Goal: Task Accomplishment & Management: Use online tool/utility

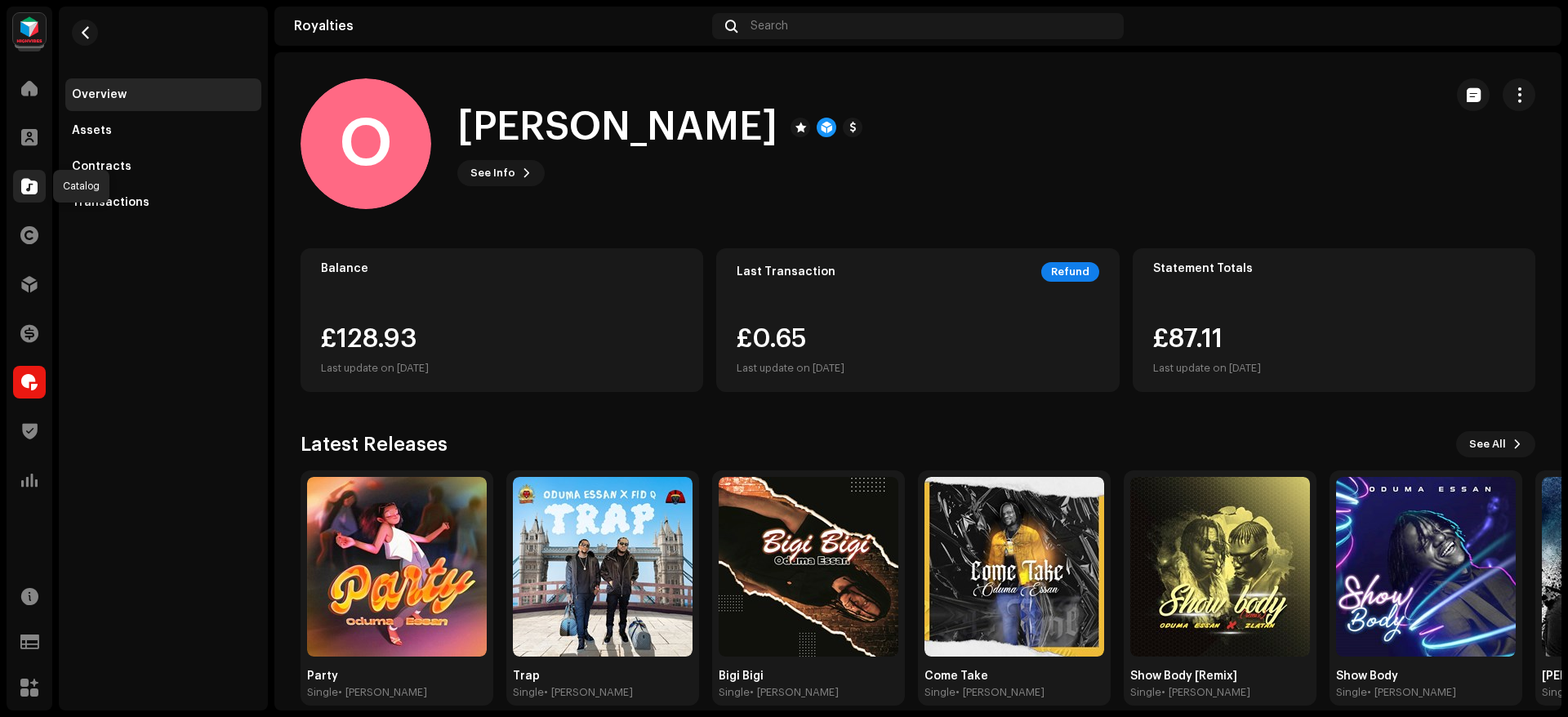
drag, startPoint x: 0, startPoint y: 0, endPoint x: 29, endPoint y: 174, distance: 176.4
click at [29, 174] on div at bounding box center [29, 185] width 32 height 32
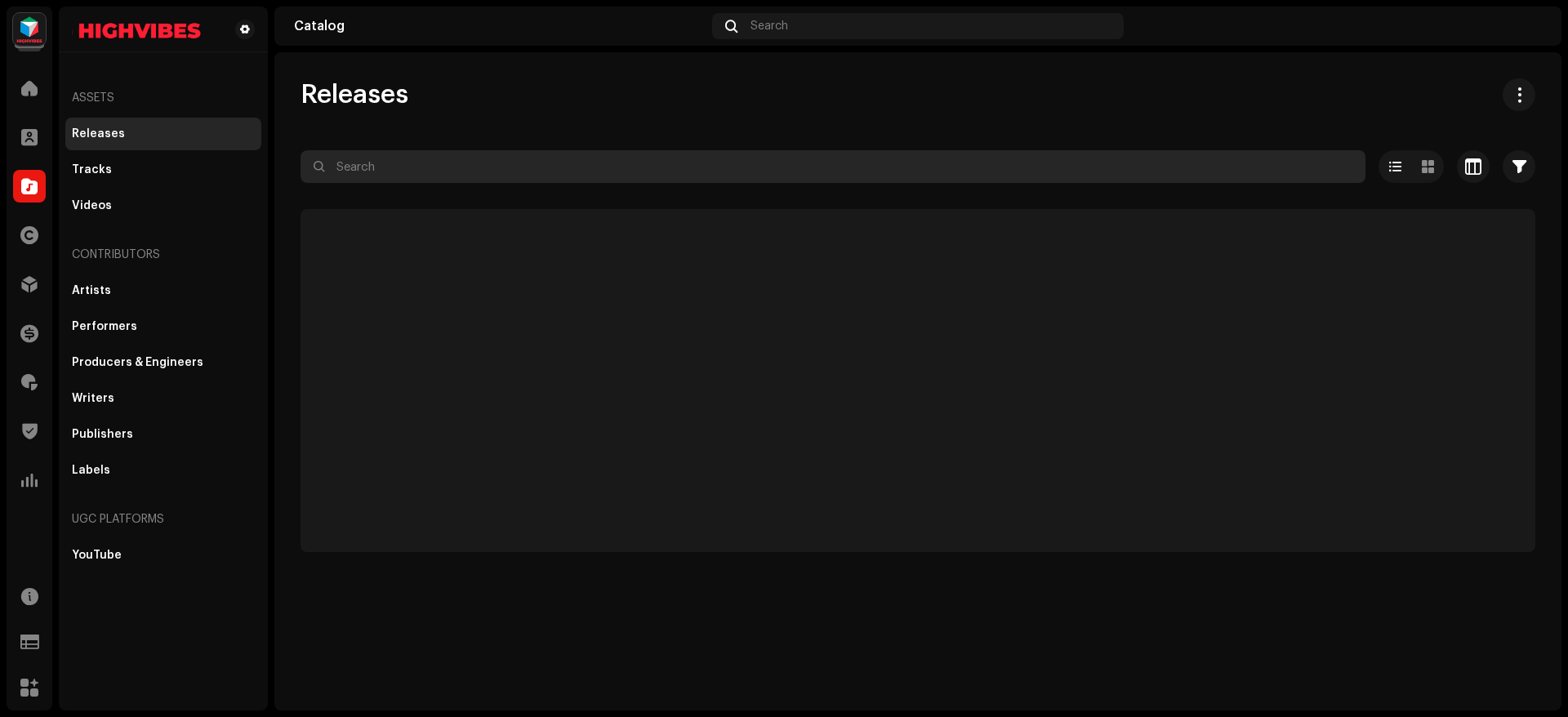
click at [400, 163] on input "text" at bounding box center [833, 166] width 1065 height 32
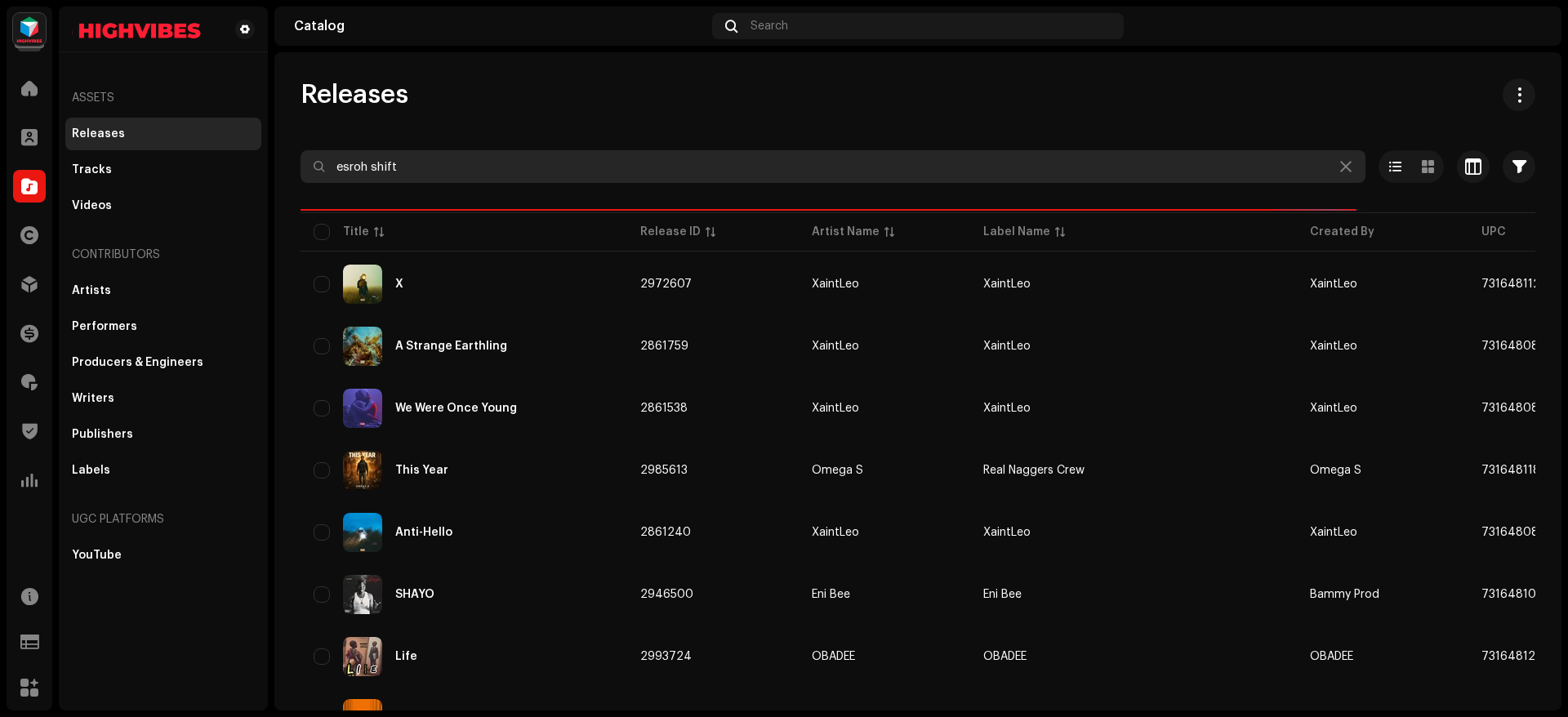
click at [509, 161] on input "esroh shift" at bounding box center [833, 166] width 1065 height 32
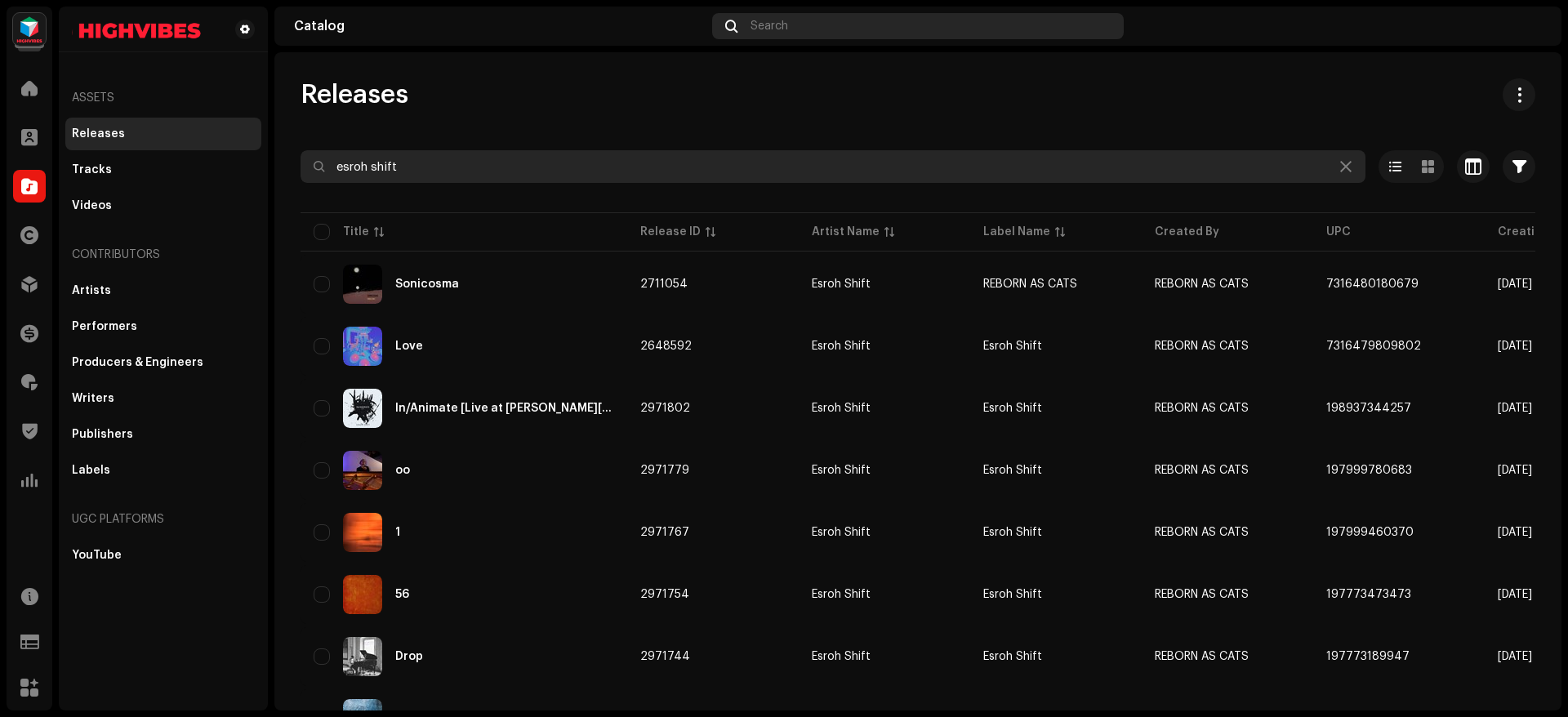
type input "esroh shift"
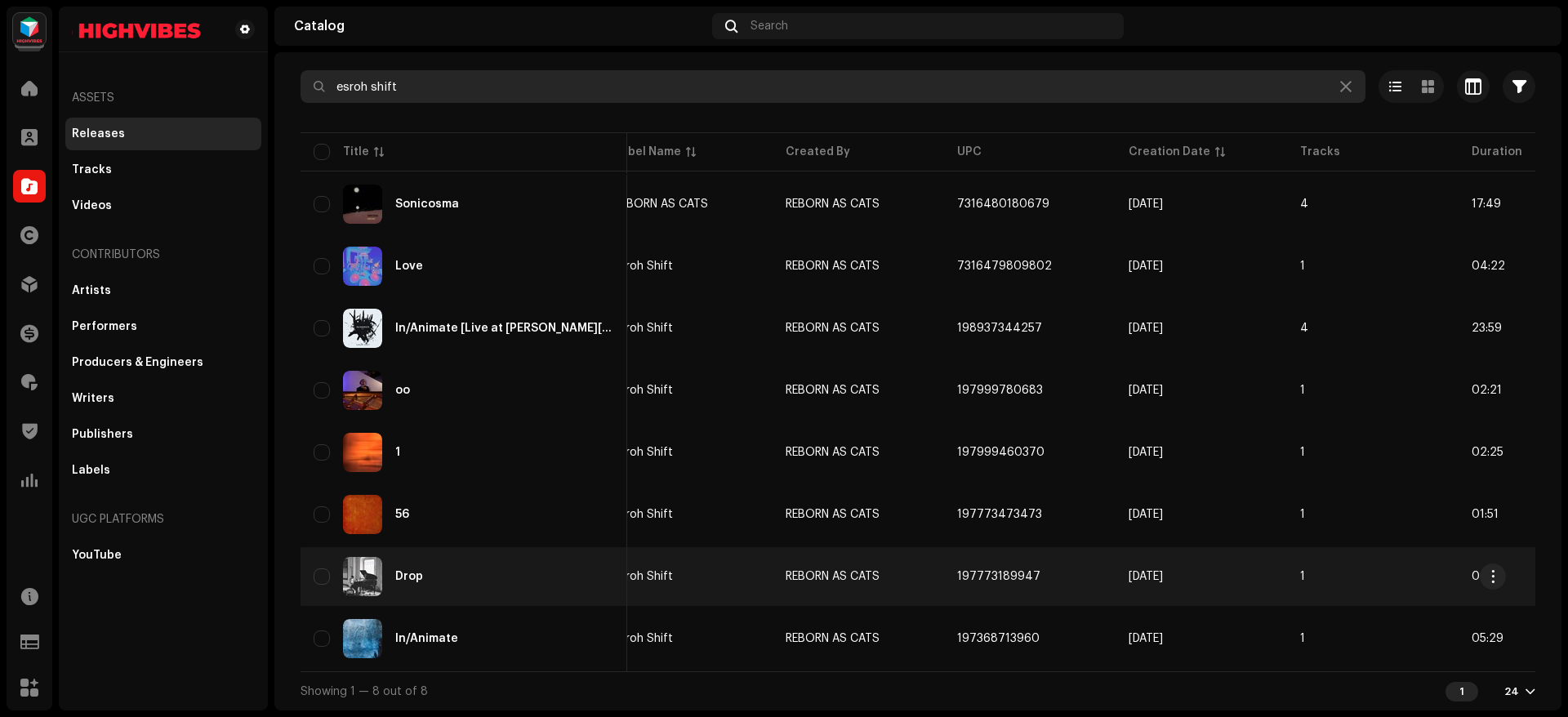
scroll to position [0, 374]
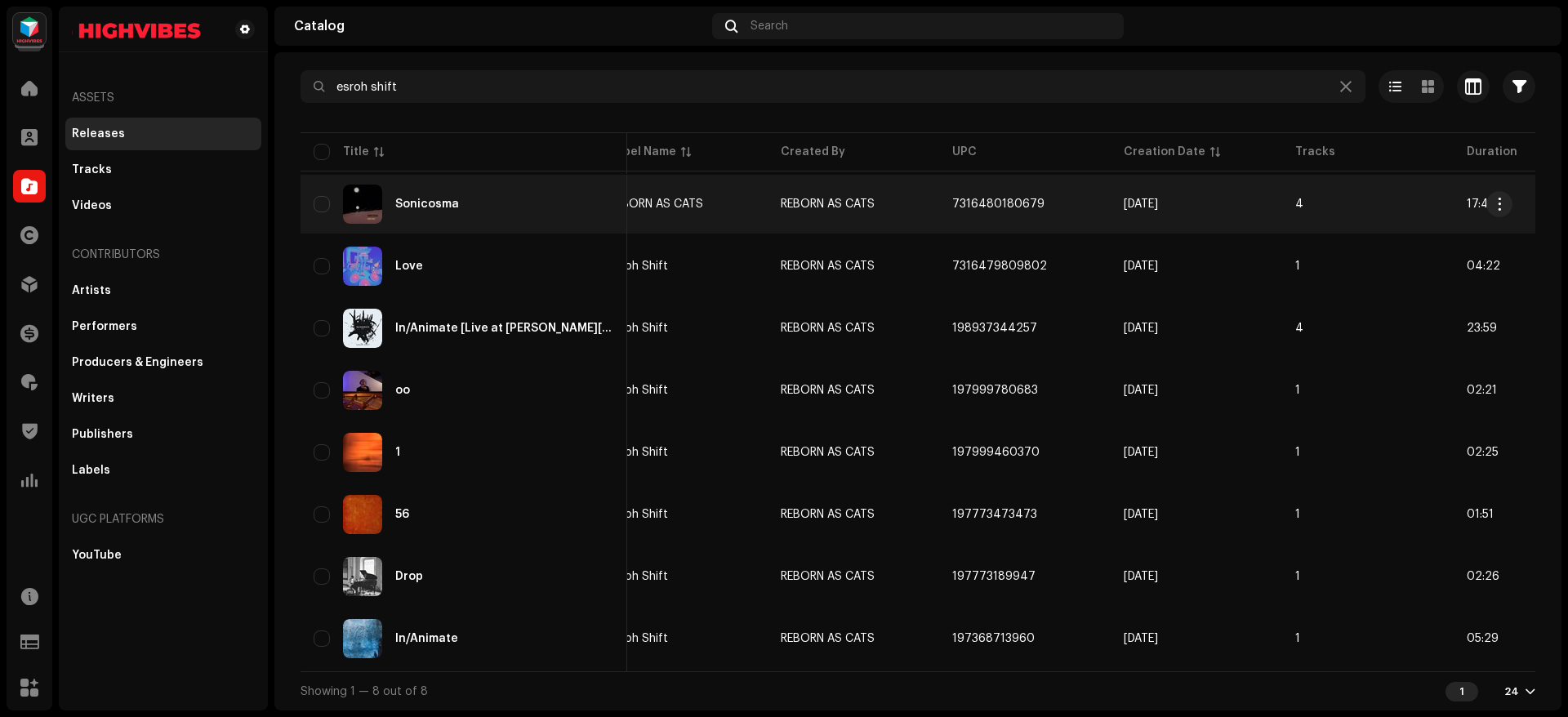
click at [451, 186] on div "Sonicosma" at bounding box center [464, 204] width 301 height 39
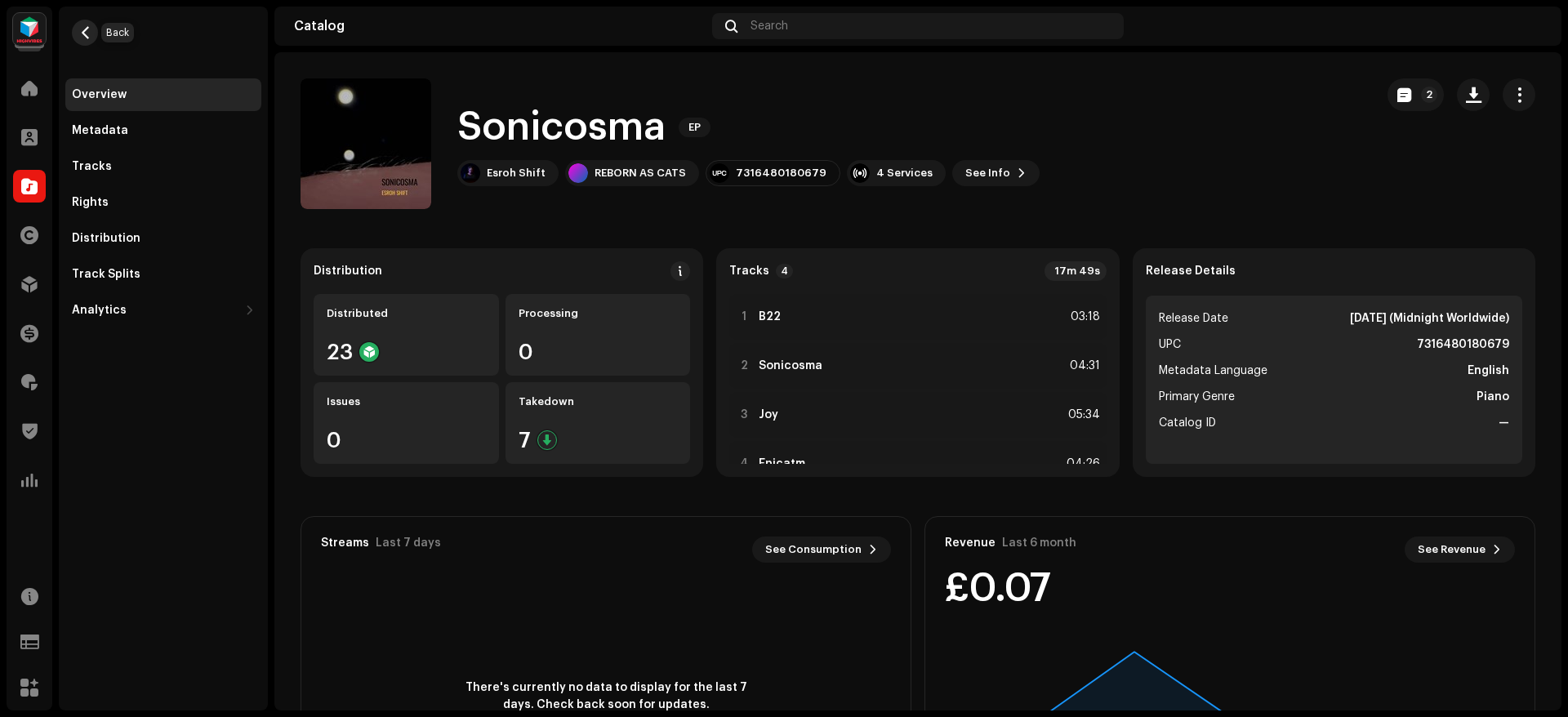
click at [79, 28] on span "button" at bounding box center [85, 32] width 12 height 13
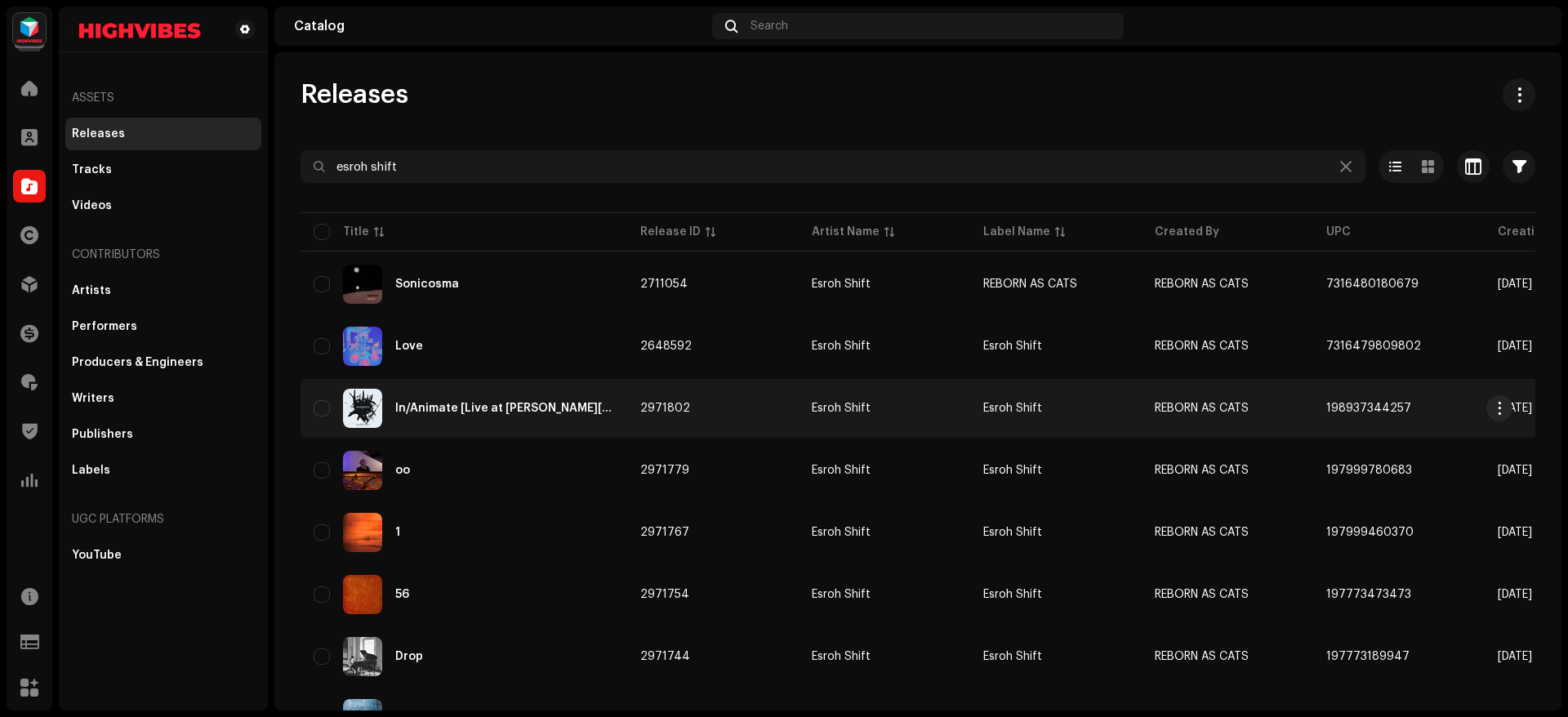
scroll to position [87, 0]
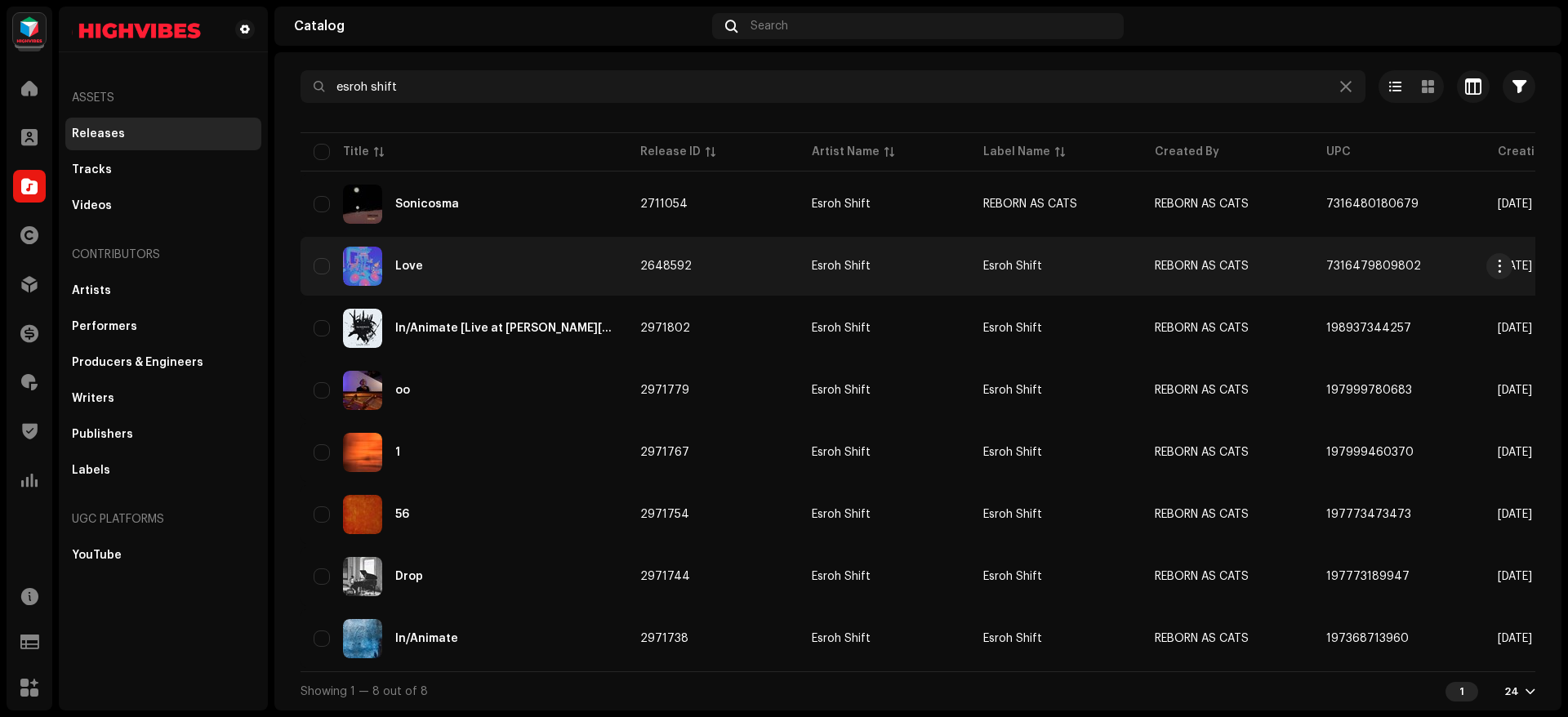
click at [434, 256] on div "Love" at bounding box center [464, 266] width 301 height 39
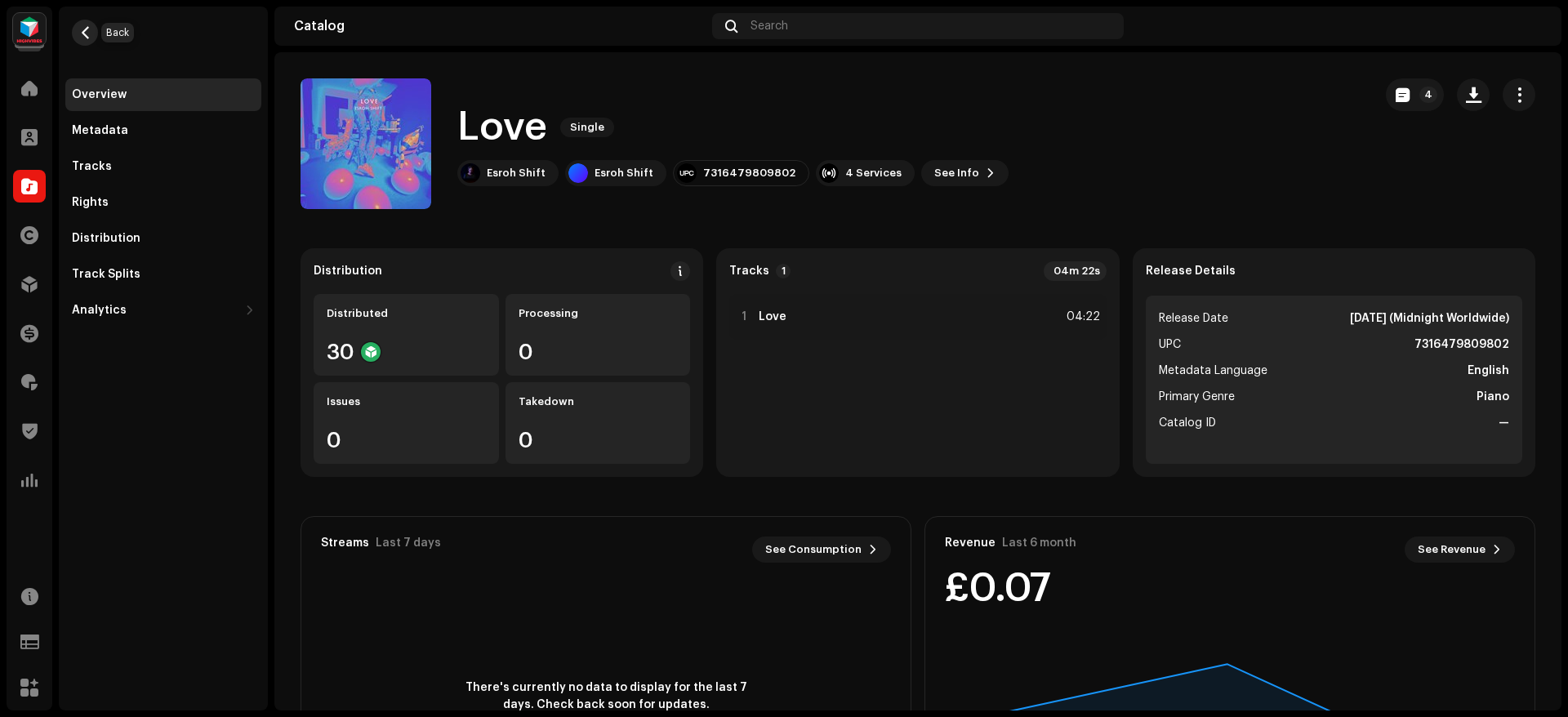
click at [84, 26] on span "button" at bounding box center [85, 32] width 12 height 13
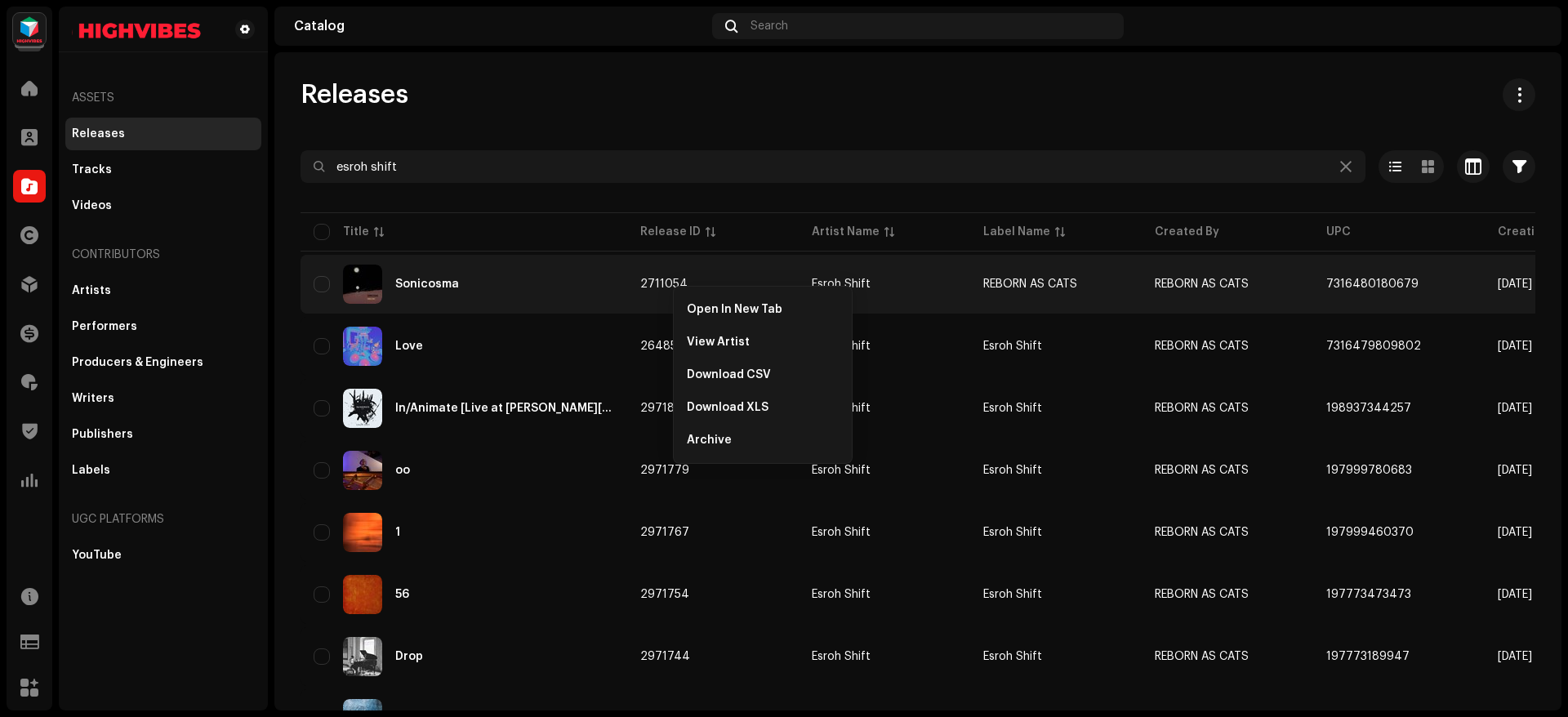
click at [687, 120] on div "Releases esroh shift Selected 0 Options Filters Distribution status Never Distr…" at bounding box center [917, 435] width 1287 height 712
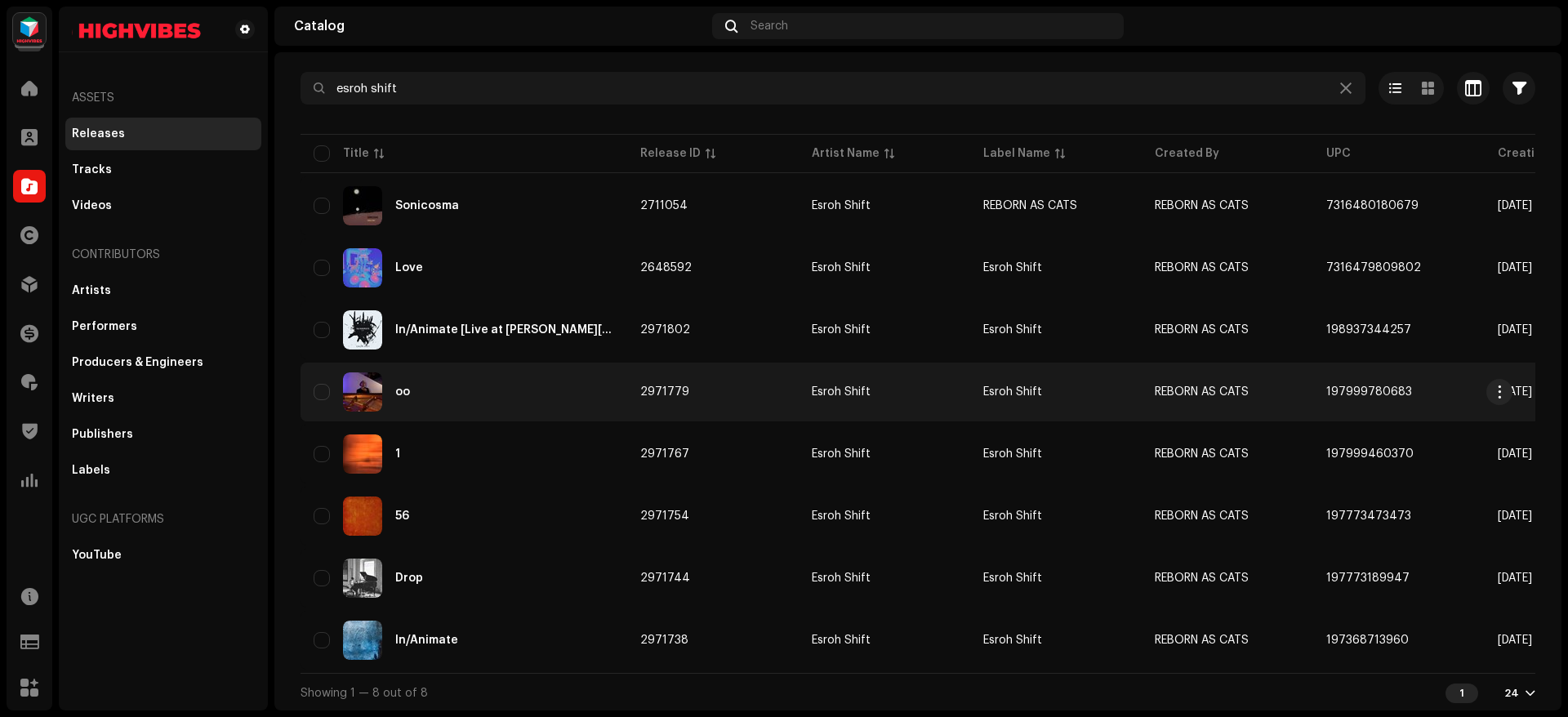
scroll to position [87, 0]
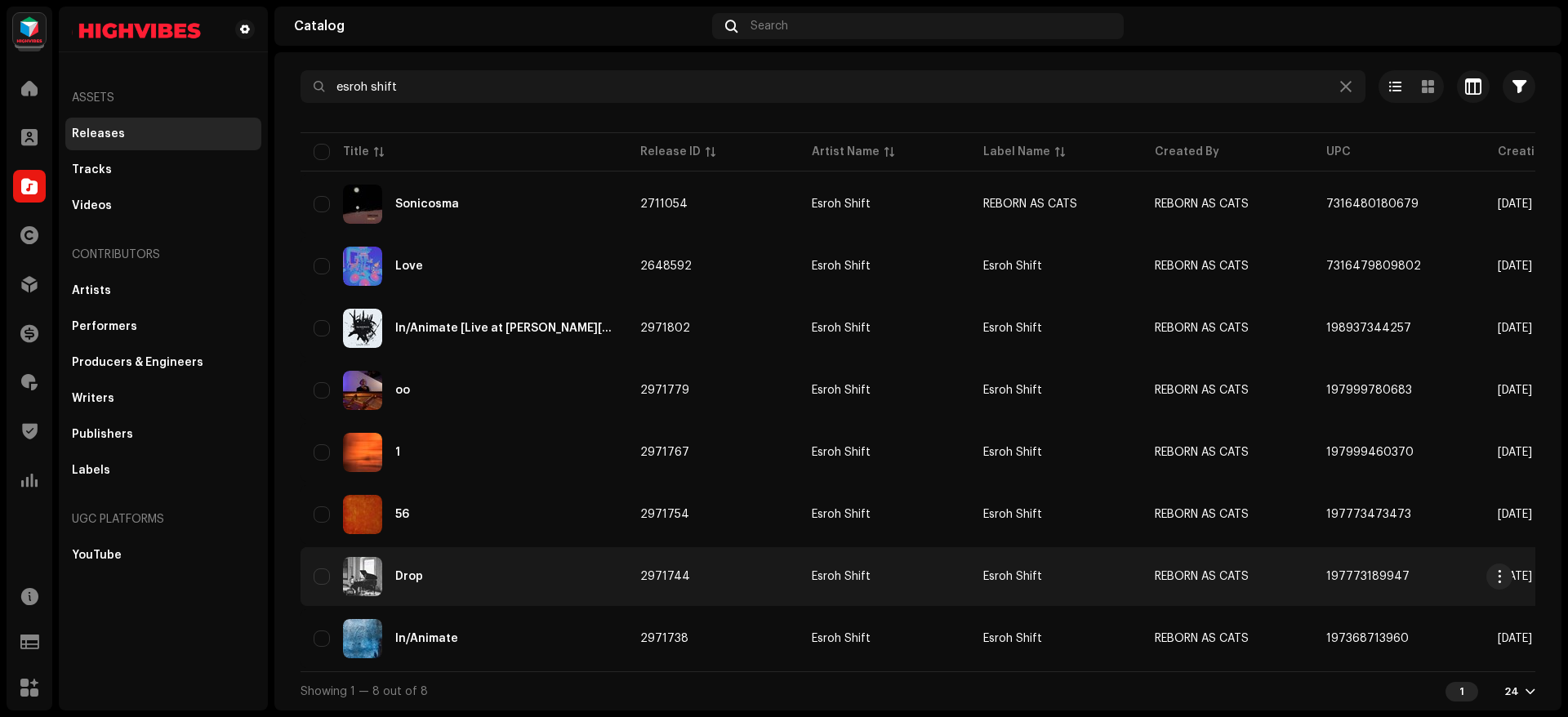
click at [501, 557] on div "Drop" at bounding box center [464, 577] width 301 height 39
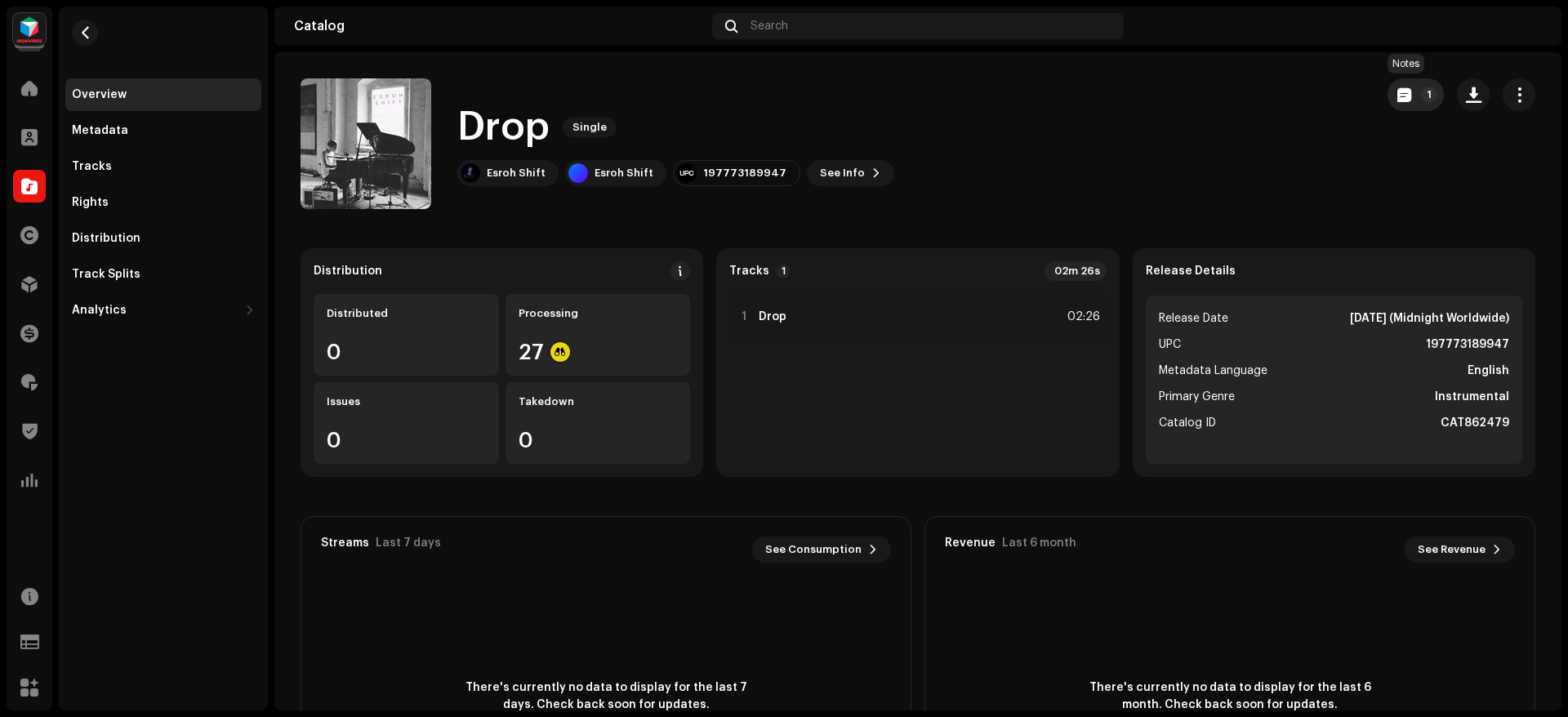
click at [1408, 94] on button "1" at bounding box center [1415, 94] width 56 height 32
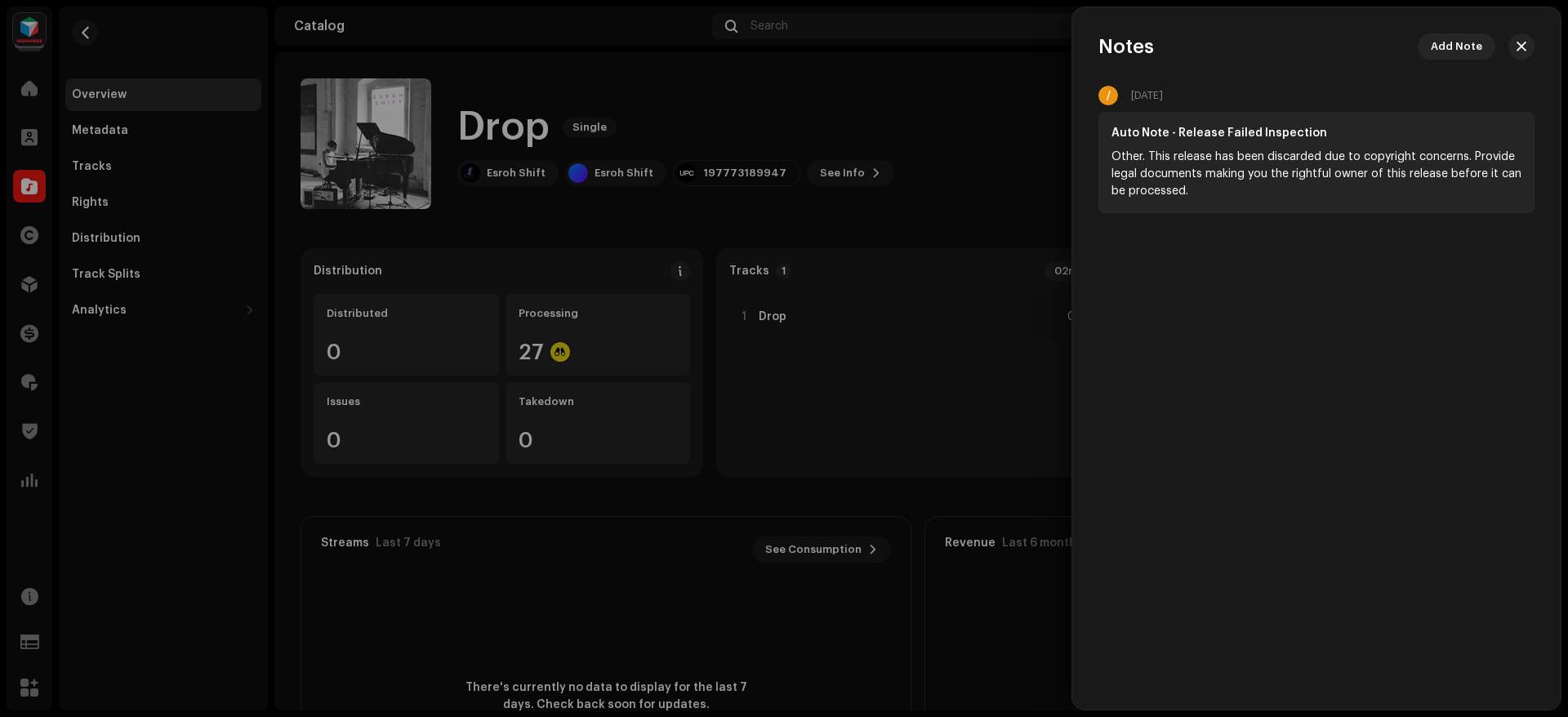
click at [1110, 161] on div "Auto Note - Release Failed Inspection Other. This release has been discarded du…" at bounding box center [1316, 162] width 436 height 102
click at [1523, 44] on span "button" at bounding box center [1521, 46] width 10 height 13
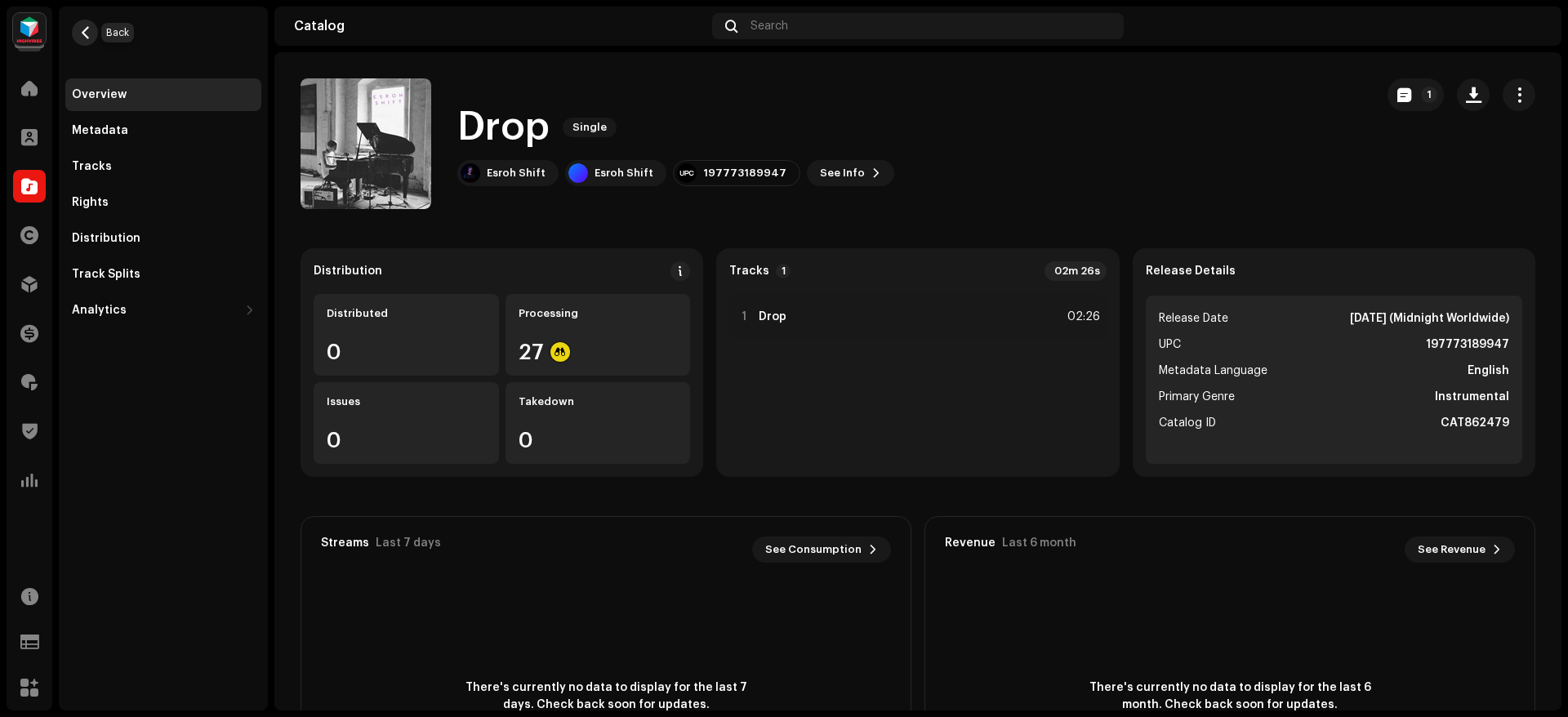
click at [82, 30] on span "button" at bounding box center [85, 32] width 12 height 13
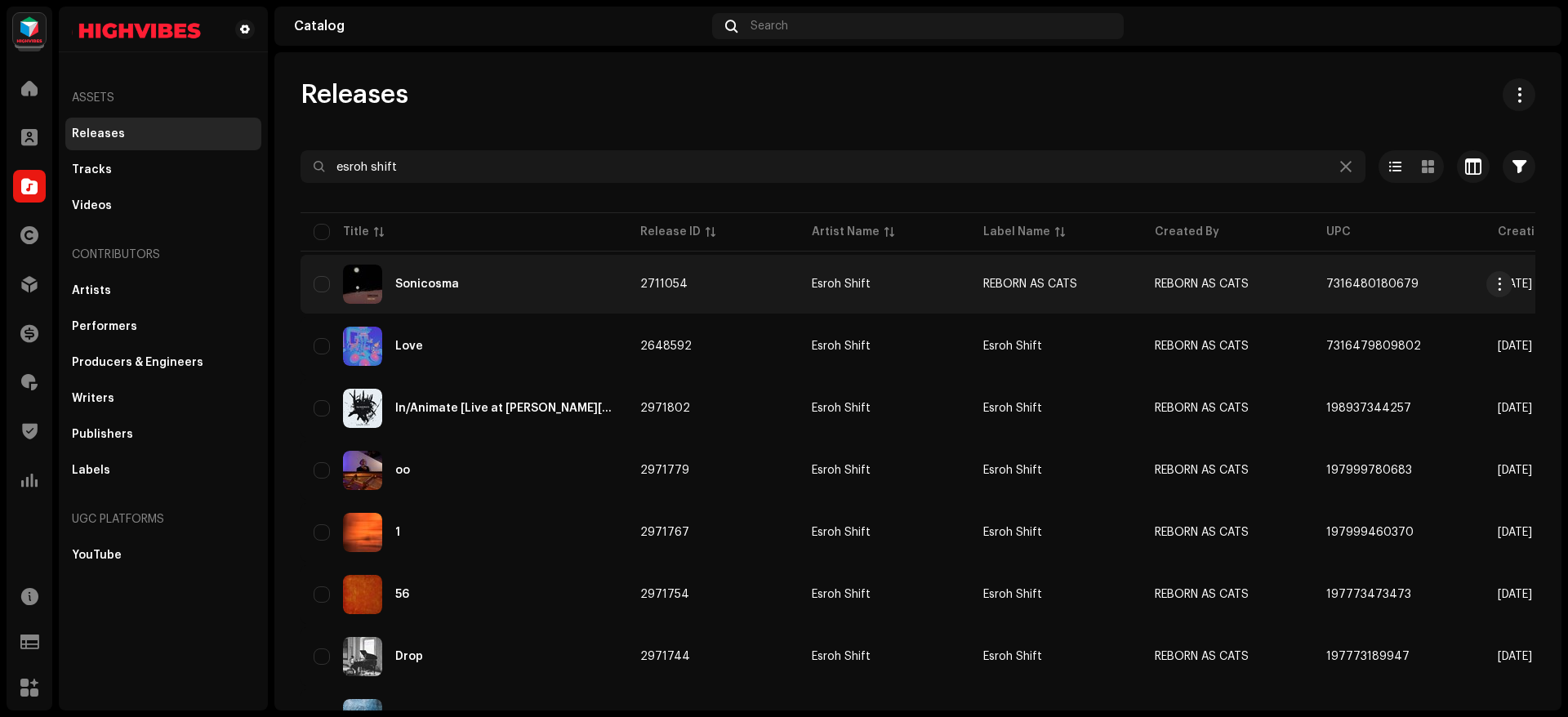
click at [559, 276] on div "Sonicosma" at bounding box center [464, 284] width 301 height 39
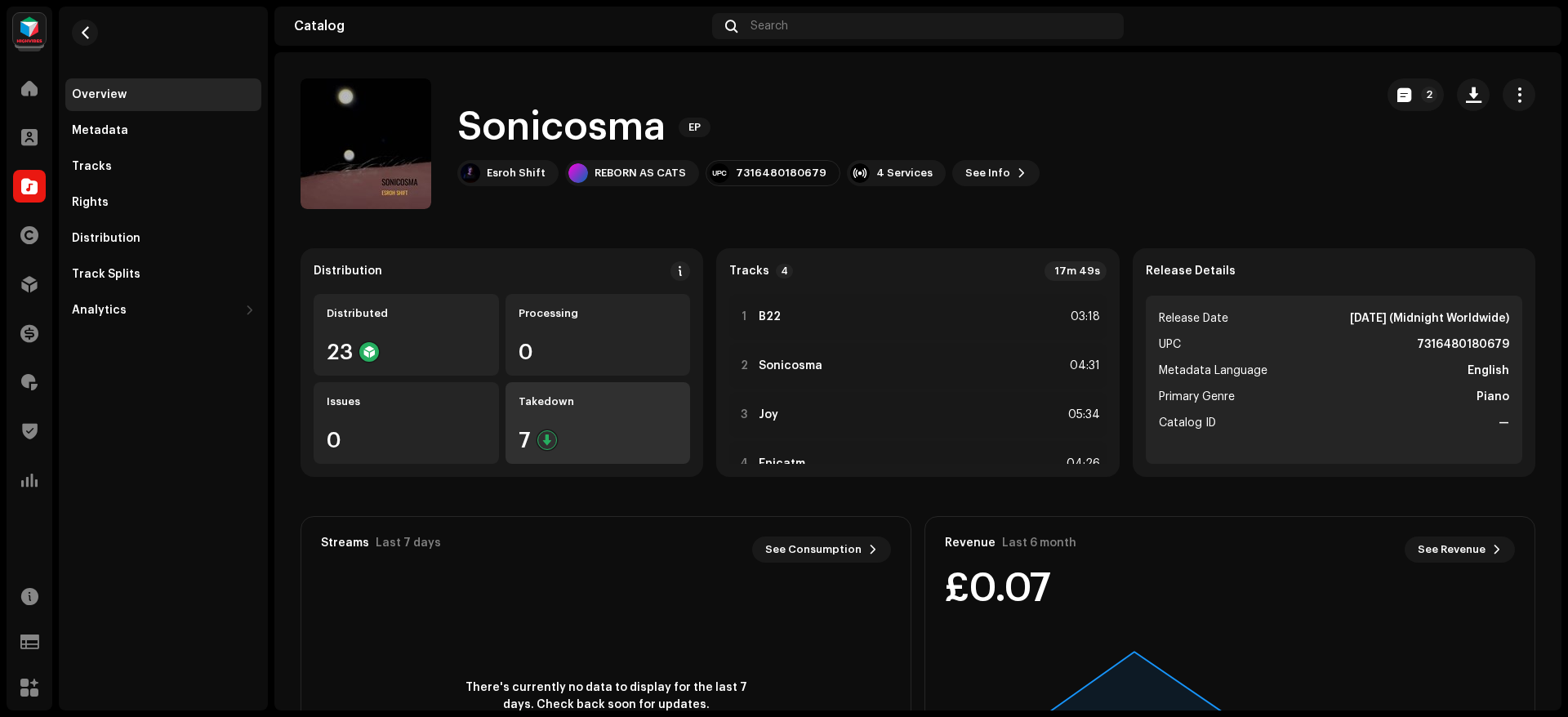
click at [570, 424] on div "Takedown 7" at bounding box center [598, 423] width 185 height 82
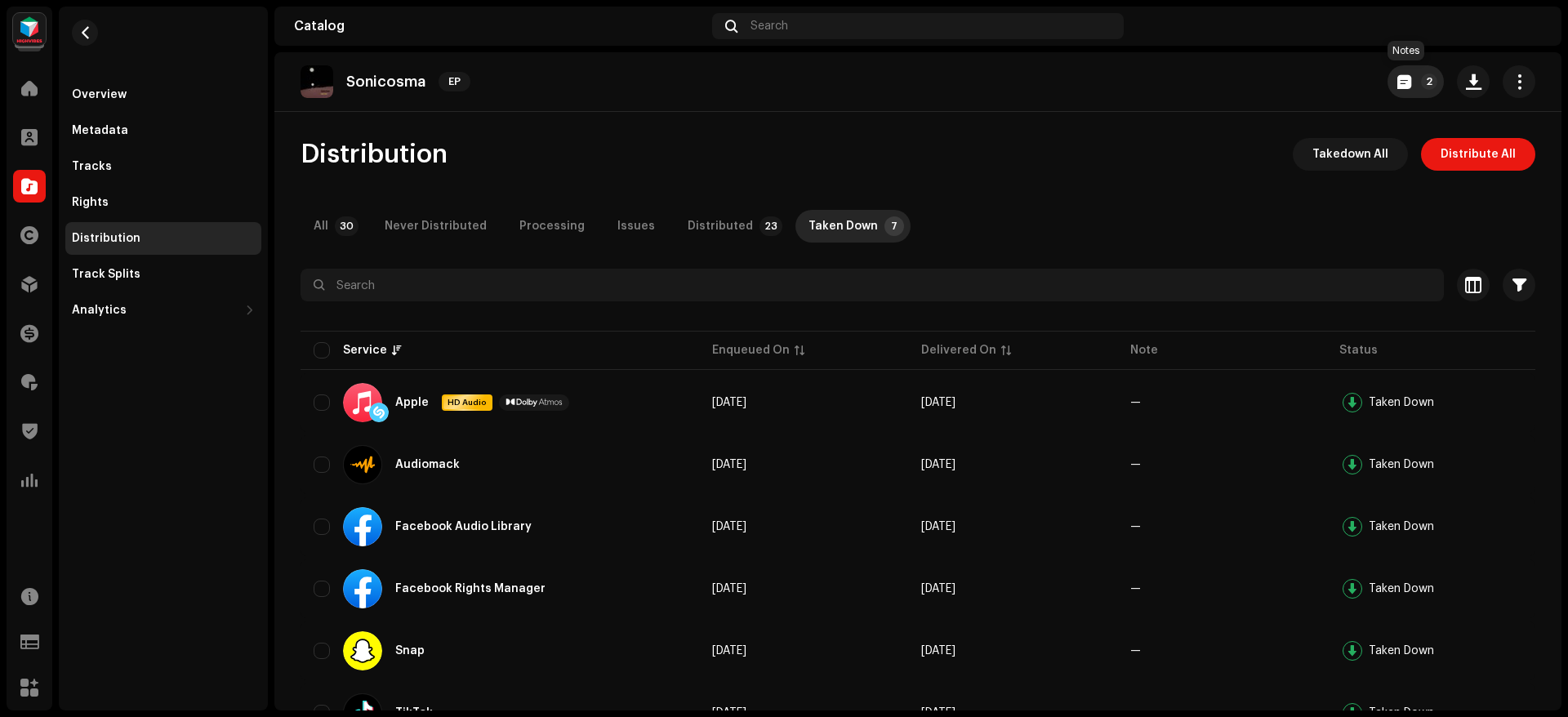
click at [1406, 92] on button "2" at bounding box center [1415, 81] width 56 height 32
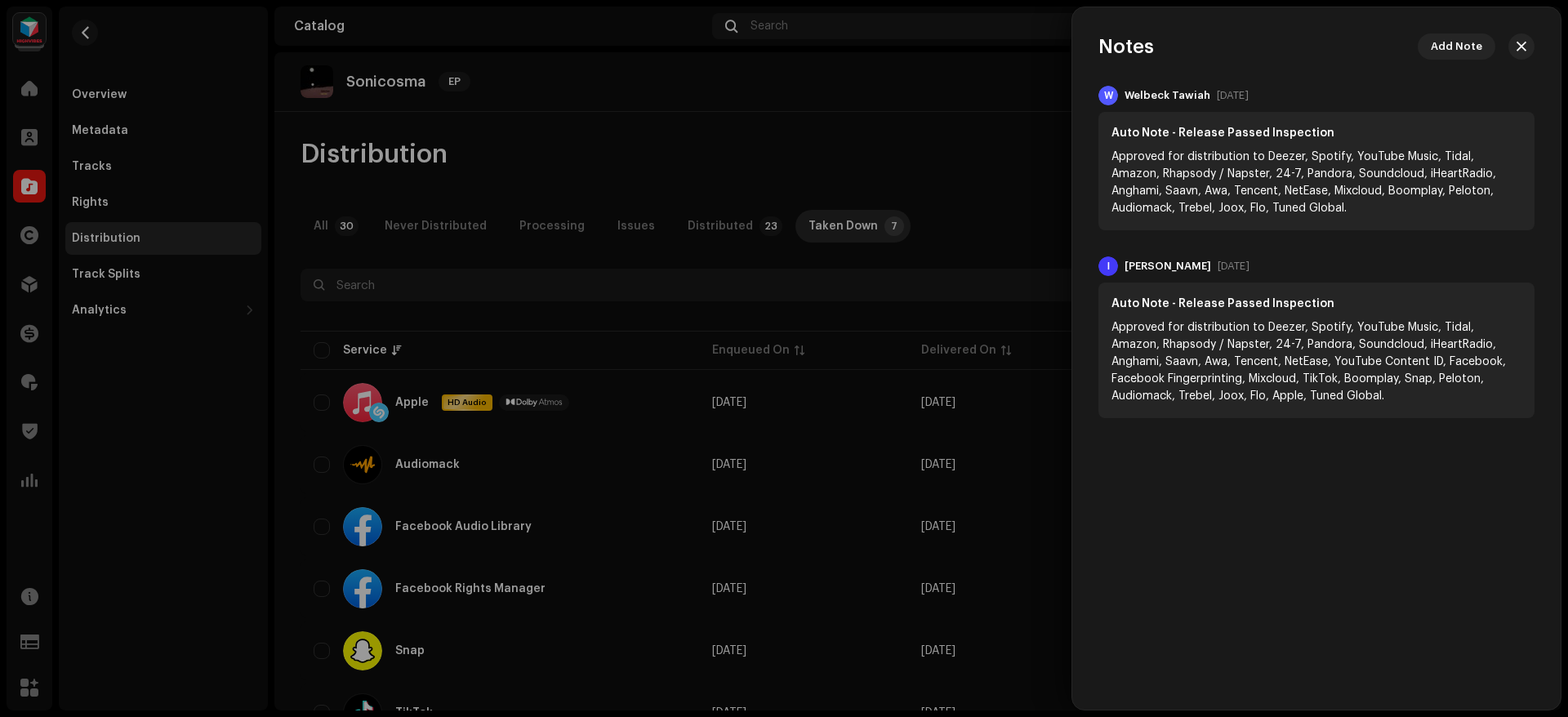
click at [1014, 79] on div at bounding box center [784, 358] width 1568 height 717
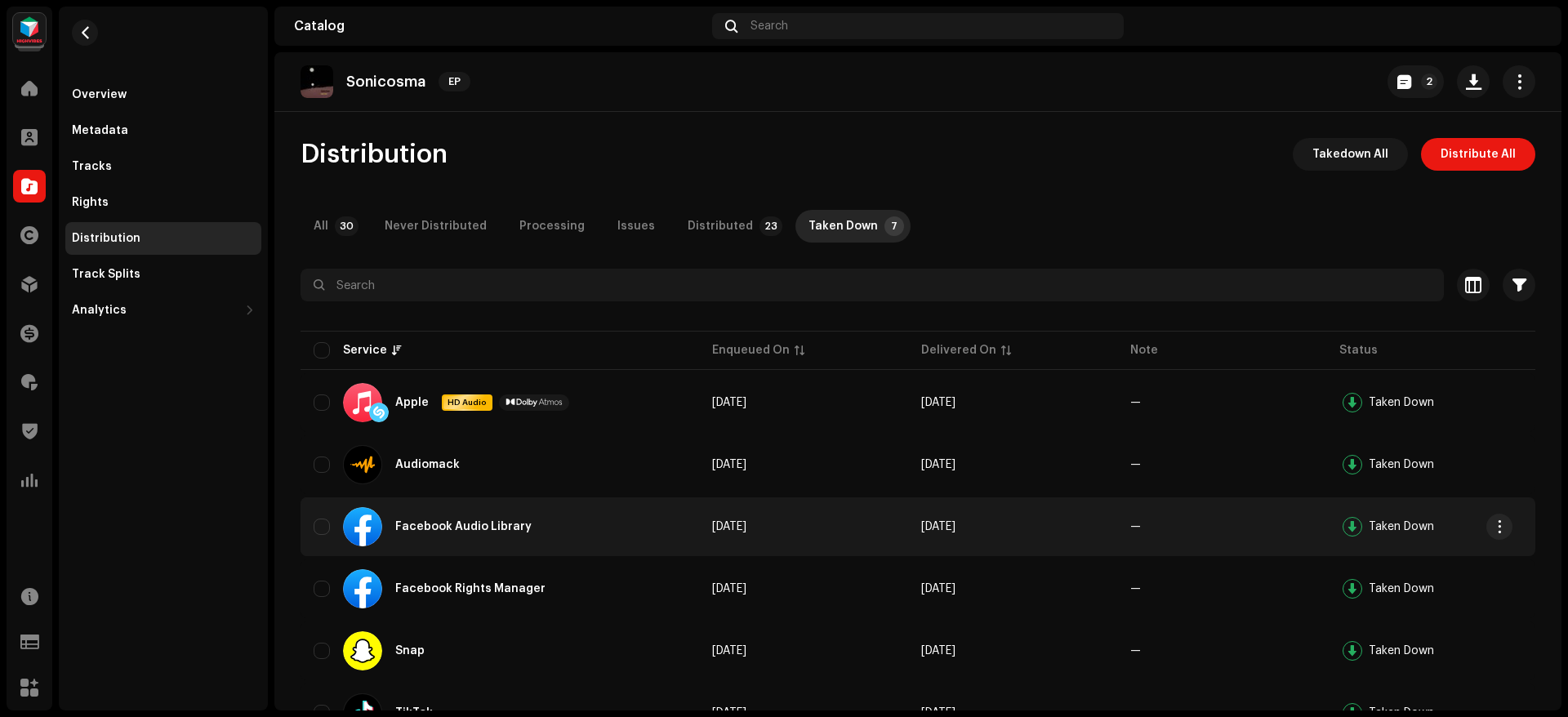
scroll to position [137, 0]
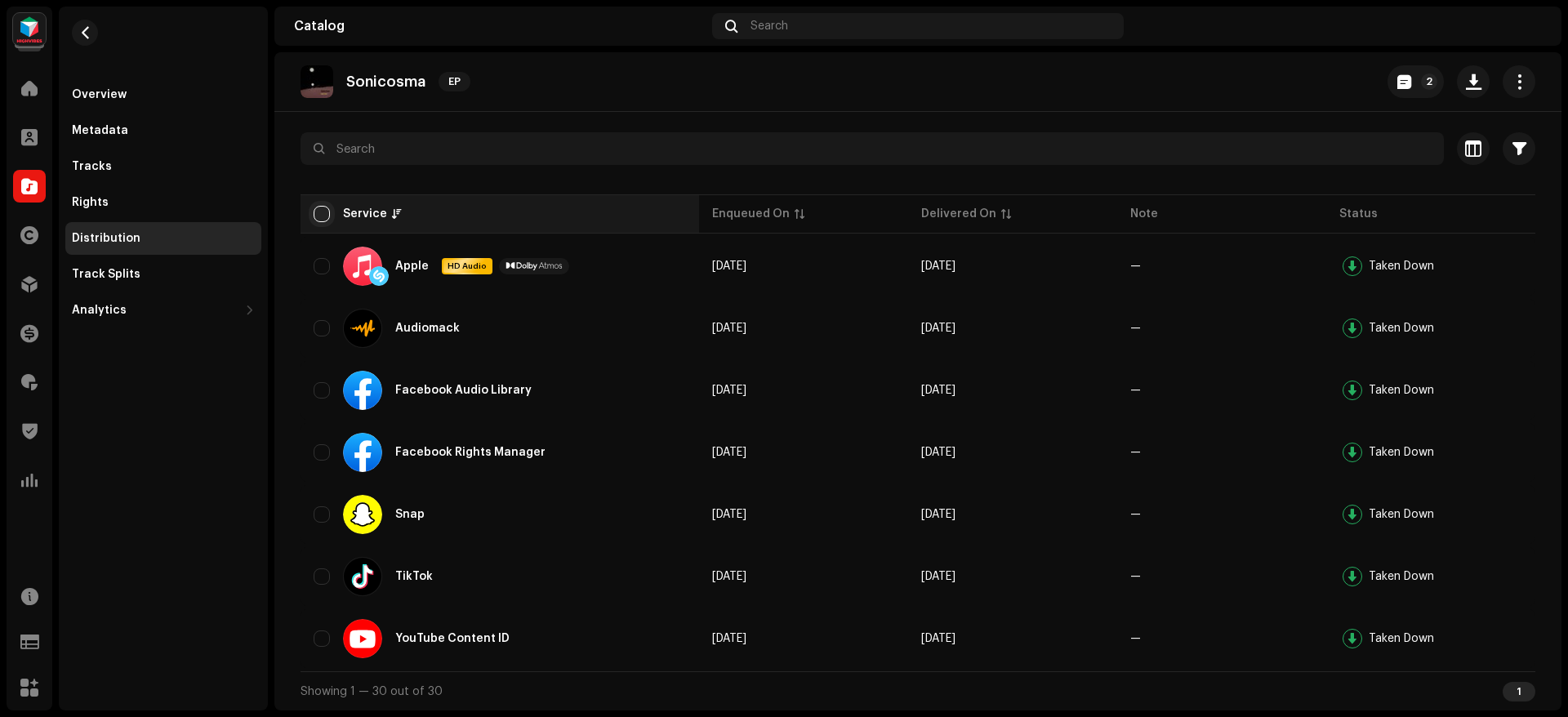
click at [323, 211] on input "checkbox" at bounding box center [322, 214] width 17 height 17
checkbox input "true"
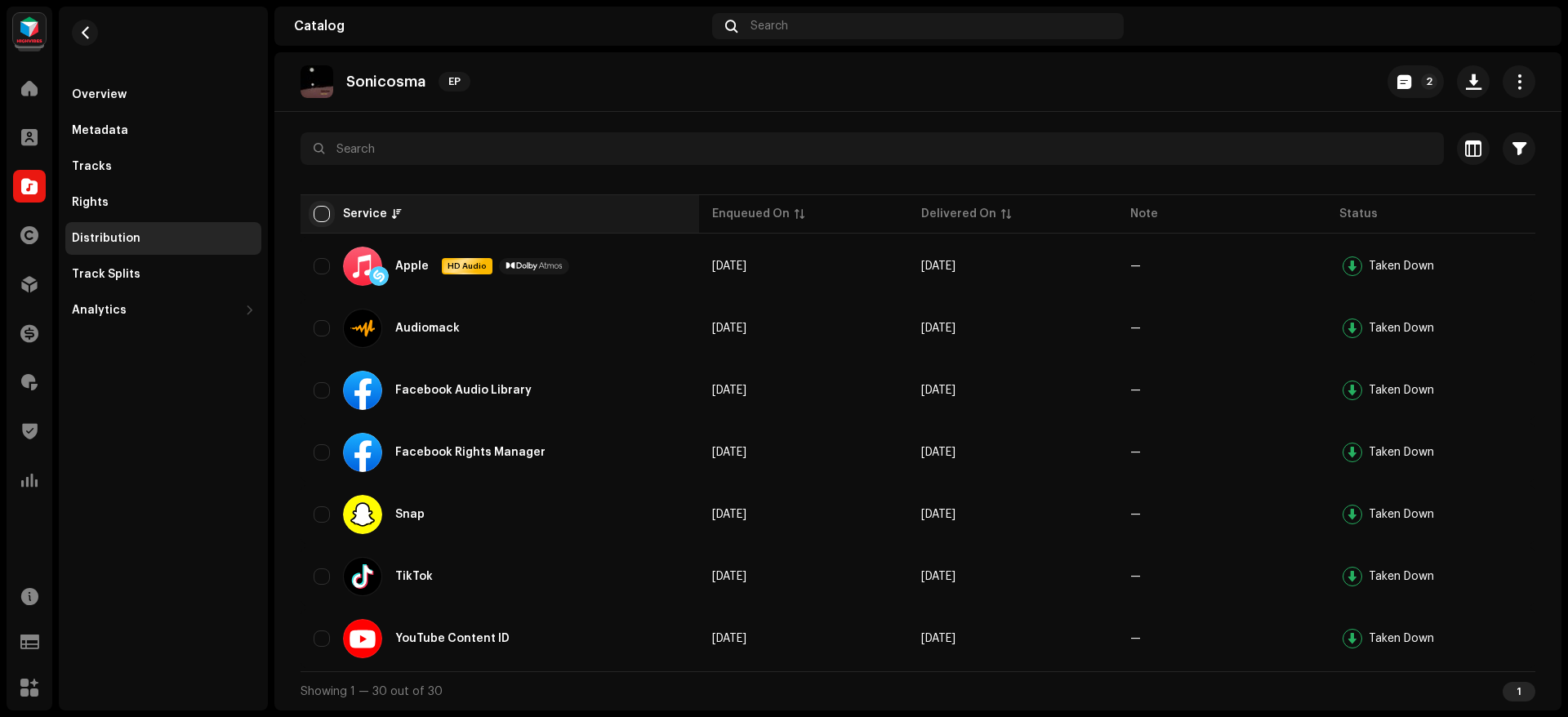
checkbox input "true"
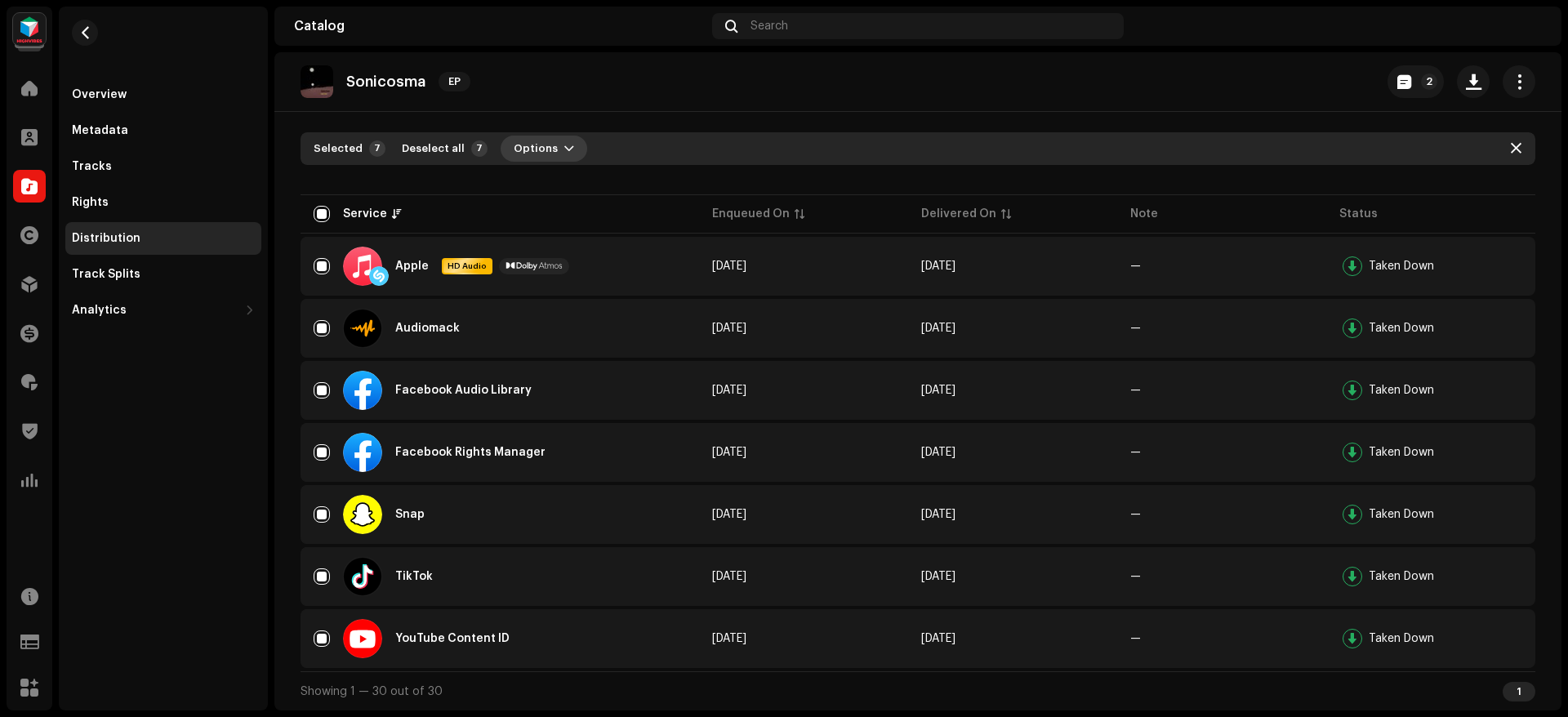
click at [540, 146] on span "Options" at bounding box center [536, 148] width 44 height 32
click at [562, 174] on div "Distribute" at bounding box center [581, 185] width 165 height 32
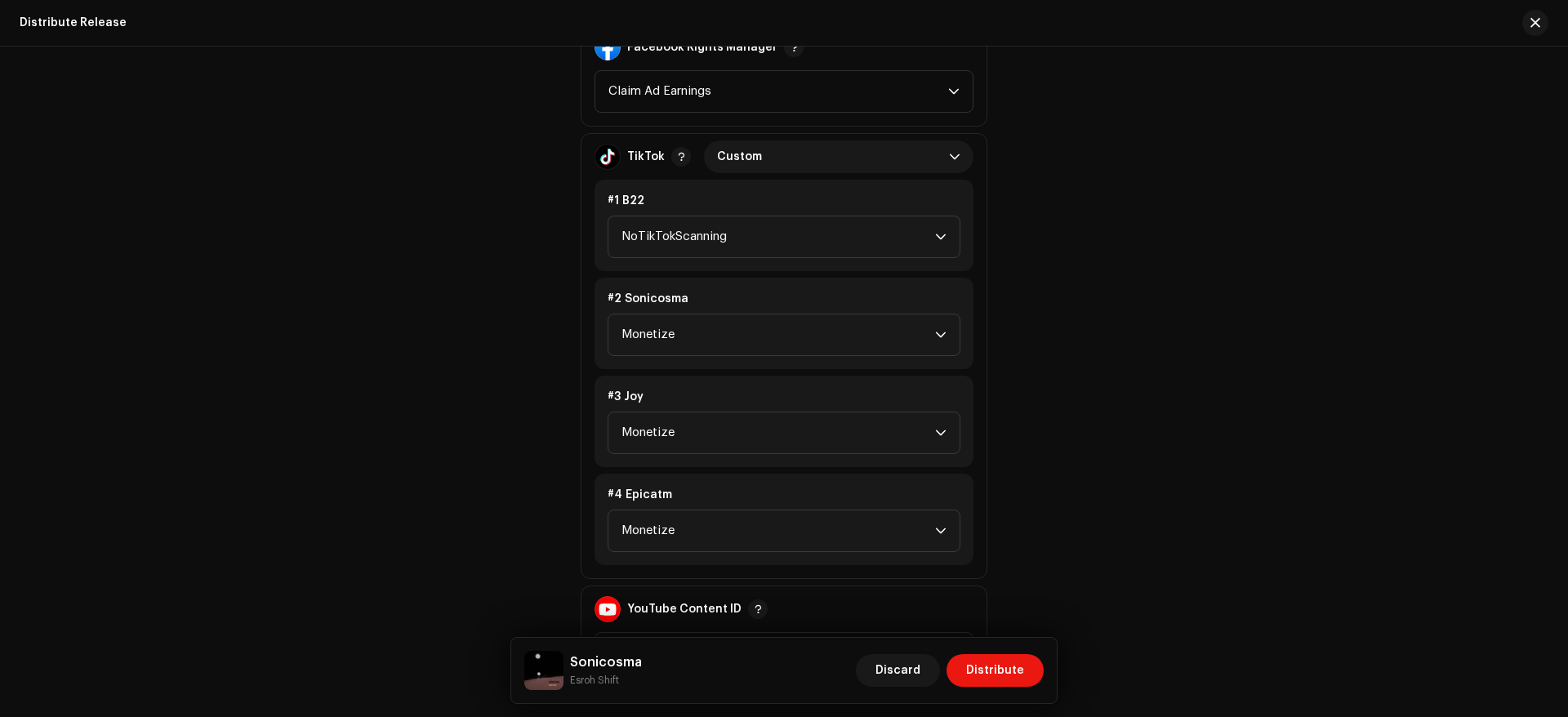
scroll to position [1335, 0]
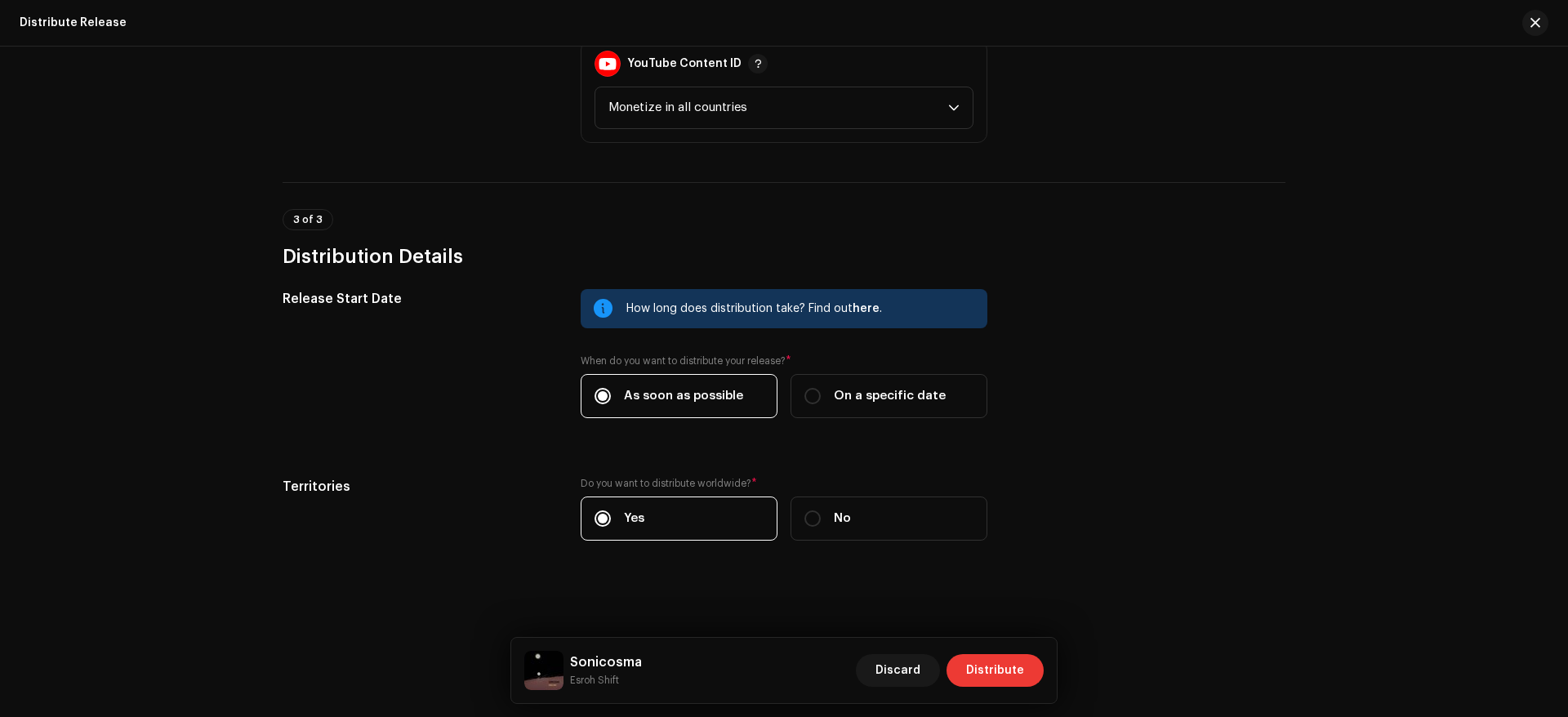
click at [1017, 666] on span "Distribute" at bounding box center [994, 670] width 58 height 32
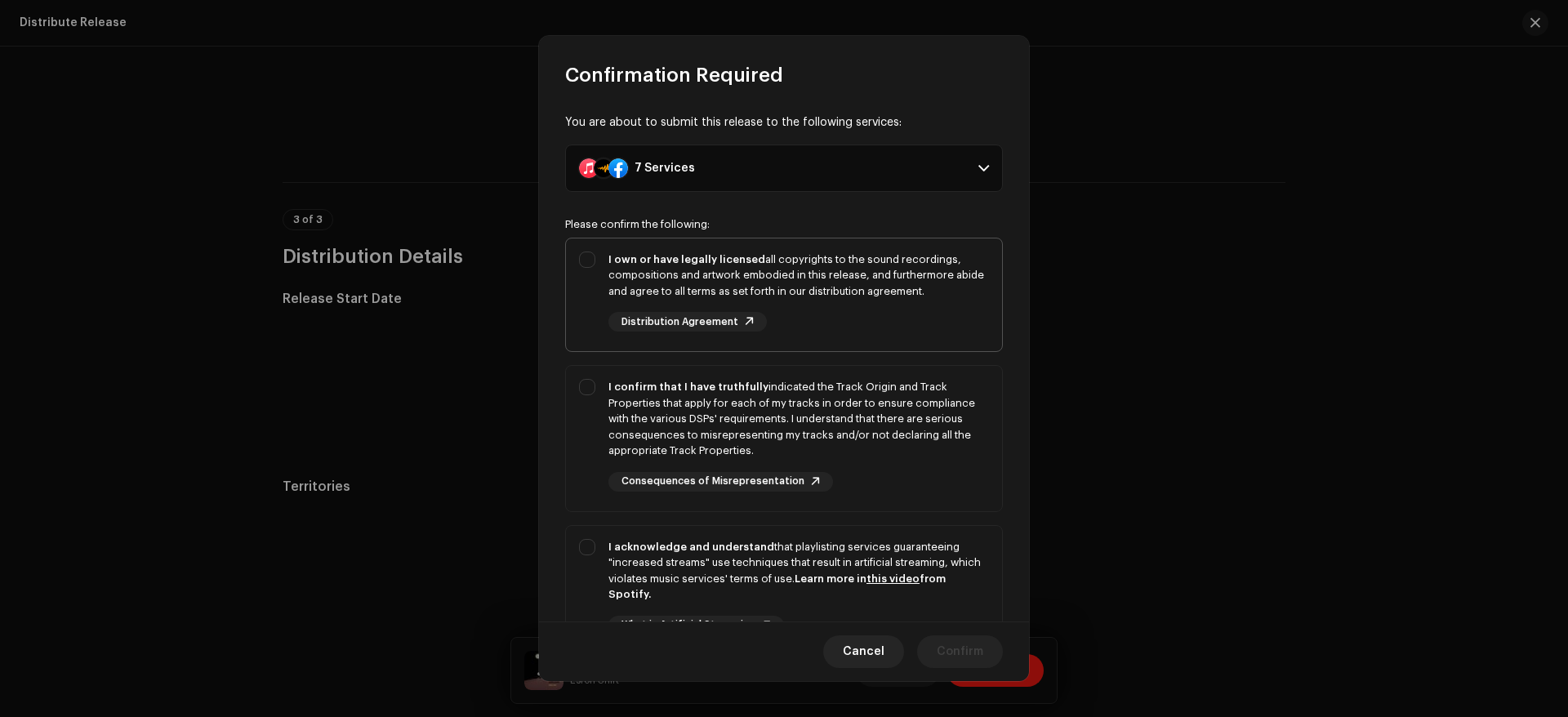
click at [785, 245] on div "I own or have legally licensed all copyrights to the sound recordings, composit…" at bounding box center [784, 293] width 436 height 107
checkbox input "true"
click at [801, 396] on div "I confirm that I have truthfully indicated the Track Origin and Track Propertie…" at bounding box center [799, 419] width 381 height 80
checkbox input "true"
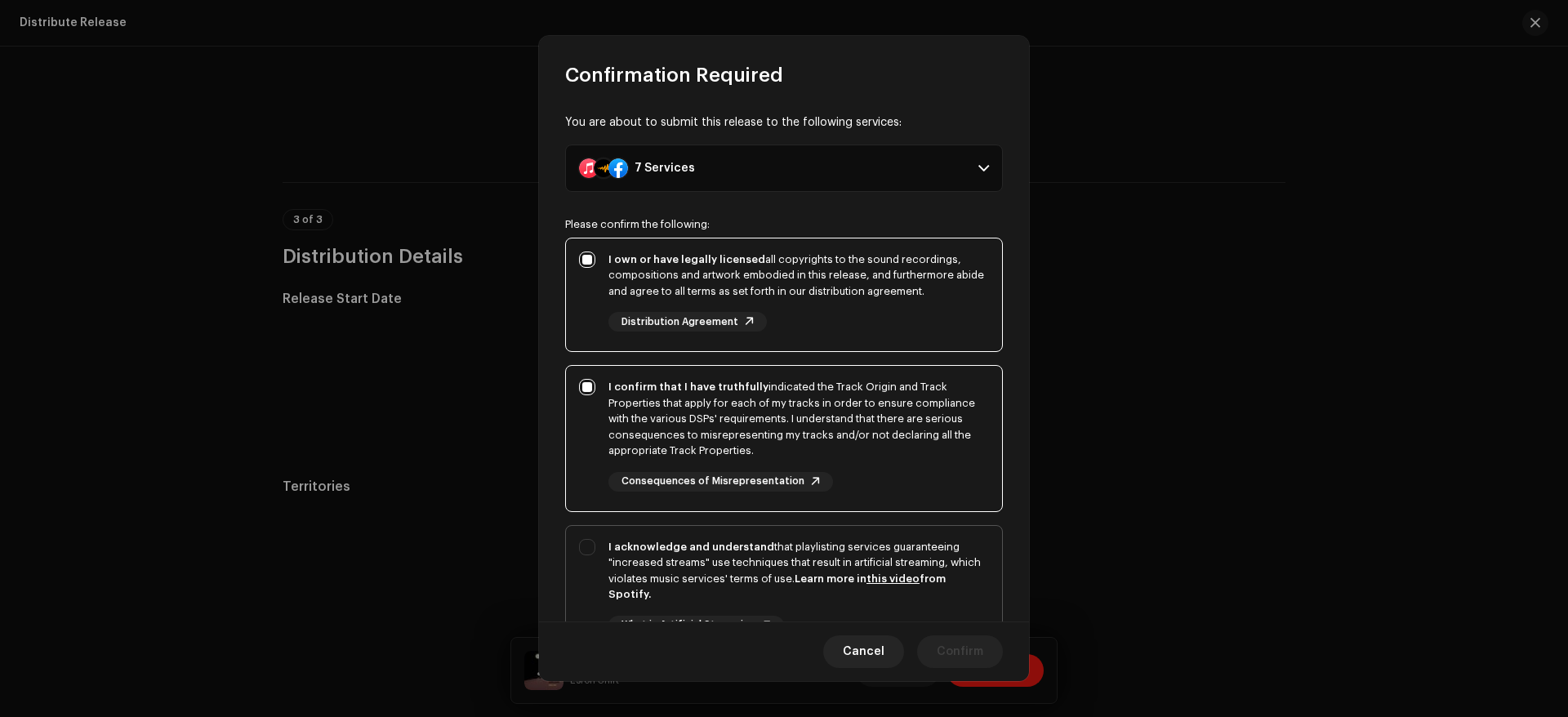
click at [814, 556] on div "I acknowledge and understand that playlisting services guaranteeing "increased …" at bounding box center [799, 570] width 381 height 64
checkbox input "true"
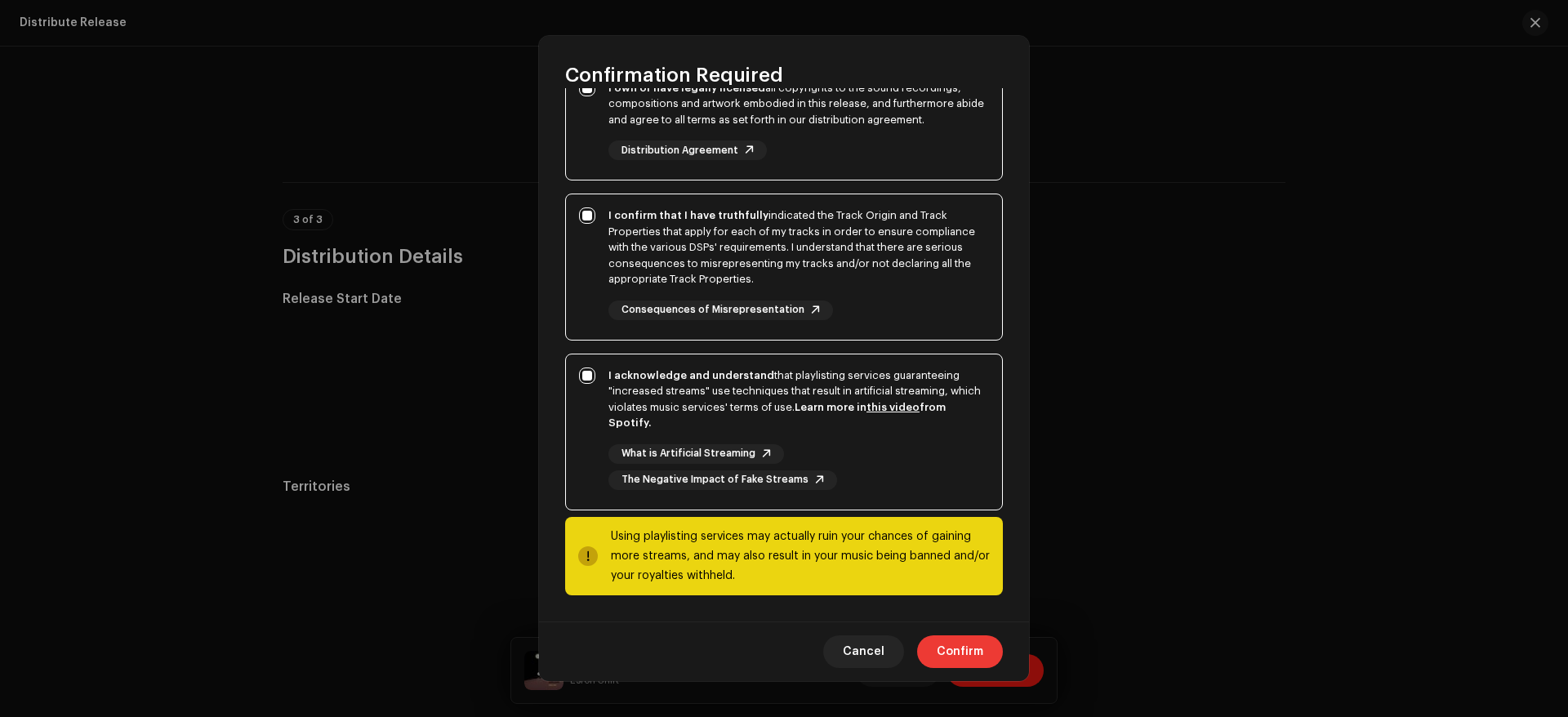
click at [963, 639] on span "Confirm" at bounding box center [960, 651] width 46 height 32
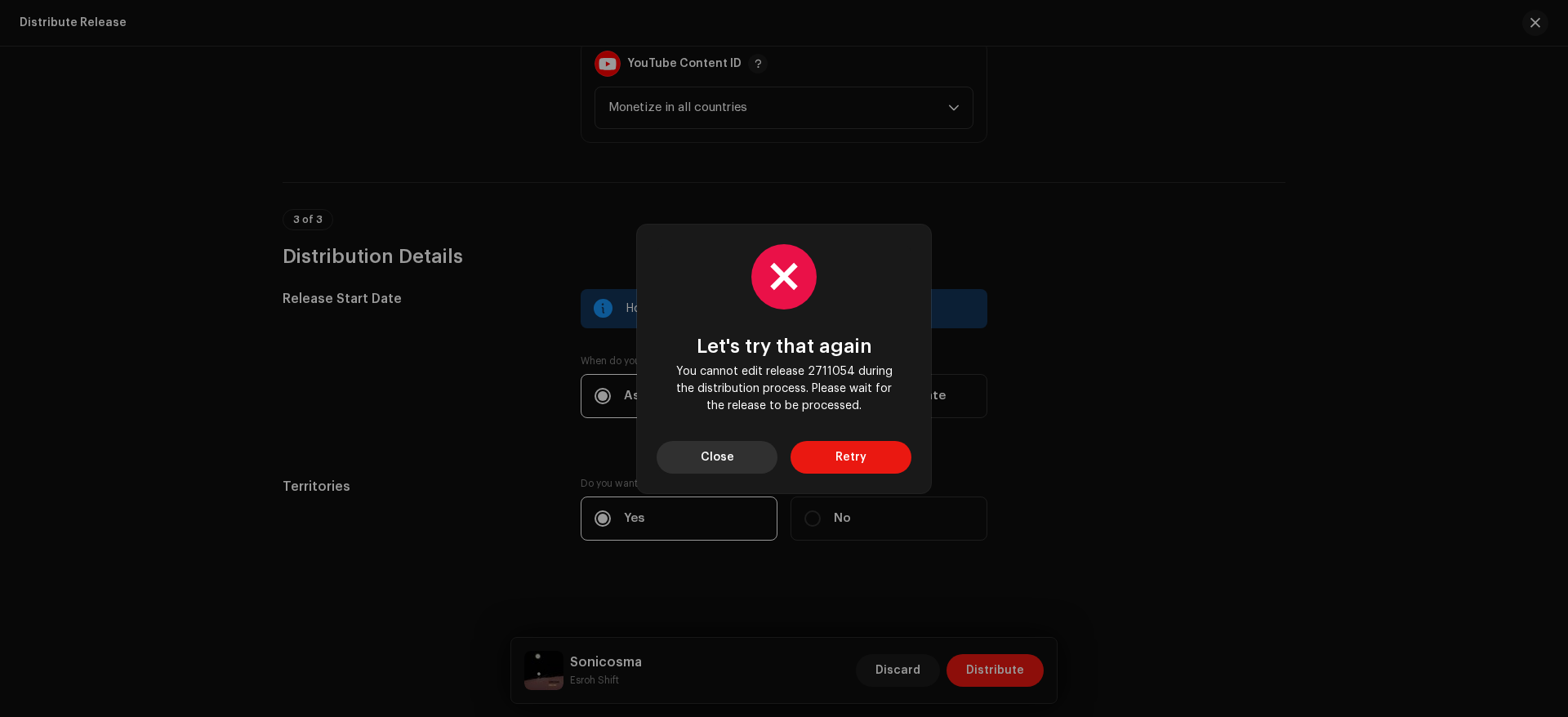
click at [725, 455] on span "Close" at bounding box center [718, 457] width 33 height 32
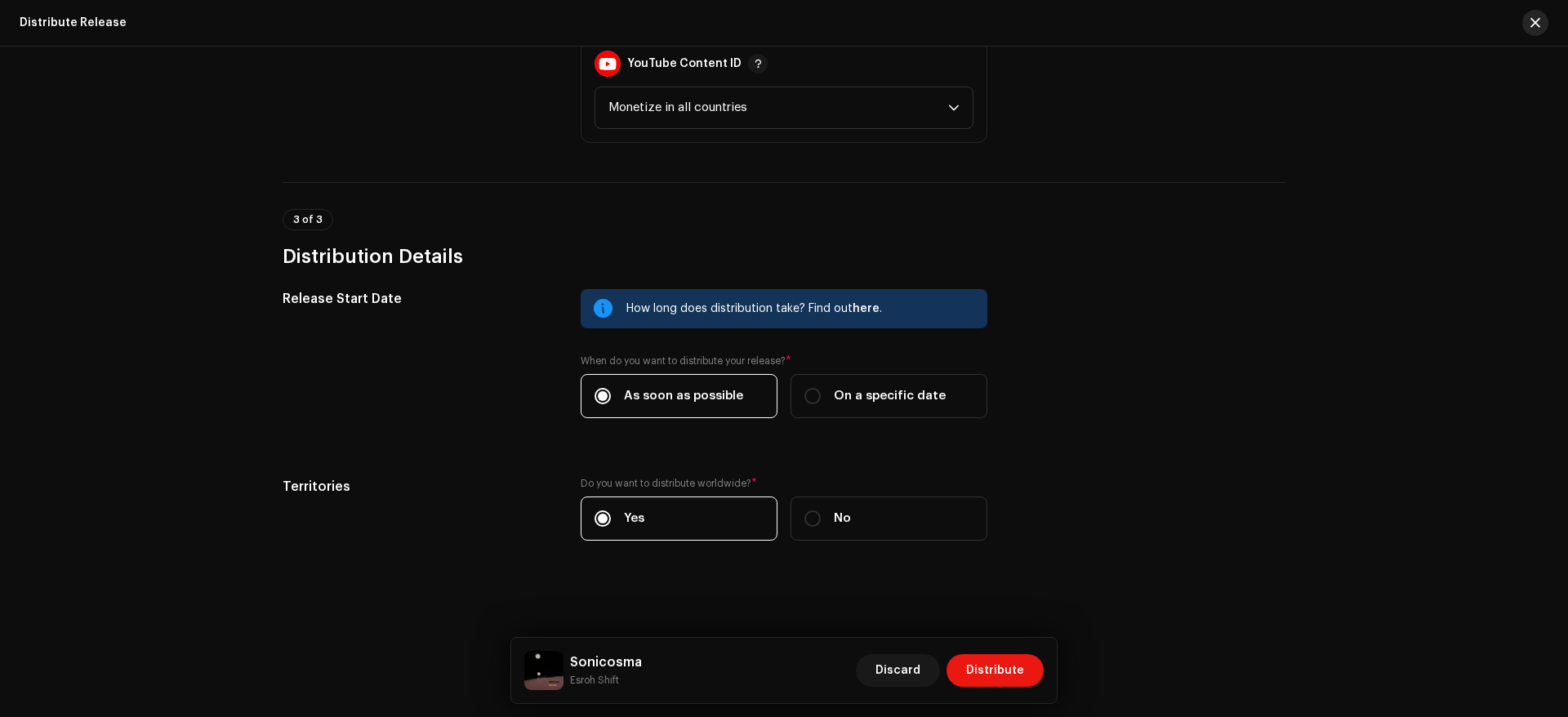
click at [1531, 26] on span "button" at bounding box center [1535, 23] width 10 height 13
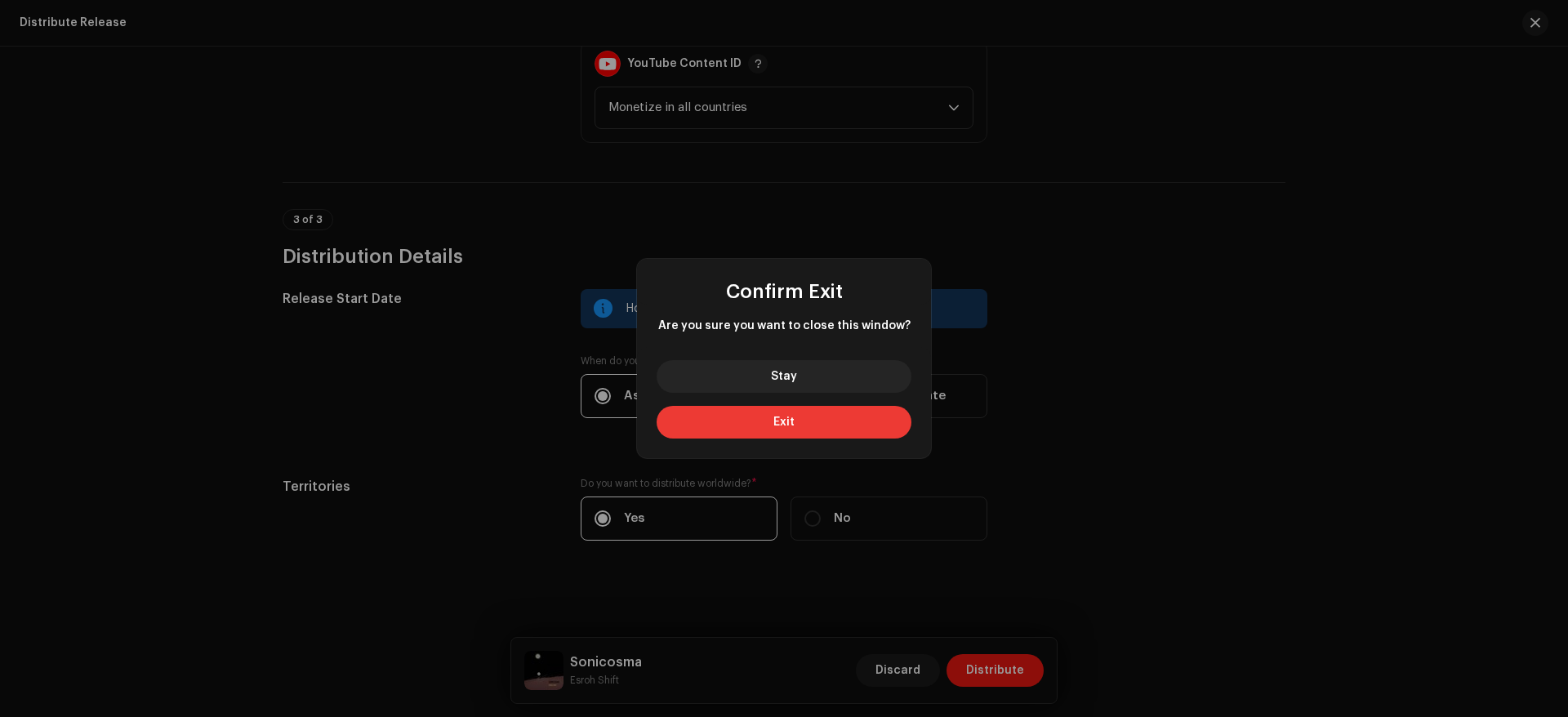
click at [814, 422] on button "Exit" at bounding box center [784, 422] width 255 height 32
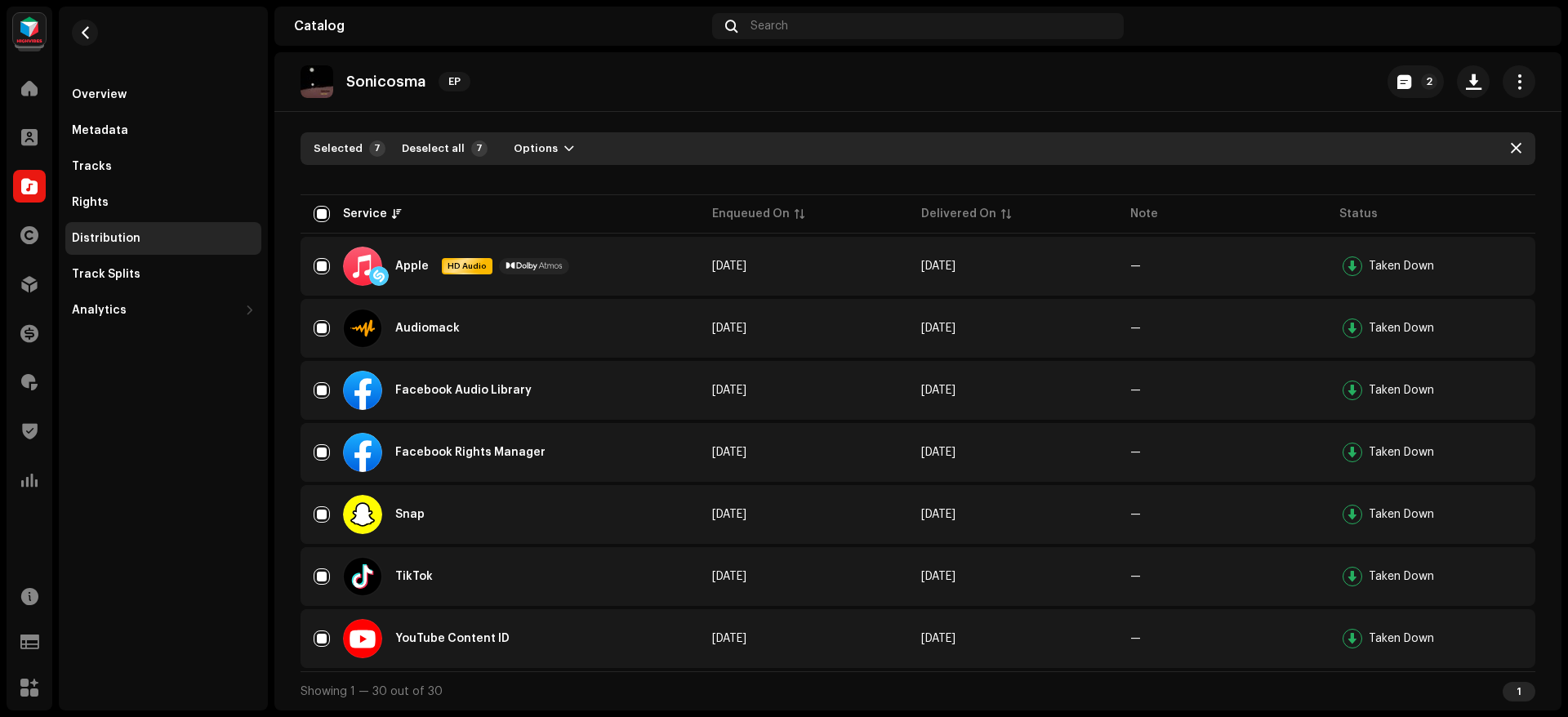
click at [158, 230] on div "Distribution" at bounding box center [163, 238] width 196 height 32
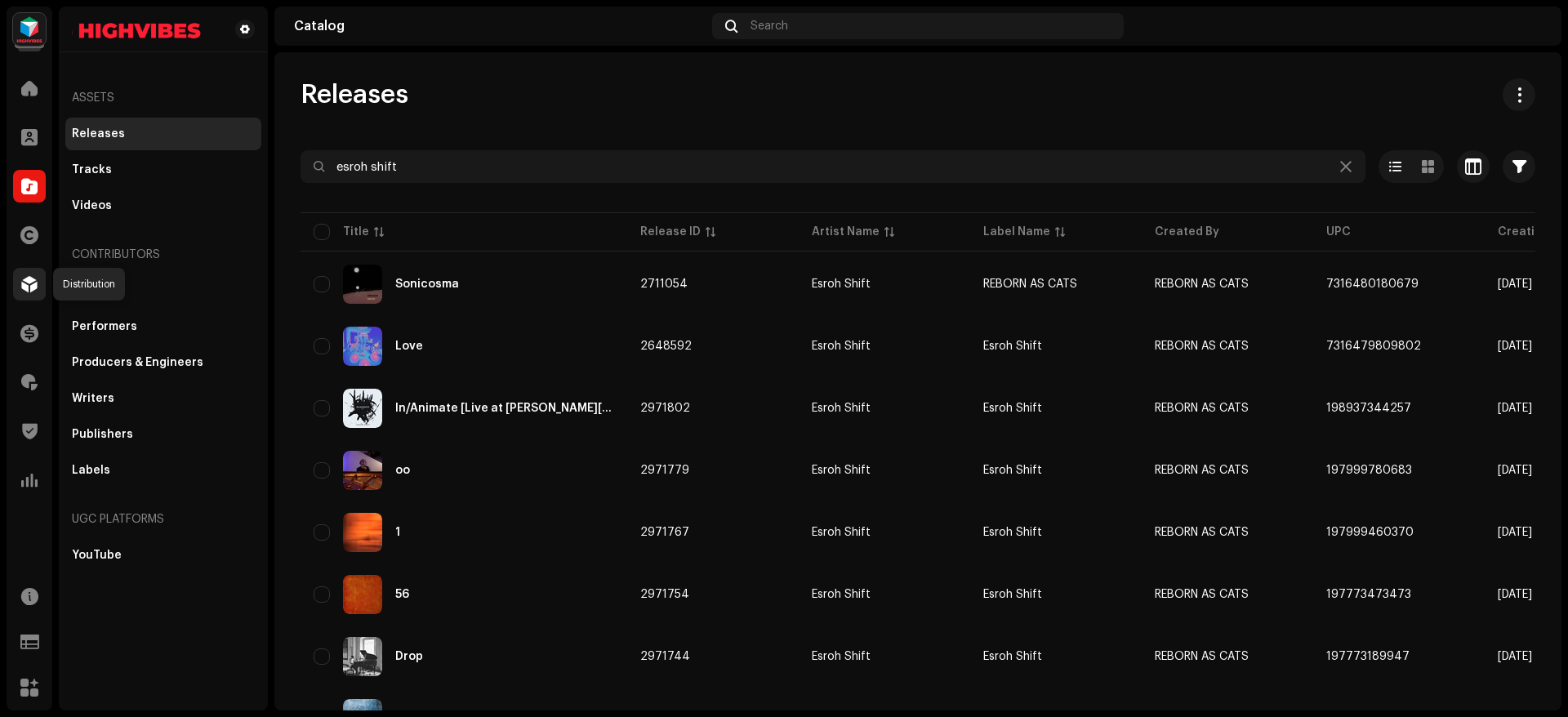
click at [31, 287] on span at bounding box center [30, 284] width 17 height 13
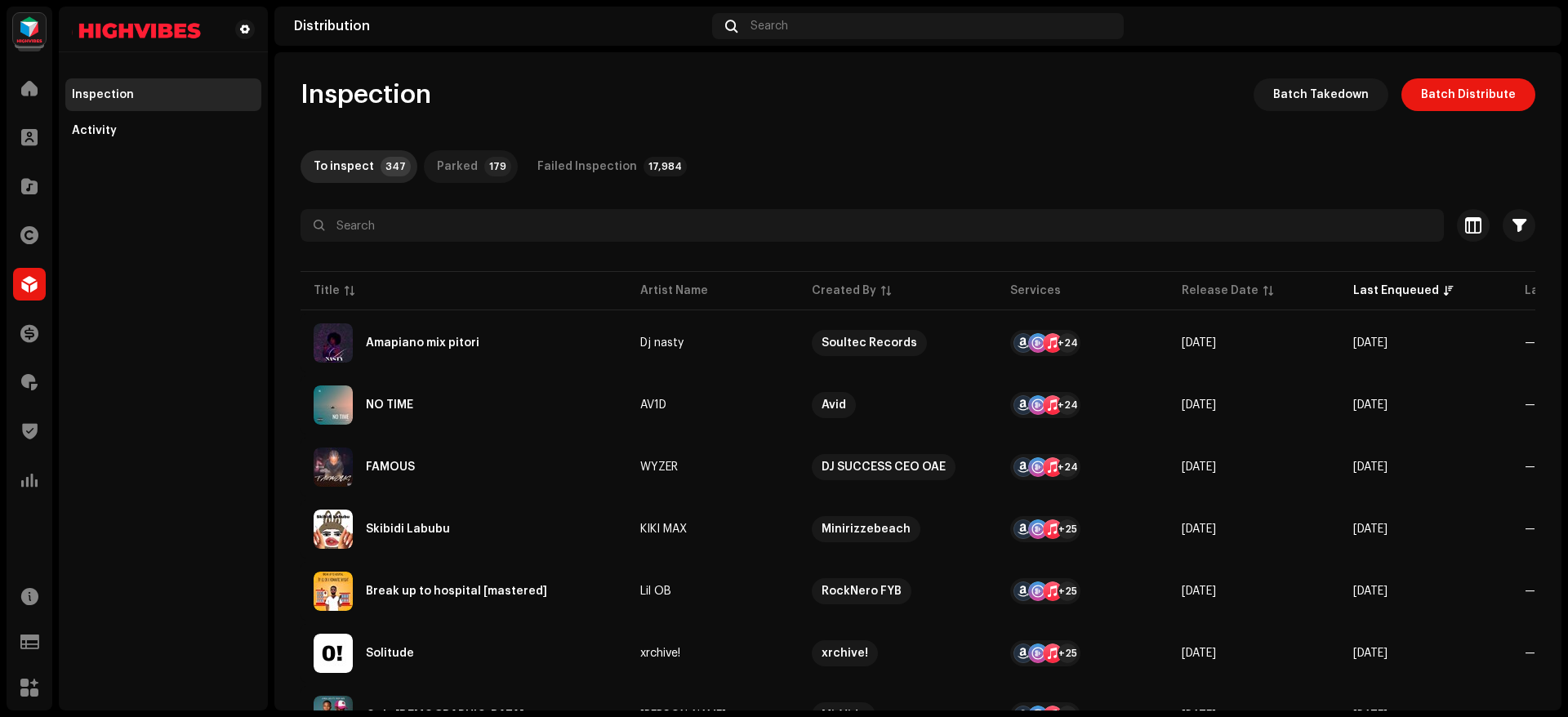
click at [468, 167] on p-tab "Parked 179" at bounding box center [471, 166] width 94 height 32
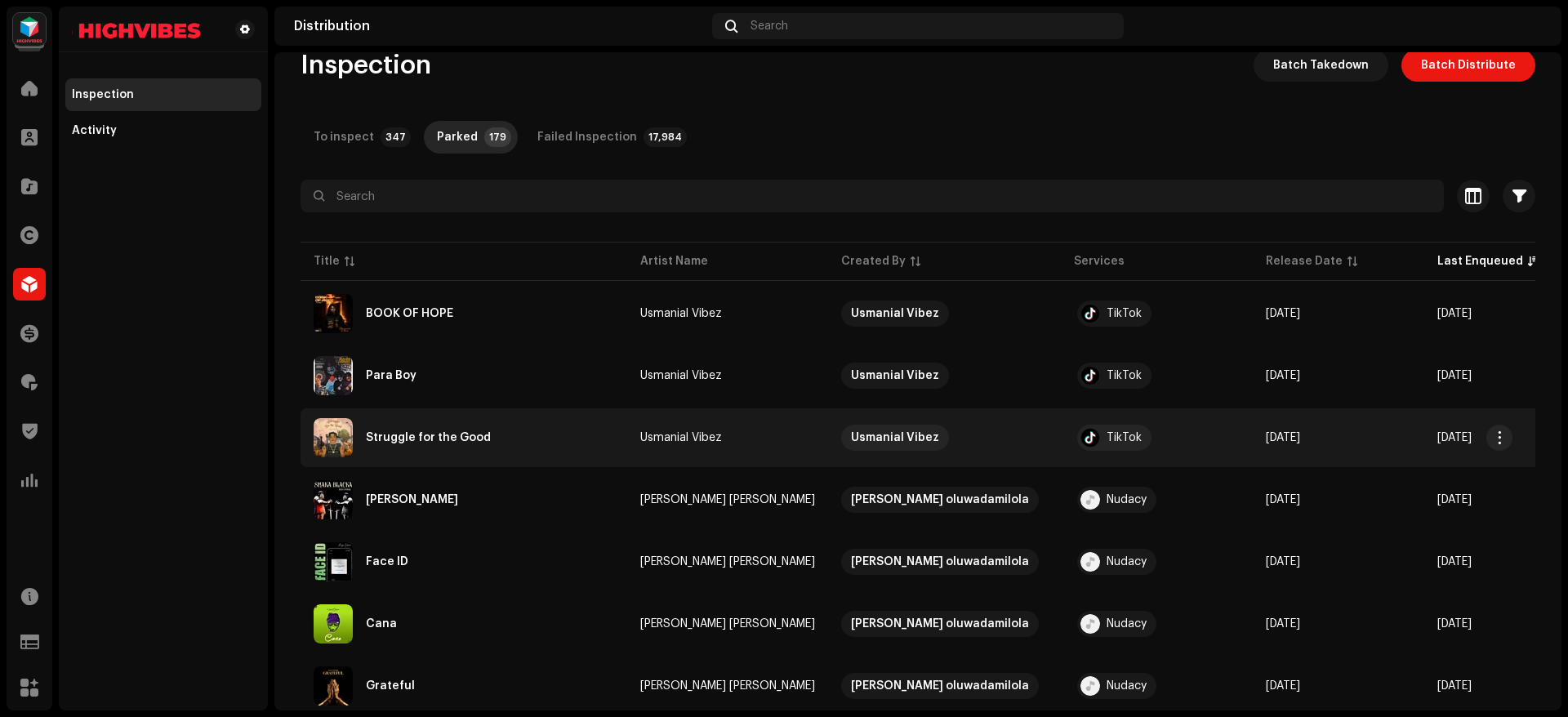
scroll to position [31, 0]
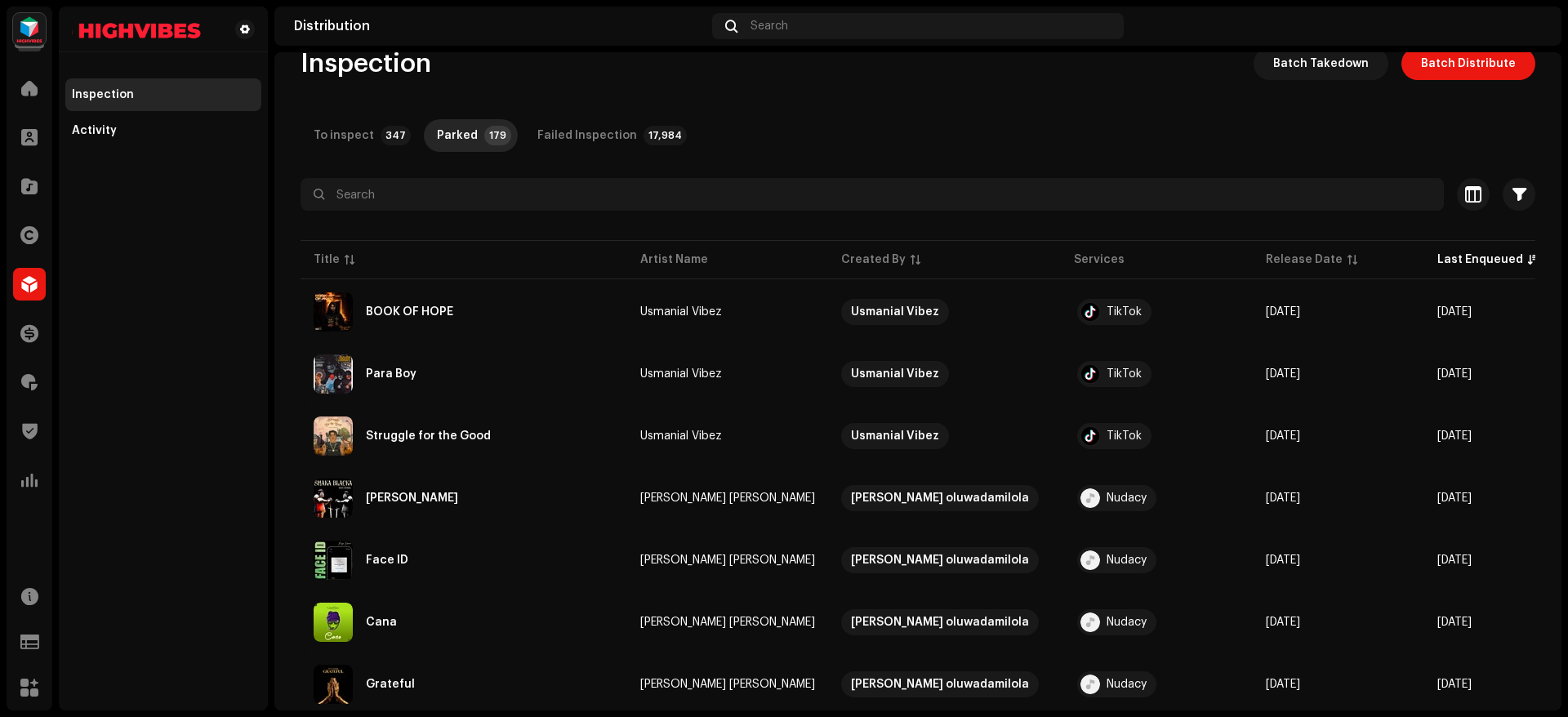
click at [1455, 56] on span "Batch Distribute" at bounding box center [1468, 63] width 95 height 32
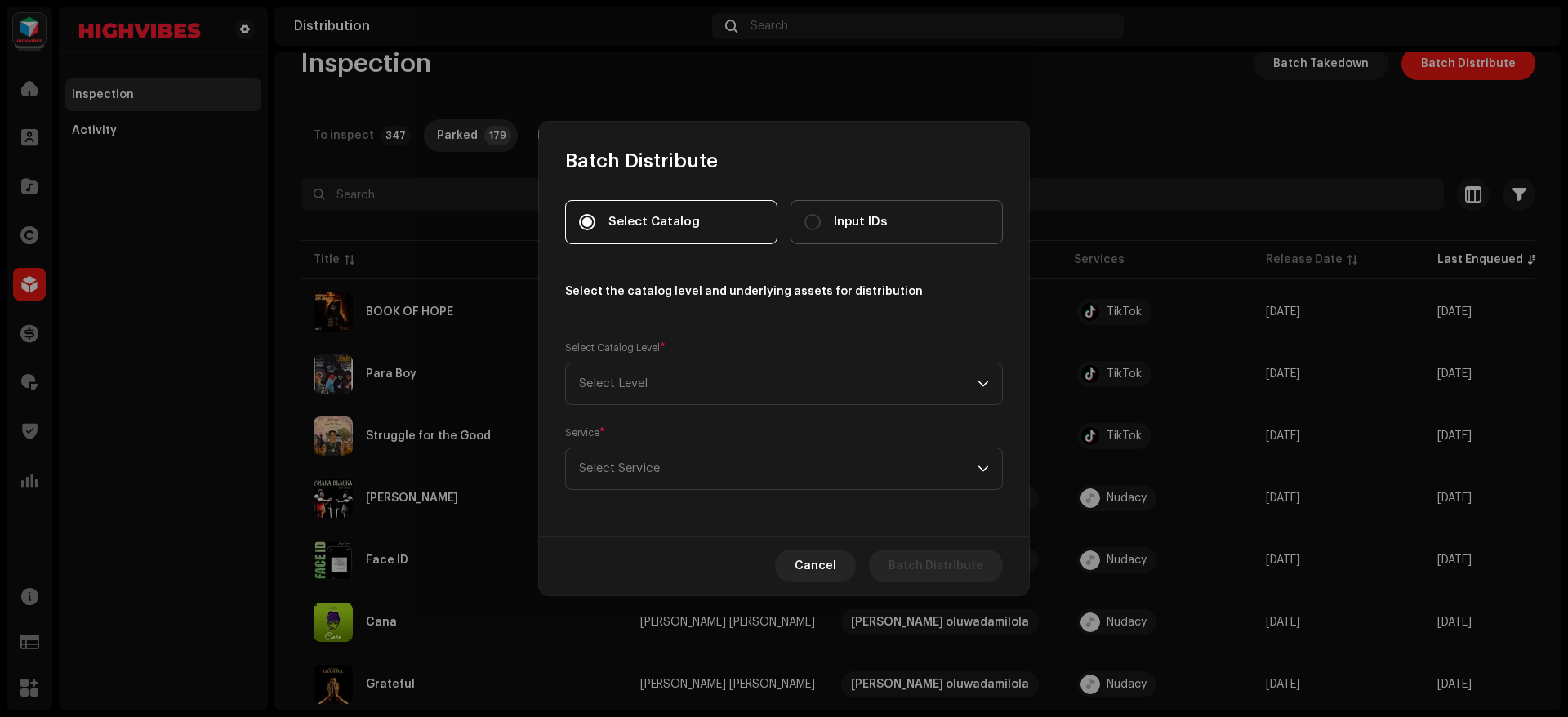
click at [830, 221] on div "Input IDs" at bounding box center [845, 221] width 82 height 18
click at [821, 221] on input "Input IDs" at bounding box center [813, 222] width 17 height 17
radio input "true"
click at [637, 398] on span "Select Level" at bounding box center [778, 384] width 398 height 41
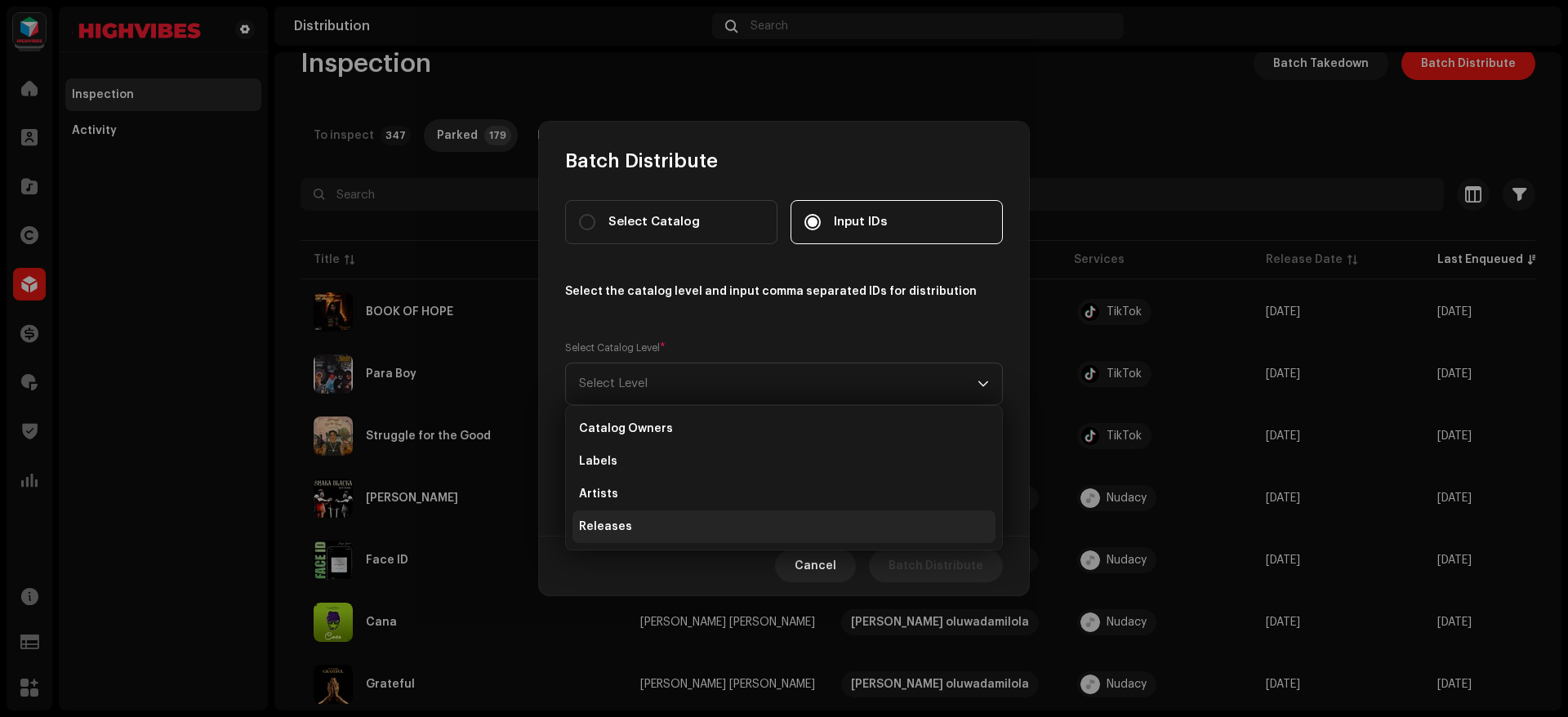
click at [638, 513] on li "Releases" at bounding box center [784, 526] width 423 height 32
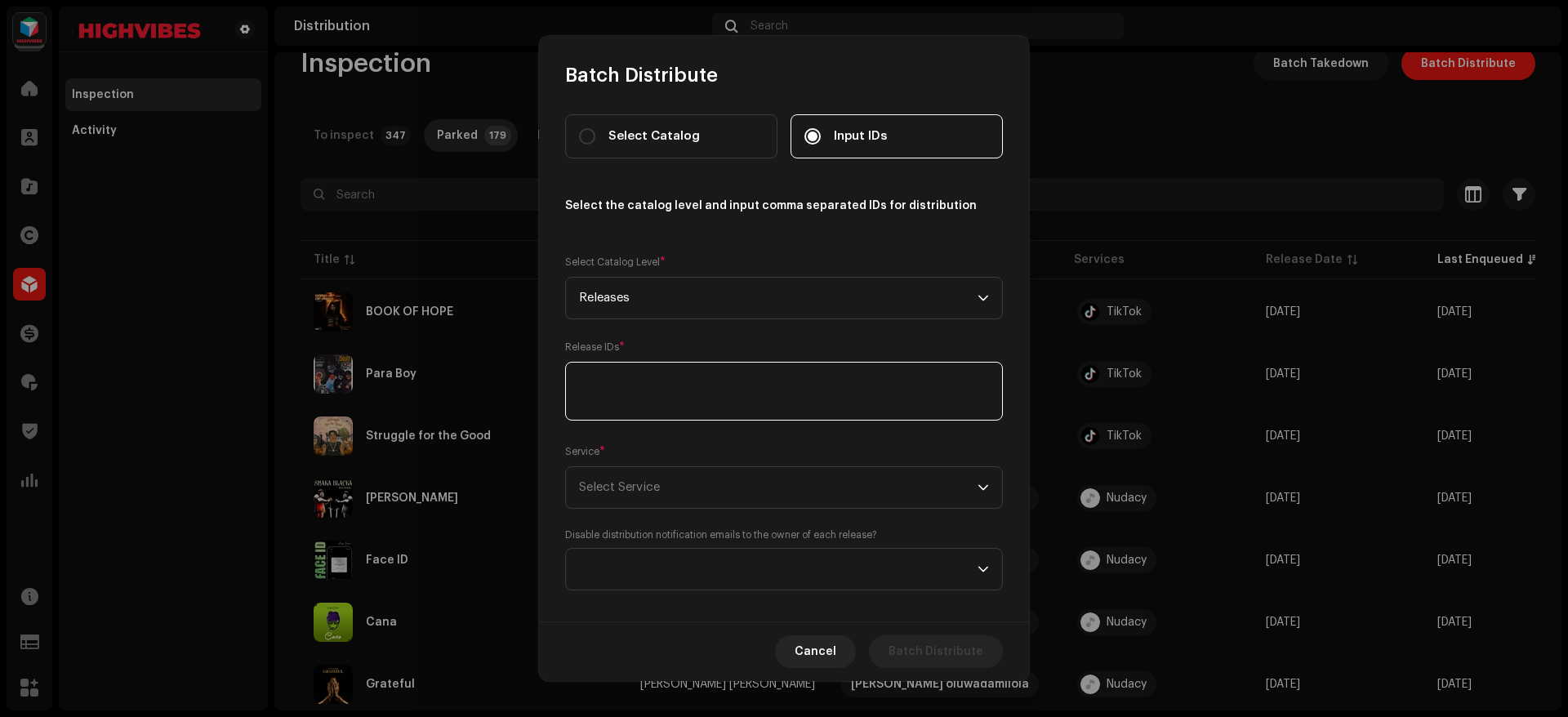
click at [647, 376] on textarea at bounding box center [784, 391] width 438 height 59
click at [668, 487] on span "Select Service" at bounding box center [778, 508] width 398 height 41
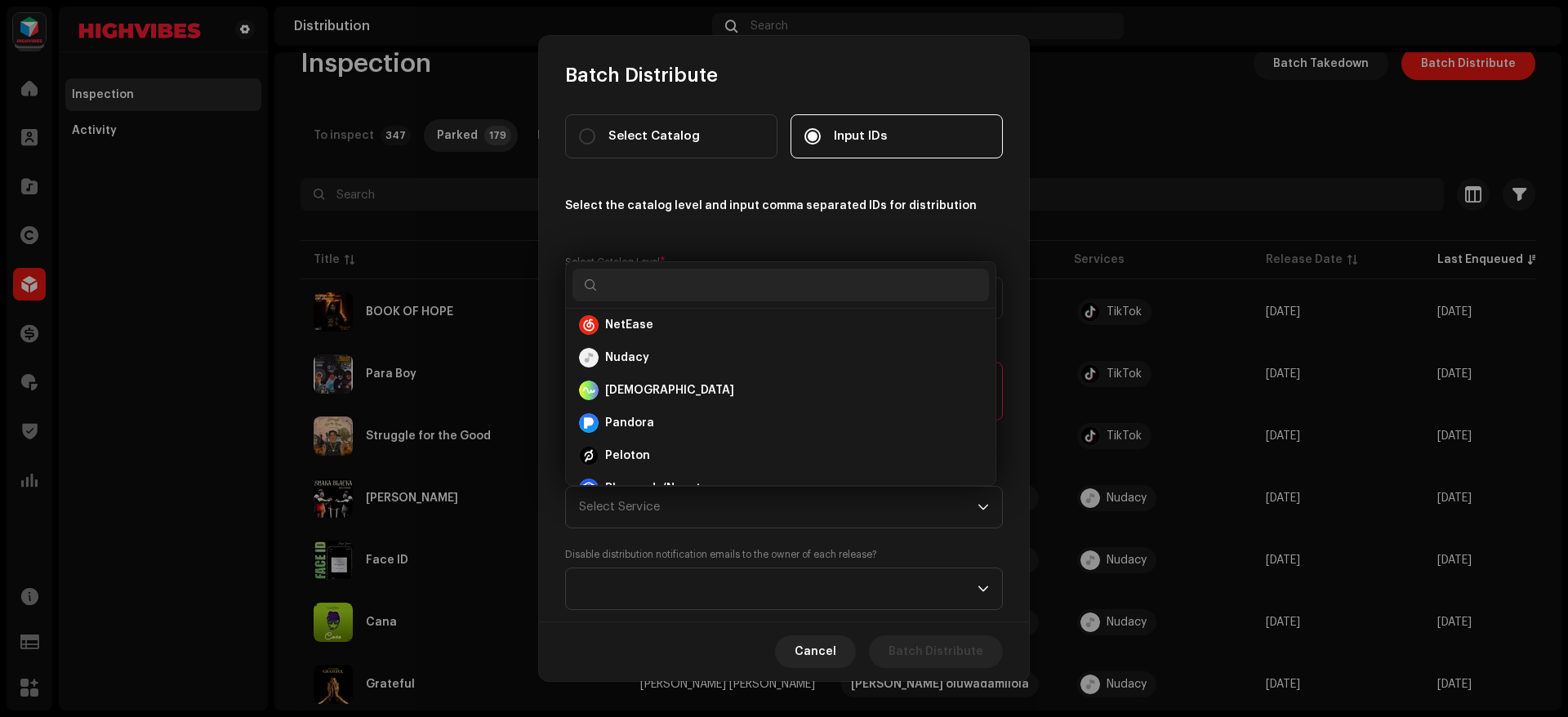
scroll to position [561, 0]
click at [659, 350] on div "Nudacy" at bounding box center [780, 358] width 403 height 19
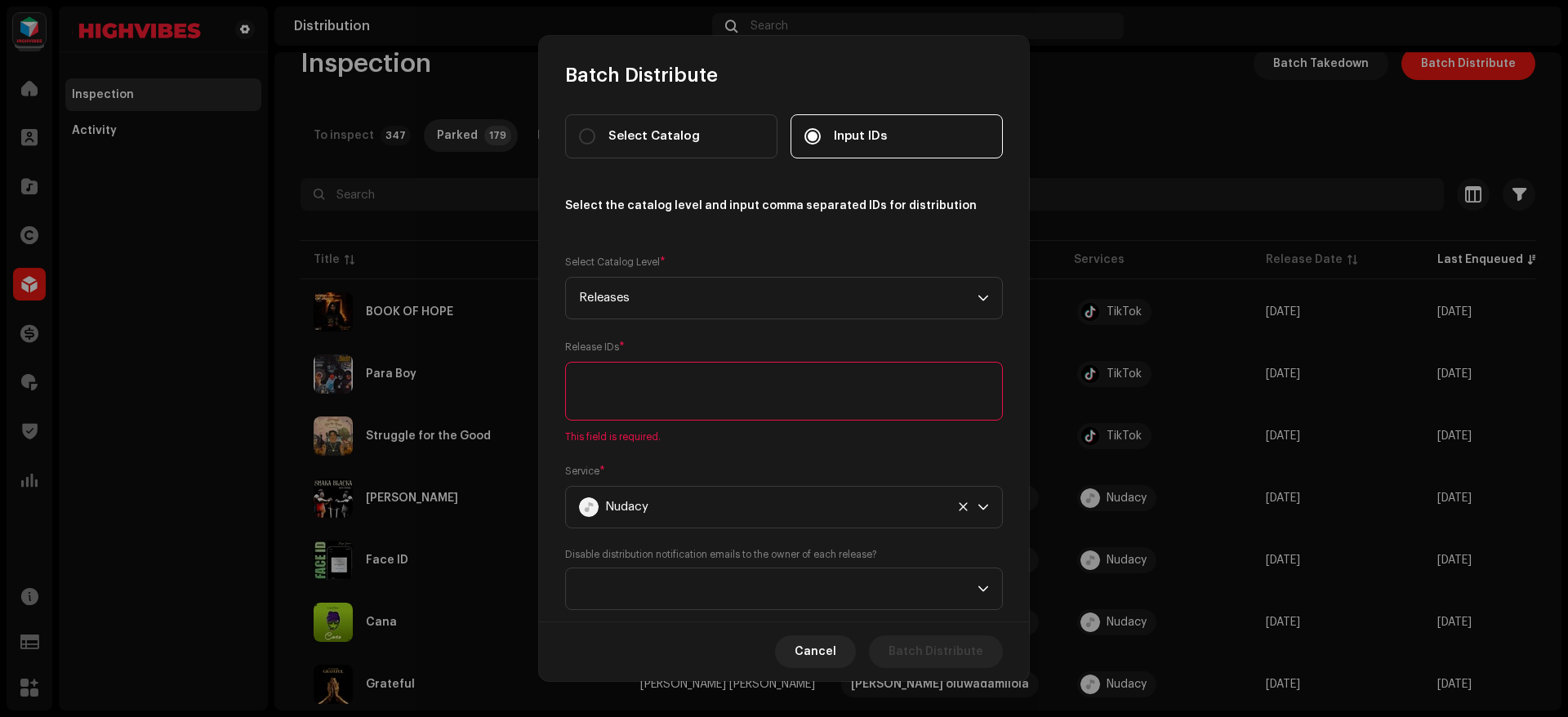
click at [635, 400] on textarea at bounding box center [784, 391] width 438 height 59
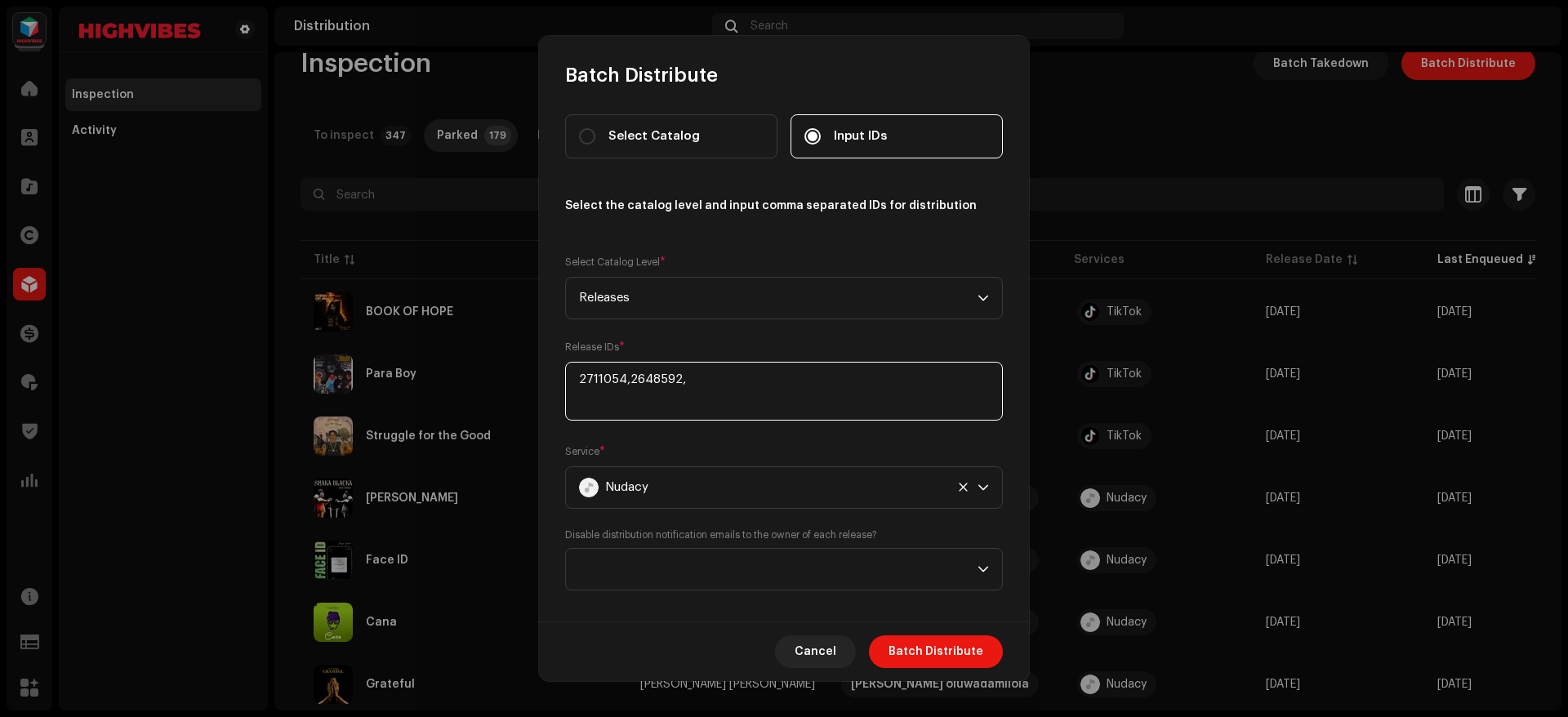
type textarea "2711054,2648592,"
click at [657, 570] on span at bounding box center [778, 569] width 398 height 41
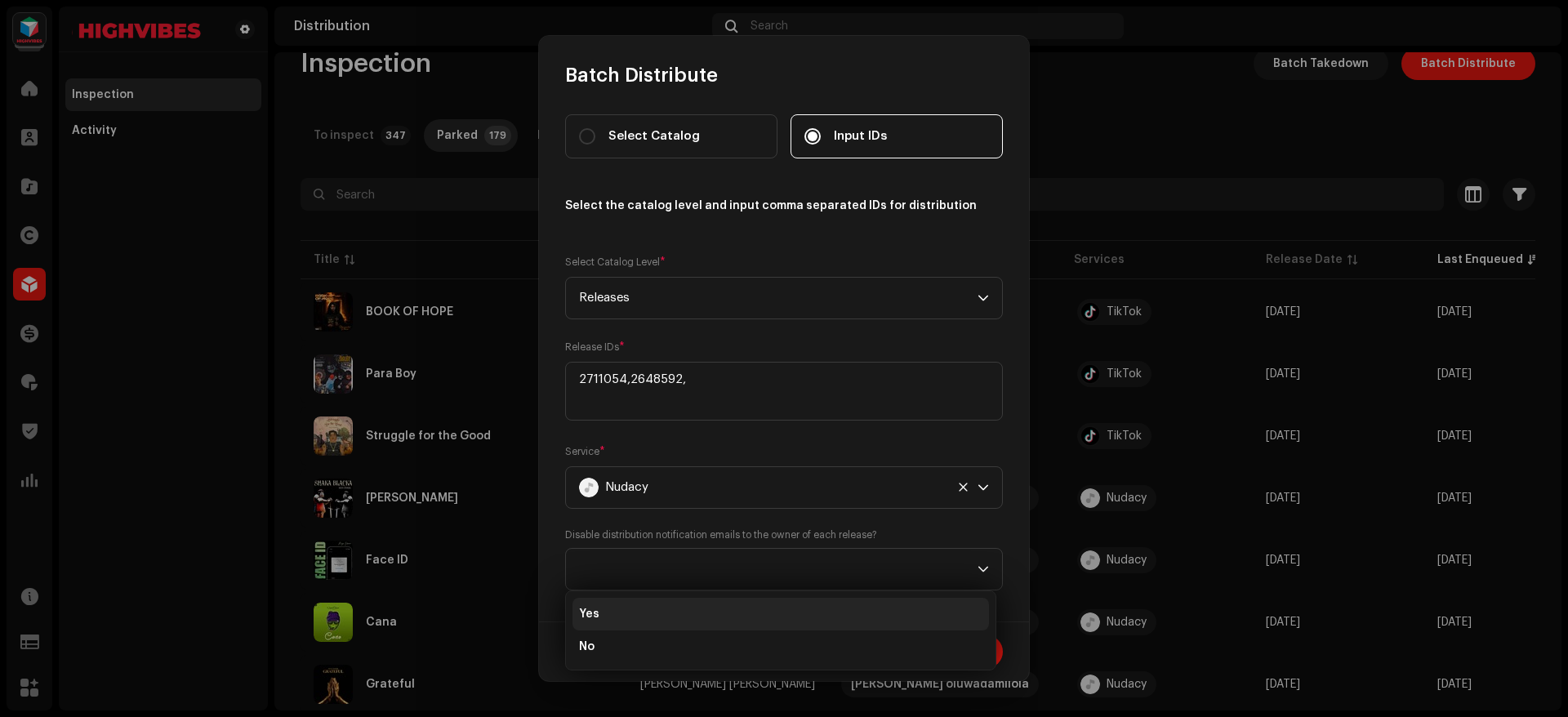
click at [612, 615] on li "Yes" at bounding box center [781, 614] width 417 height 32
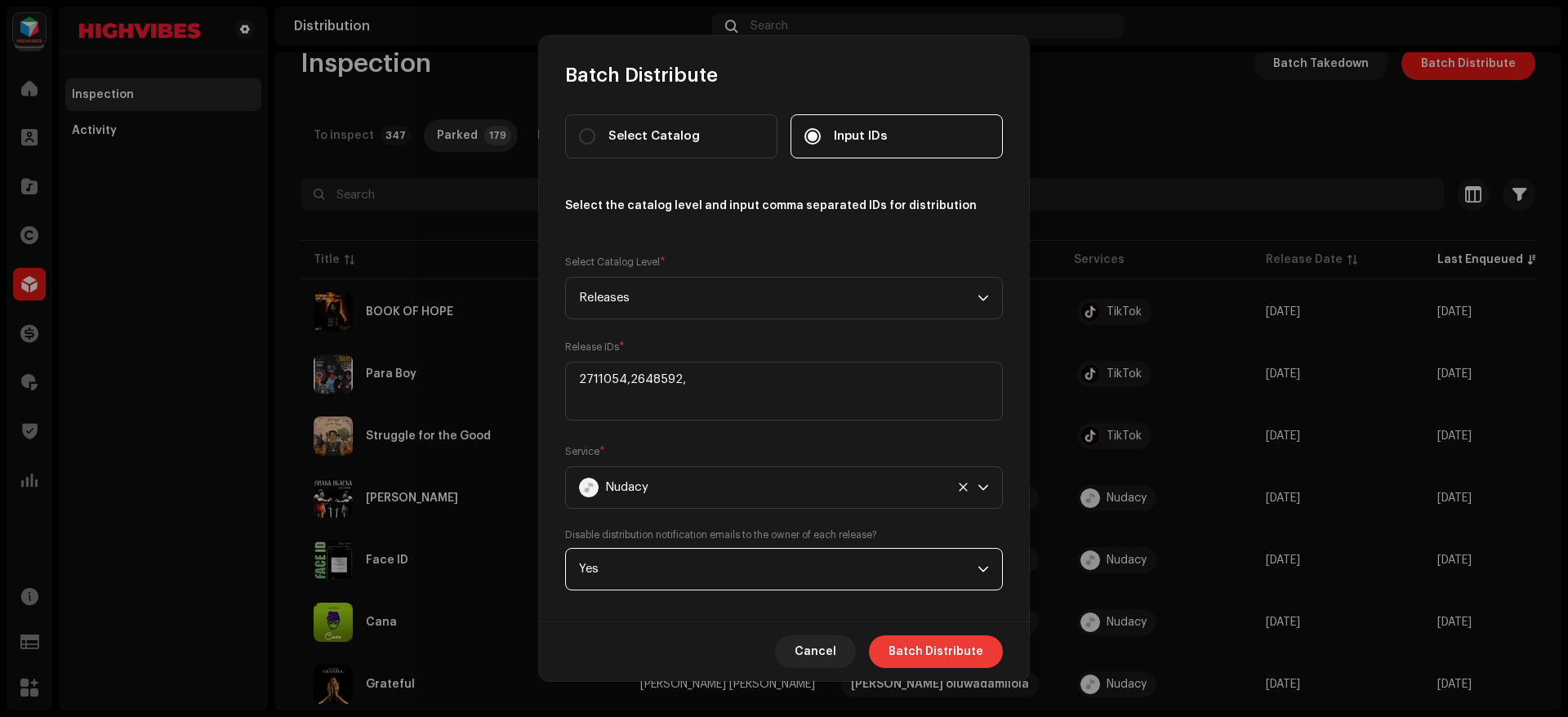
click at [935, 653] on span "Batch Distribute" at bounding box center [935, 651] width 95 height 32
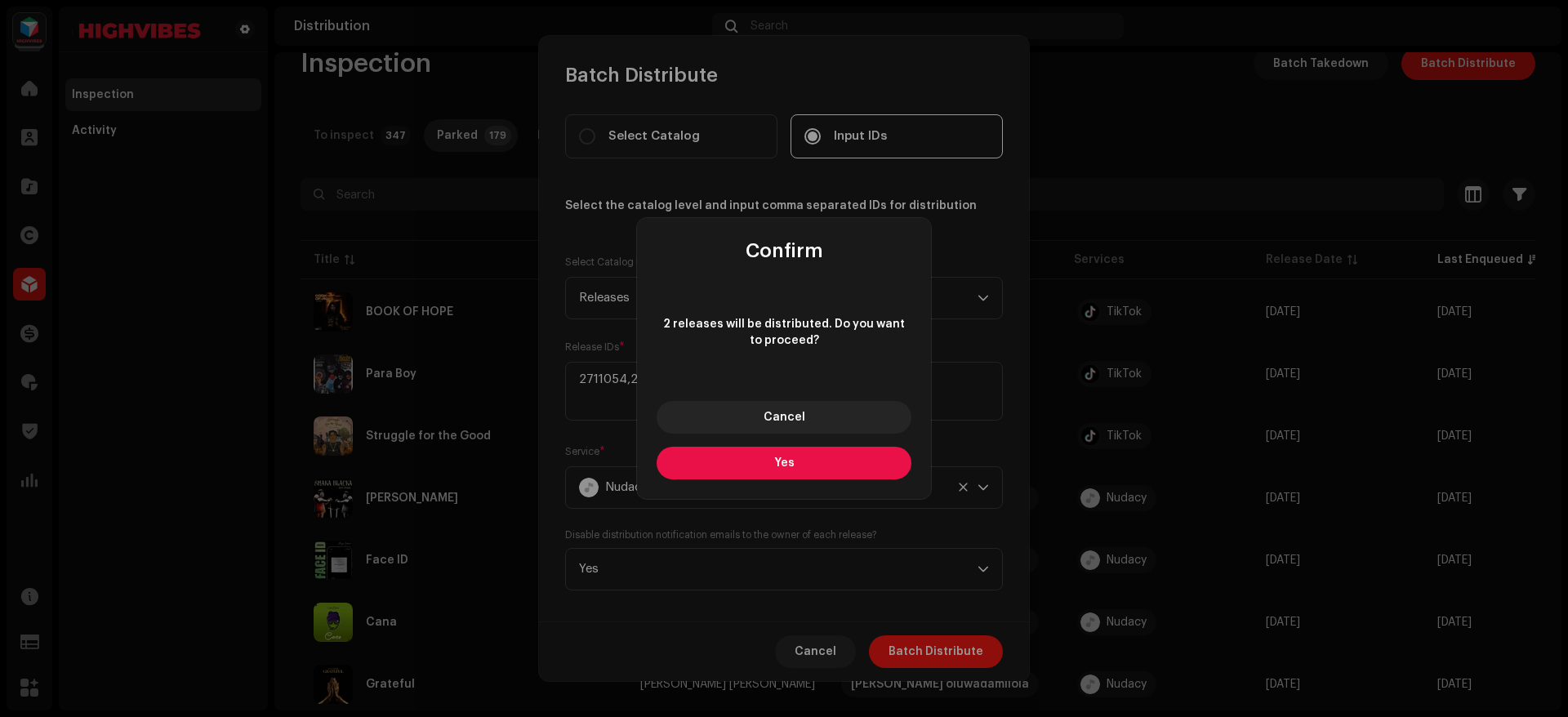
click at [778, 466] on span "Yes" at bounding box center [784, 463] width 20 height 11
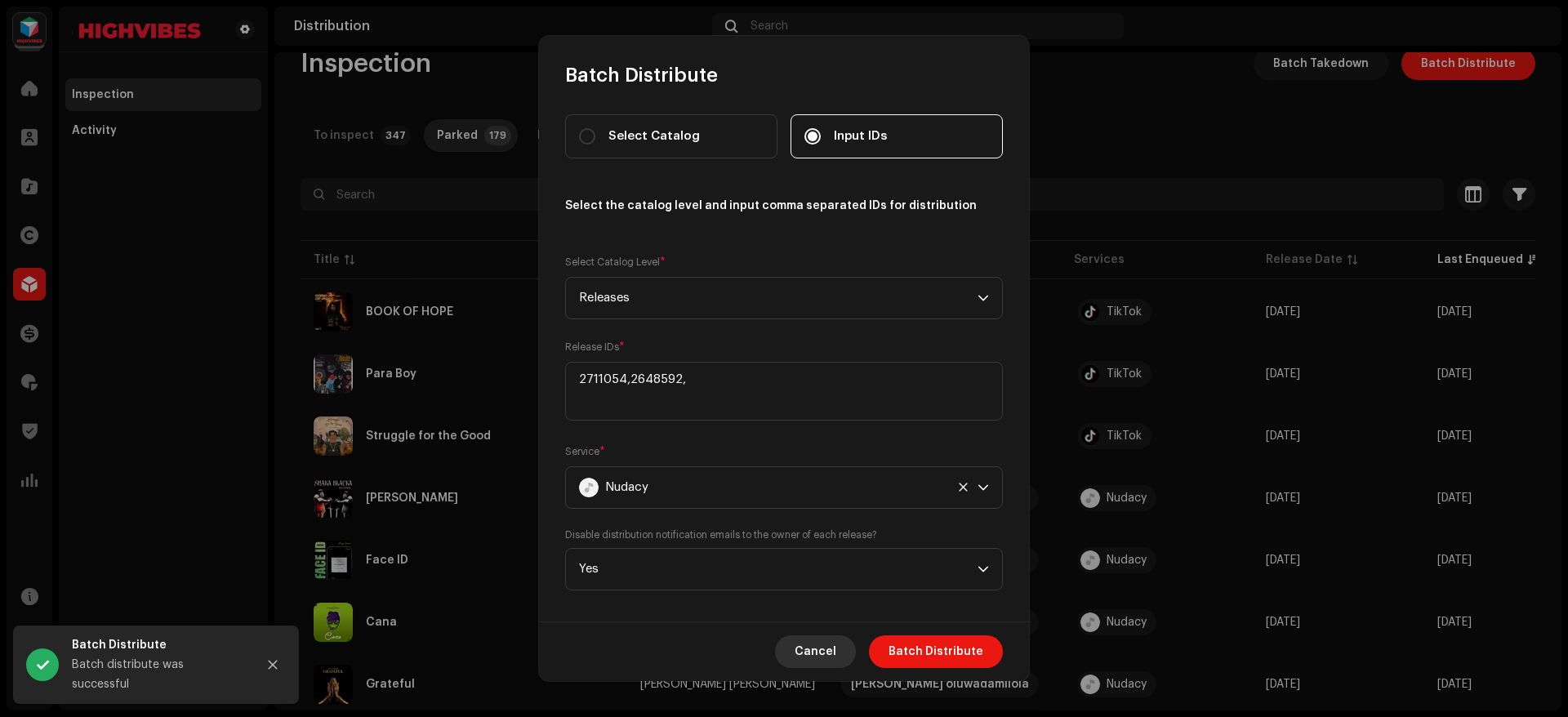
click at [817, 651] on span "Cancel" at bounding box center [814, 651] width 42 height 32
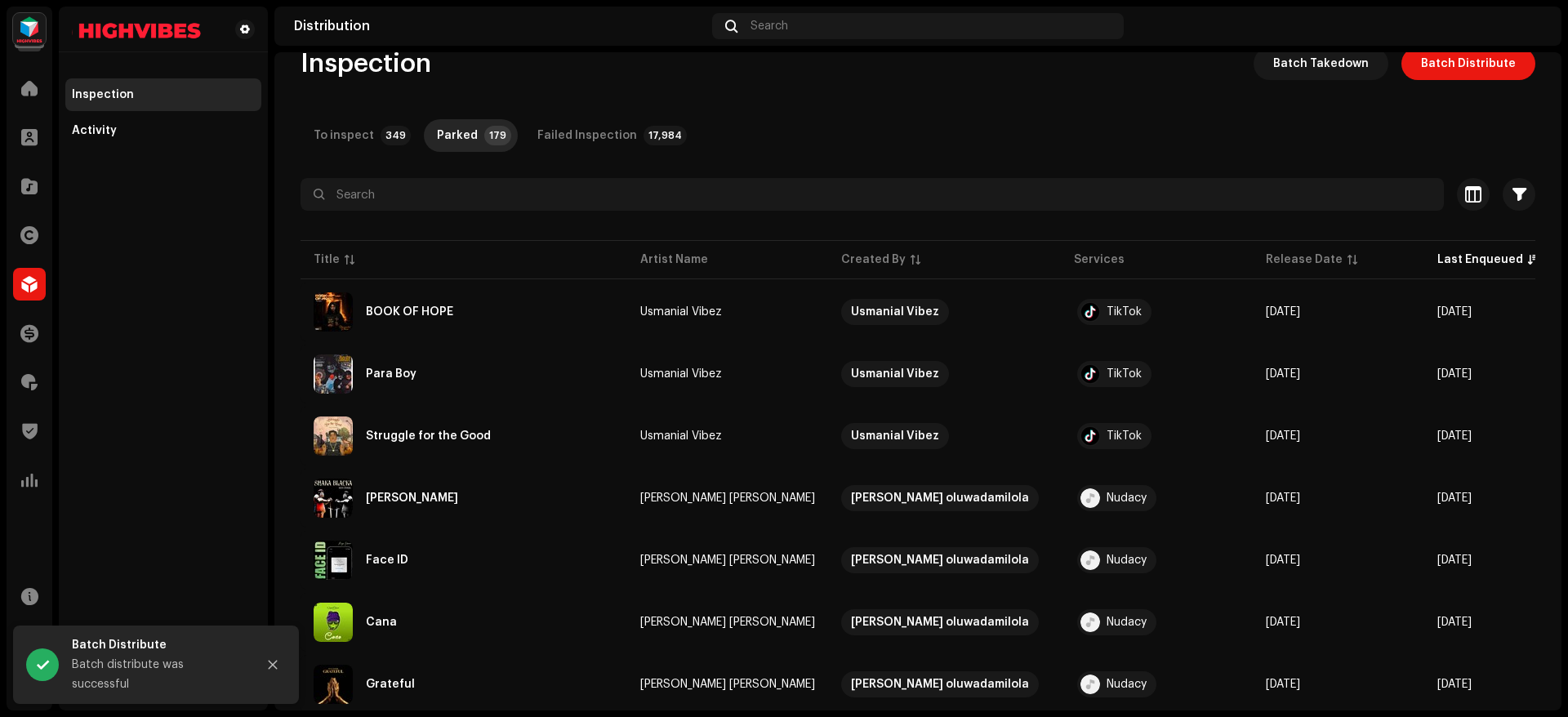
scroll to position [0, 0]
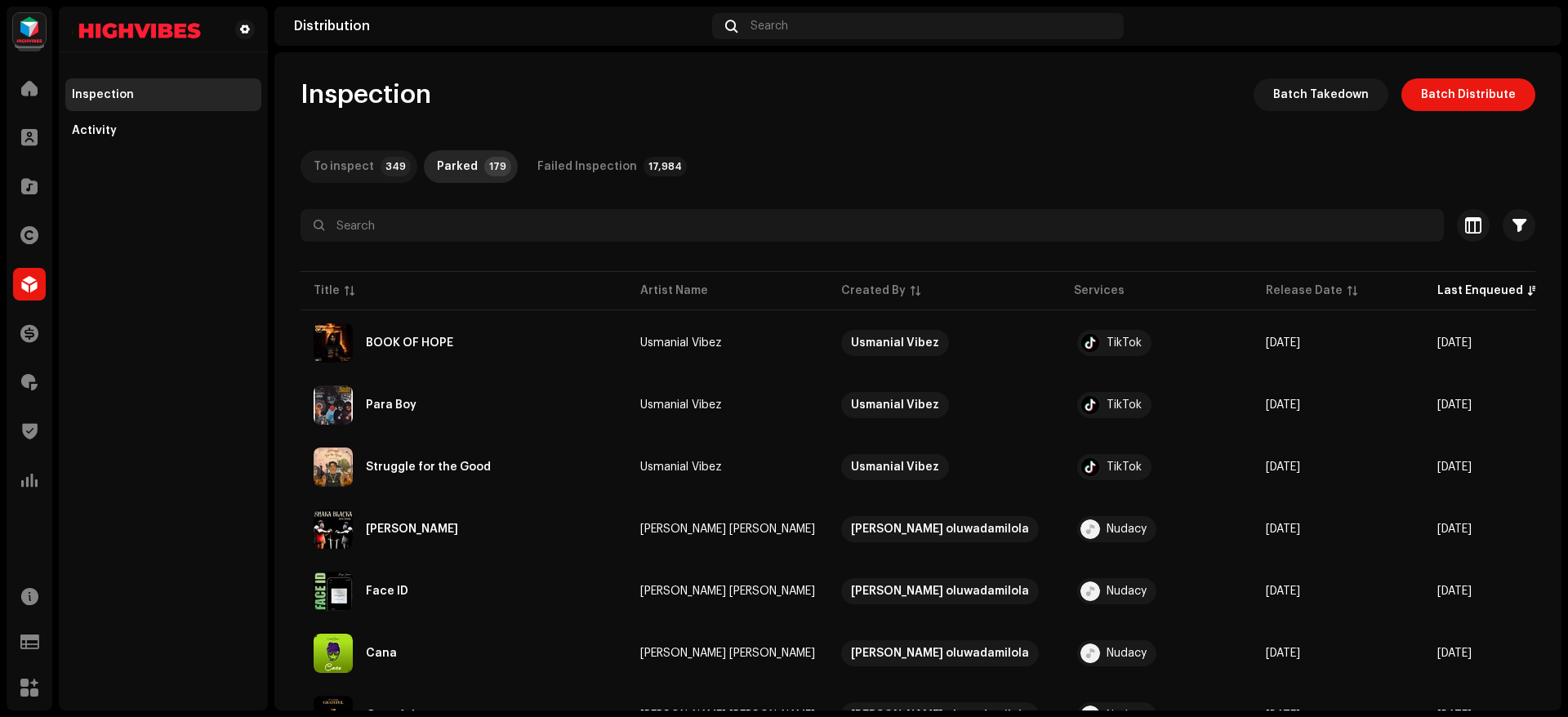
click at [362, 166] on div "To inspect" at bounding box center [344, 166] width 61 height 32
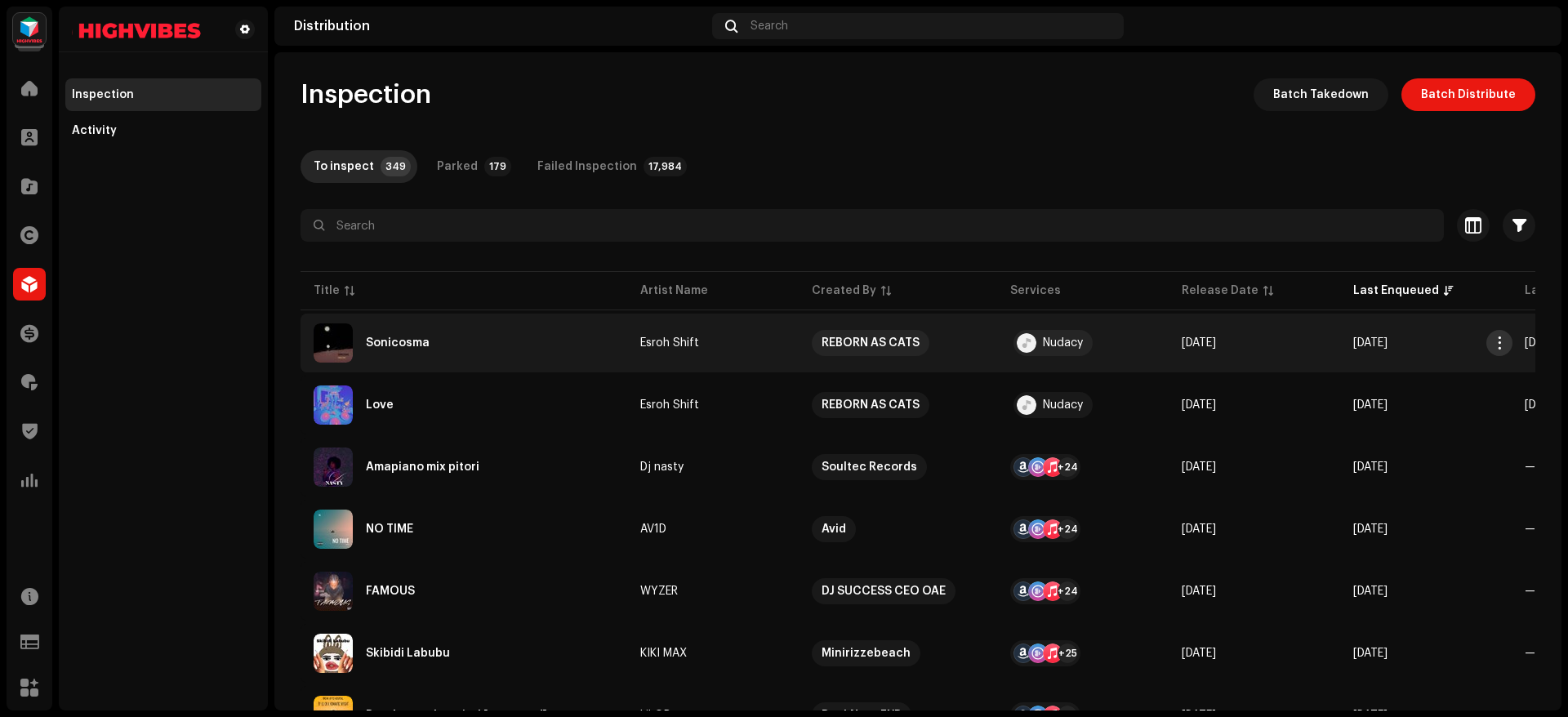
click at [1507, 331] on button "button" at bounding box center [1499, 343] width 26 height 26
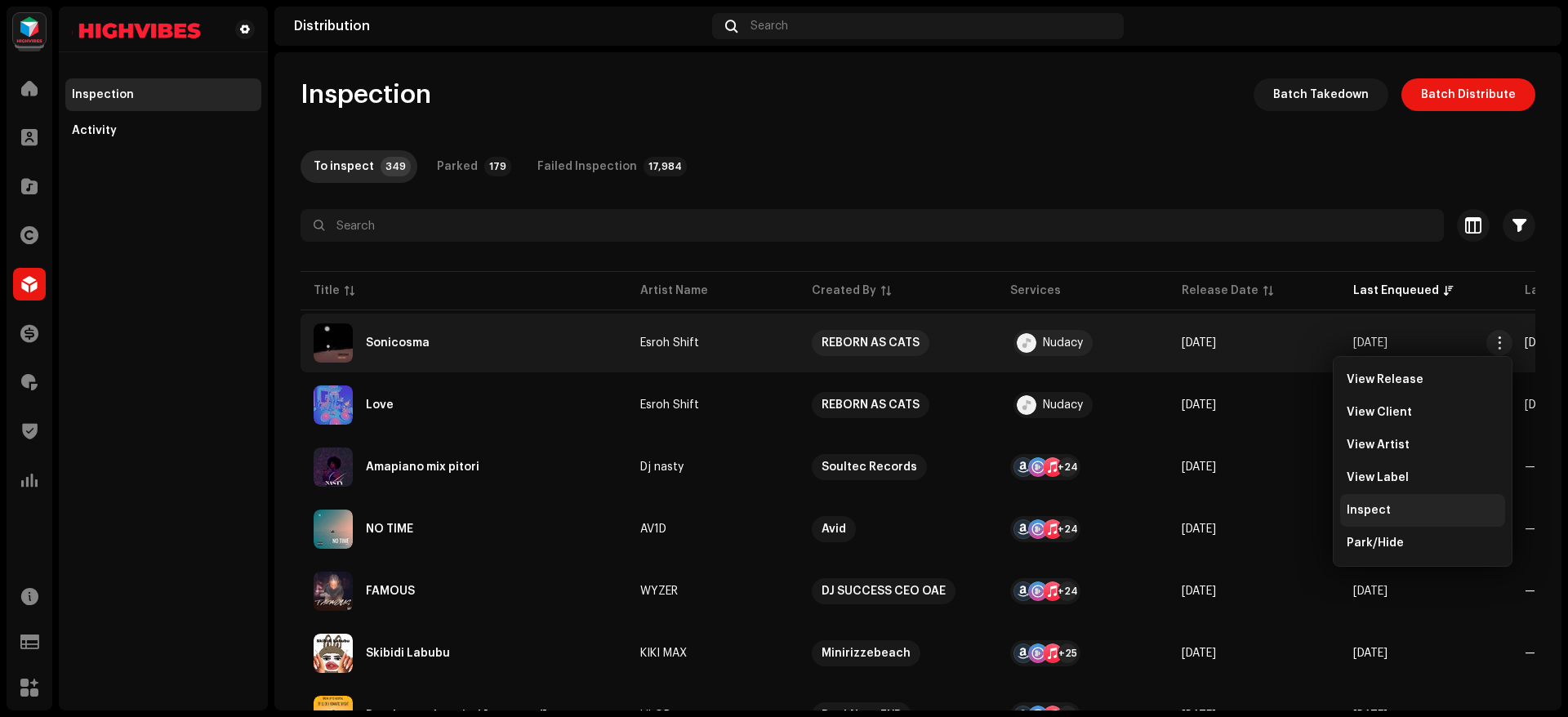
click at [1380, 514] on span "Inspect" at bounding box center [1369, 510] width 44 height 13
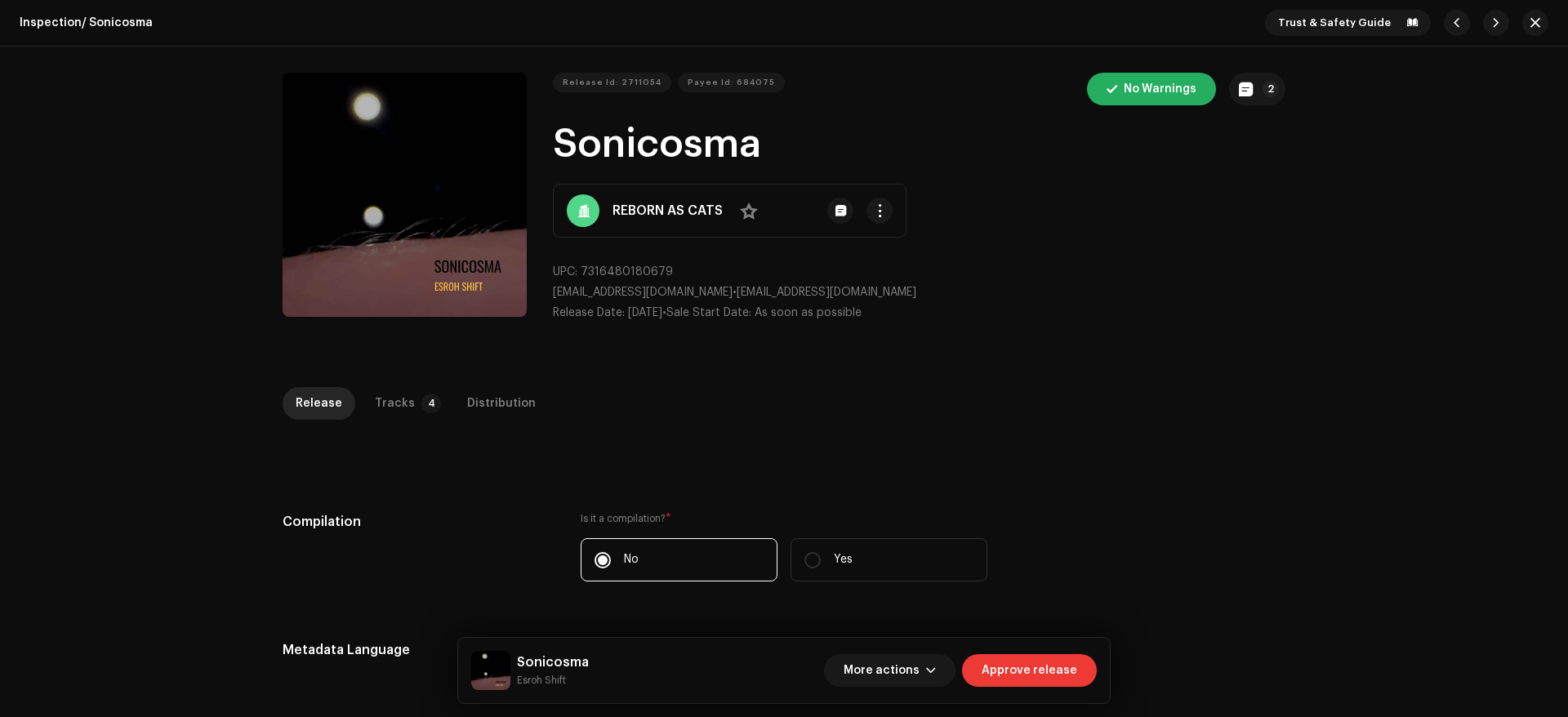
click at [1047, 672] on span "Approve release" at bounding box center [1029, 670] width 96 height 32
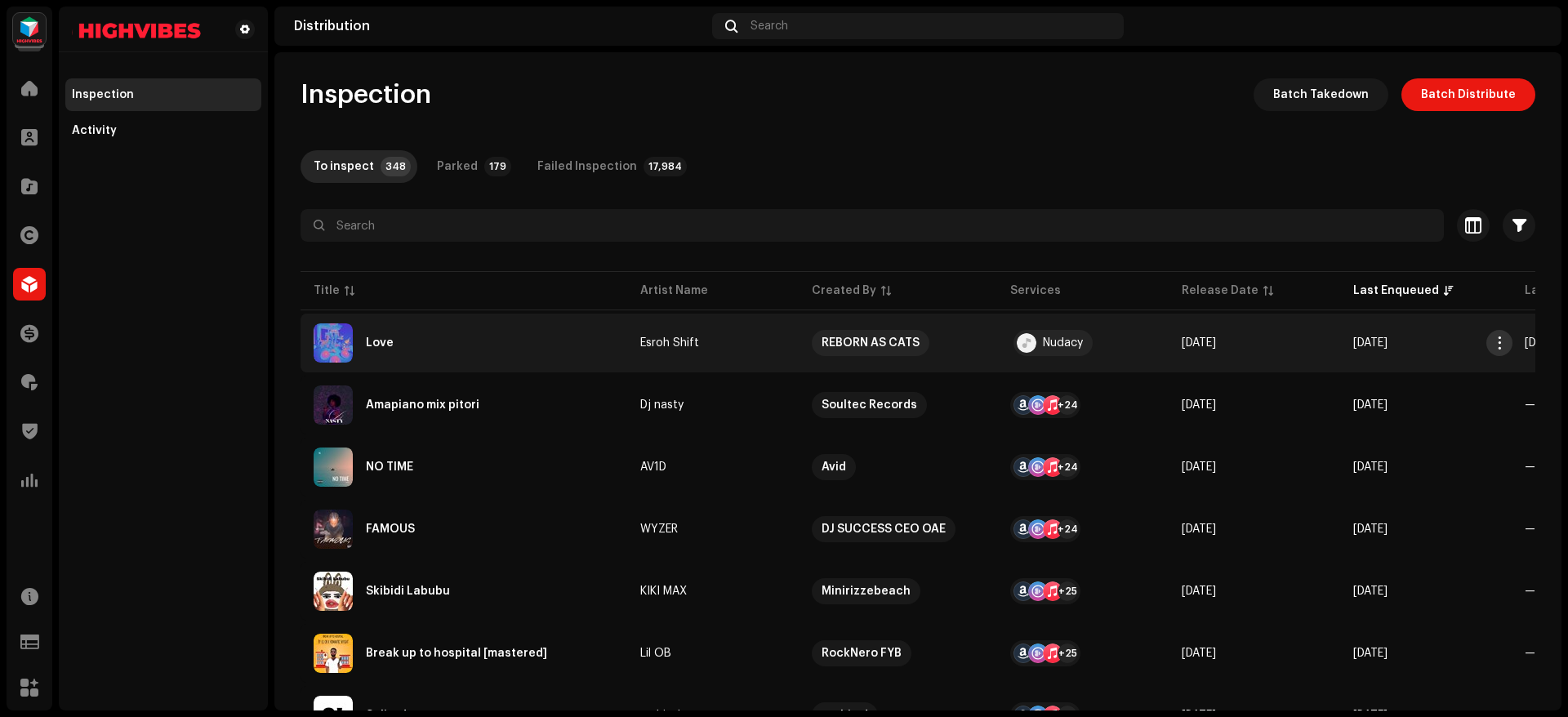
click at [1501, 335] on button "button" at bounding box center [1499, 343] width 26 height 26
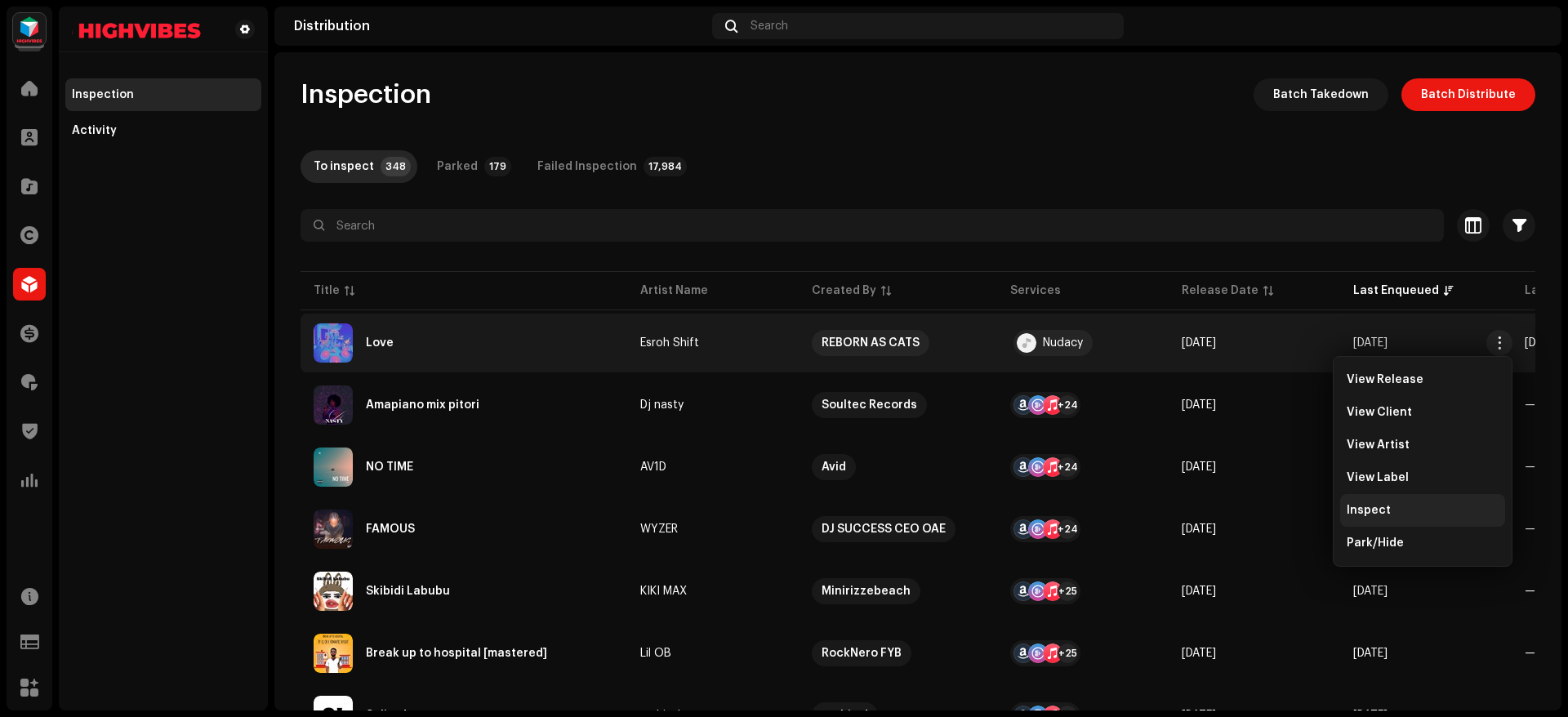
click at [1381, 496] on div "Inspect" at bounding box center [1422, 510] width 165 height 32
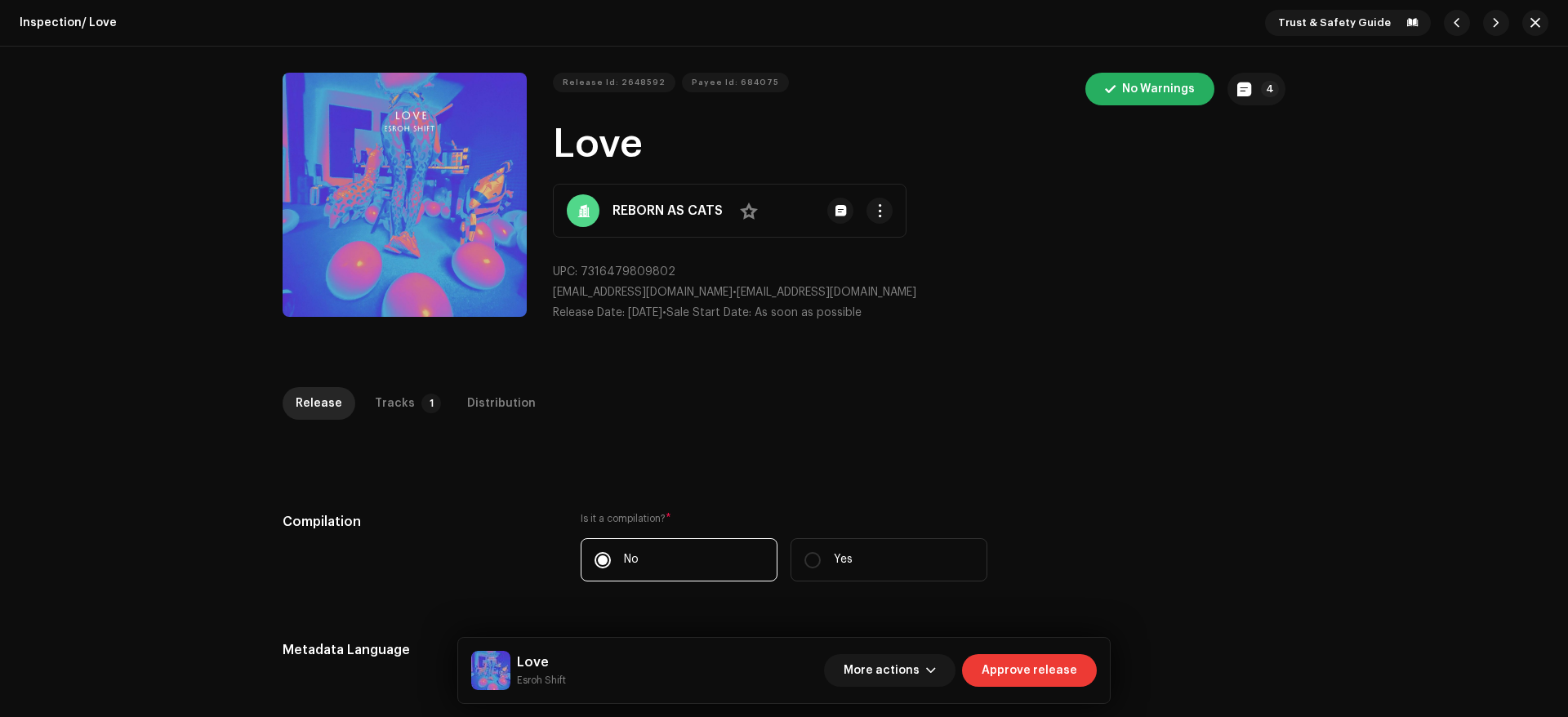
click at [1023, 664] on span "Approve release" at bounding box center [1029, 670] width 96 height 32
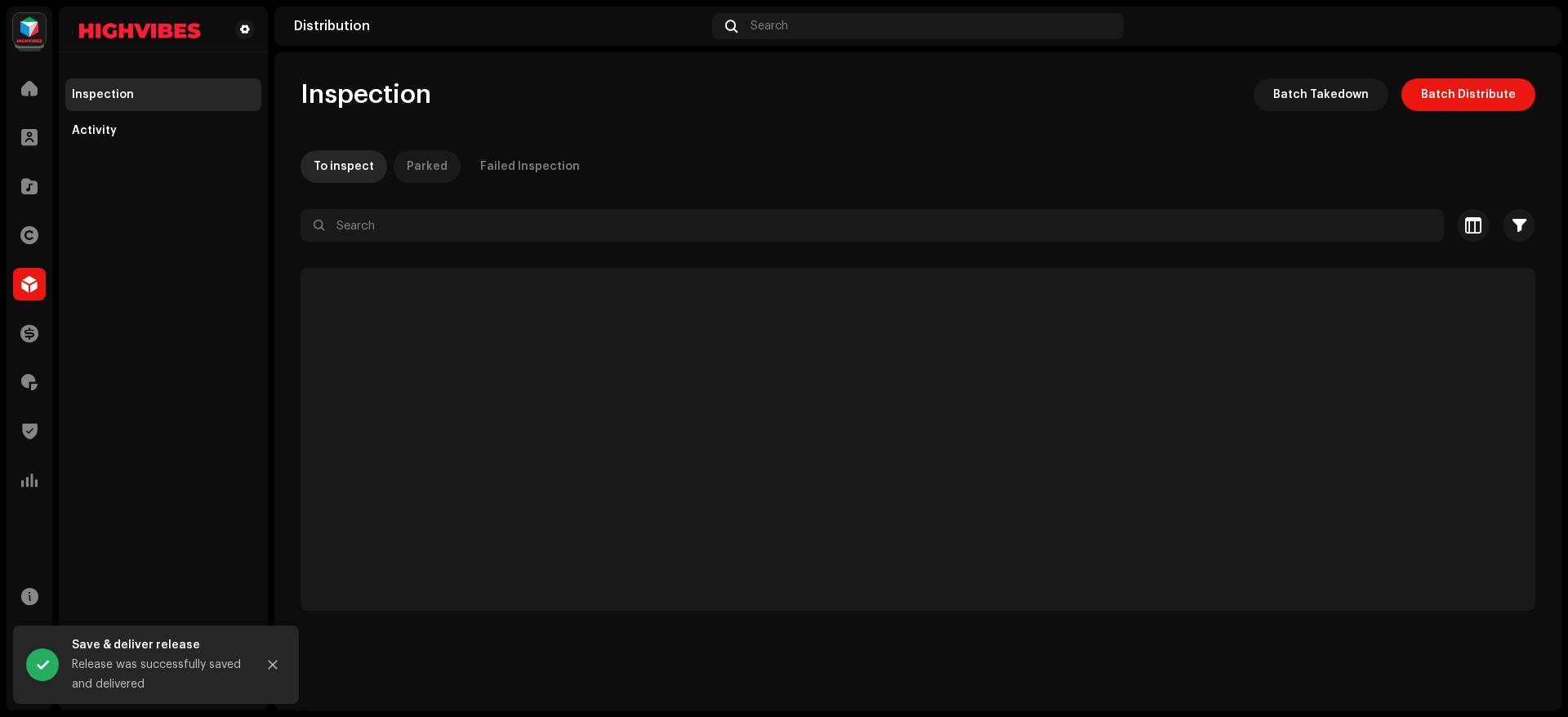
click at [410, 169] on div "Parked" at bounding box center [427, 166] width 41 height 32
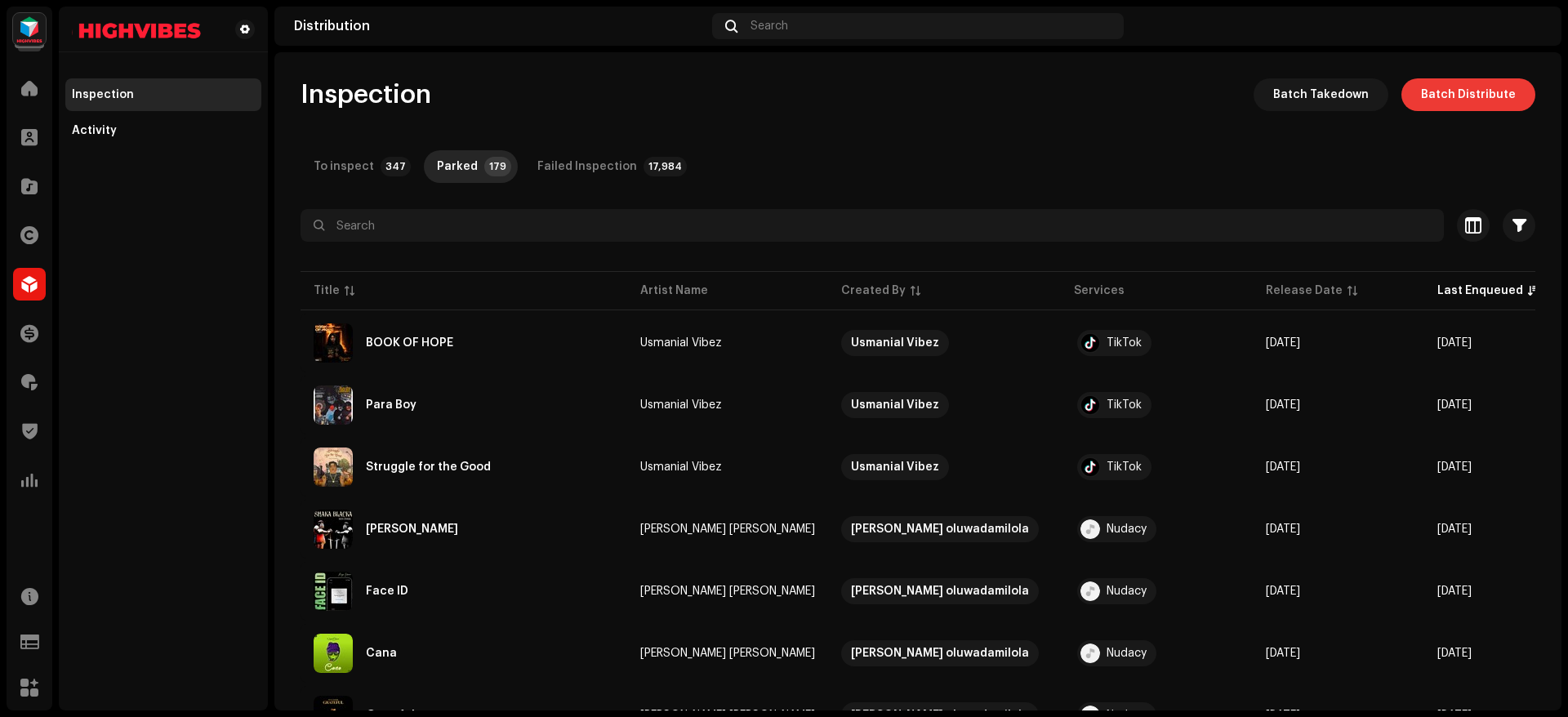
click at [1439, 90] on span "Batch Distribute" at bounding box center [1468, 94] width 95 height 32
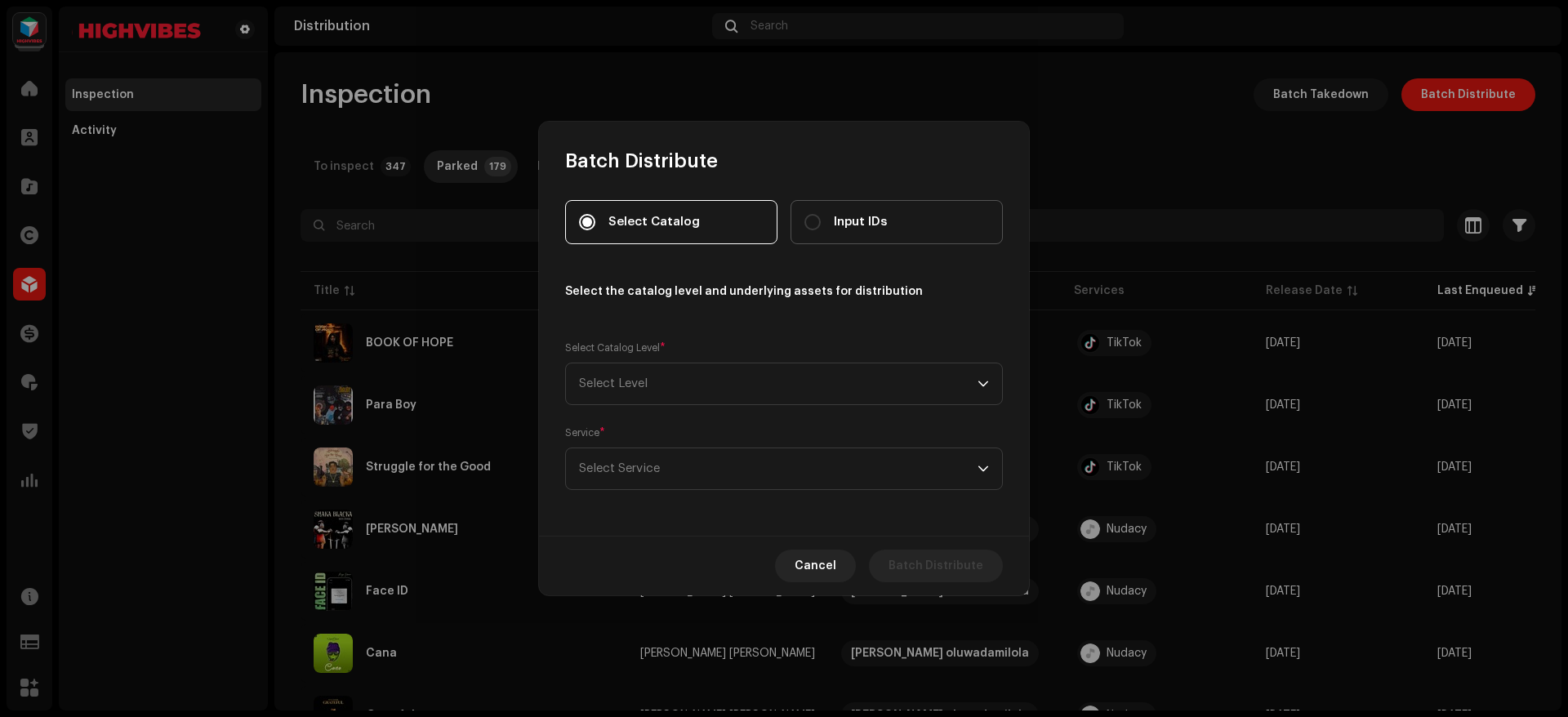
click at [865, 226] on span "Input IDs" at bounding box center [861, 221] width 53 height 18
click at [821, 226] on input "Input IDs" at bounding box center [813, 222] width 17 height 17
radio input "true"
click at [614, 379] on span "Select Level" at bounding box center [778, 384] width 398 height 41
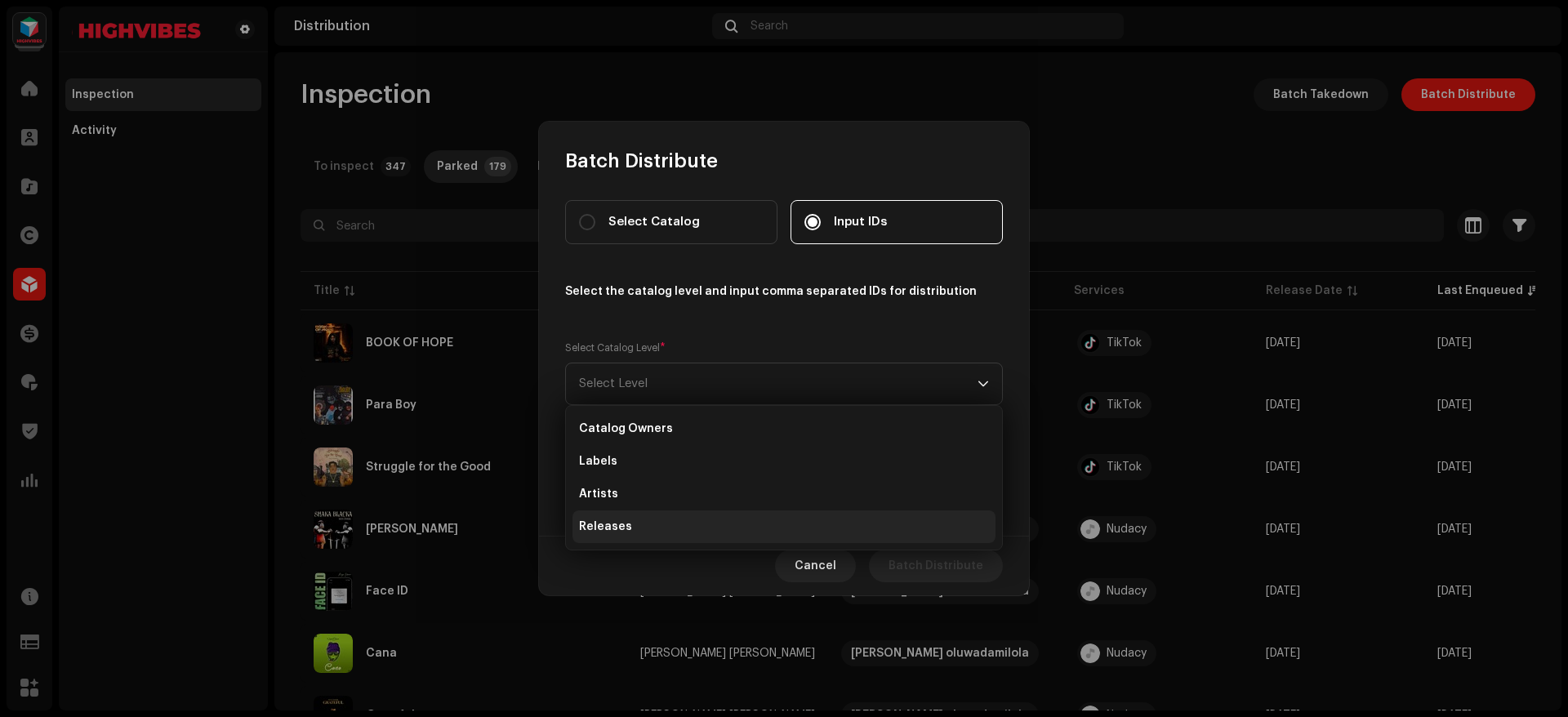
click at [615, 523] on span "Releases" at bounding box center [606, 527] width 53 height 17
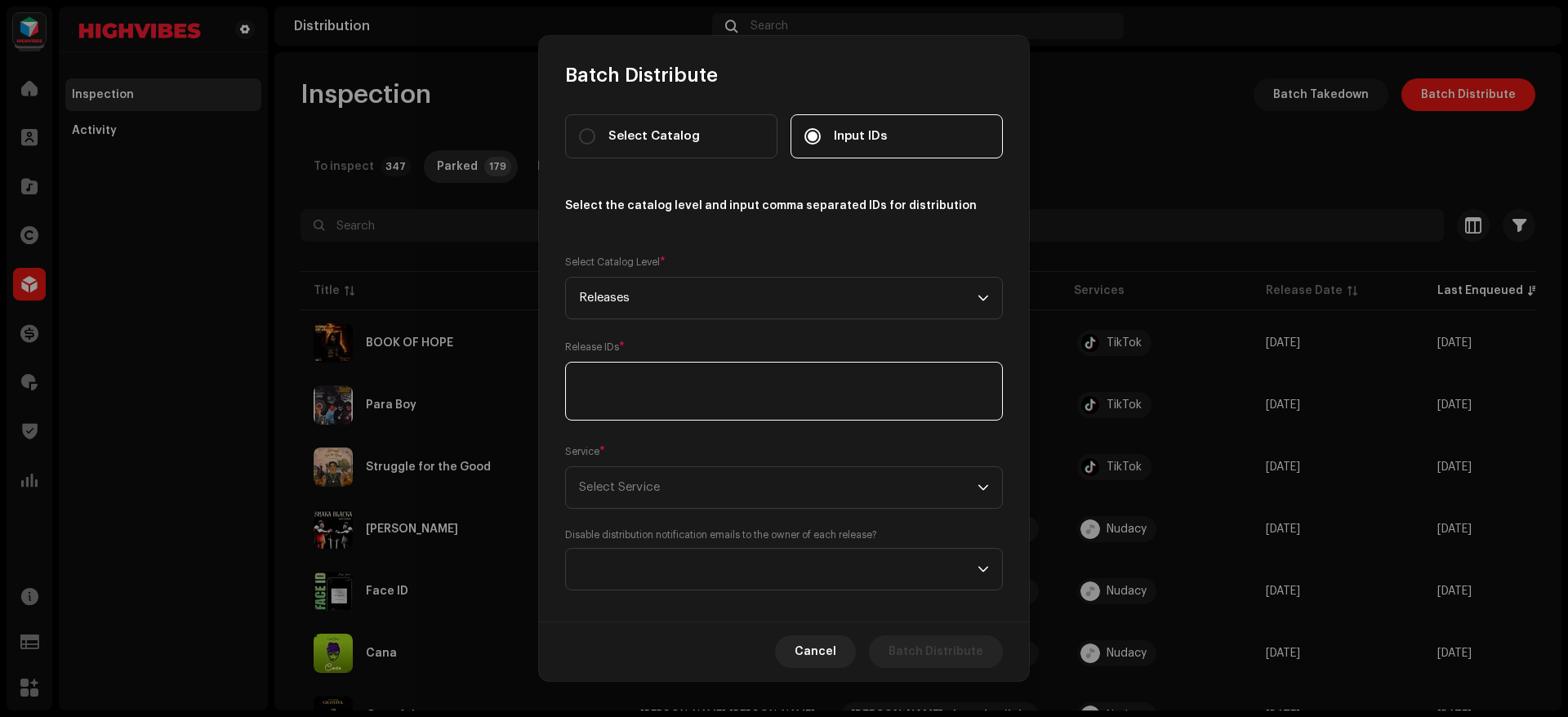
click at [664, 375] on textarea at bounding box center [784, 391] width 438 height 59
type textarea "2971802"
click at [641, 476] on span "Select Service" at bounding box center [778, 487] width 398 height 41
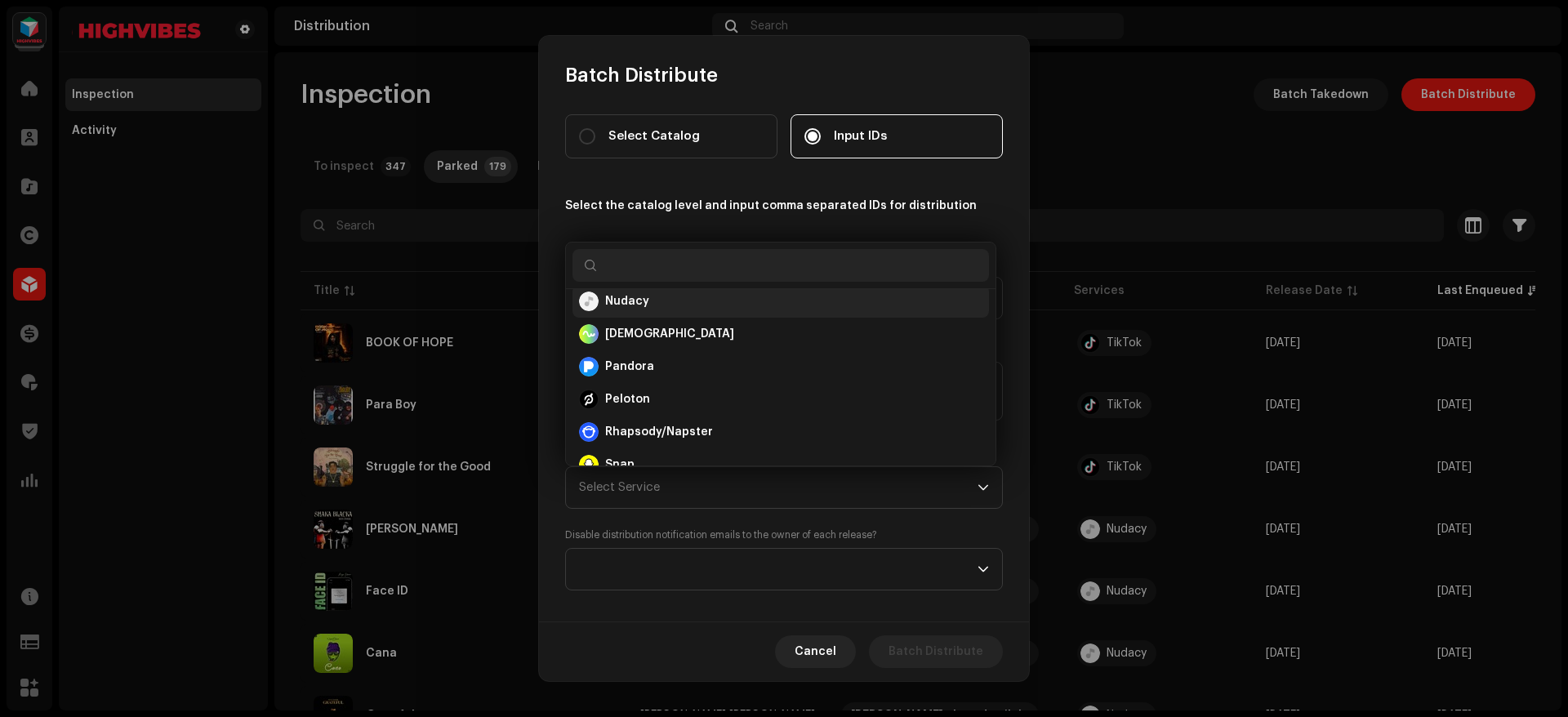
scroll to position [595, 0]
click at [681, 307] on div "Nudacy" at bounding box center [780, 305] width 403 height 19
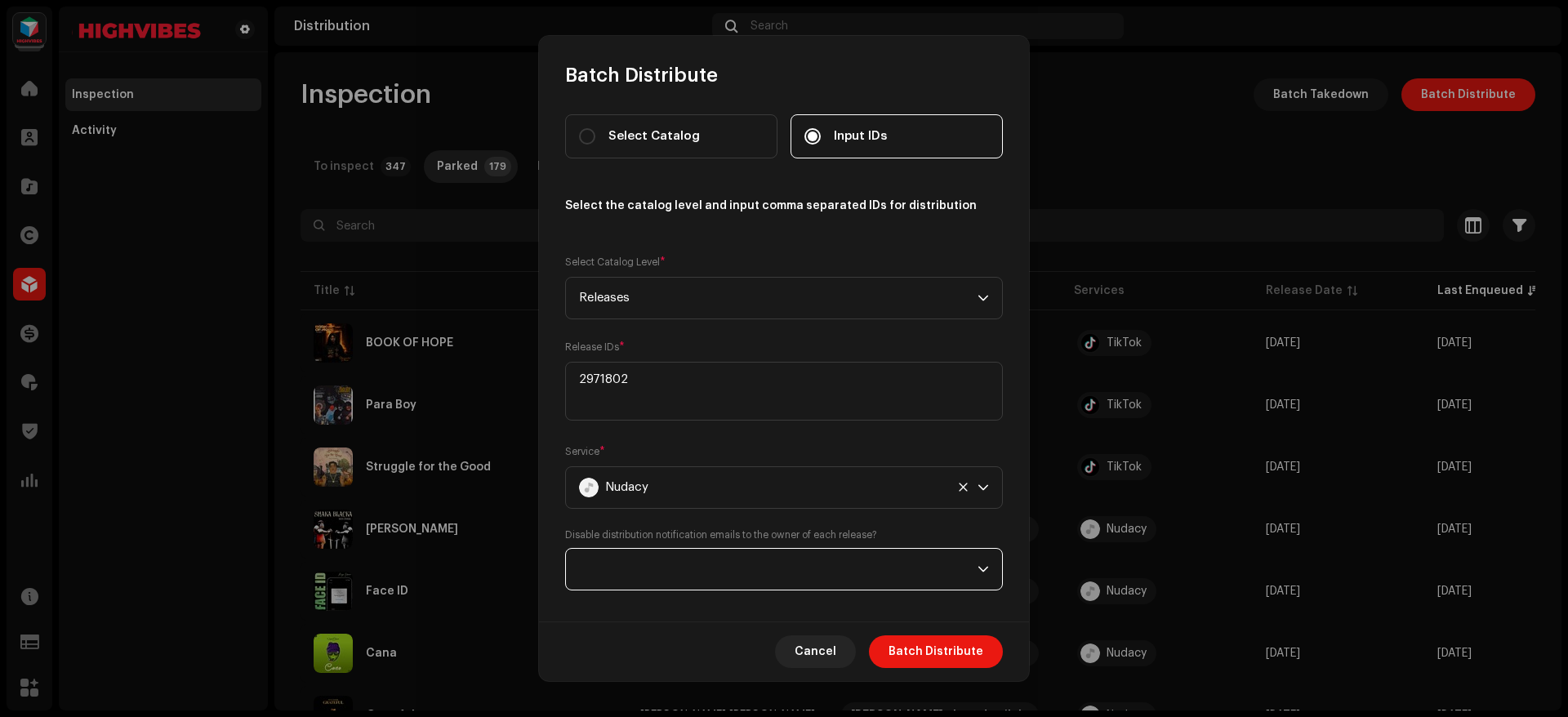
click at [715, 583] on span at bounding box center [778, 569] width 398 height 41
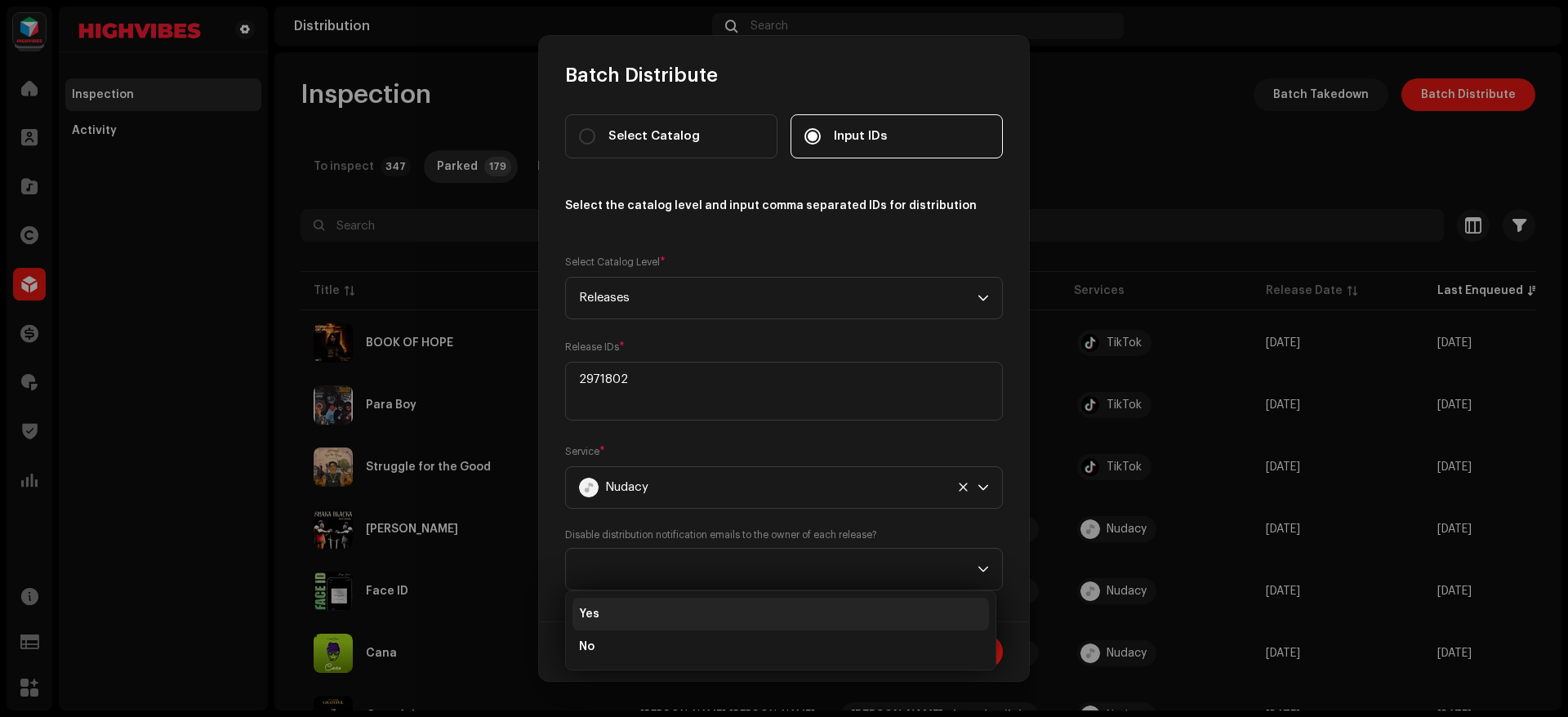
click at [636, 616] on li "Yes" at bounding box center [781, 614] width 417 height 32
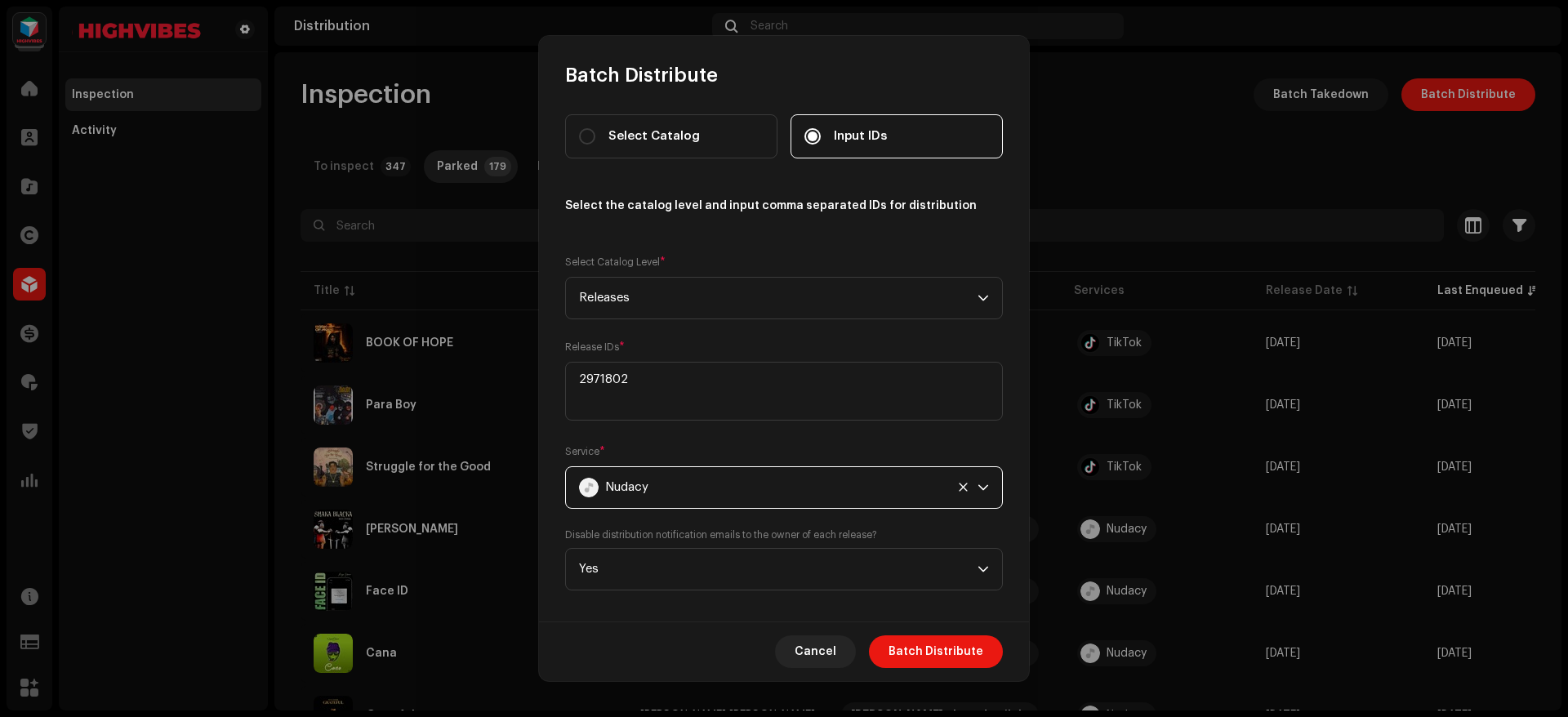
click at [716, 489] on div "Nudacy" at bounding box center [762, 487] width 366 height 41
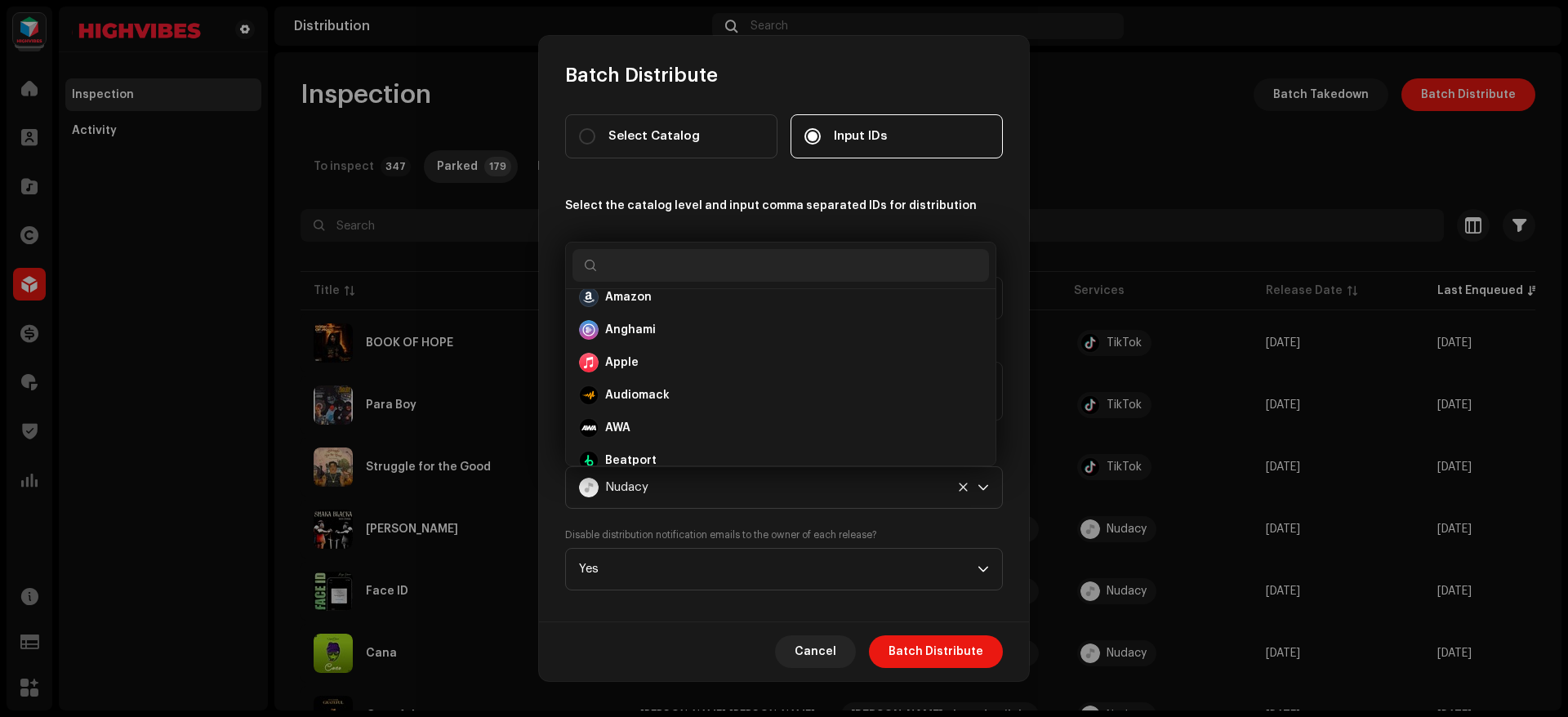
scroll to position [6, 0]
click at [609, 372] on strong "Apple" at bounding box center [622, 371] width 33 height 17
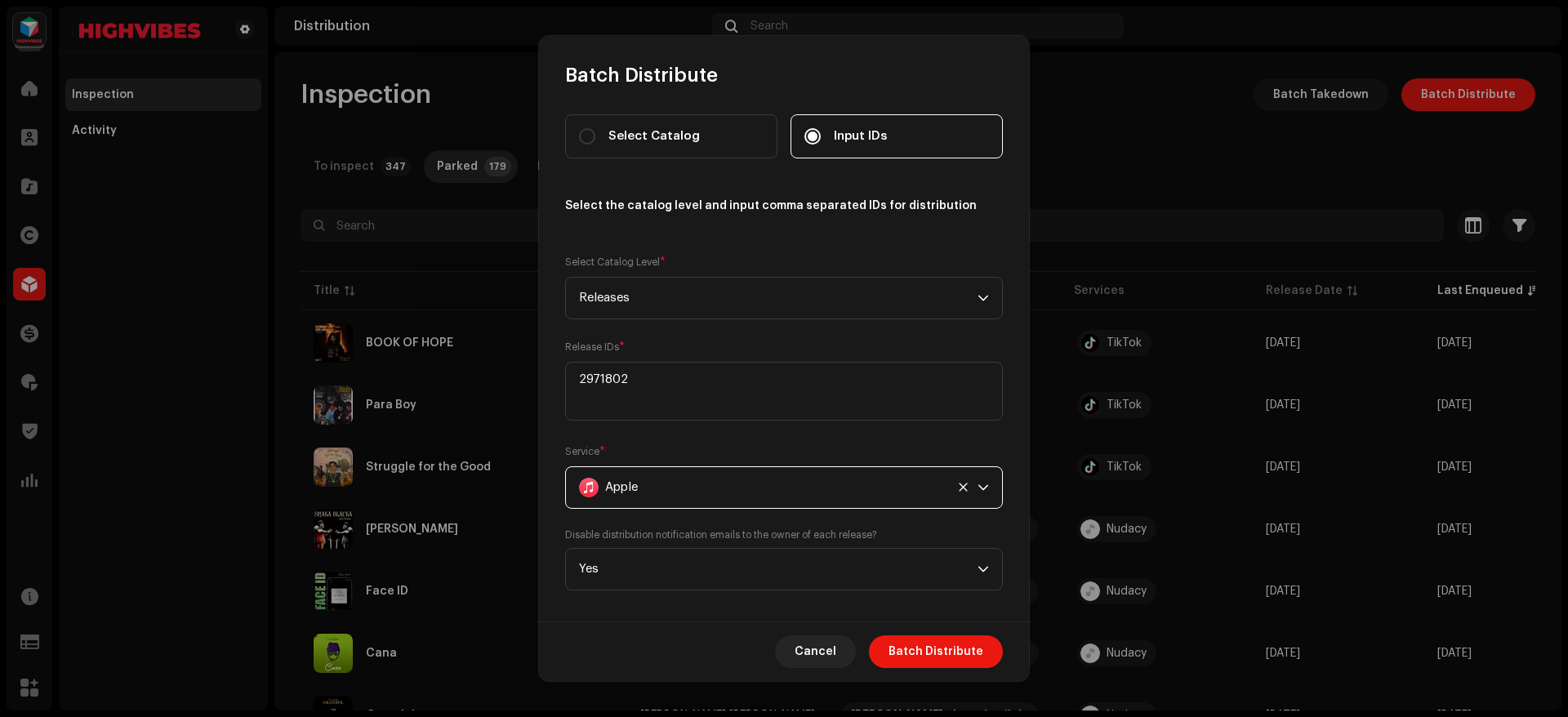
scroll to position [451, 0]
click at [918, 652] on span "Batch Distribute" at bounding box center [935, 651] width 95 height 32
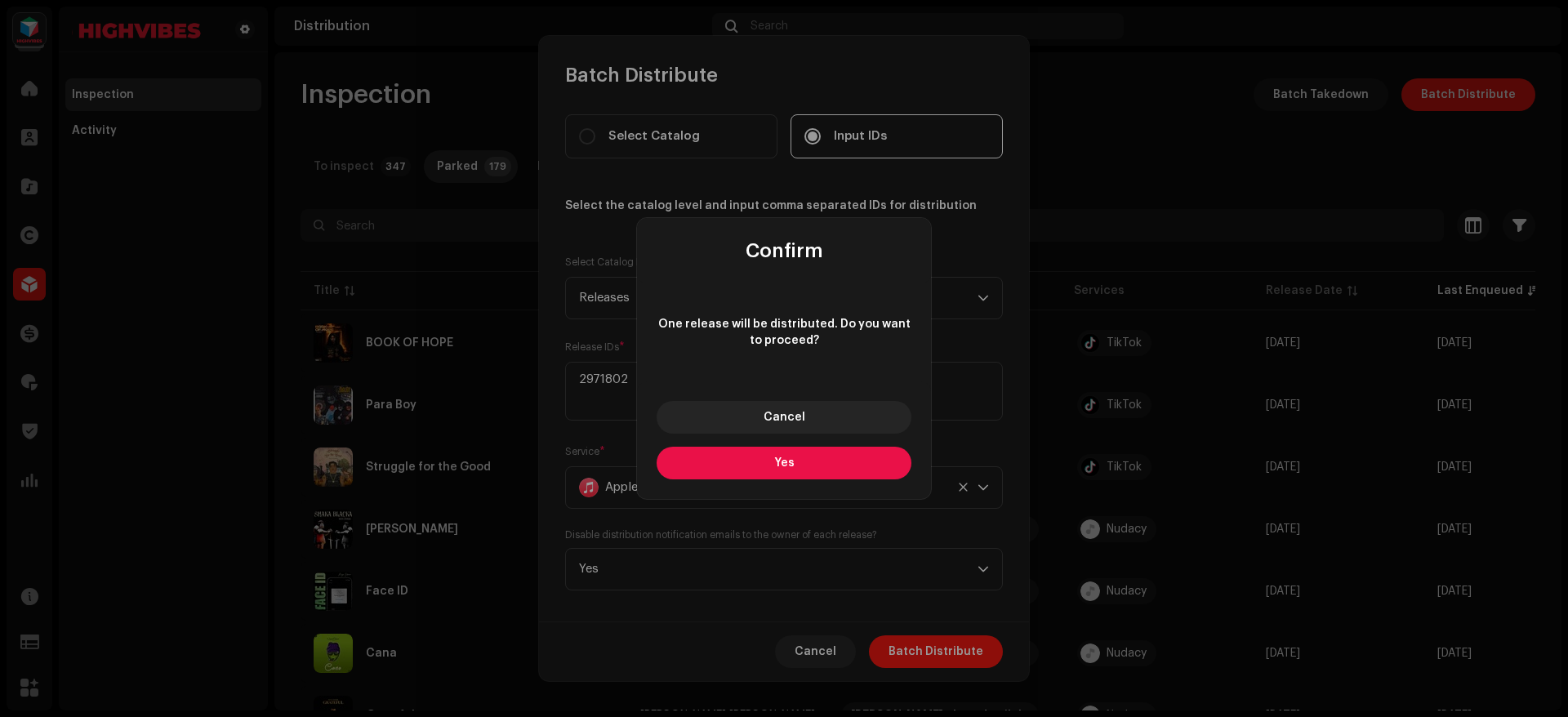
click at [831, 463] on button "Yes" at bounding box center [784, 462] width 255 height 32
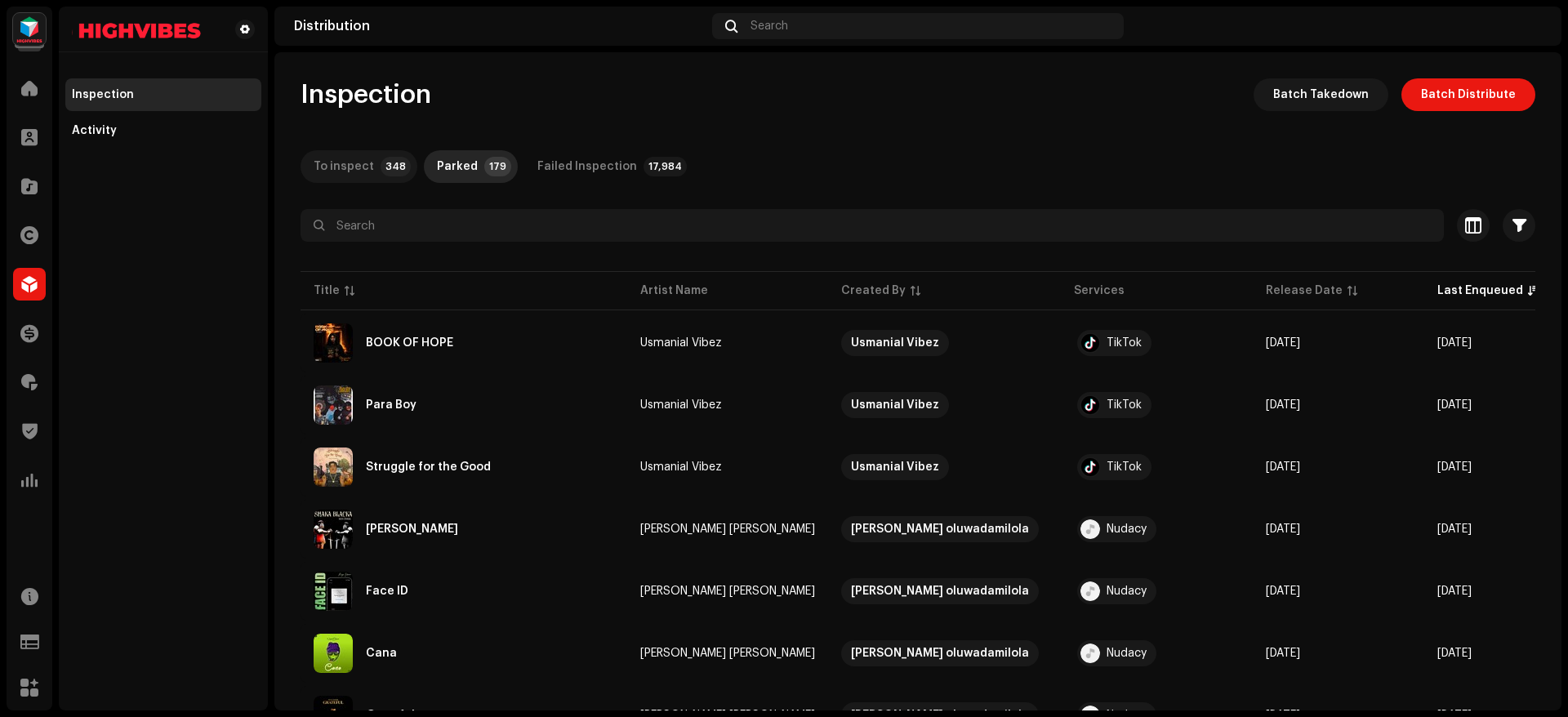
click at [367, 153] on div "To inspect" at bounding box center [344, 166] width 61 height 32
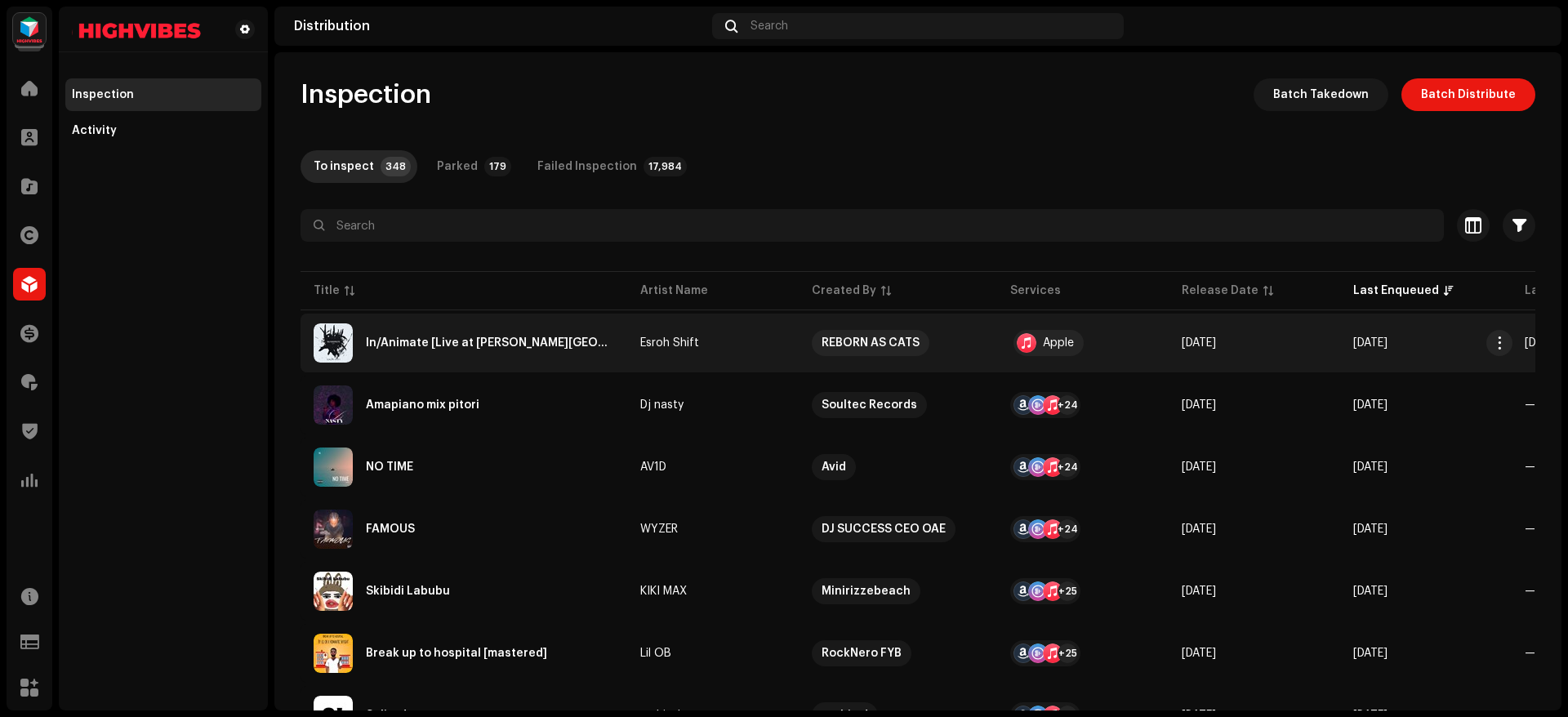
click at [778, 343] on re-a-table-link "Esroh Shift" at bounding box center [713, 343] width 146 height 11
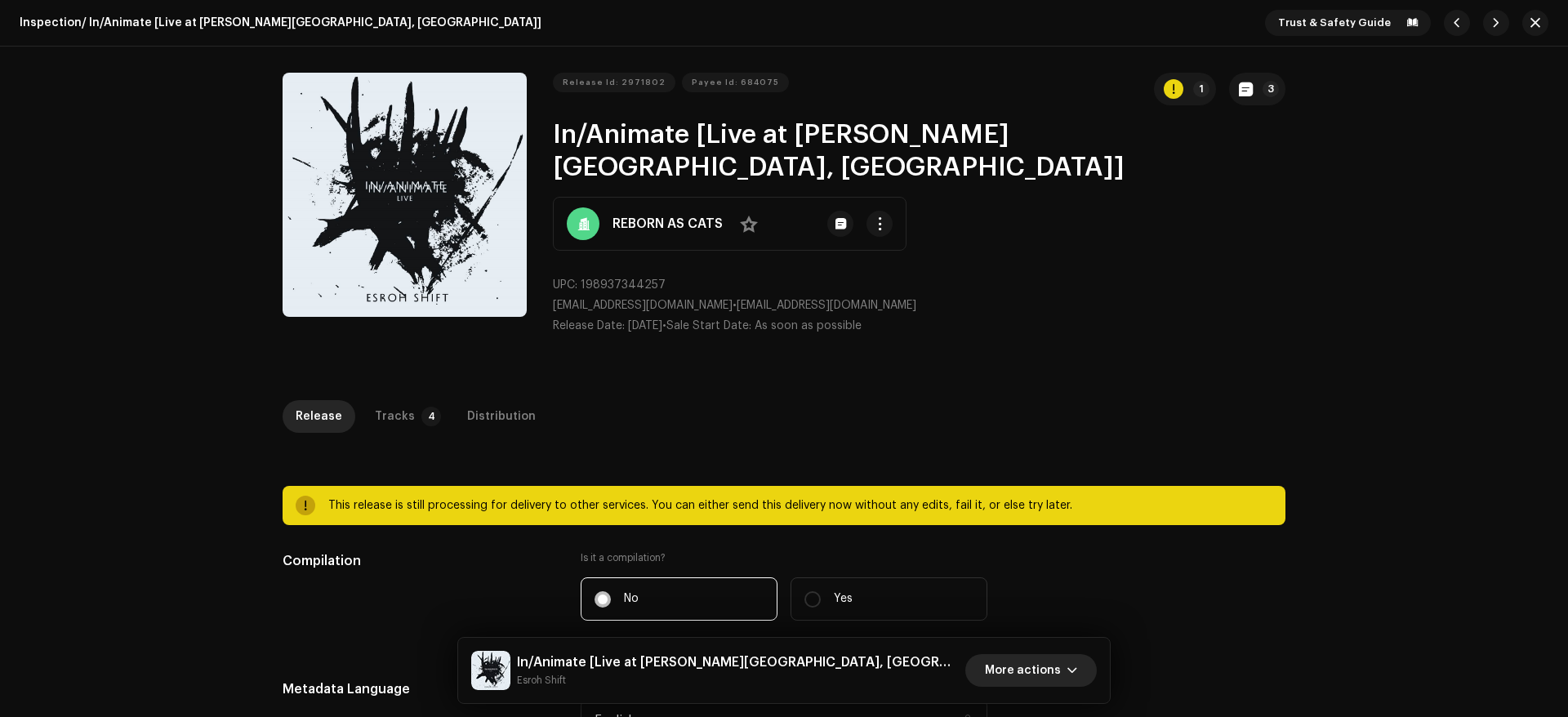
click at [1065, 671] on button "More actions" at bounding box center [1031, 670] width 132 height 32
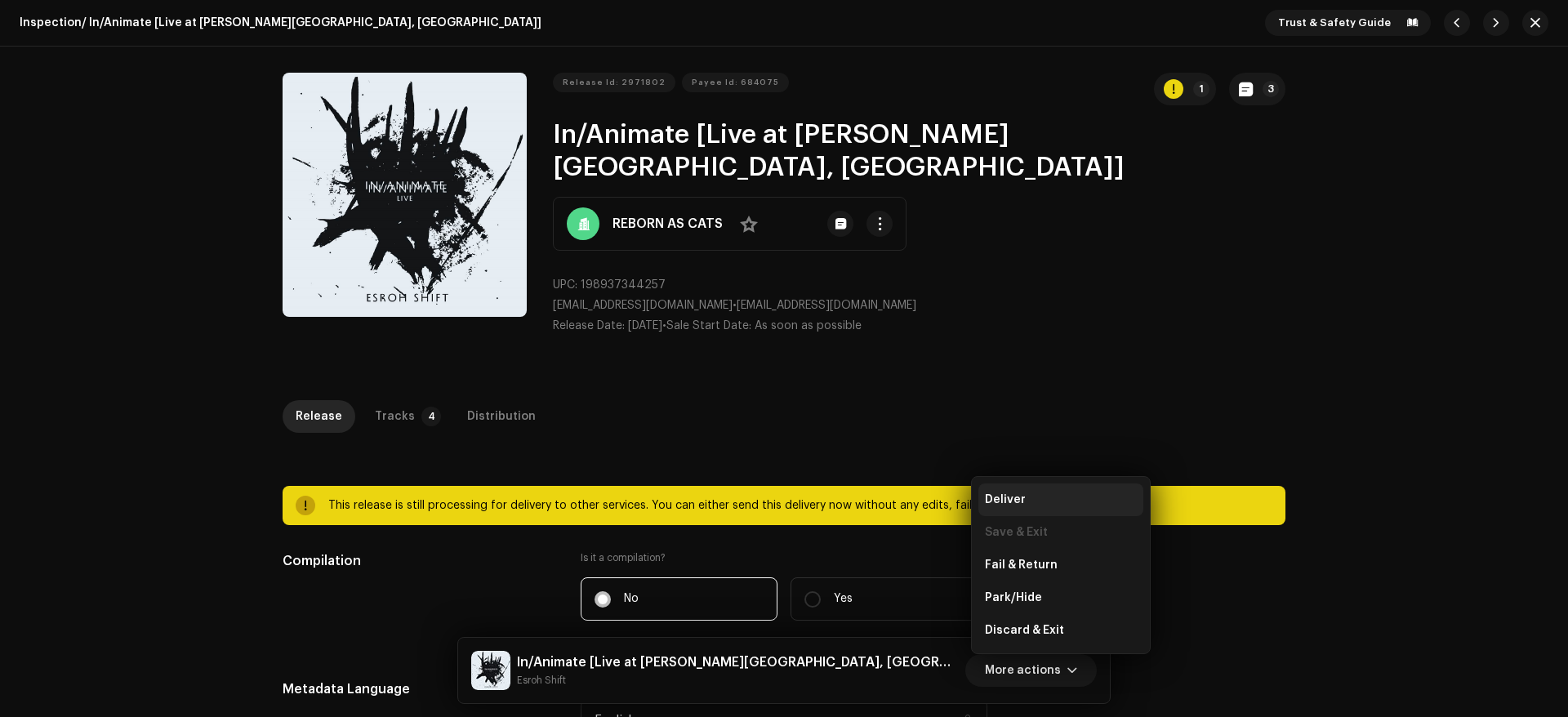
click at [1049, 496] on div "Deliver" at bounding box center [1061, 500] width 152 height 13
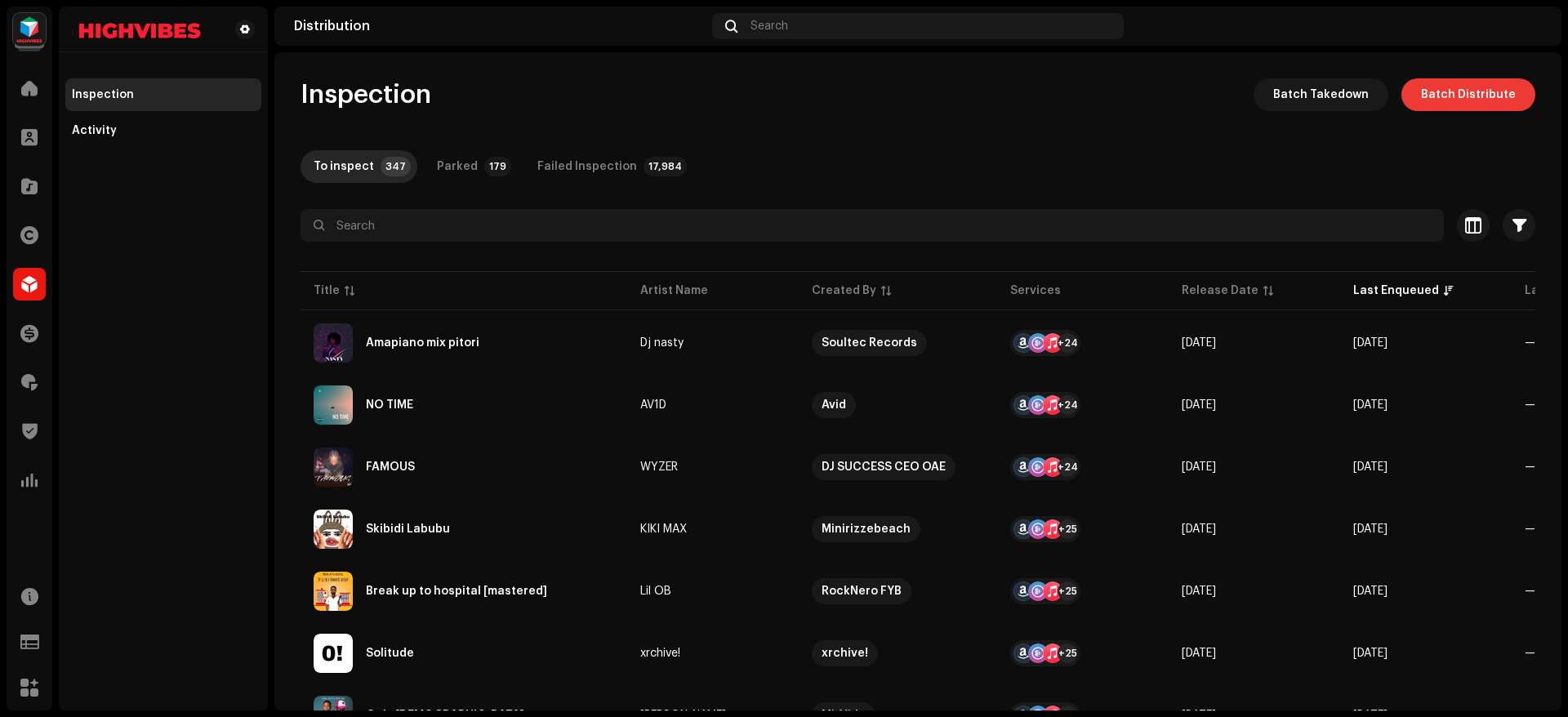
click at [1468, 105] on span "Batch Distribute" at bounding box center [1468, 94] width 95 height 32
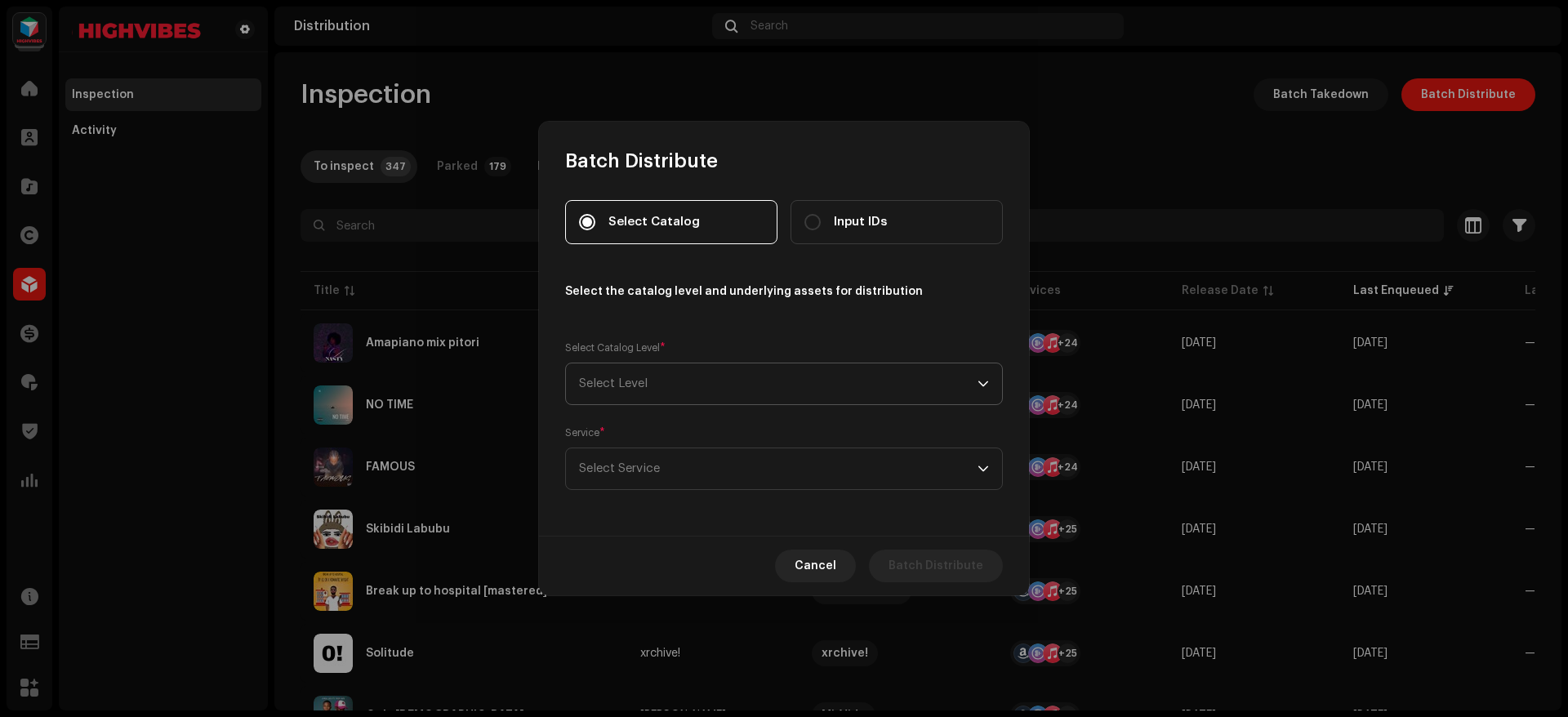
click at [683, 388] on span "Select Level" at bounding box center [778, 384] width 398 height 41
click at [630, 524] on li "Releases" at bounding box center [784, 526] width 423 height 32
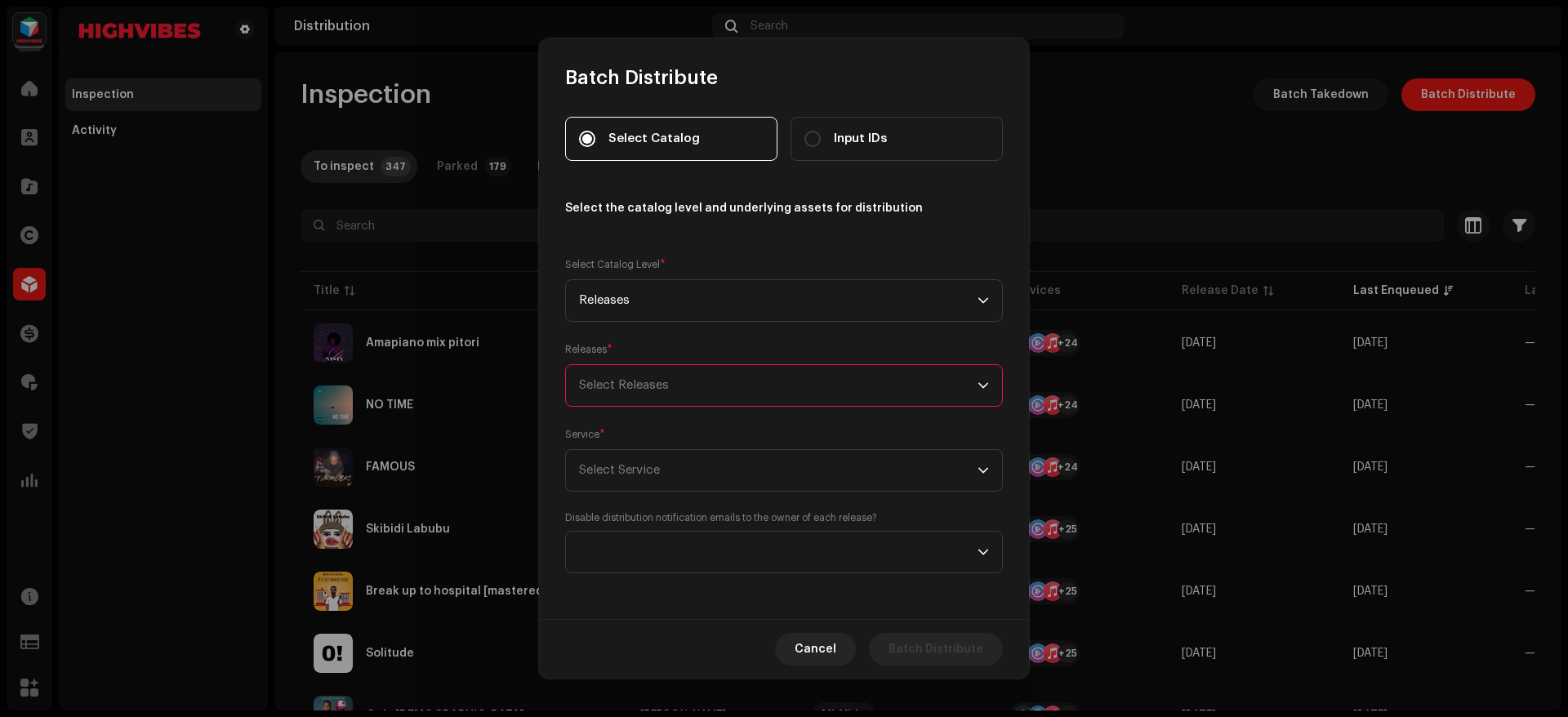
click at [679, 388] on div "Select Releases" at bounding box center [778, 386] width 398 height 41
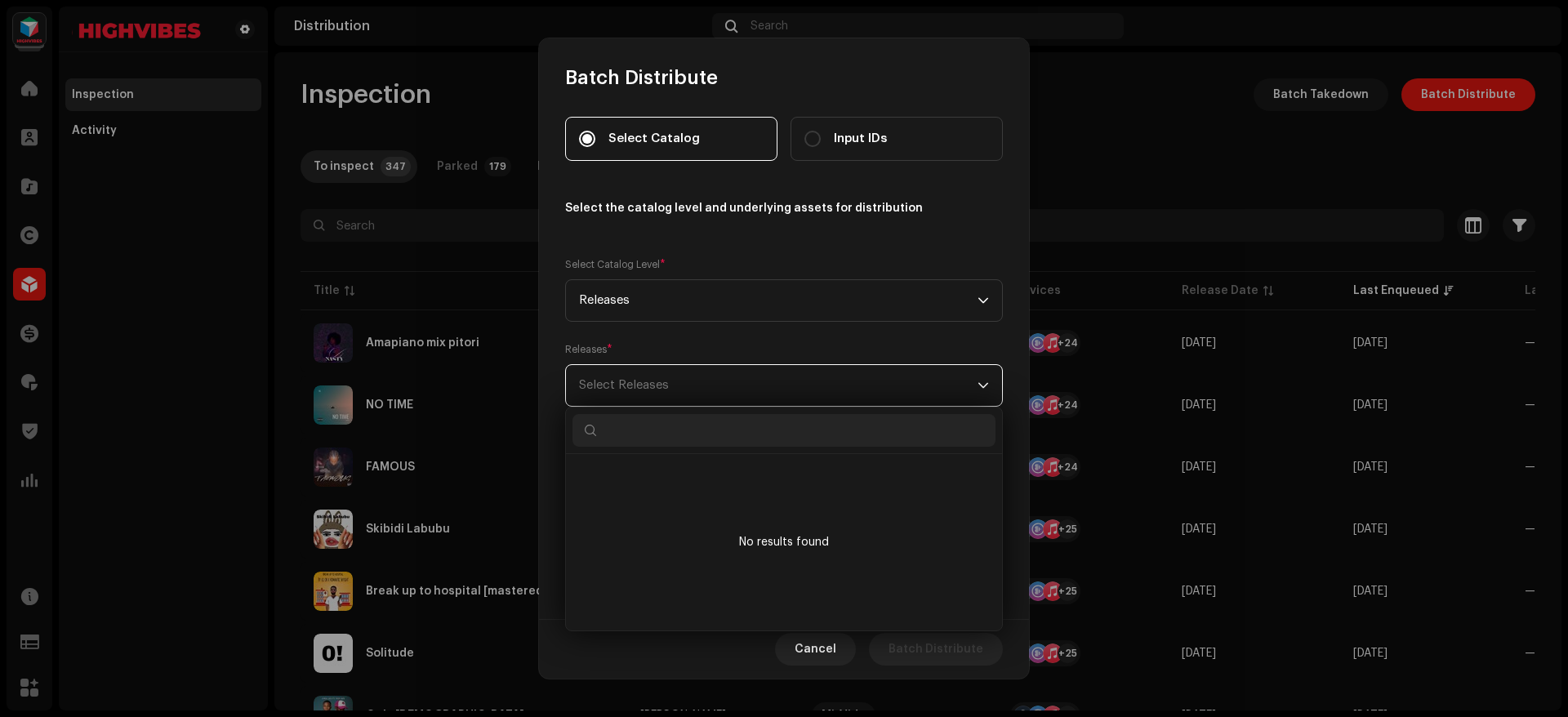
click at [679, 388] on div "Select Releases" at bounding box center [778, 386] width 398 height 41
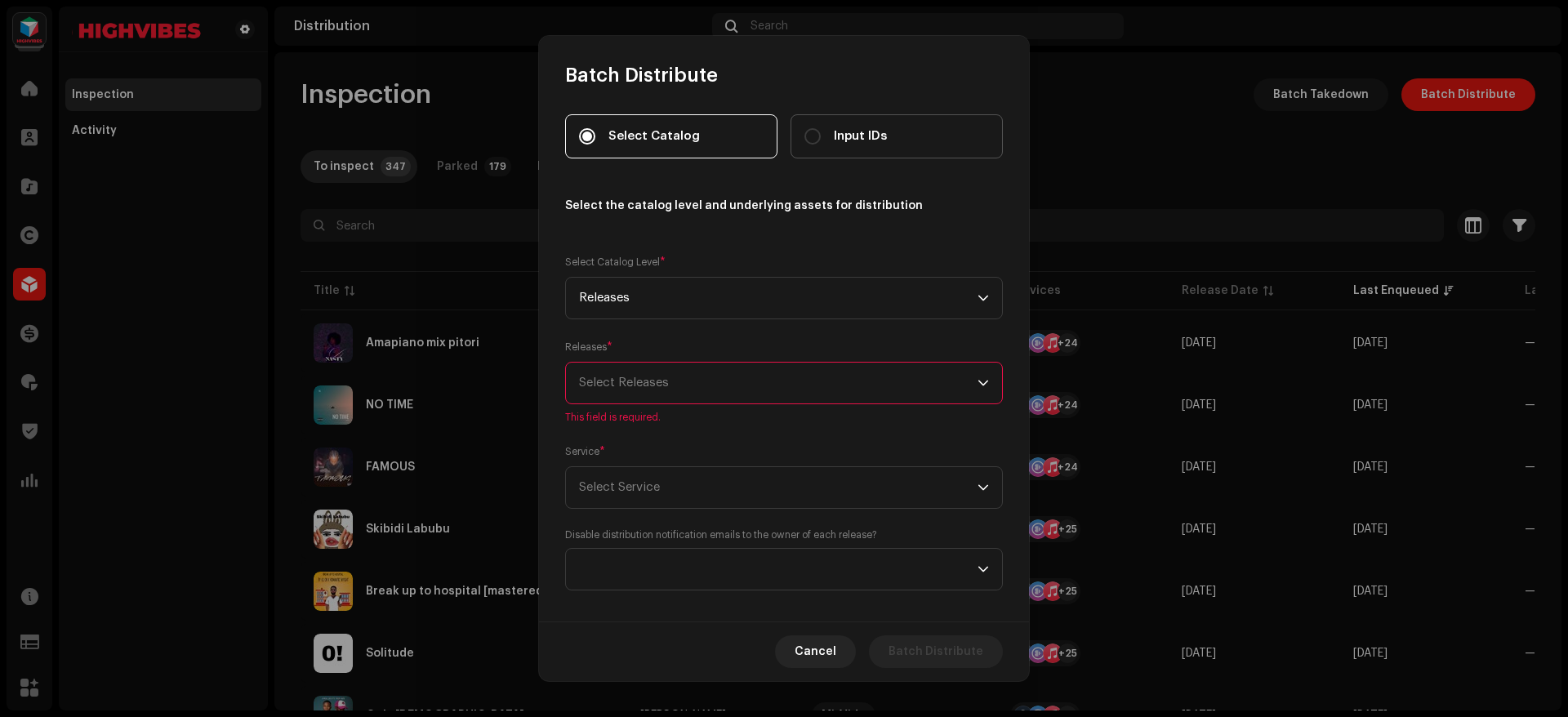
click at [880, 127] on span "Input IDs" at bounding box center [861, 136] width 53 height 18
click at [821, 128] on input "Input IDs" at bounding box center [813, 137] width 17 height 17
radio input "true"
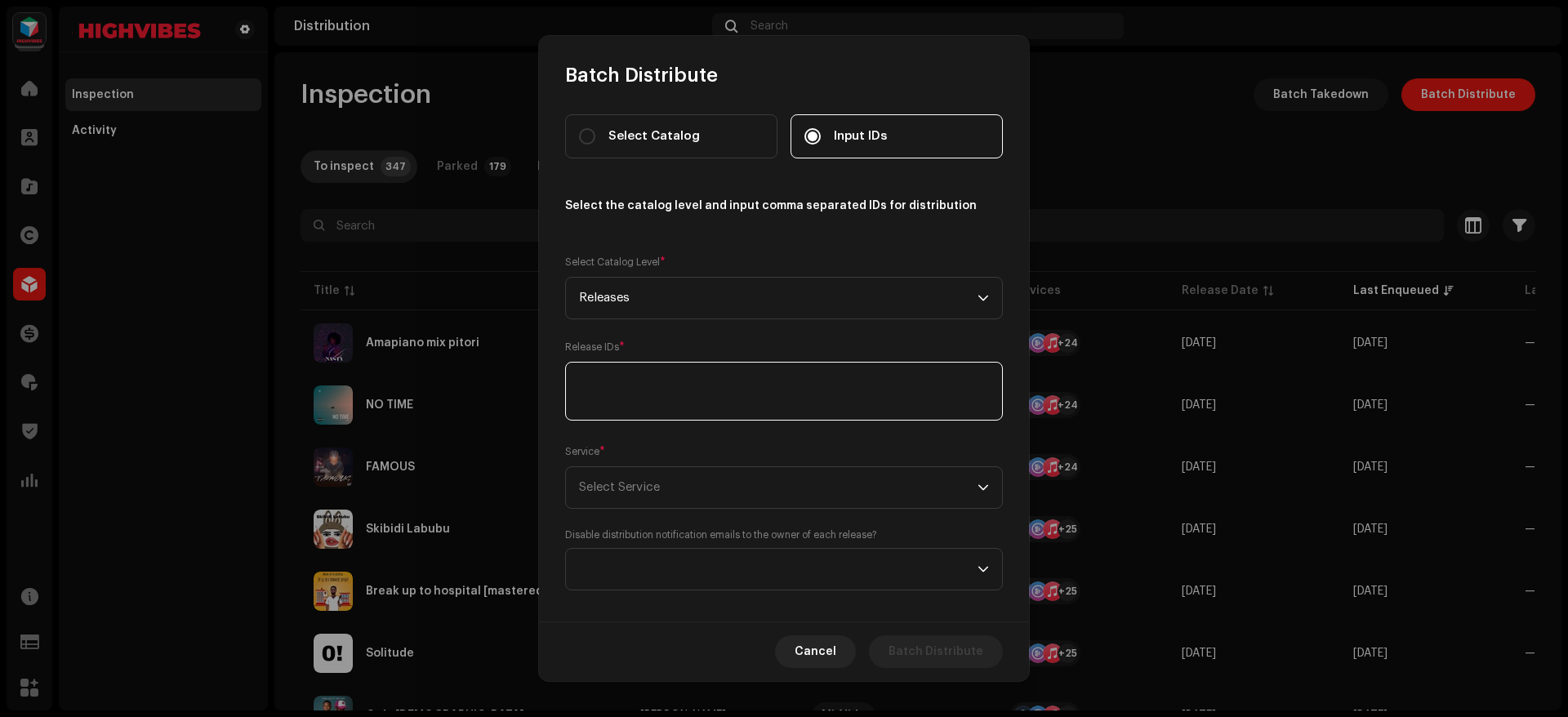
click at [658, 370] on textarea at bounding box center [784, 391] width 438 height 59
type textarea "2711054"
click at [662, 503] on span "Select Service" at bounding box center [778, 487] width 398 height 41
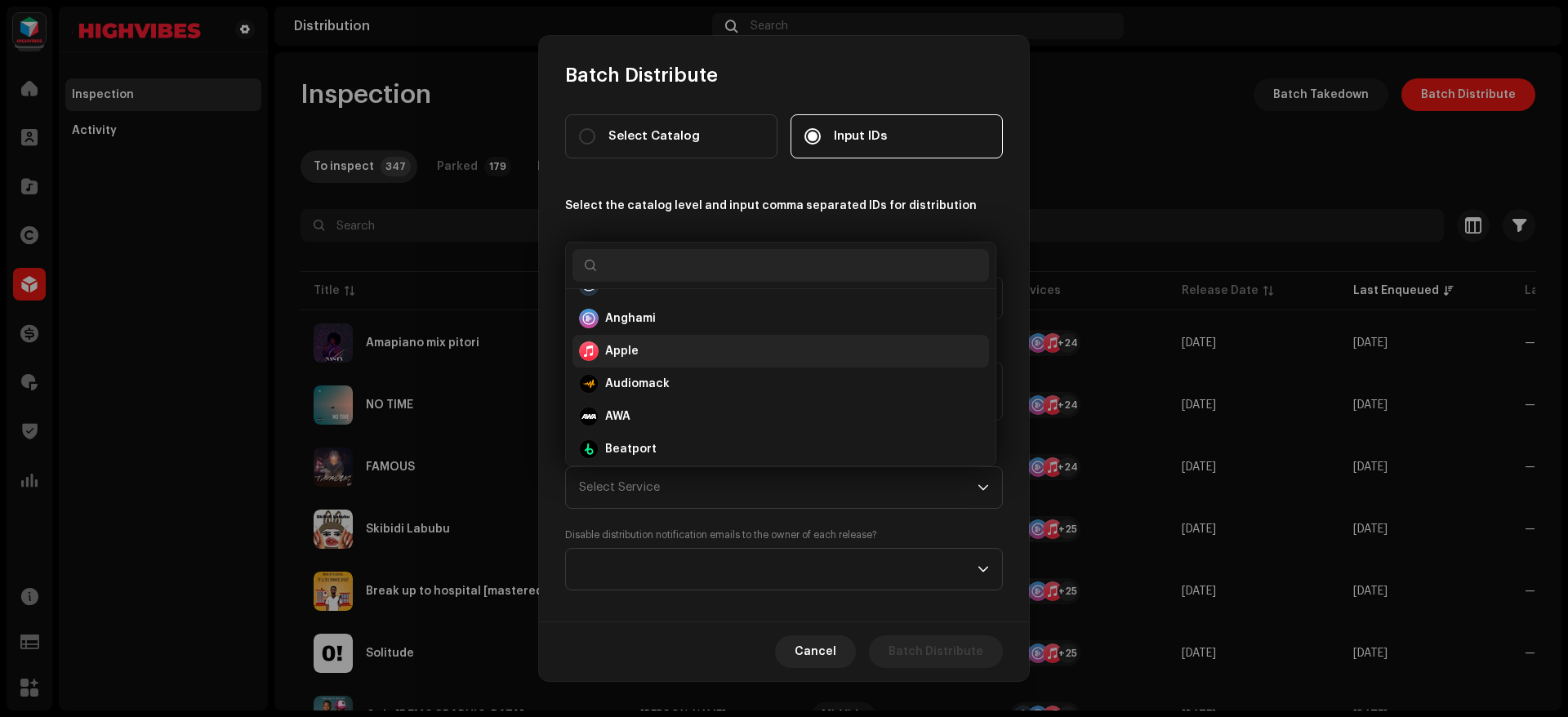
scroll to position [6, 0]
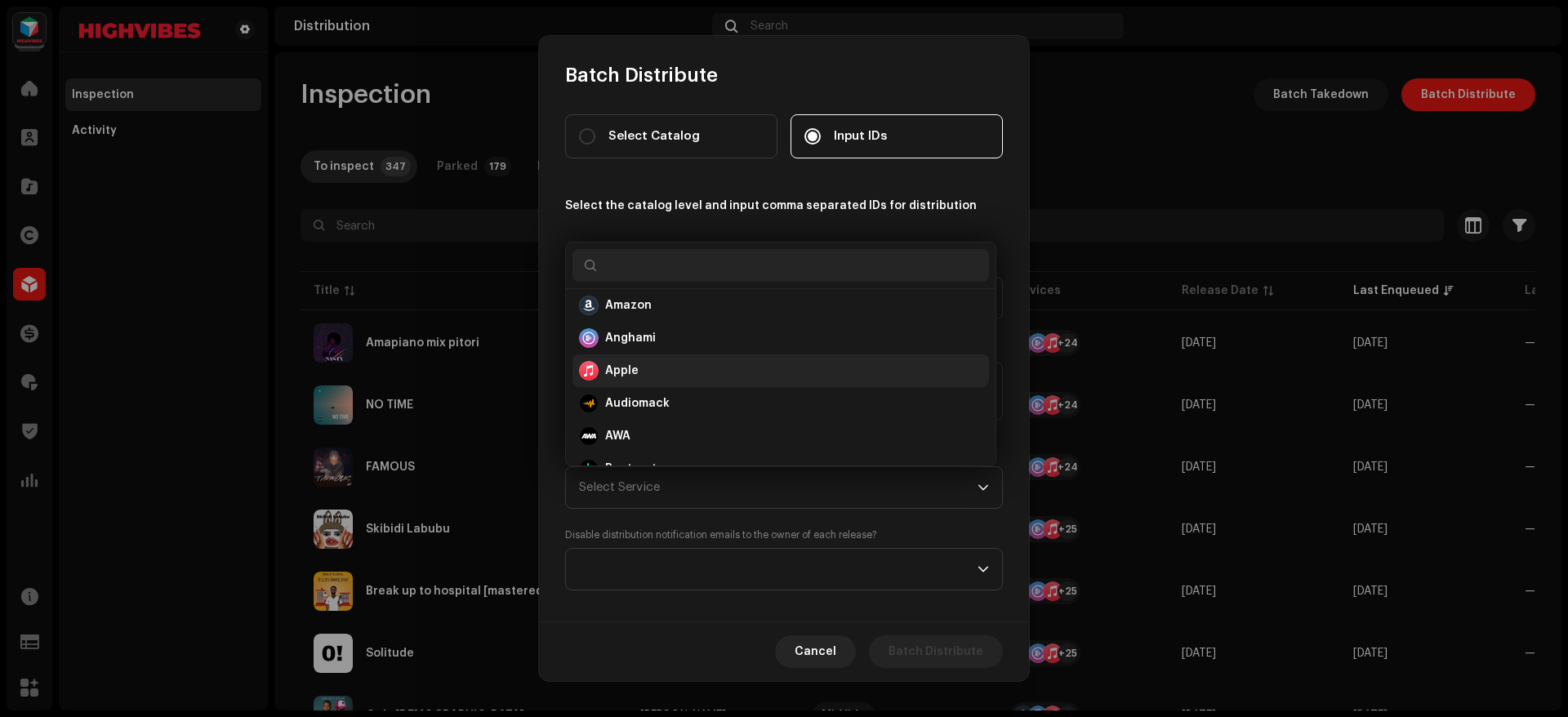
click at [630, 367] on strong "Apple" at bounding box center [622, 371] width 33 height 17
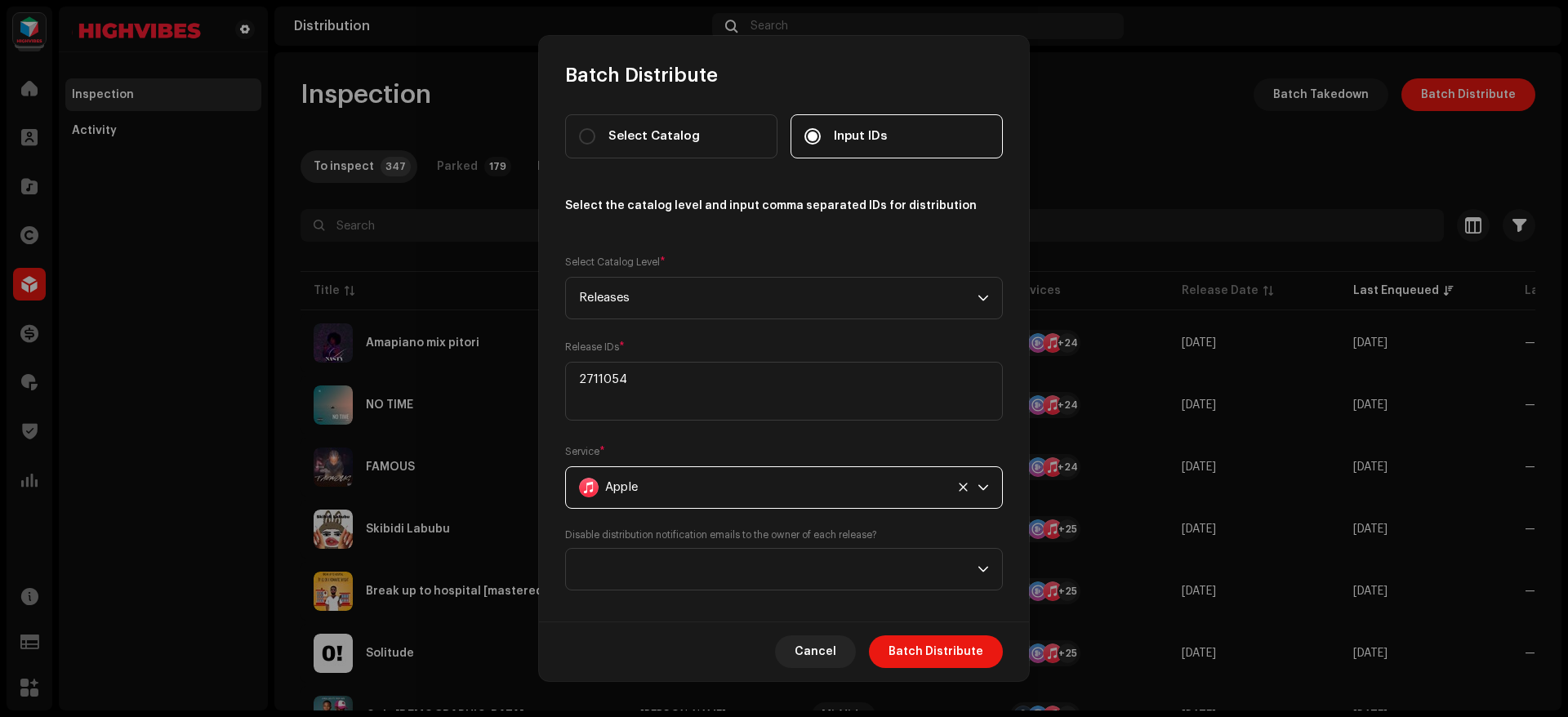
click at [659, 478] on div "Apple" at bounding box center [762, 487] width 366 height 41
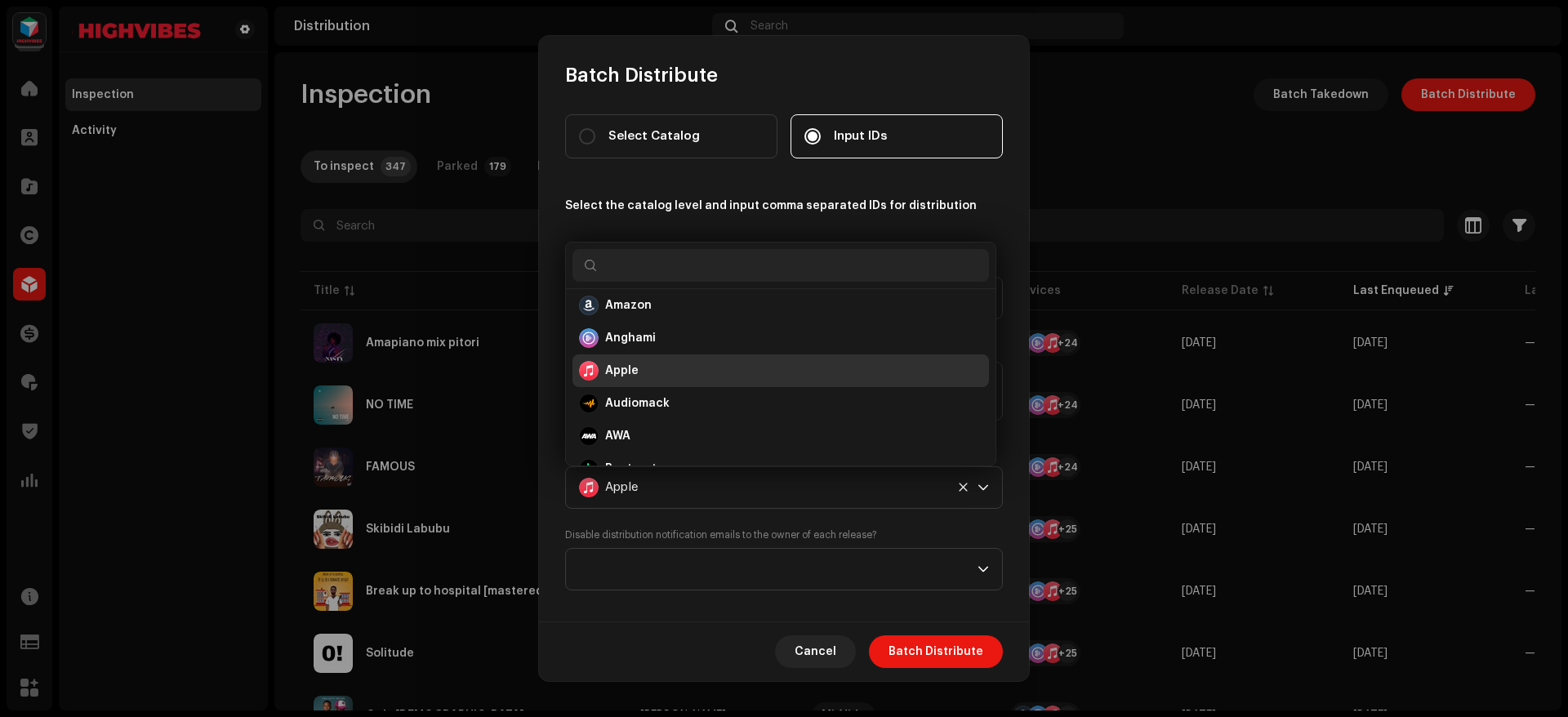
click at [702, 196] on div "Select Catalog Input IDs Select the catalog level and input comma separated IDs…" at bounding box center [784, 353] width 438 height 476
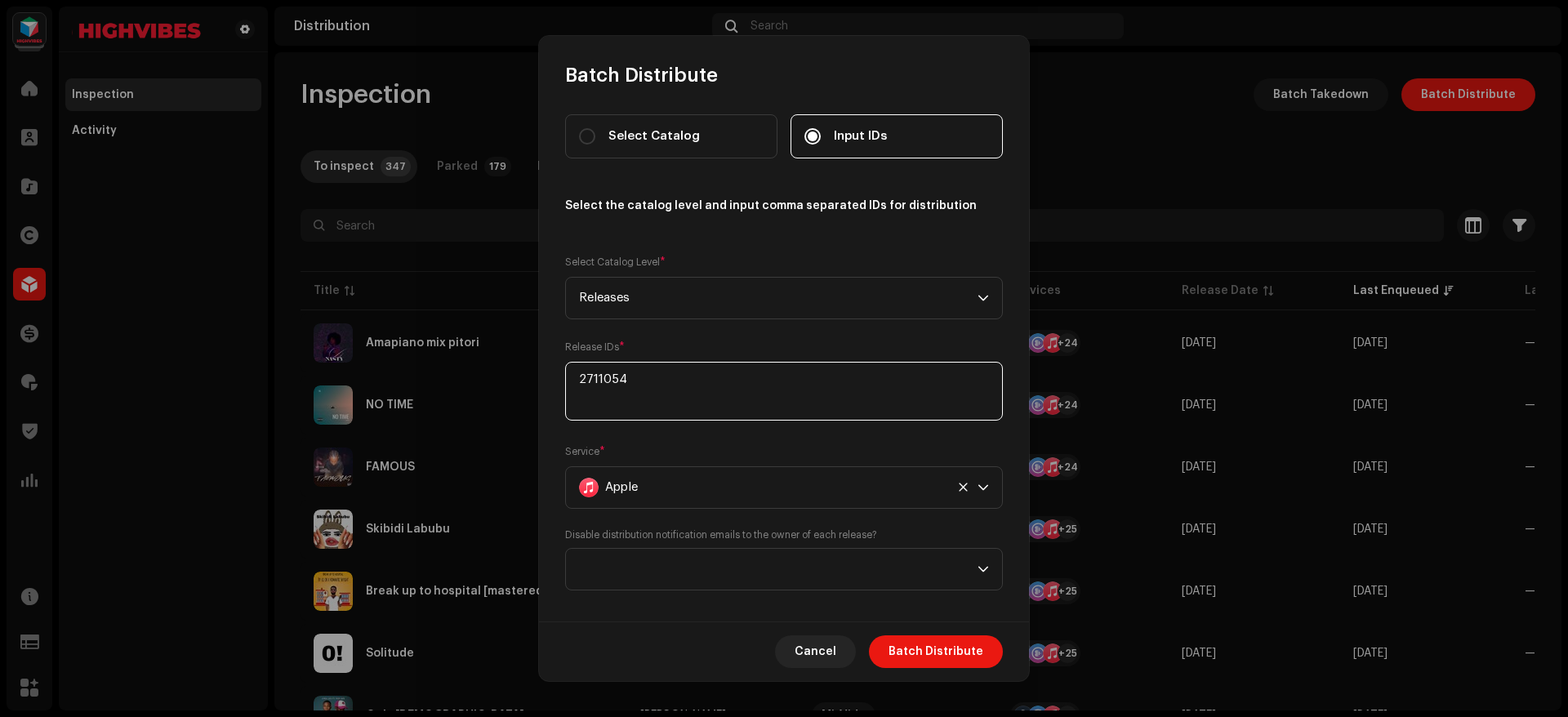
click at [626, 381] on textarea at bounding box center [784, 391] width 438 height 59
drag, startPoint x: 853, startPoint y: 598, endPoint x: 823, endPoint y: 577, distance: 36.6
click at [823, 577] on div "Select Catalog Input IDs Select the catalog level and input comma separated IDs…" at bounding box center [783, 355] width 490 height 533
click at [823, 577] on span at bounding box center [778, 569] width 398 height 41
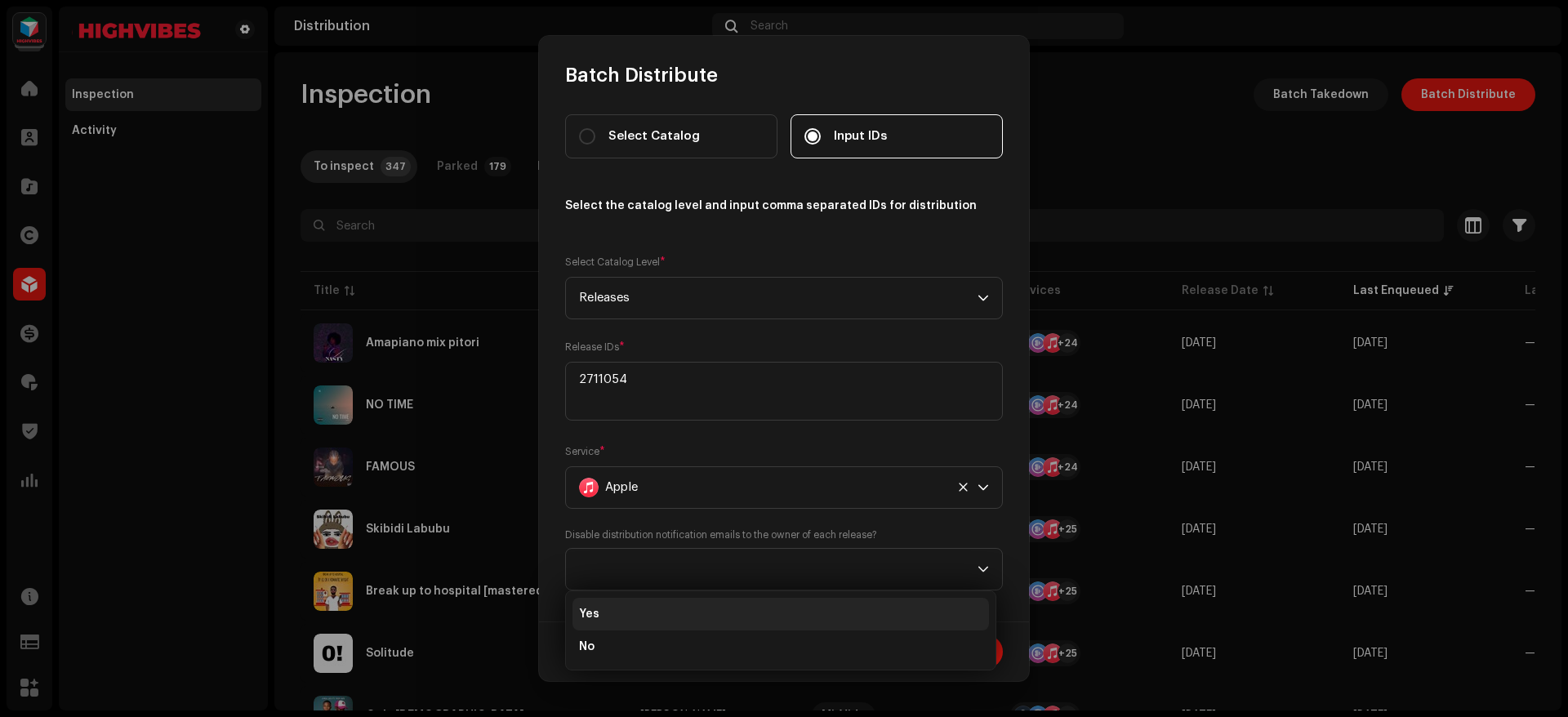
click at [709, 609] on li "Yes" at bounding box center [781, 614] width 417 height 32
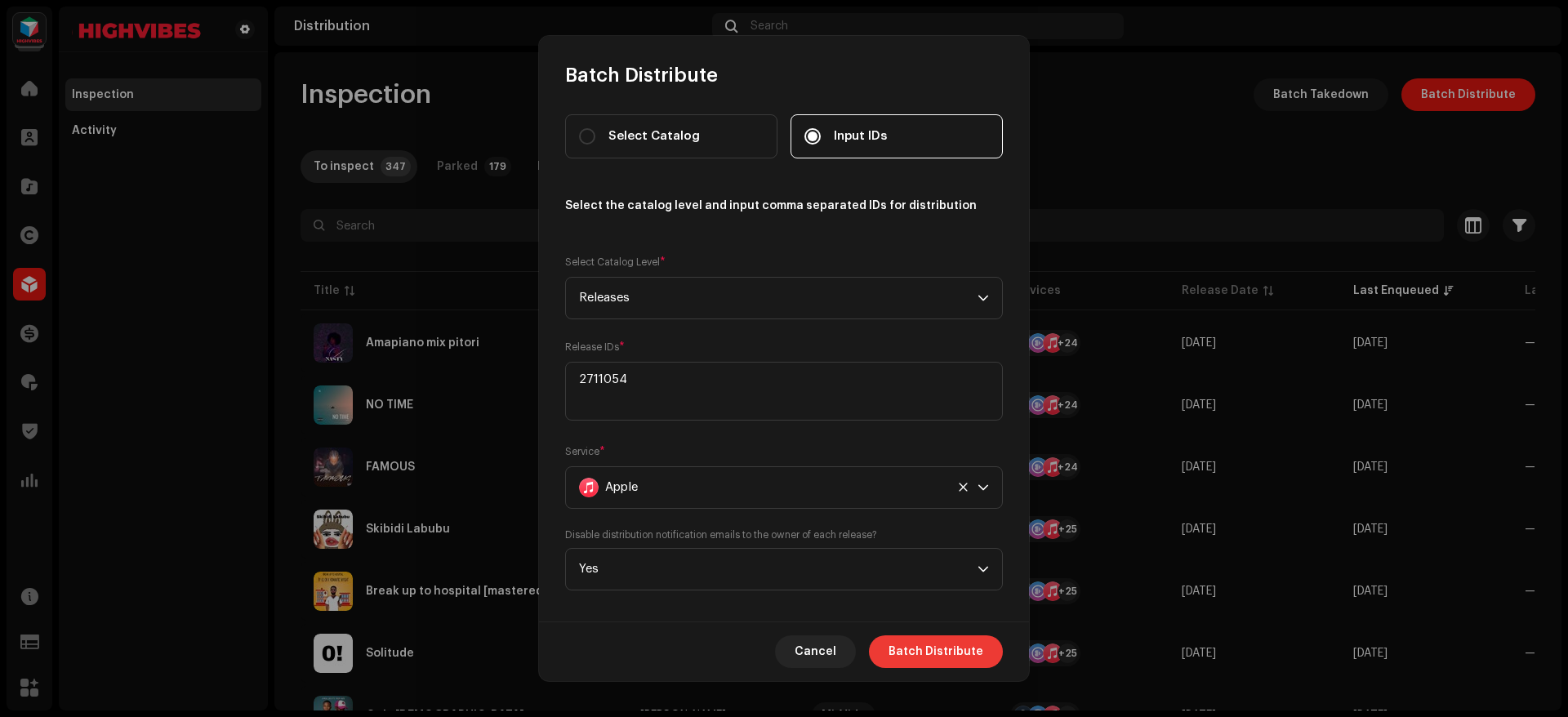
click at [921, 650] on span "Batch Distribute" at bounding box center [935, 651] width 95 height 32
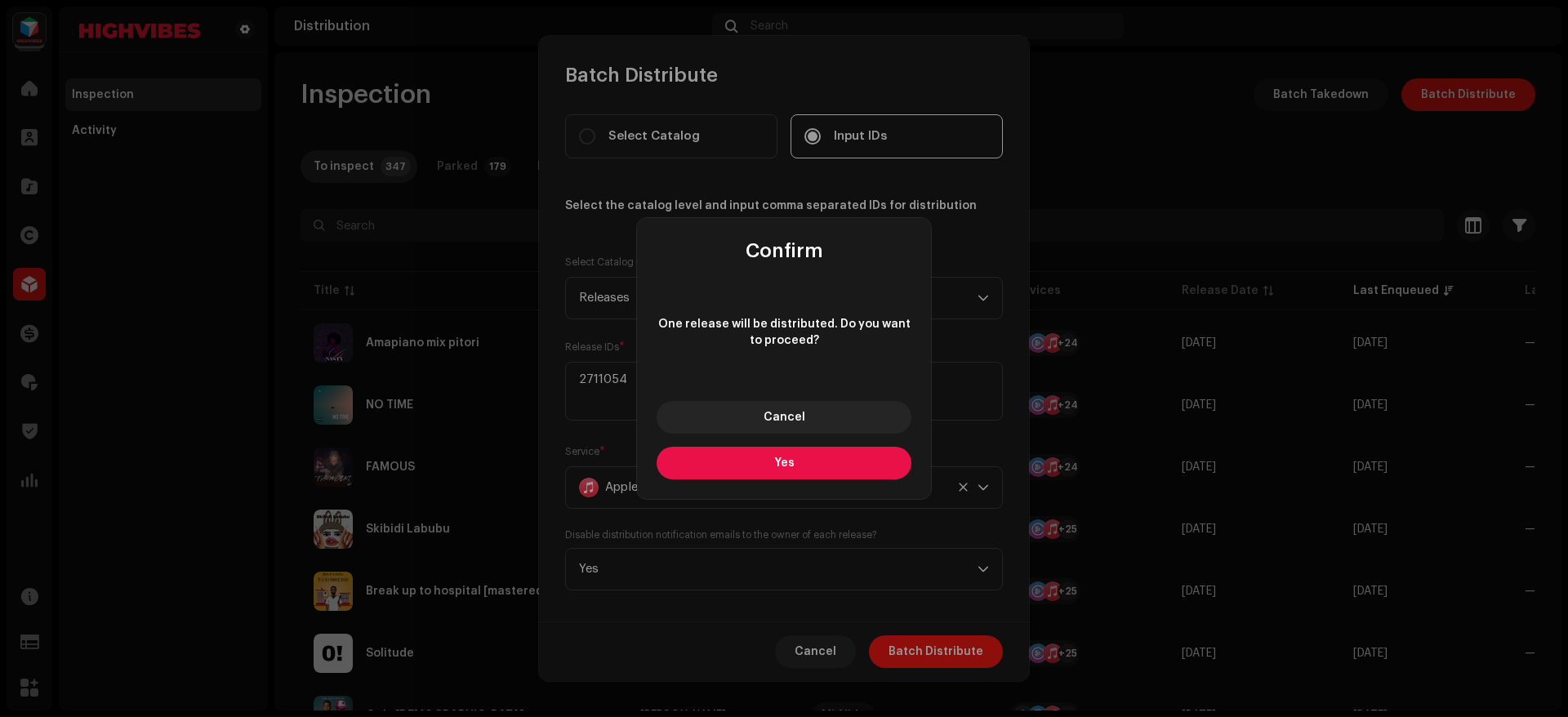
click at [756, 460] on button "Yes" at bounding box center [784, 462] width 255 height 32
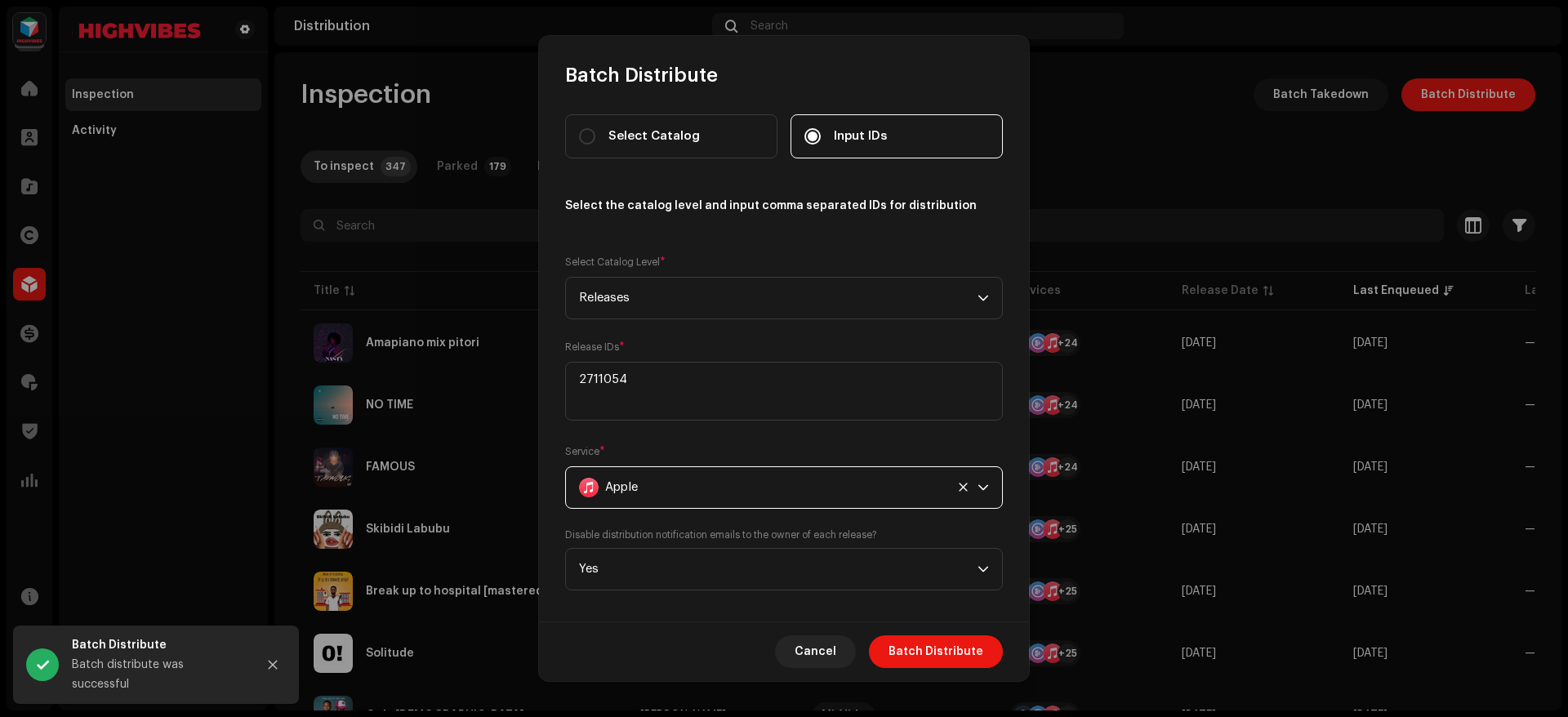
click at [645, 484] on div "Apple" at bounding box center [762, 487] width 366 height 41
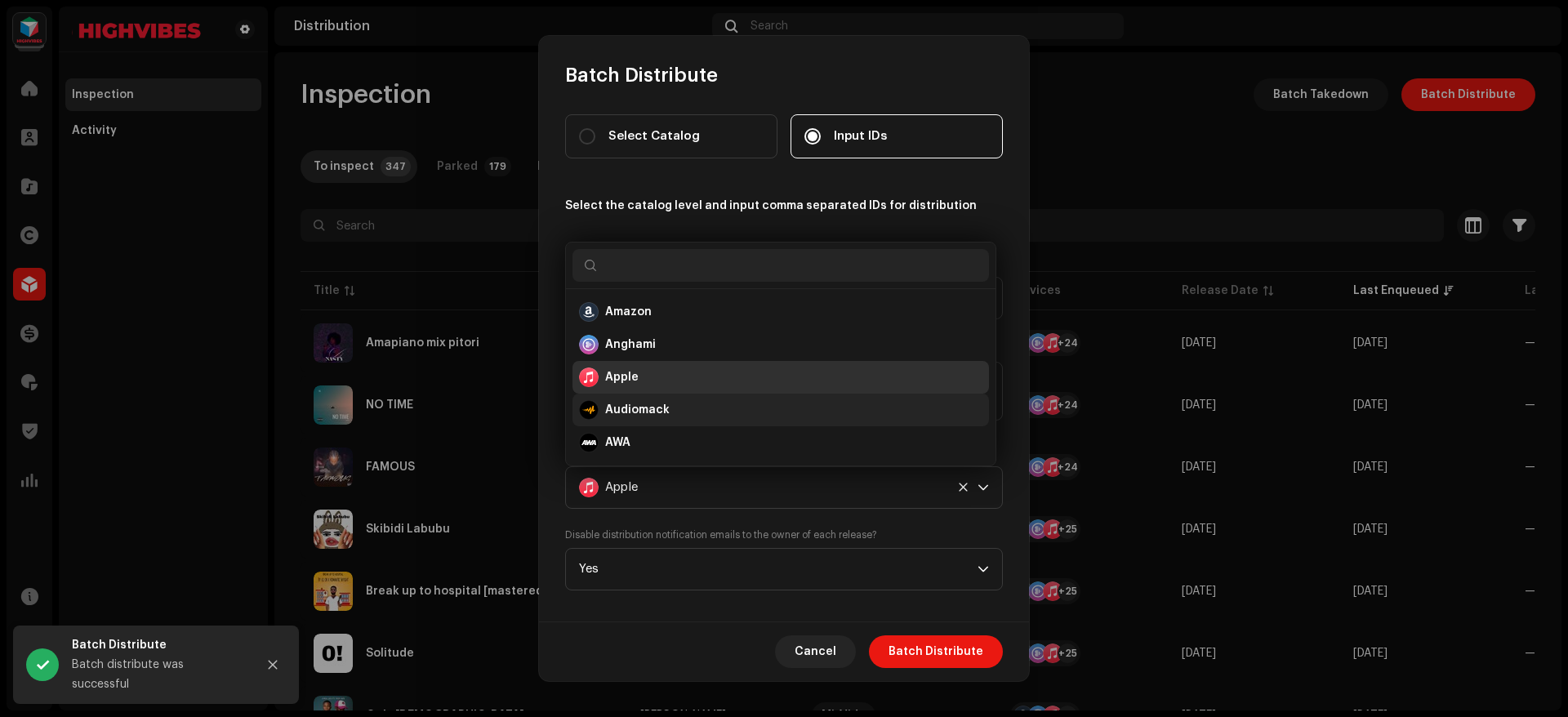
scroll to position [26, 0]
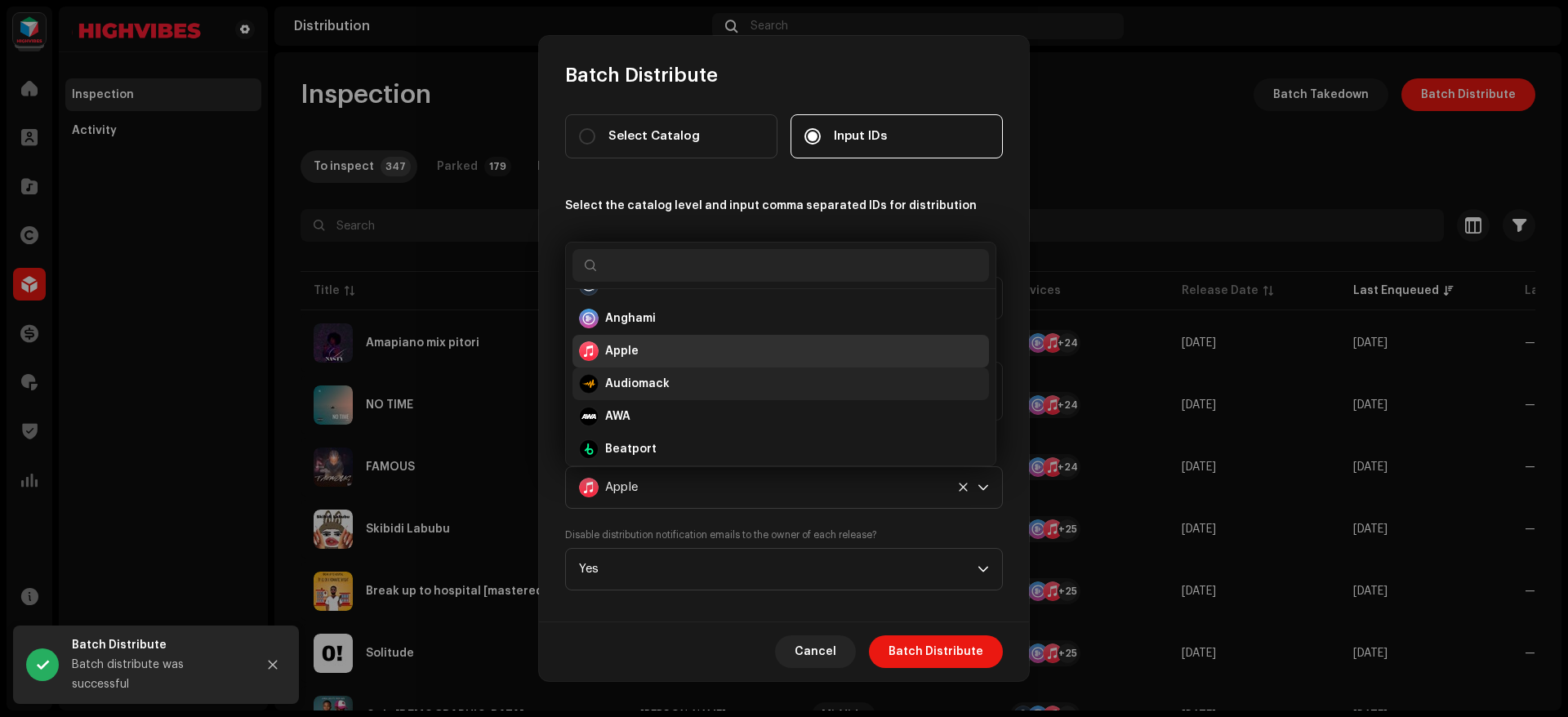
click at [648, 385] on strong "Audiomack" at bounding box center [637, 384] width 65 height 17
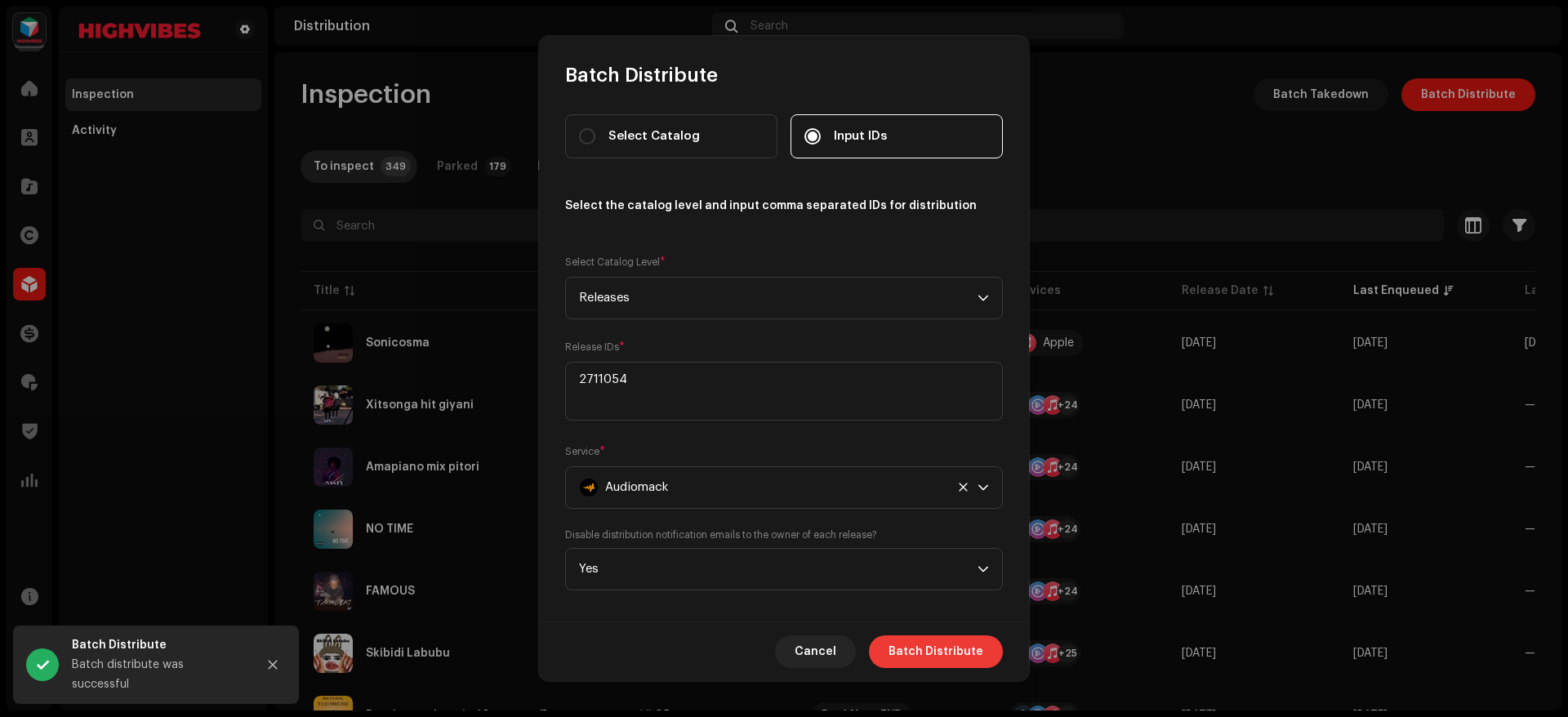
click at [926, 647] on span "Batch Distribute" at bounding box center [935, 651] width 95 height 32
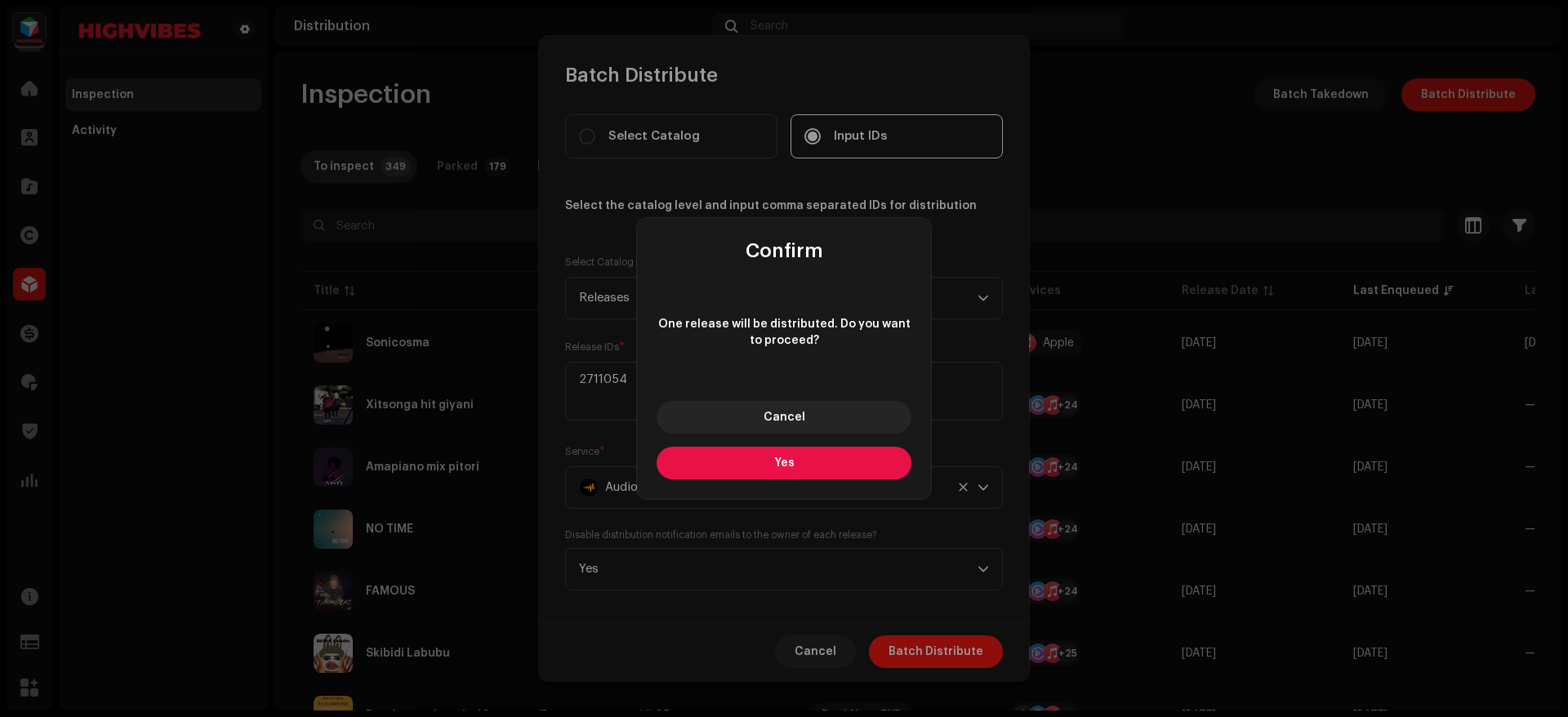
click at [766, 463] on button "Yes" at bounding box center [784, 462] width 255 height 32
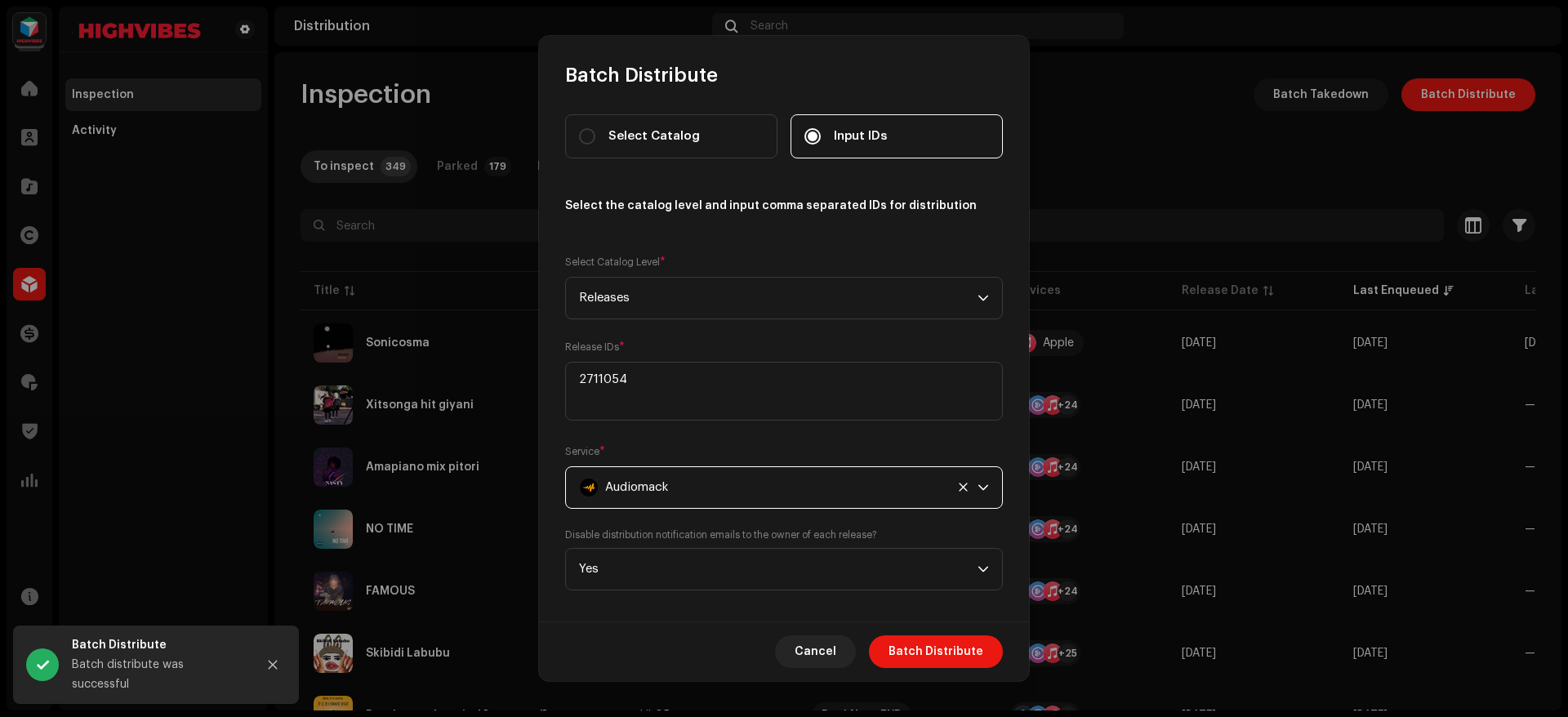
click at [652, 495] on span "Audiomack" at bounding box center [636, 487] width 63 height 41
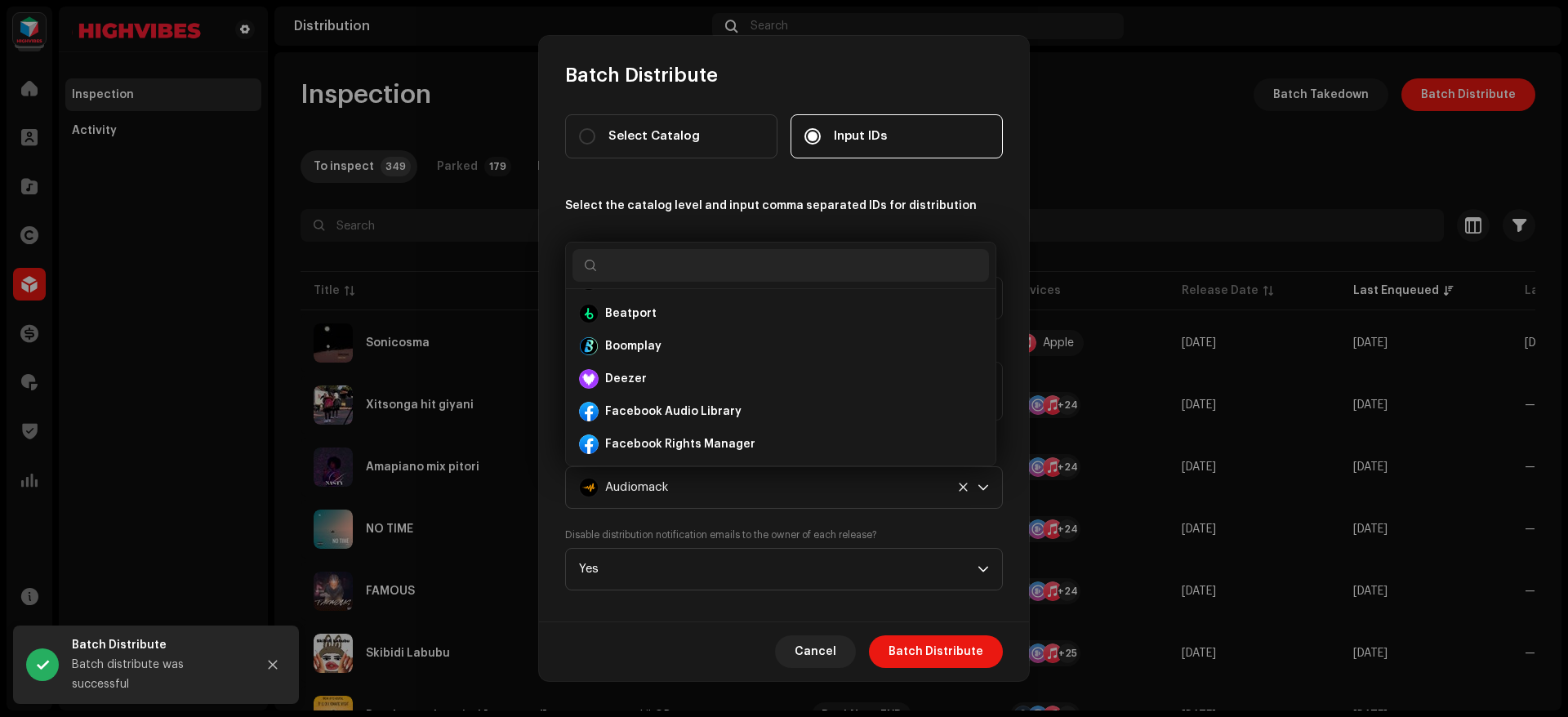
scroll to position [167, 0]
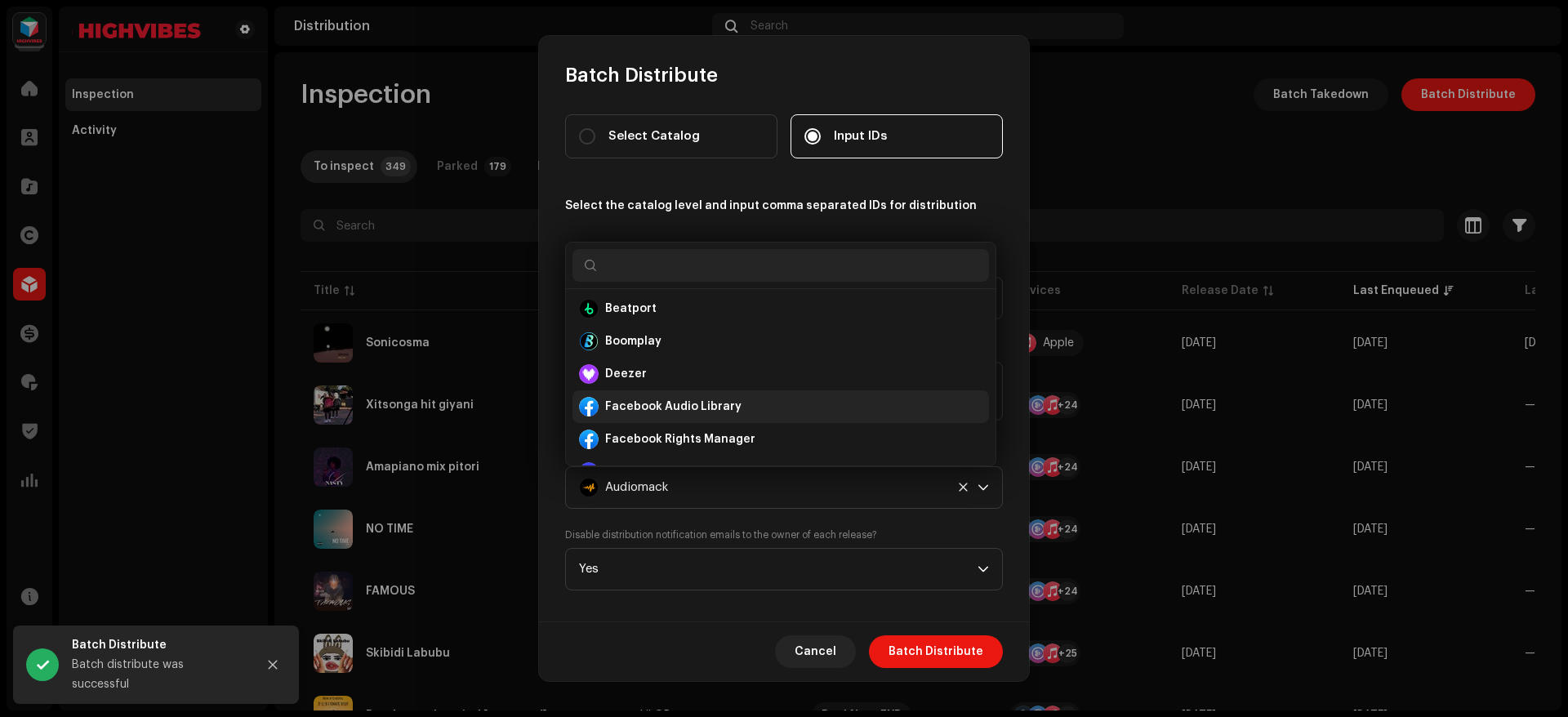
click at [696, 410] on strong "Facebook Audio Library" at bounding box center [673, 407] width 137 height 17
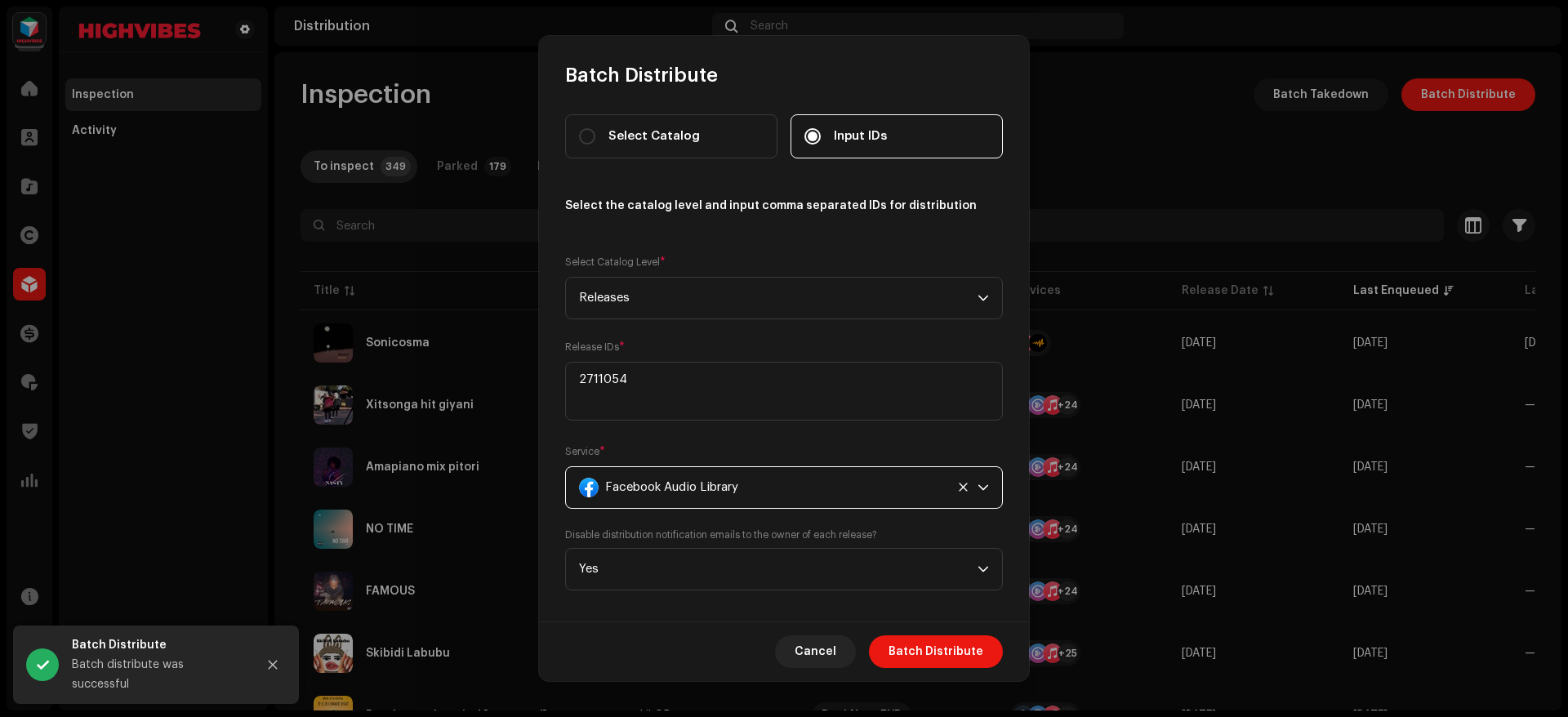
scroll to position [104, 0]
click at [931, 650] on span "Batch Distribute" at bounding box center [935, 651] width 95 height 32
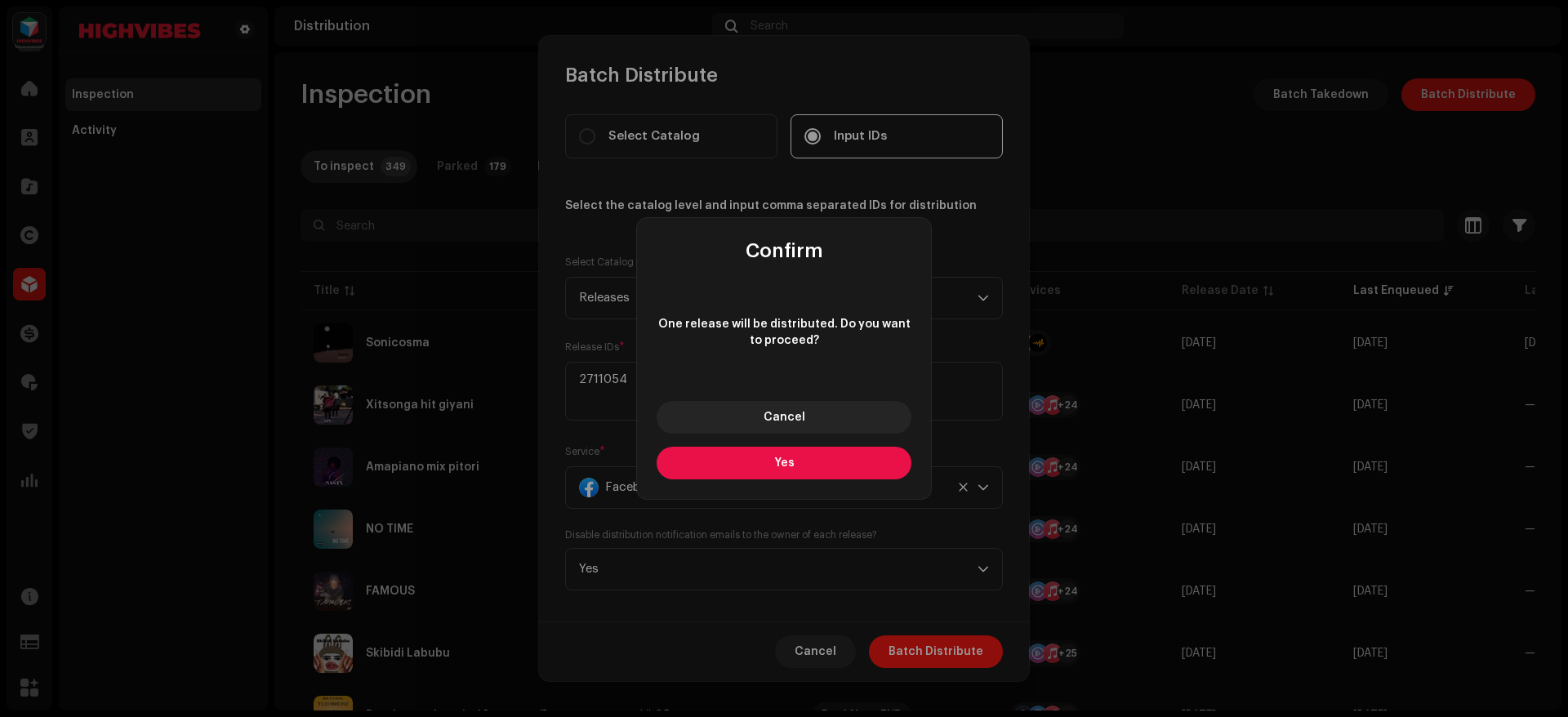
click at [788, 455] on button "Yes" at bounding box center [784, 462] width 255 height 32
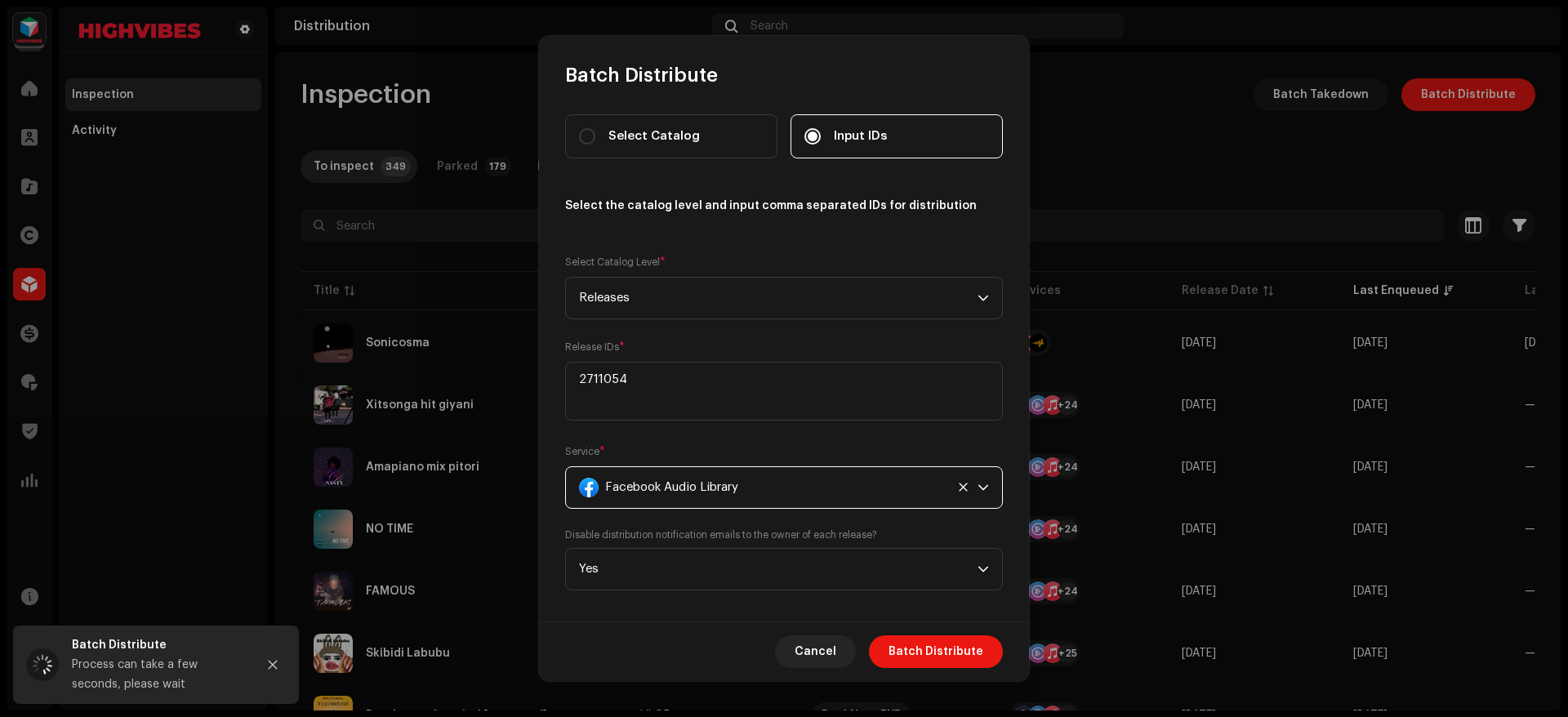
click at [705, 493] on span "Facebook Audio Library" at bounding box center [671, 487] width 133 height 41
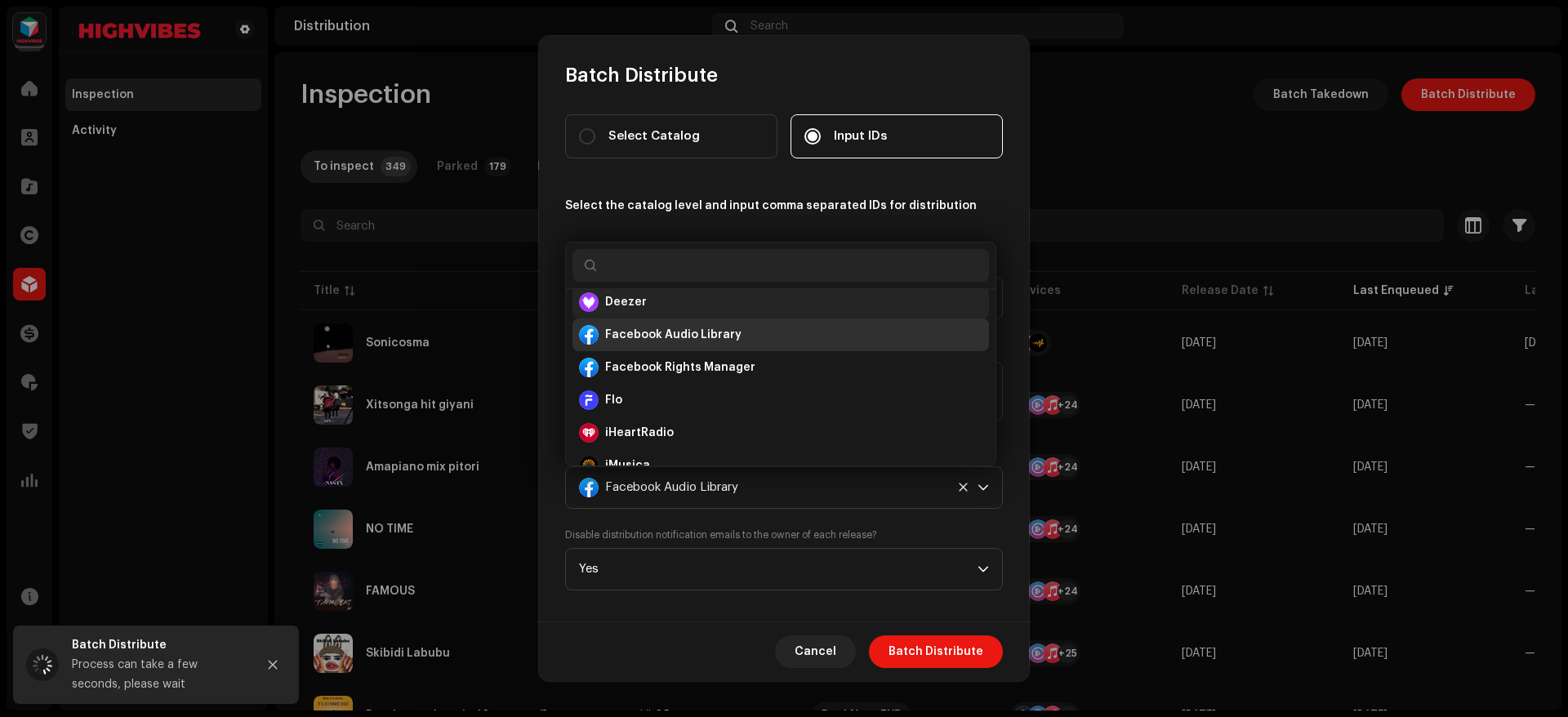
scroll to position [239, 0]
click at [698, 360] on strong "Facebook Rights Manager" at bounding box center [680, 367] width 150 height 17
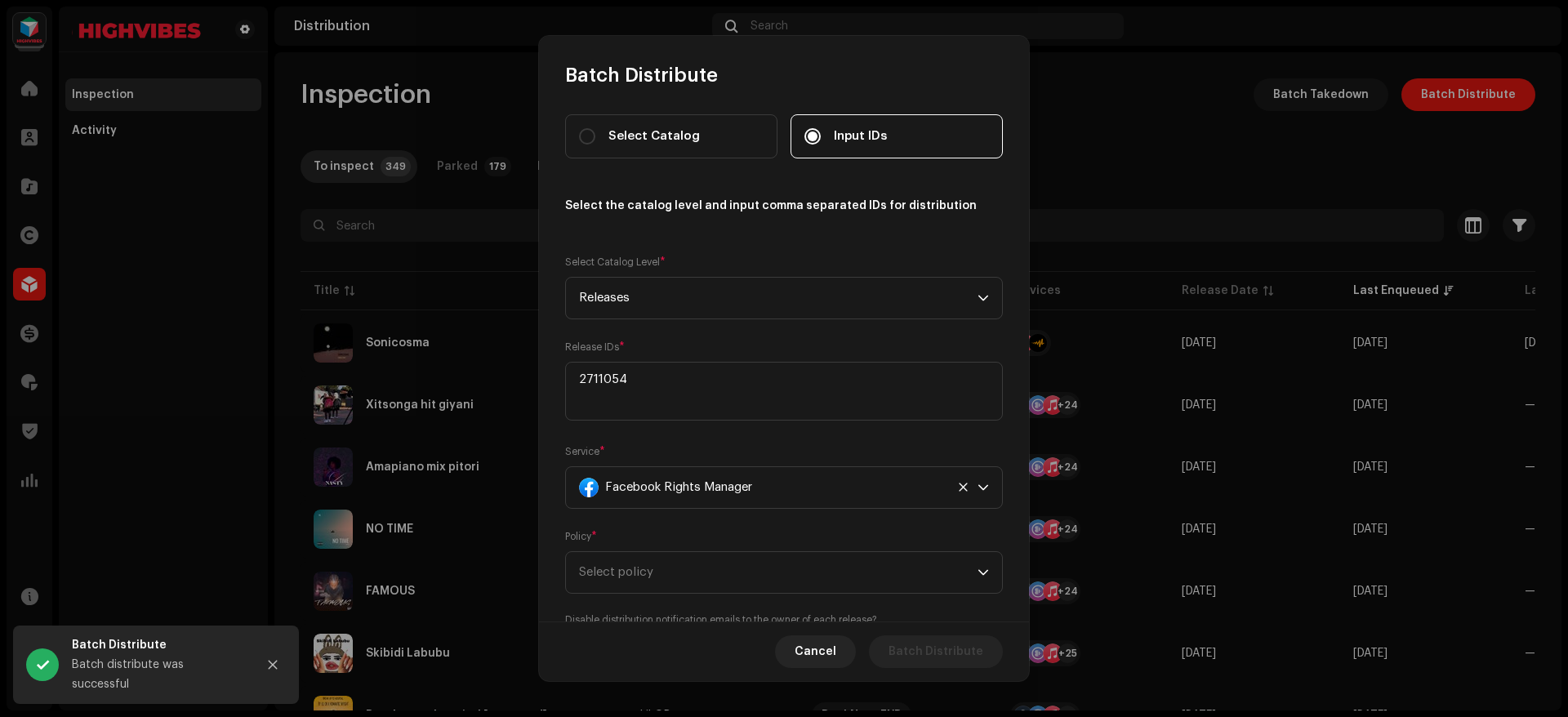
click at [762, 541] on div "Policy * Select policy" at bounding box center [784, 561] width 438 height 66
click at [779, 496] on div "Facebook Rights Manager" at bounding box center [762, 487] width 366 height 41
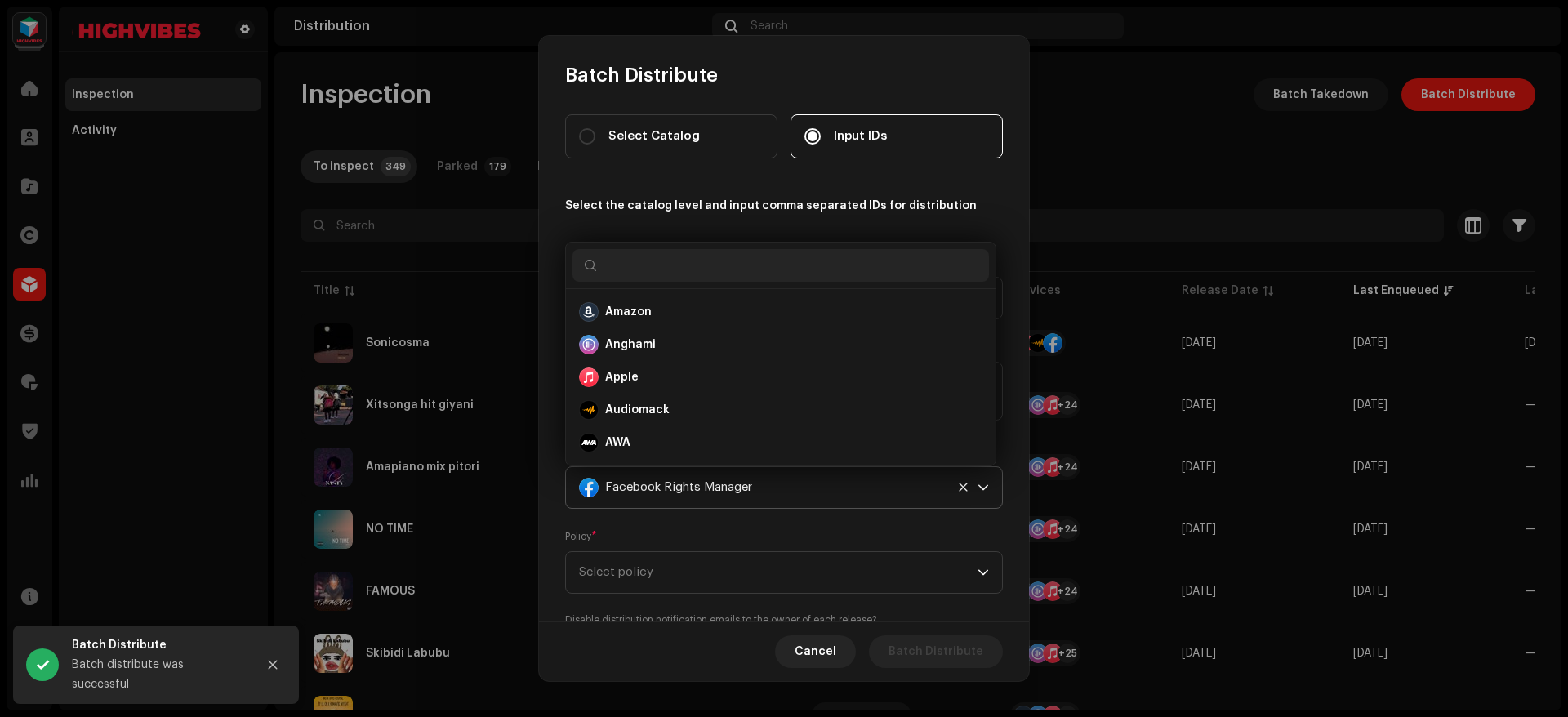
scroll to position [157, 0]
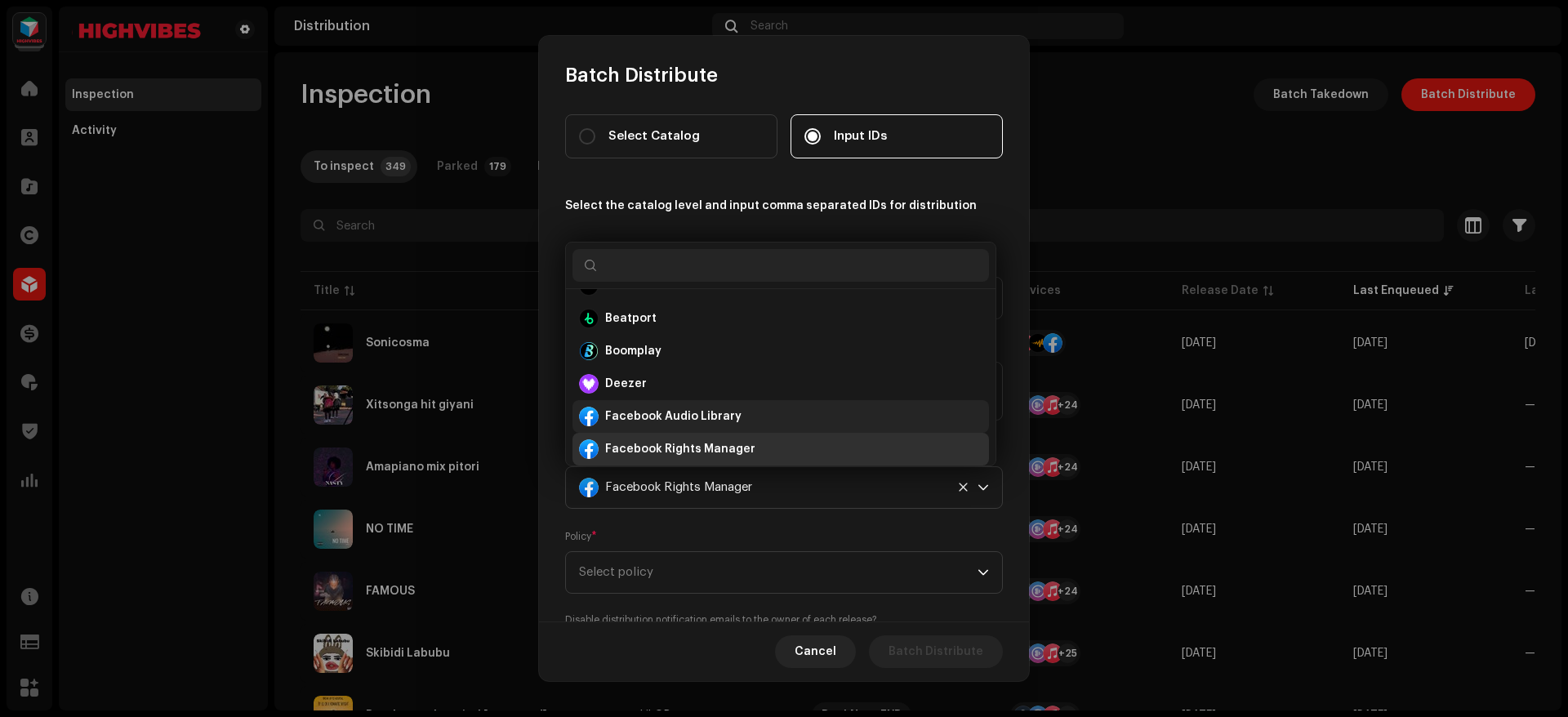
click at [707, 419] on strong "Facebook Audio Library" at bounding box center [673, 417] width 137 height 17
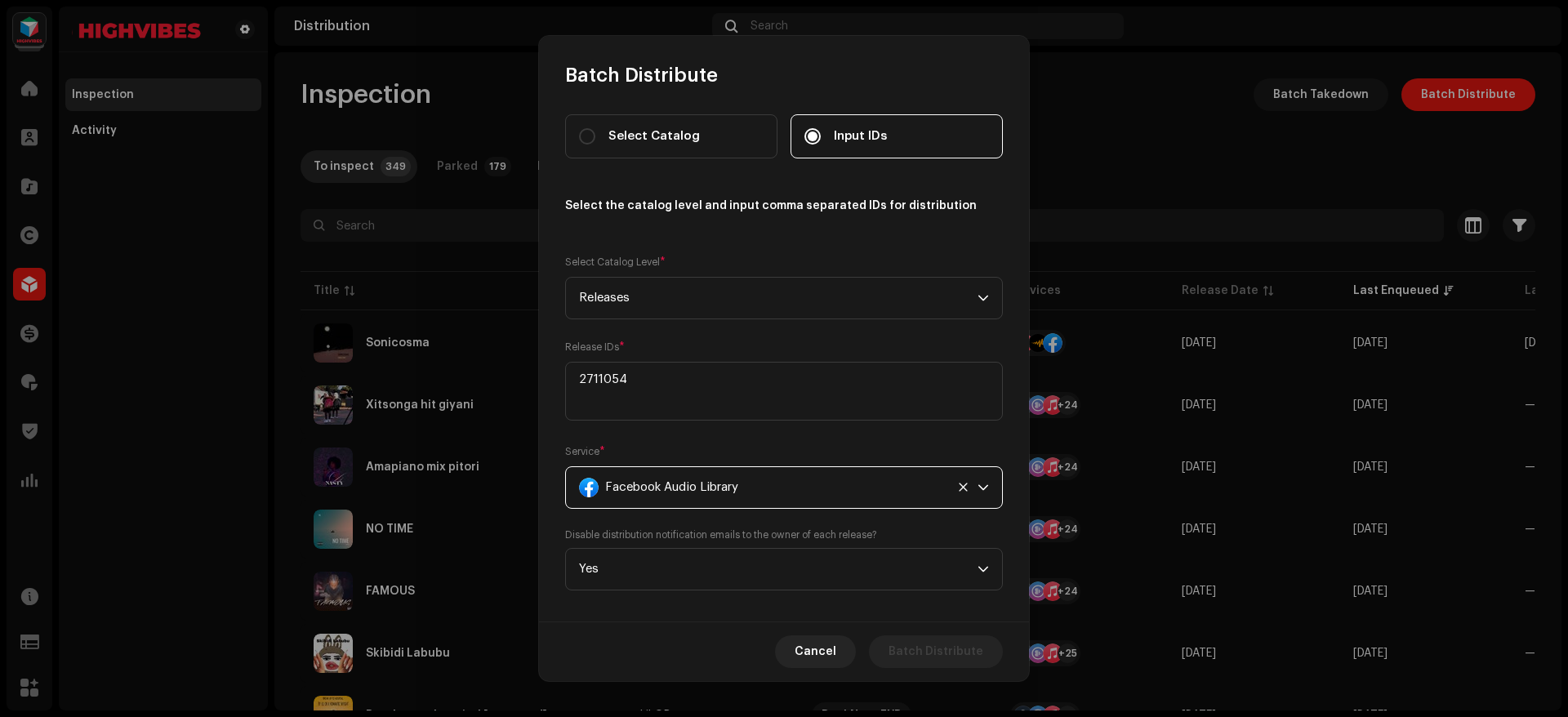
click at [738, 477] on span "Facebook Audio Library" at bounding box center [671, 487] width 133 height 41
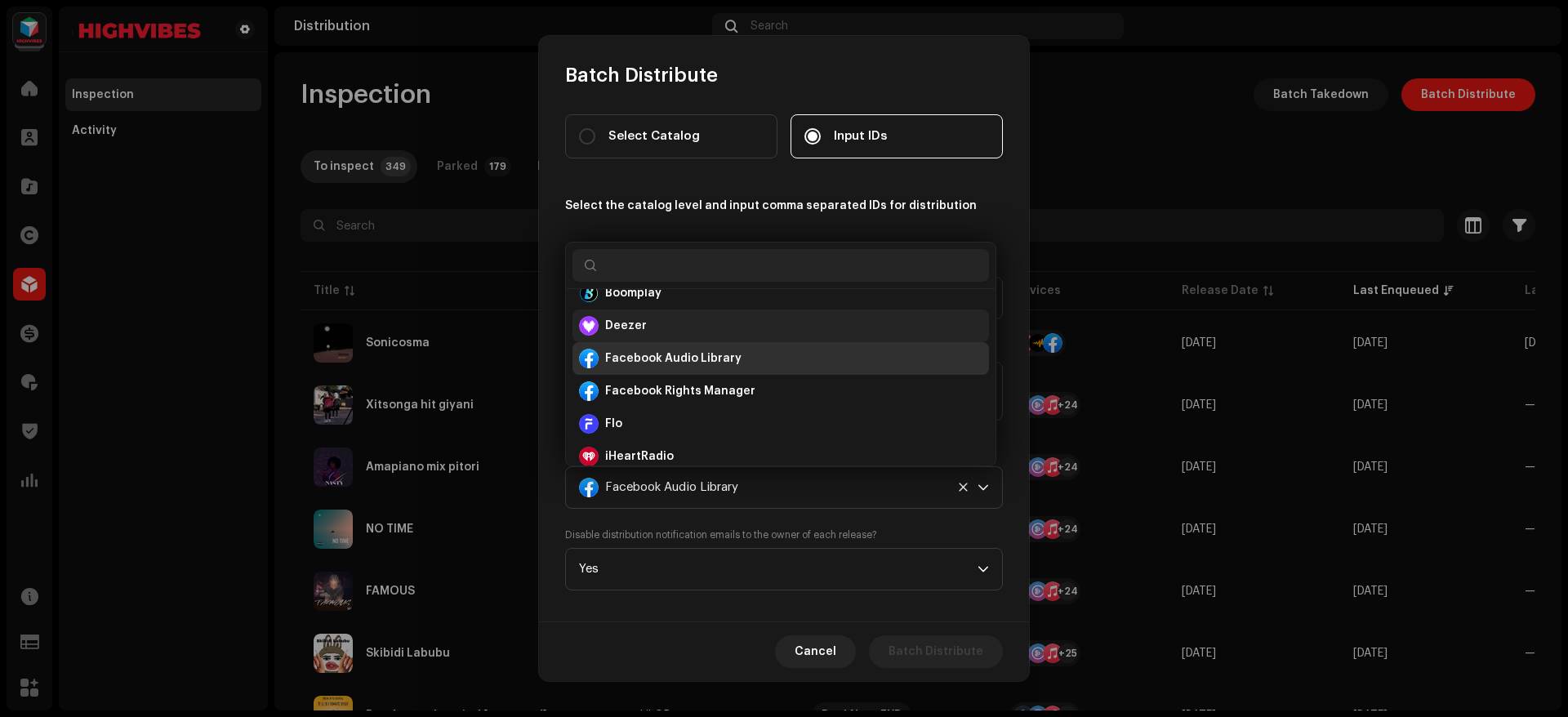
scroll to position [229, 0]
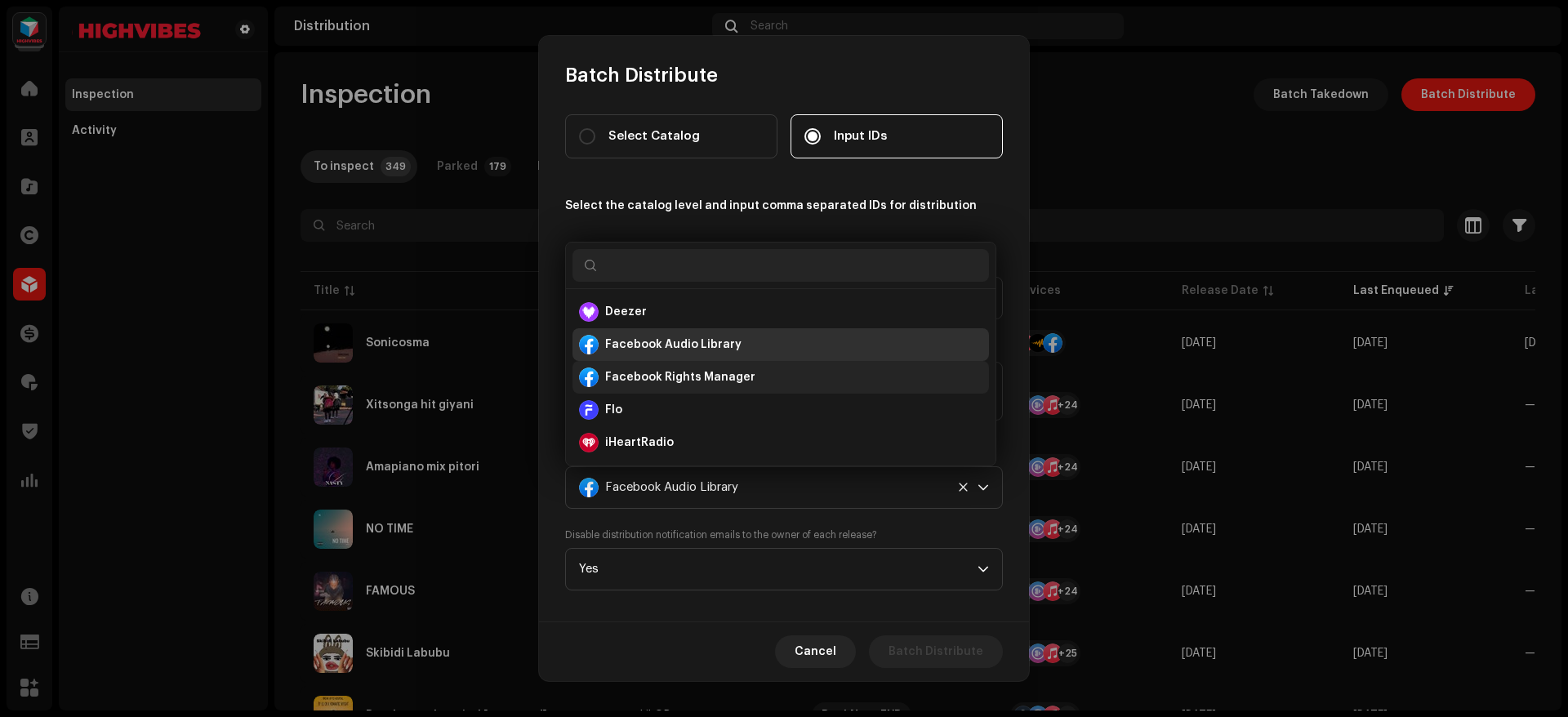
click at [673, 365] on li "Facebook Rights Manager" at bounding box center [781, 376] width 417 height 32
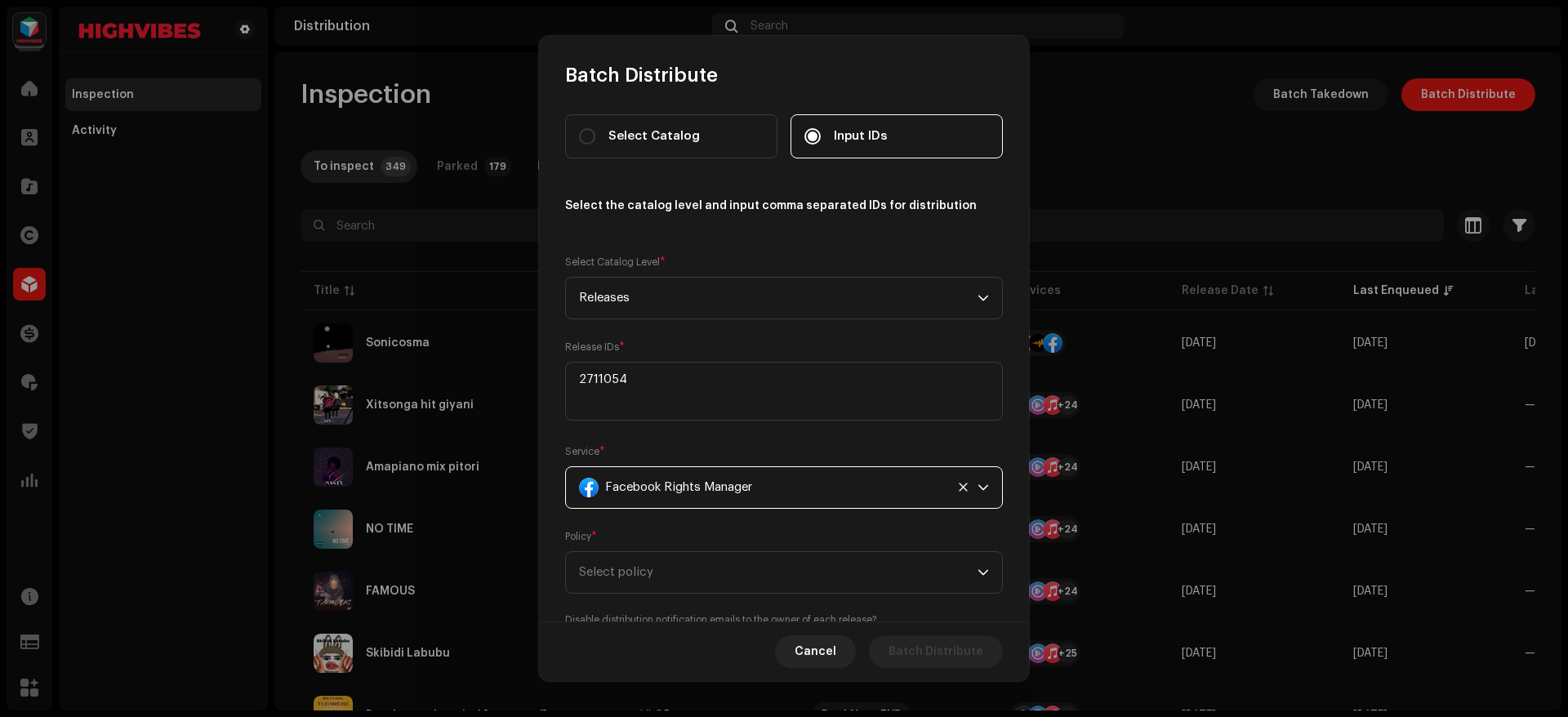
click at [716, 479] on span "Facebook Rights Manager" at bounding box center [678, 487] width 147 height 41
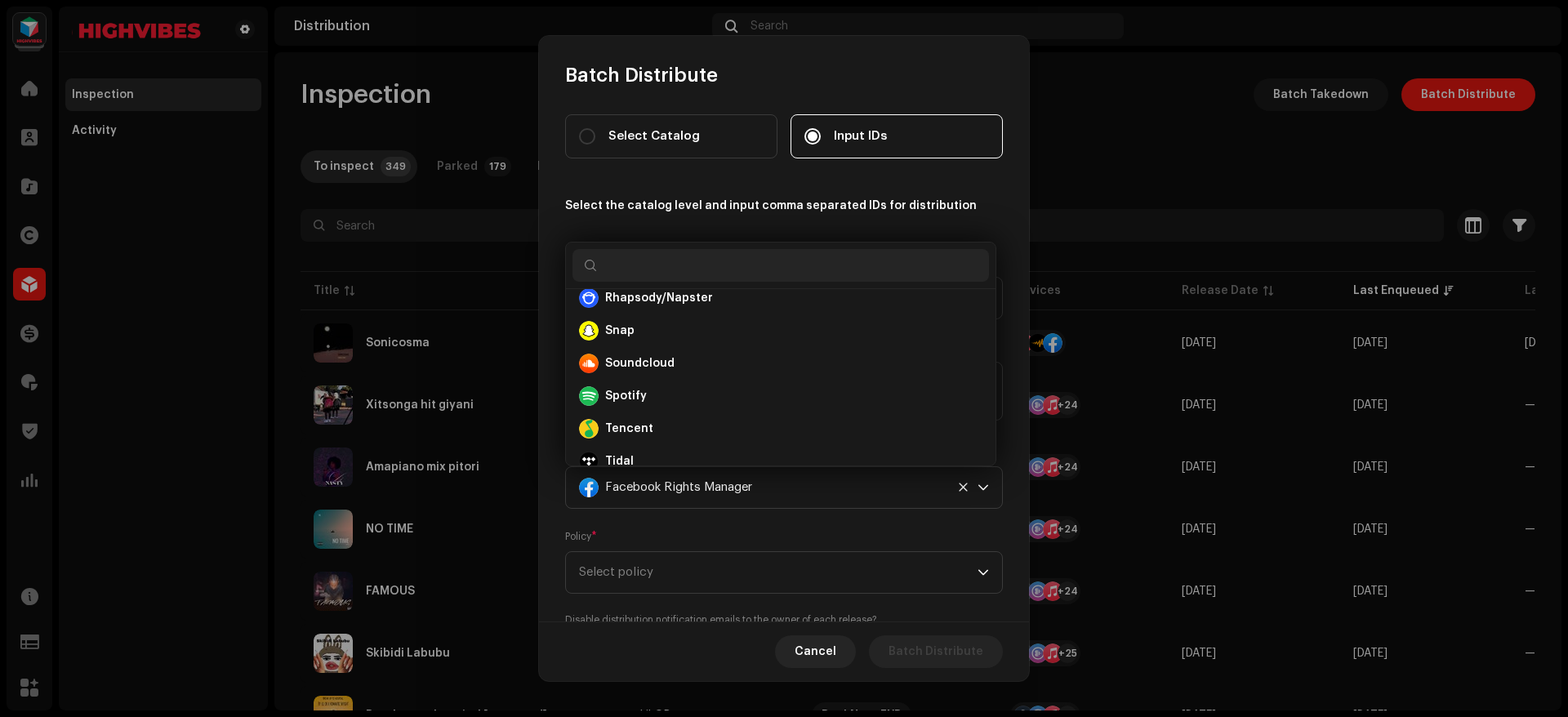
scroll to position [735, 0]
click at [621, 321] on strong "Snap" at bounding box center [620, 329] width 30 height 17
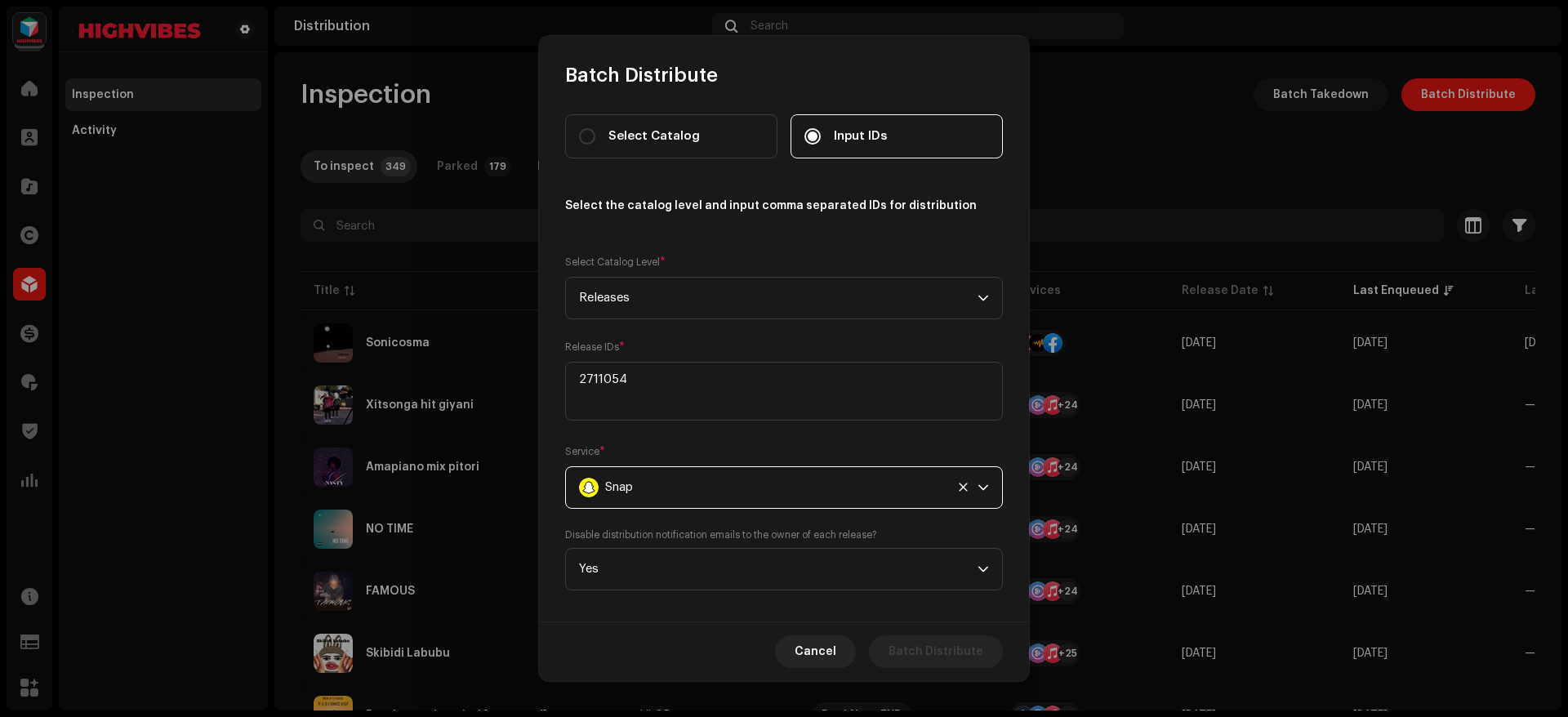
scroll to position [301, 0]
click at [815, 431] on div "Select Catalog Input IDs Select the catalog level and input comma separated IDs…" at bounding box center [784, 353] width 438 height 476
click at [683, 375] on textarea at bounding box center [784, 391] width 438 height 59
click at [835, 636] on span "Cancel" at bounding box center [814, 651] width 42 height 32
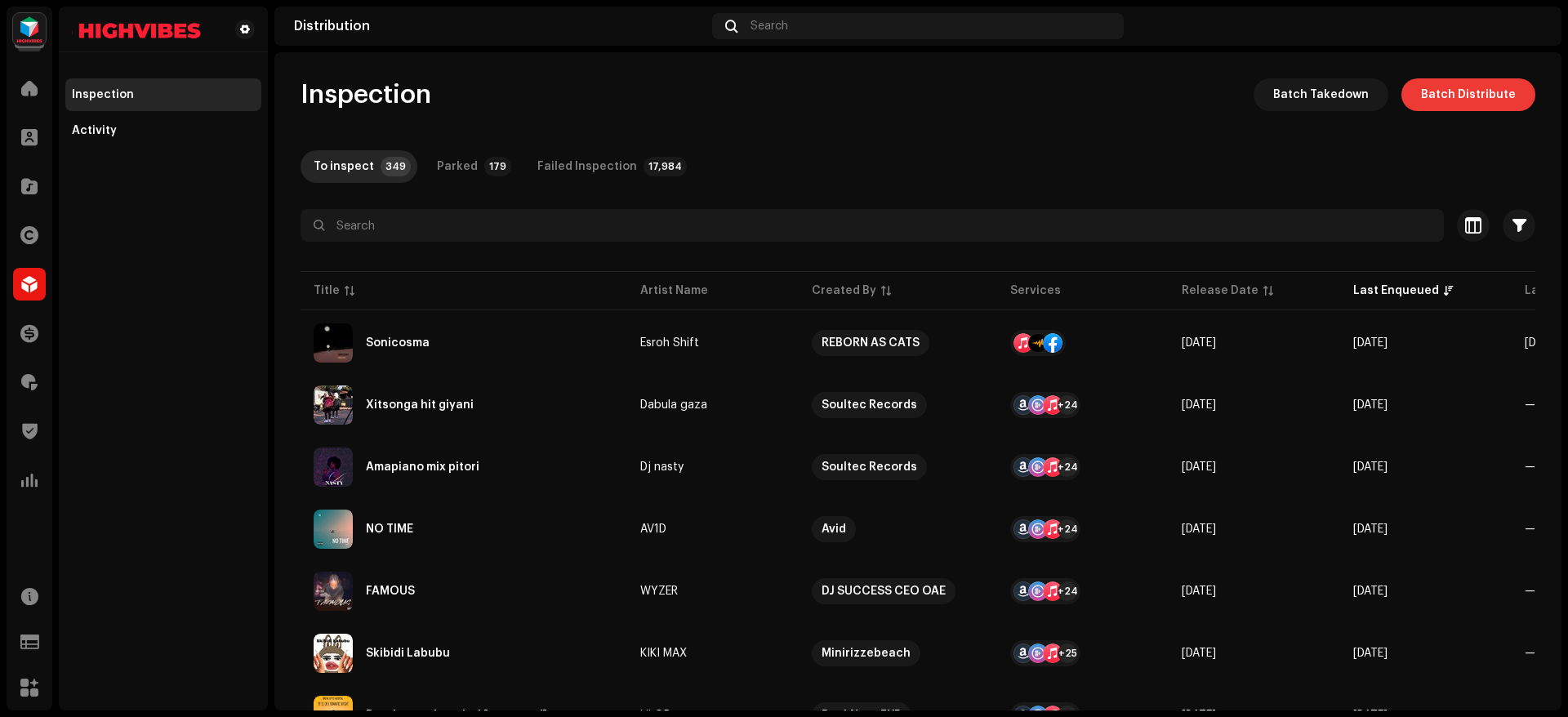
click at [1463, 92] on span "Batch Distribute" at bounding box center [1468, 94] width 95 height 32
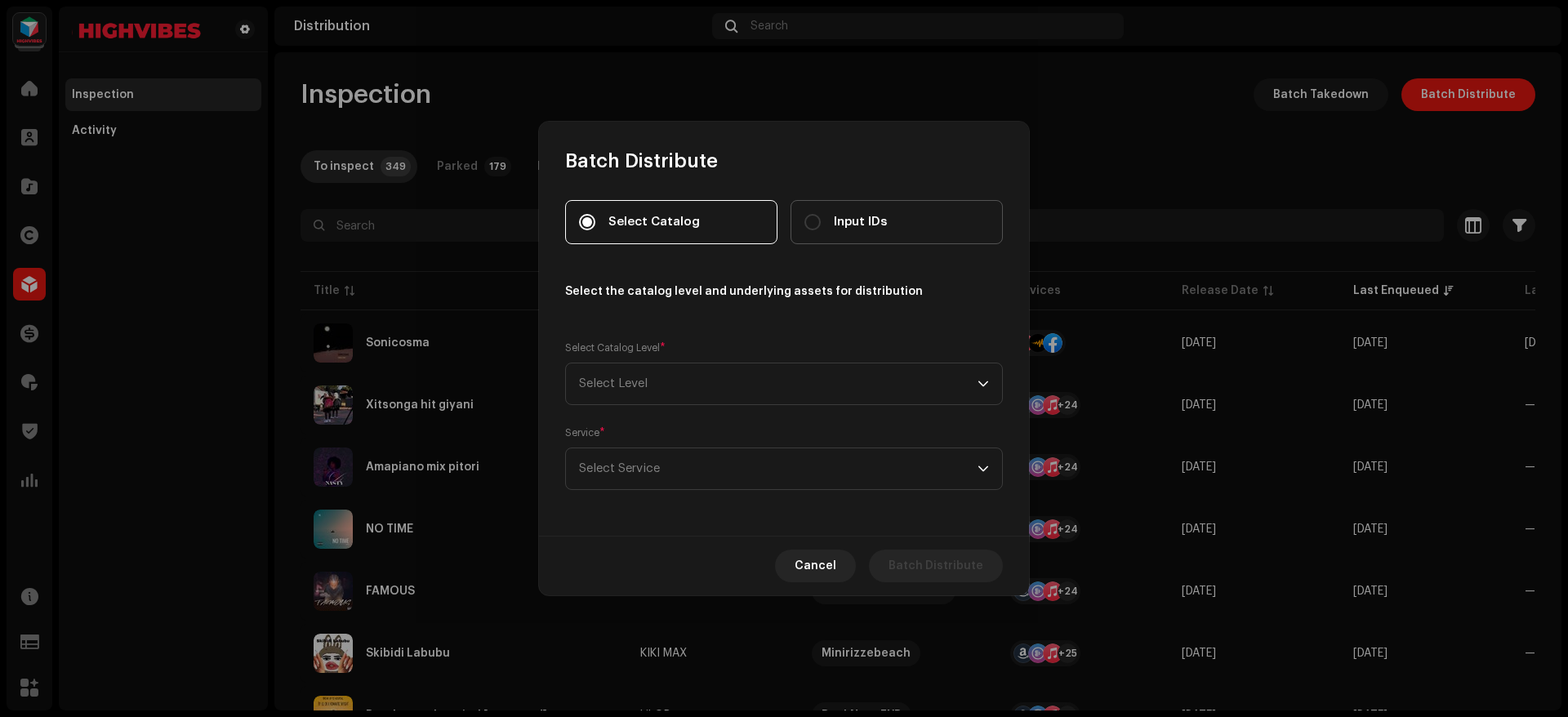
click at [837, 216] on span "Input IDs" at bounding box center [861, 221] width 53 height 18
click at [821, 216] on input "Input IDs" at bounding box center [813, 222] width 17 height 17
radio input "true"
click at [621, 381] on span "Select Level" at bounding box center [778, 384] width 398 height 41
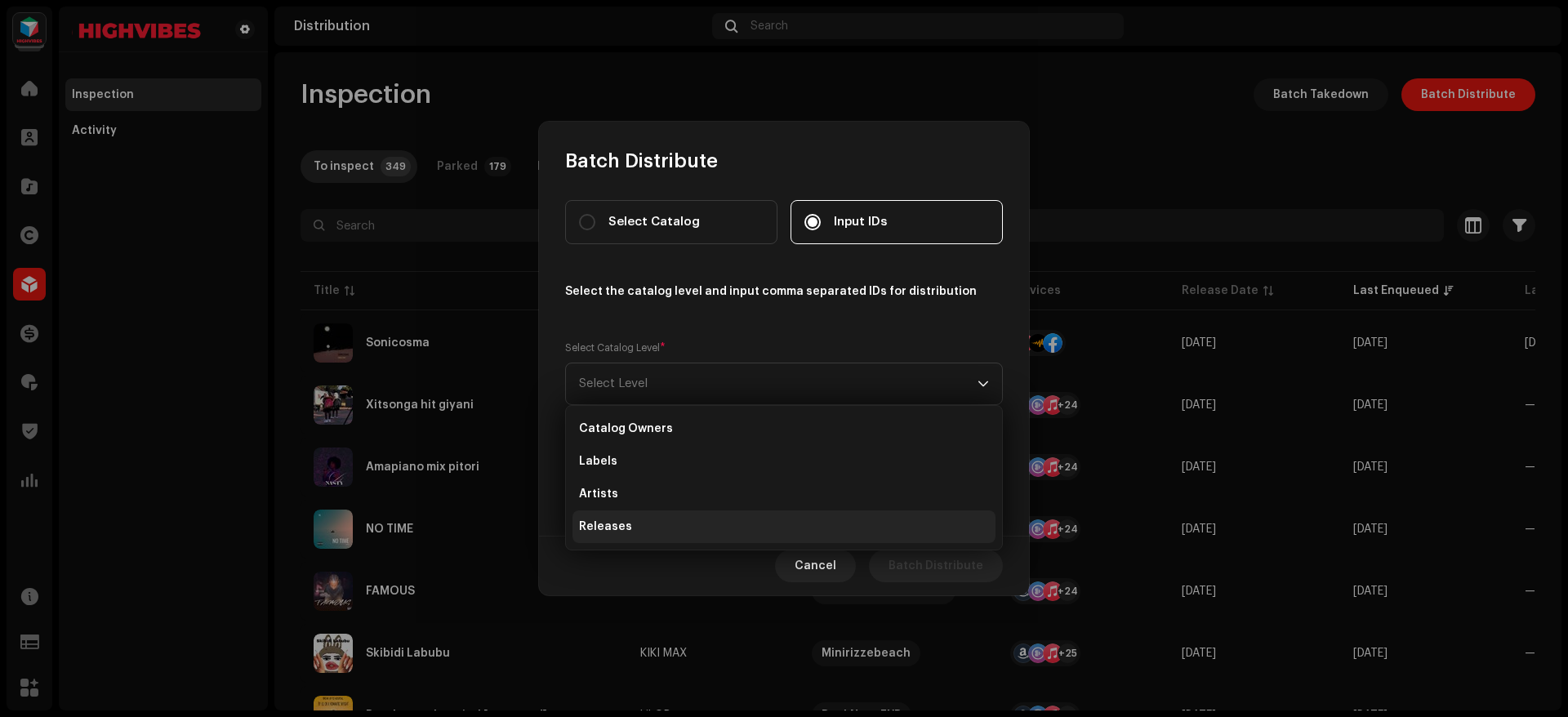
click at [616, 514] on li "Releases" at bounding box center [784, 526] width 423 height 32
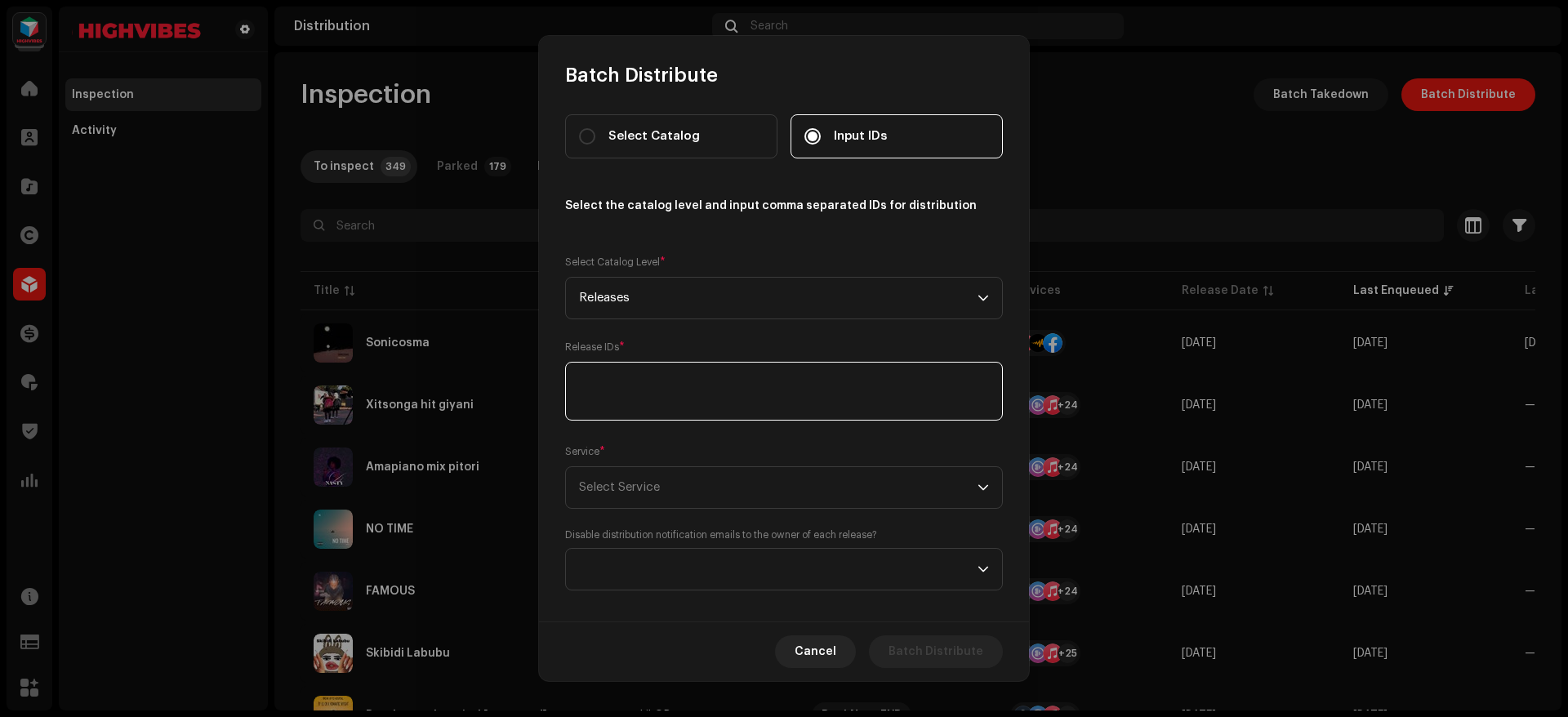
click at [637, 383] on textarea at bounding box center [784, 391] width 438 height 59
paste textarea "2711054"
type textarea "2711054"
click at [641, 488] on span "Select Service" at bounding box center [620, 486] width 81 height 12
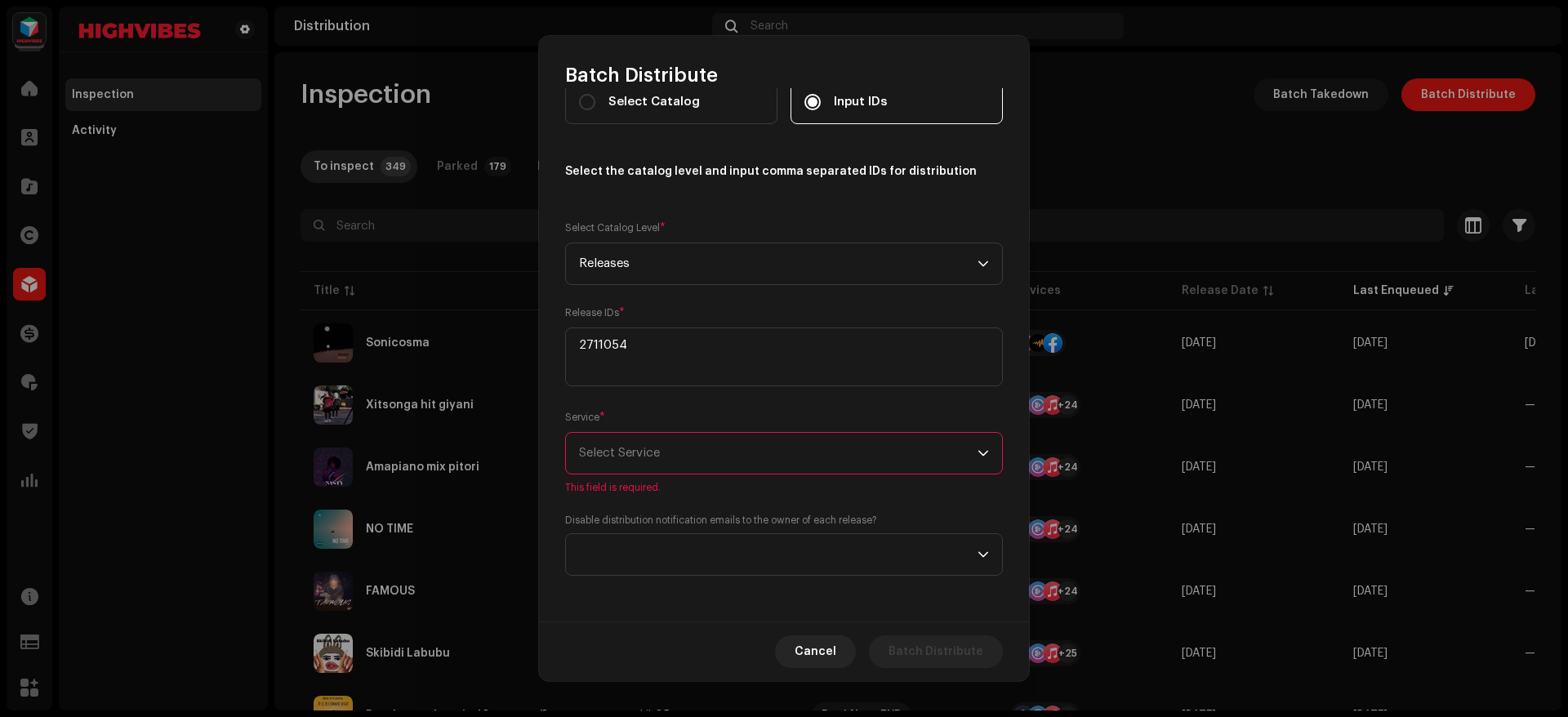
click at [720, 470] on span "Select Service" at bounding box center [778, 453] width 398 height 41
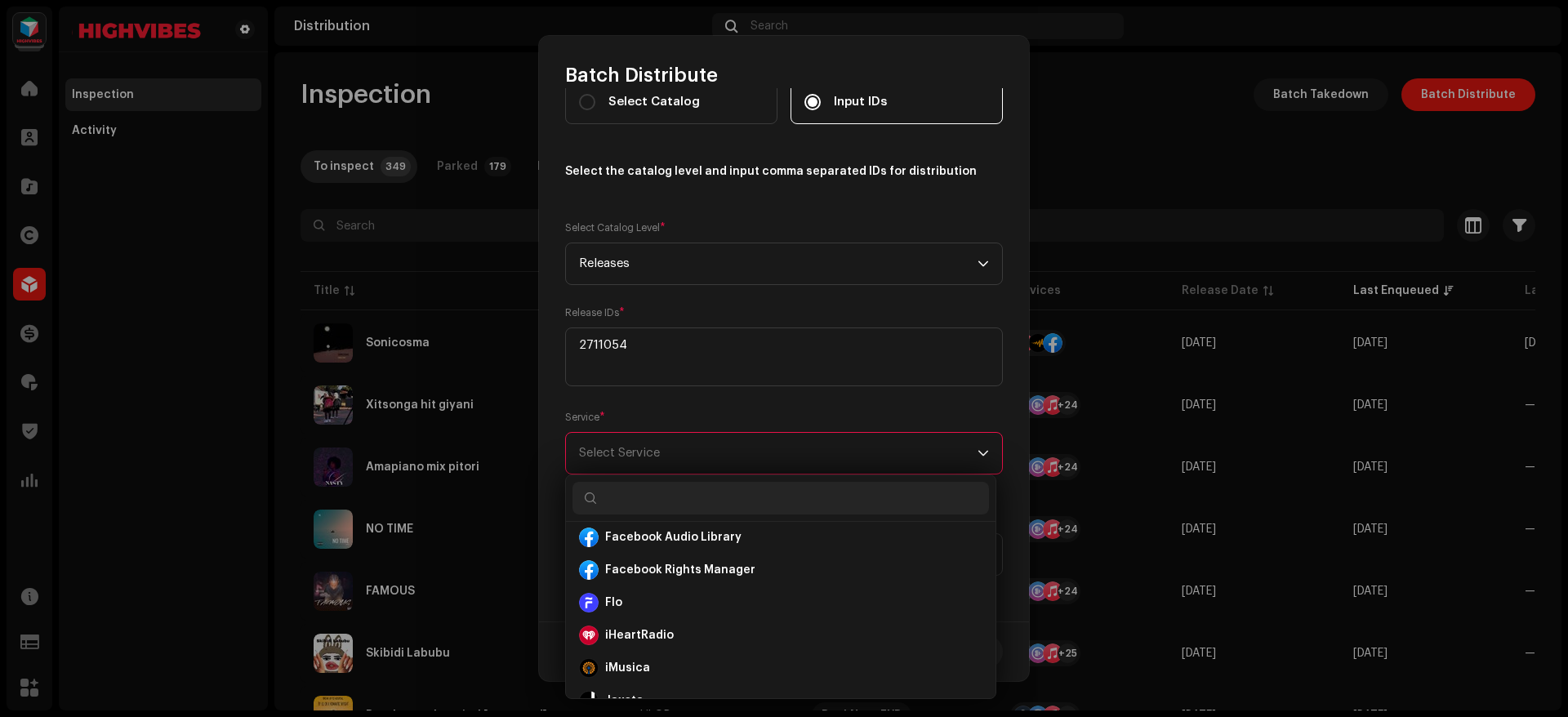
scroll to position [257, 0]
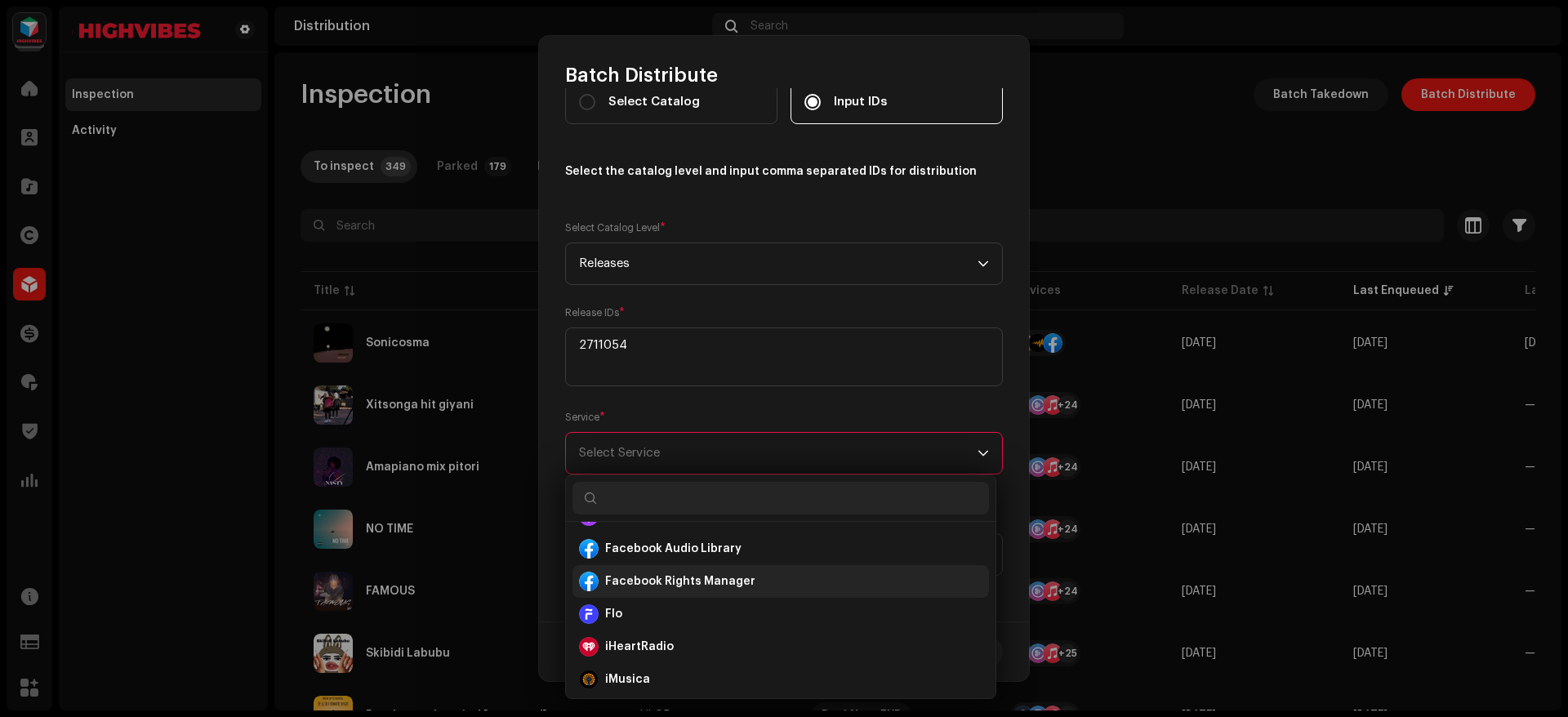
click at [631, 582] on strong "Facebook Rights Manager" at bounding box center [680, 582] width 150 height 17
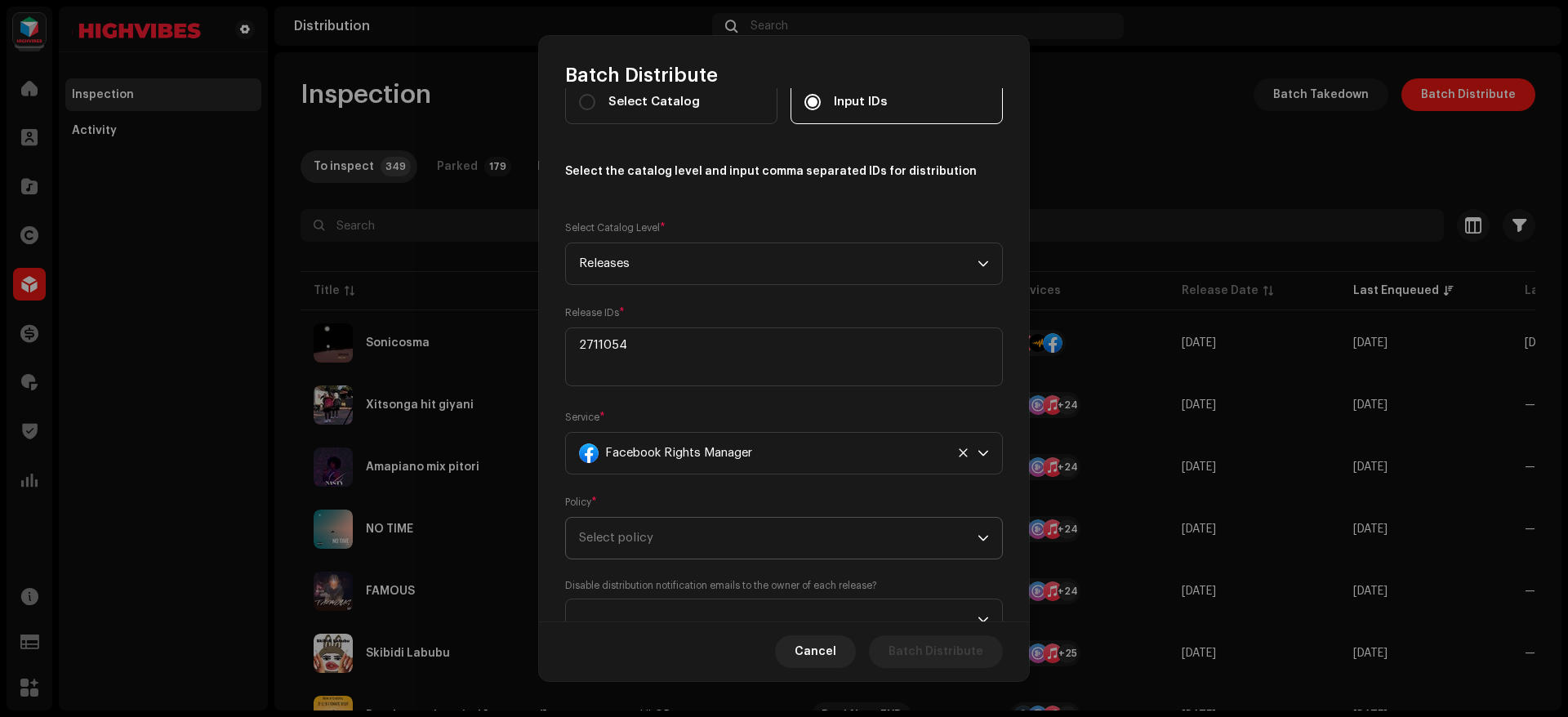
click at [696, 525] on span "Select policy" at bounding box center [778, 538] width 398 height 41
click at [666, 580] on span "Claim Ad Earnings" at bounding box center [631, 583] width 103 height 17
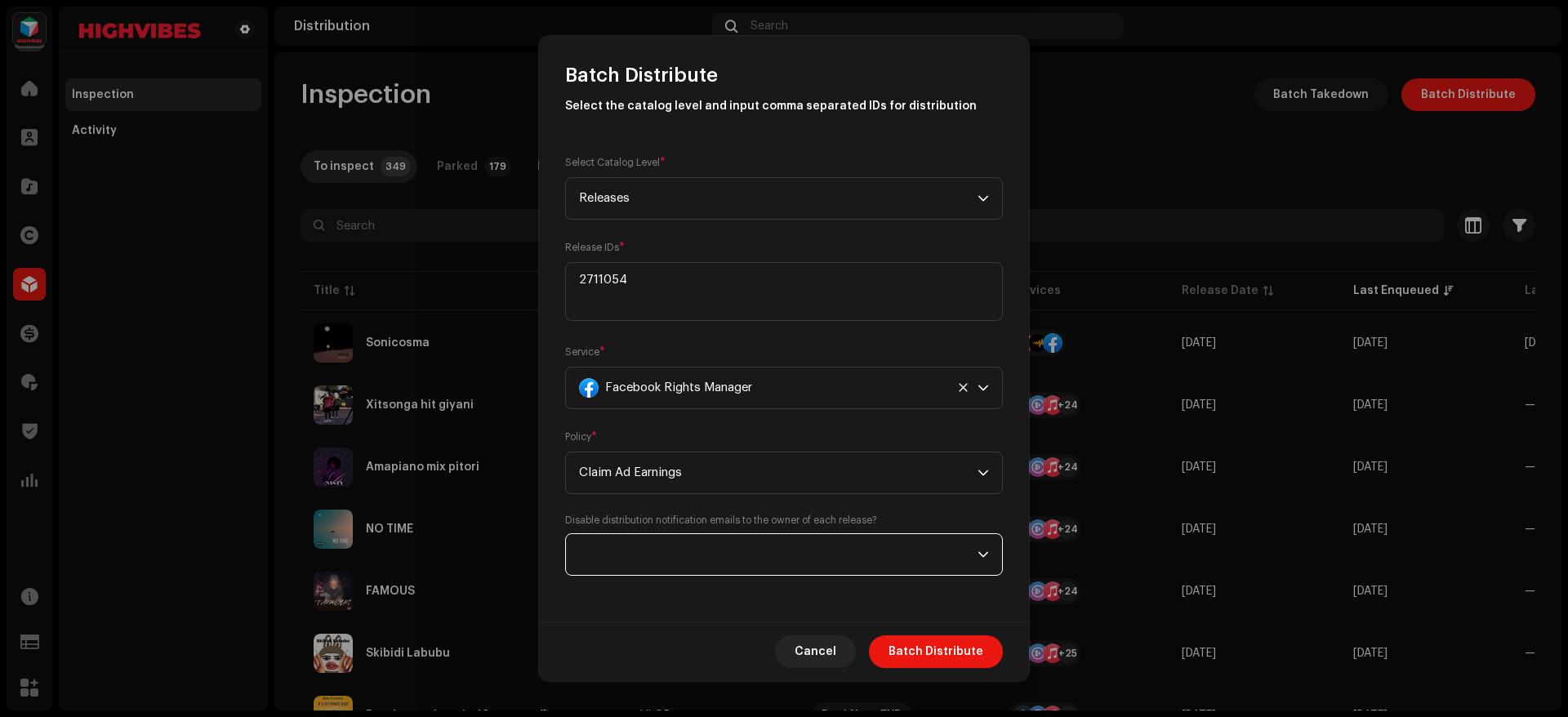
click at [773, 558] on span at bounding box center [778, 555] width 398 height 41
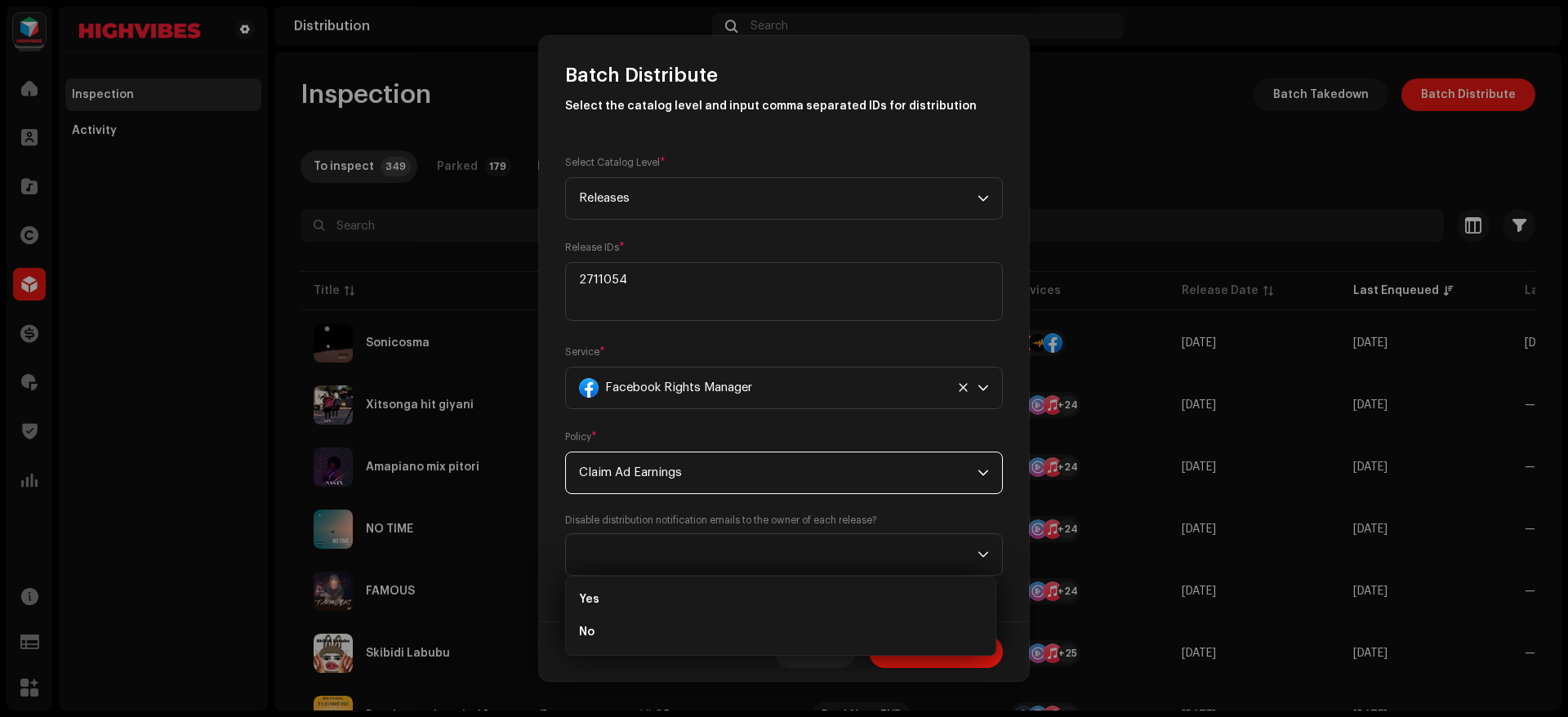
click at [741, 486] on span "Claim Ad Earnings" at bounding box center [778, 472] width 398 height 41
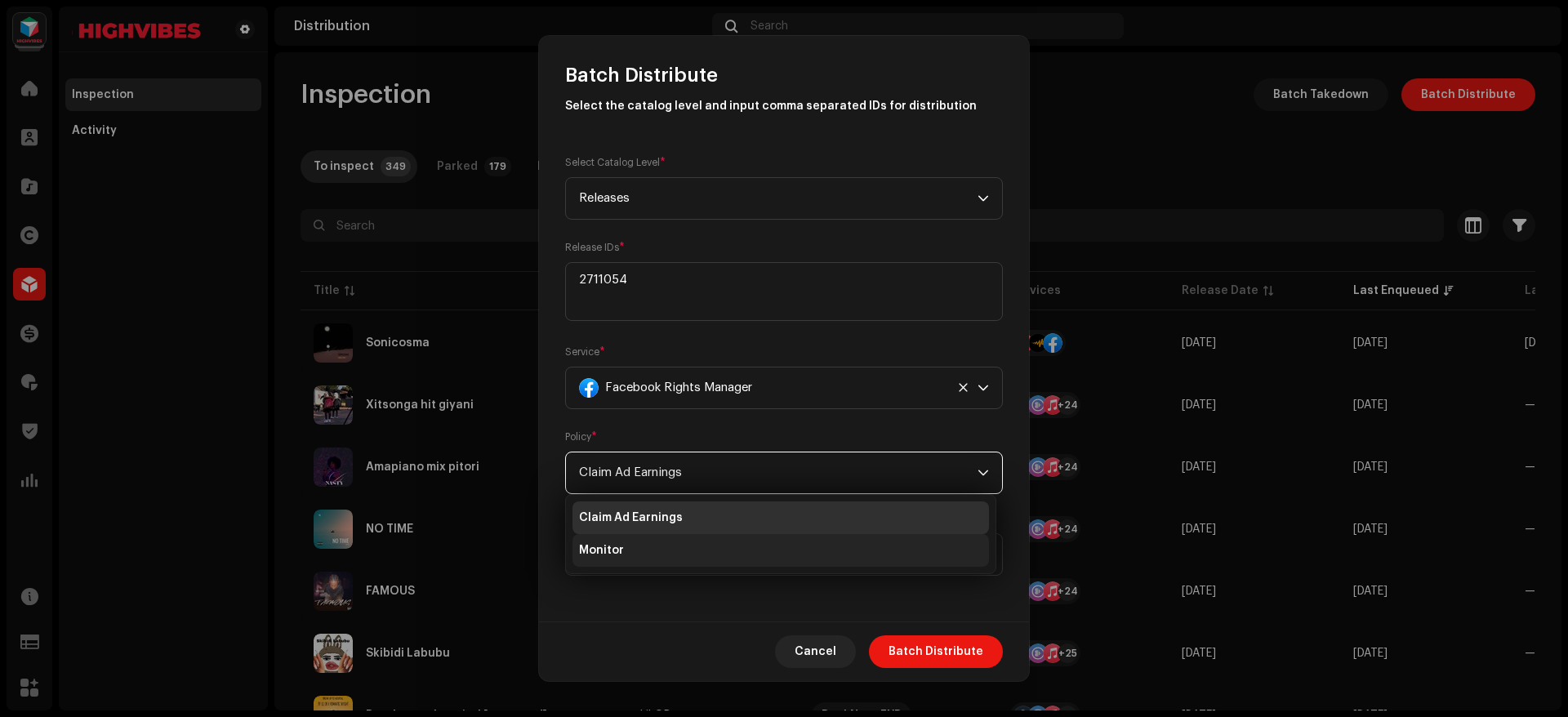
click at [622, 543] on span "Monitor" at bounding box center [601, 551] width 45 height 17
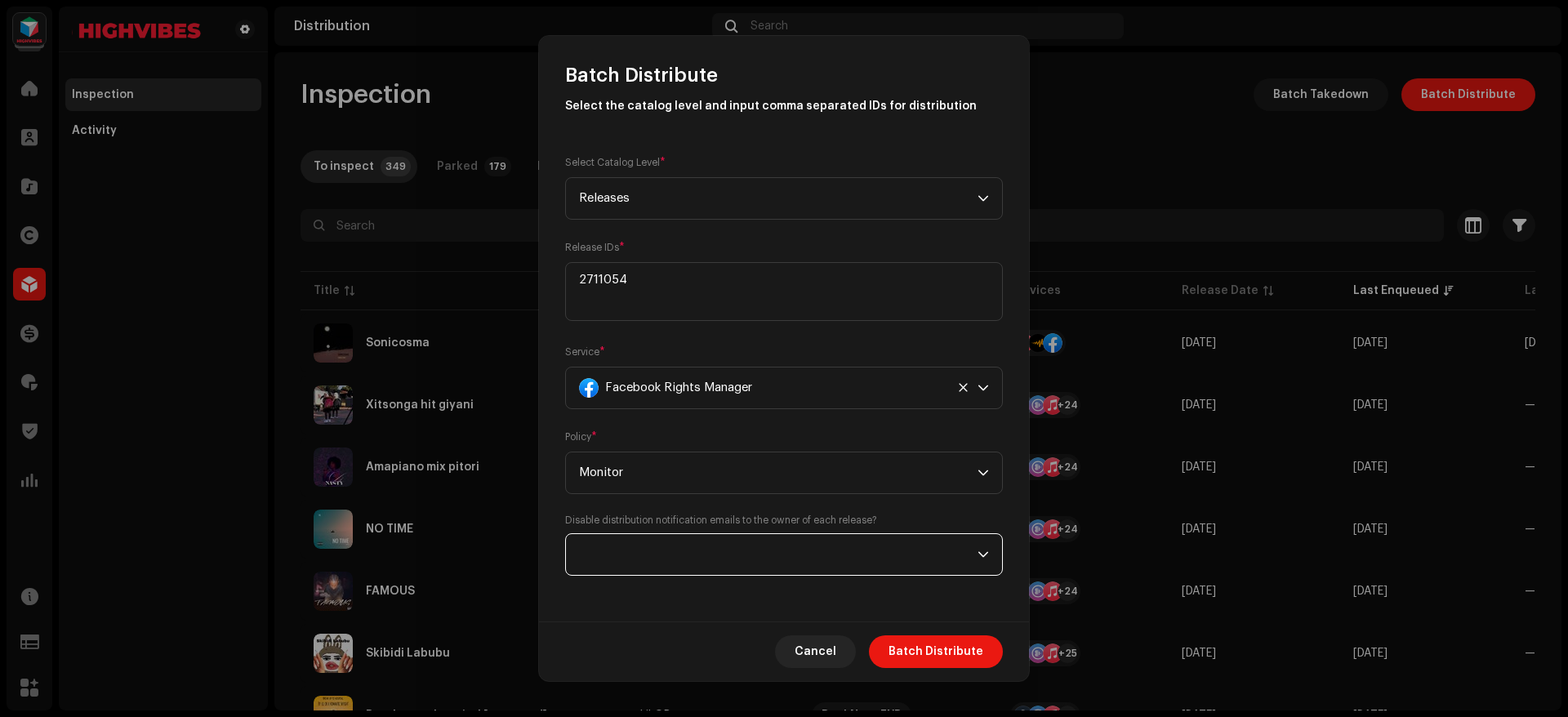
click at [719, 544] on span at bounding box center [778, 555] width 398 height 41
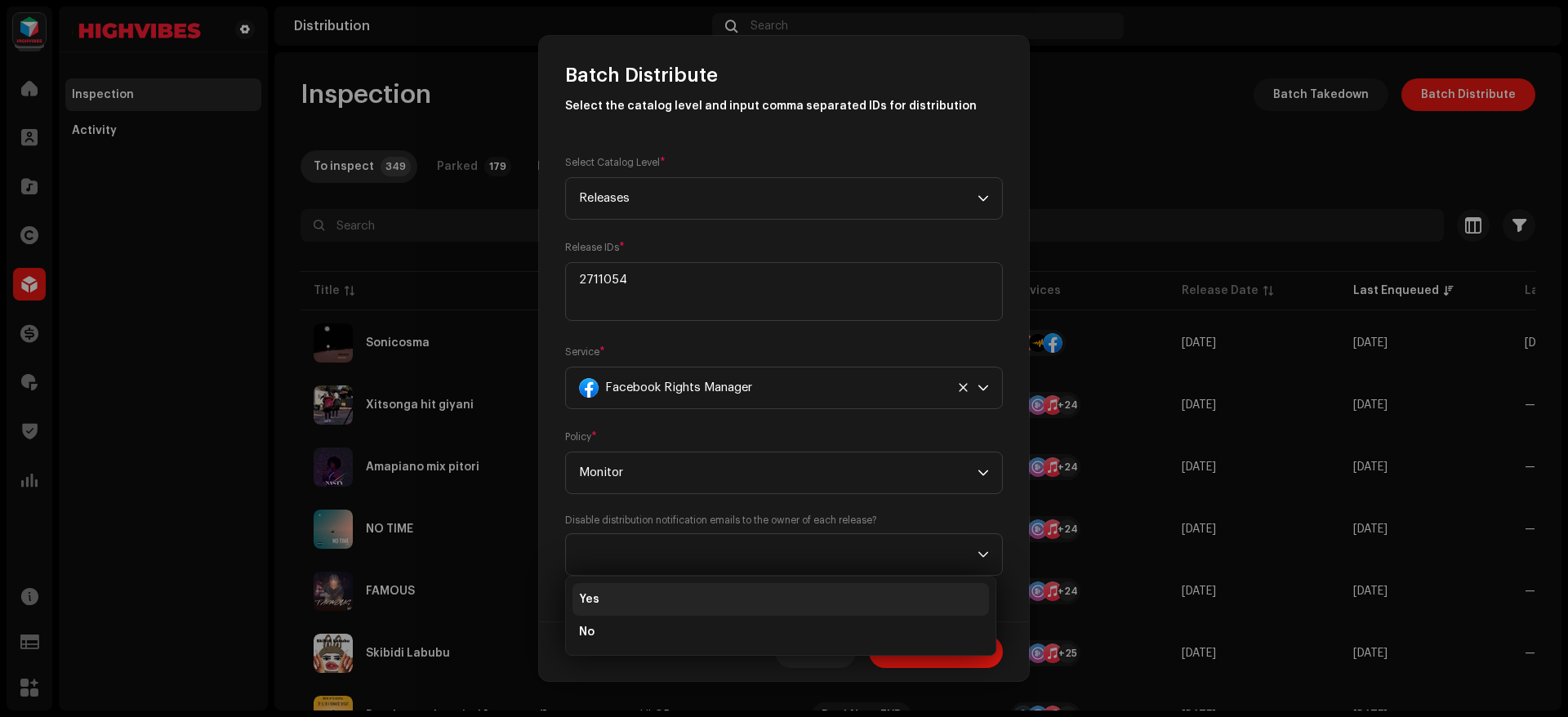
click at [599, 593] on li "Yes" at bounding box center [781, 599] width 417 height 32
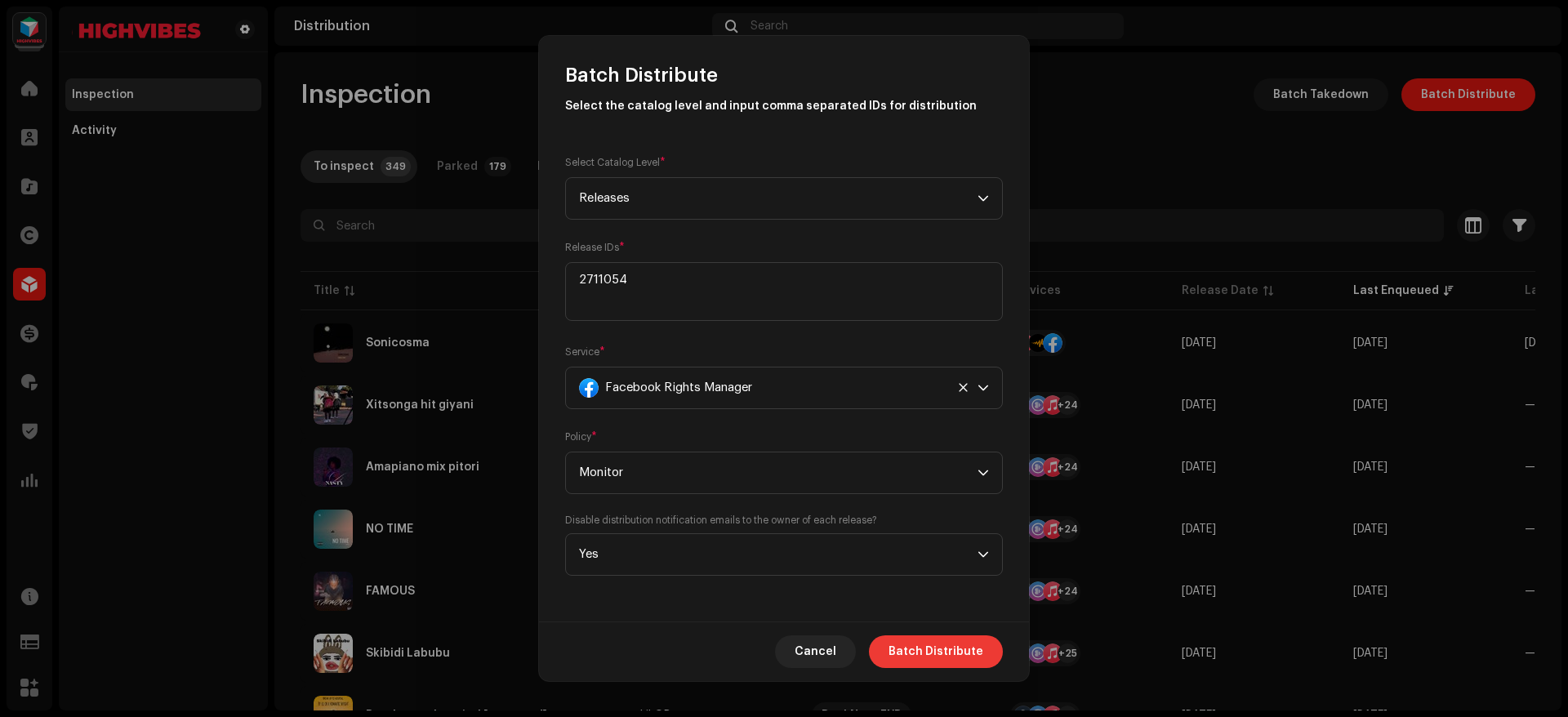
click at [932, 646] on span "Batch Distribute" at bounding box center [935, 651] width 95 height 32
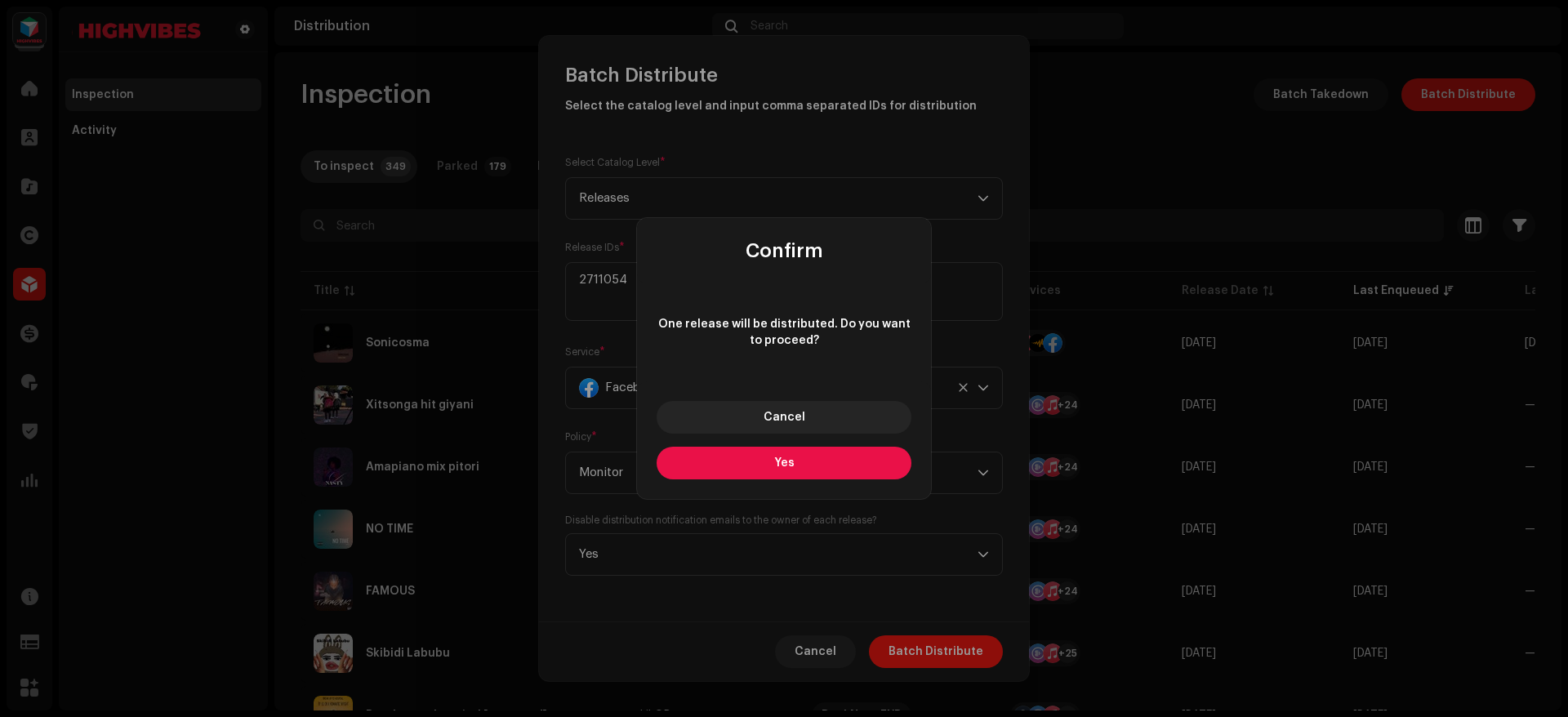
click at [808, 463] on button "Yes" at bounding box center [784, 462] width 255 height 32
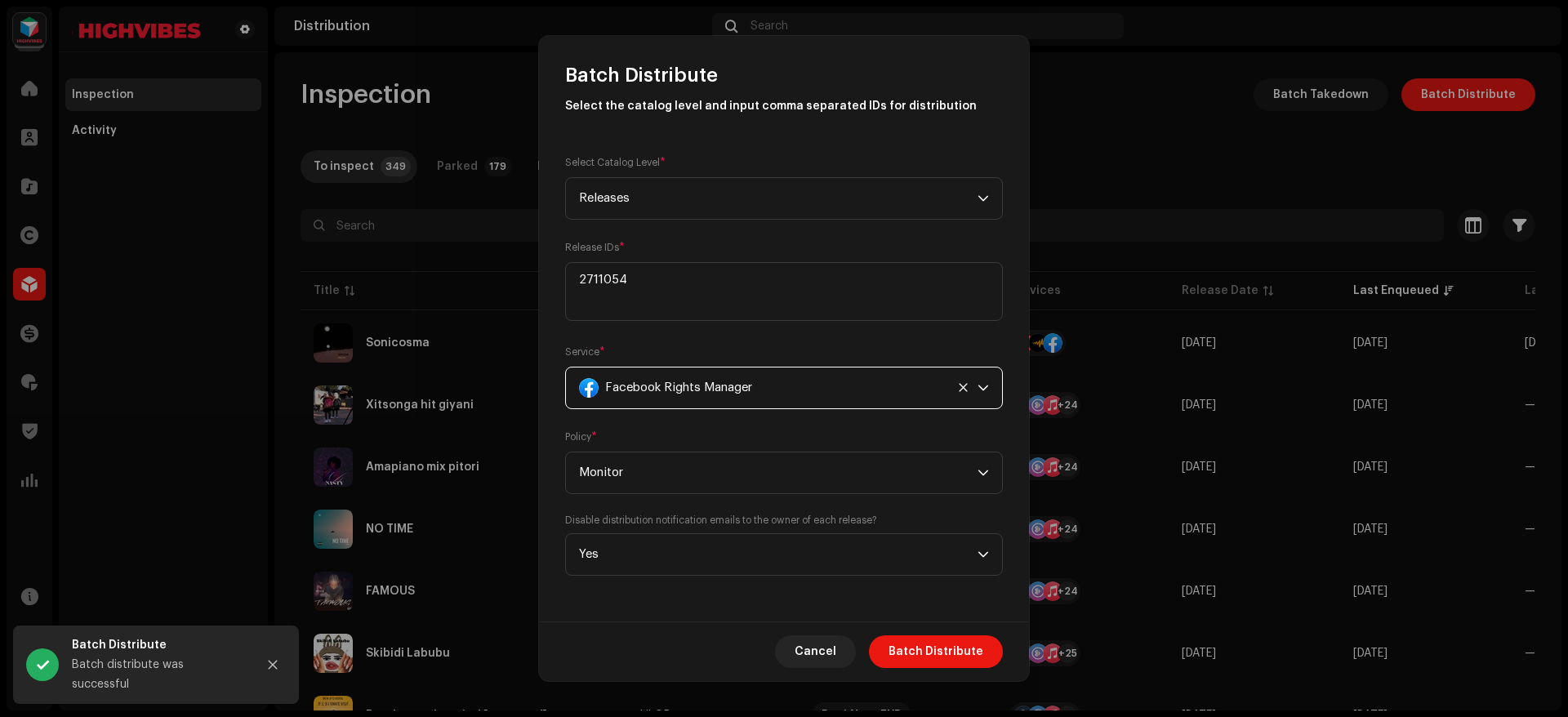
click at [773, 388] on div "Facebook Rights Manager" at bounding box center [762, 388] width 366 height 41
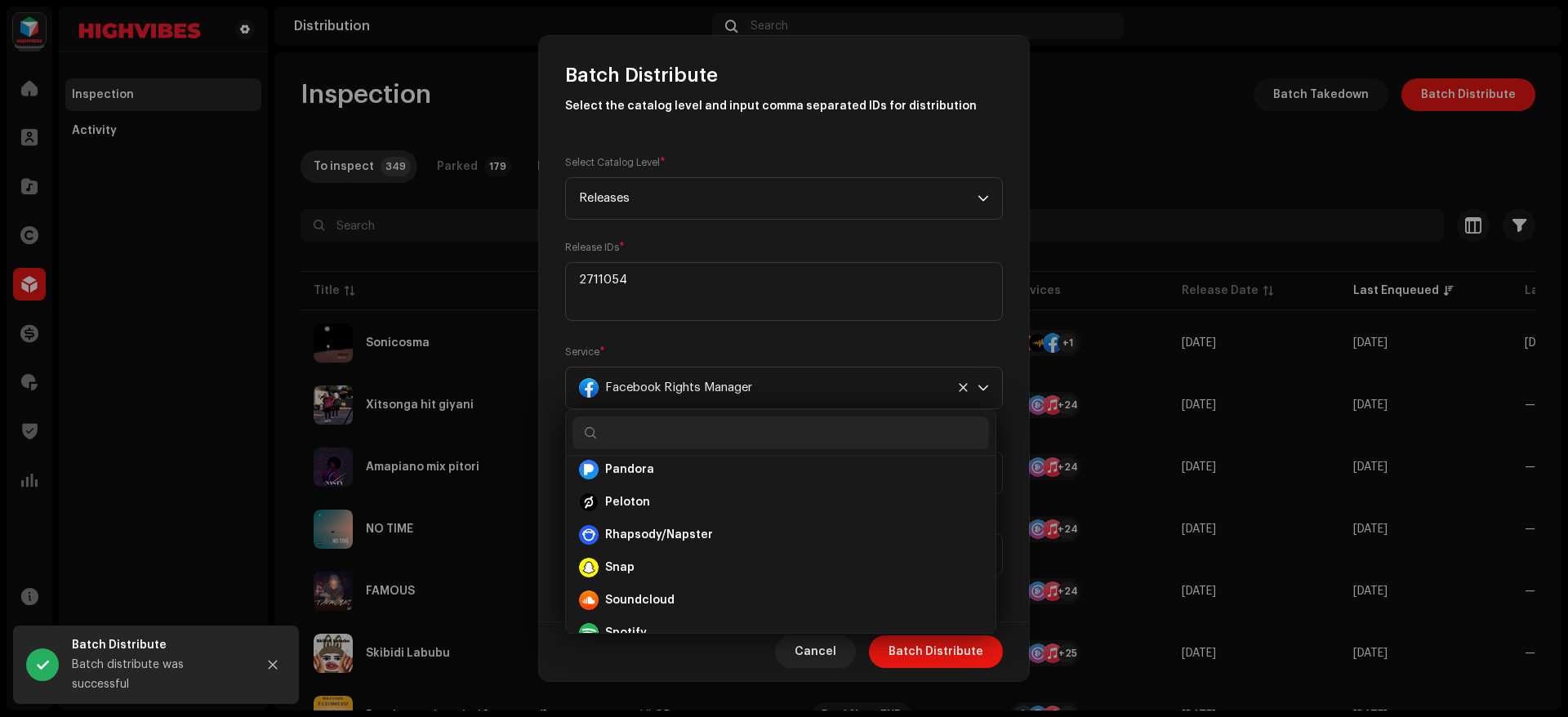
scroll to position [671, 0]
click at [695, 552] on div "Snap" at bounding box center [780, 560] width 403 height 19
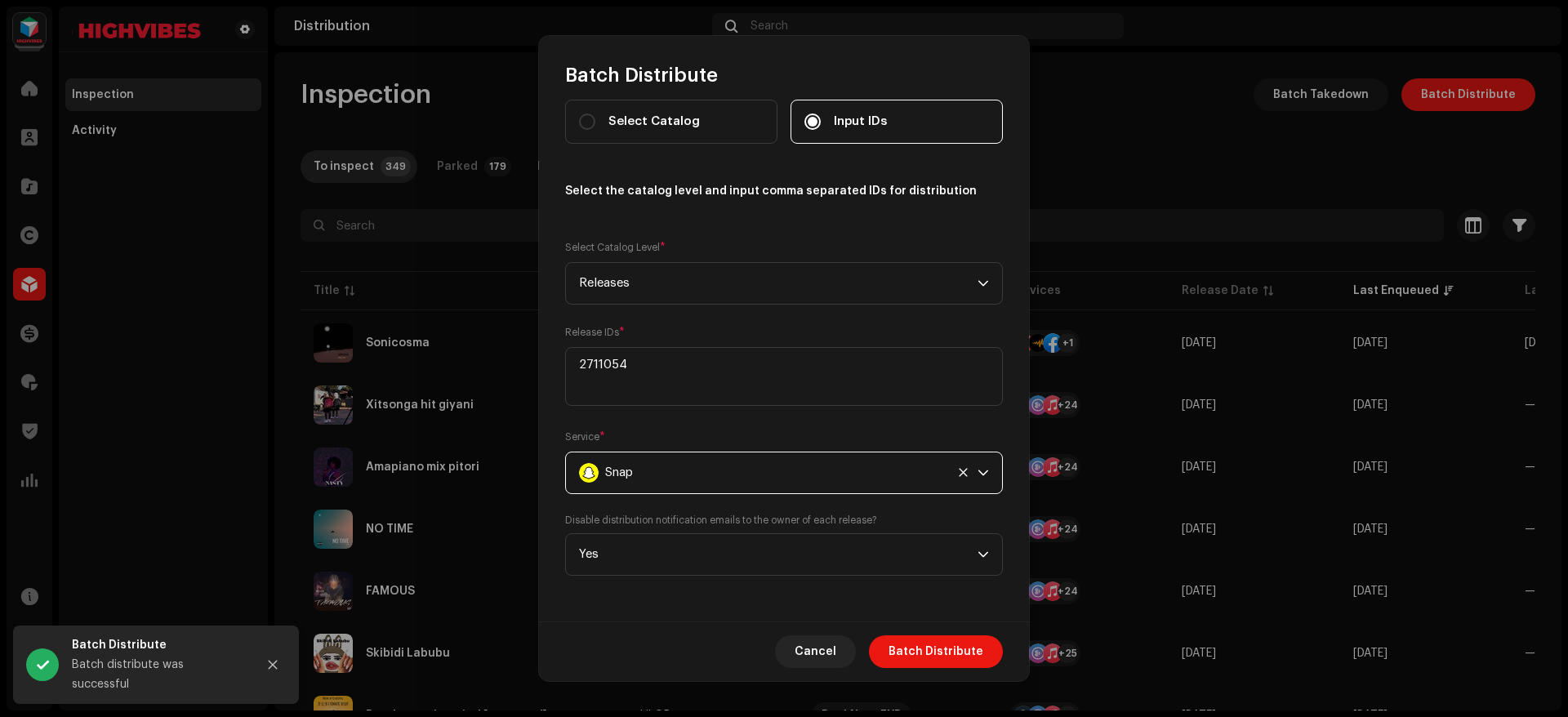
scroll to position [15, 0]
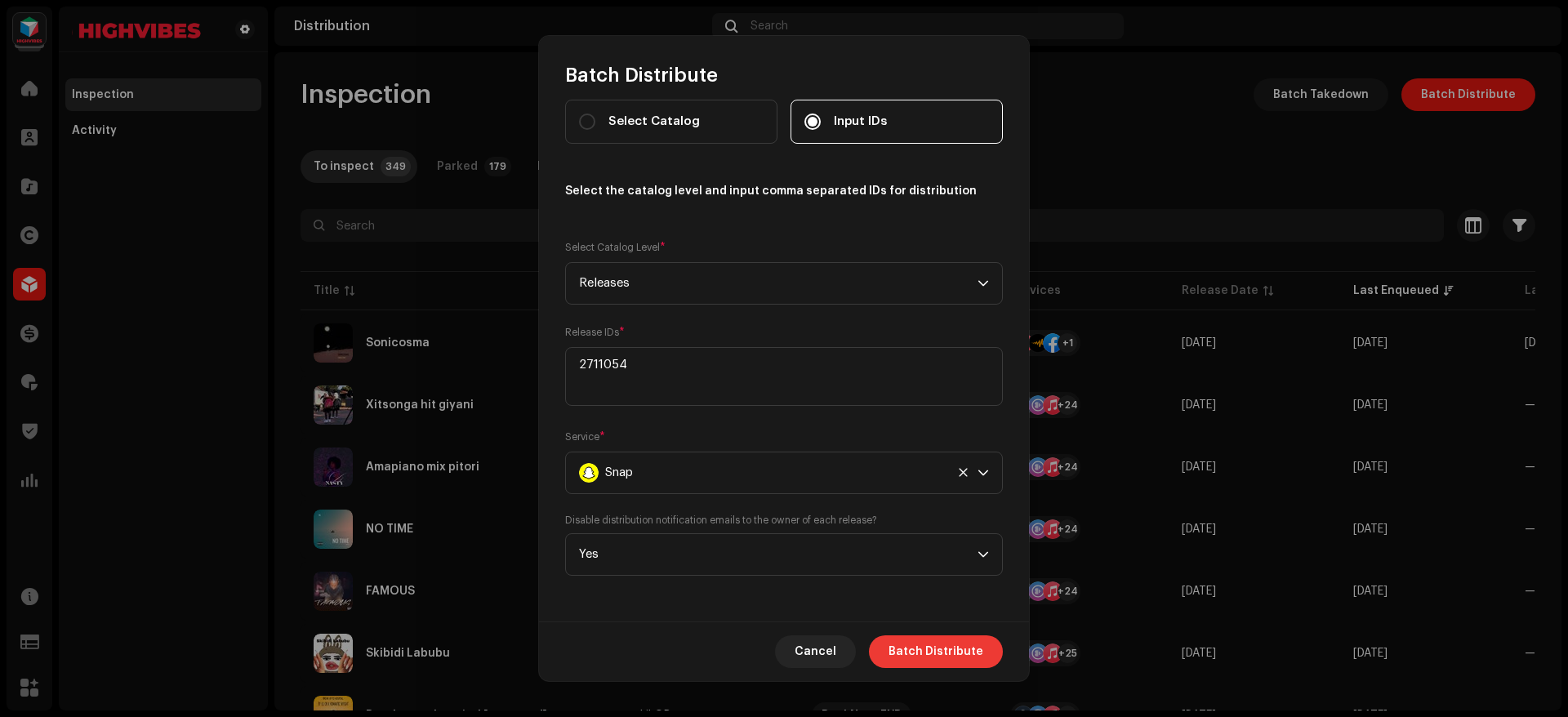
click at [937, 657] on span "Batch Distribute" at bounding box center [935, 651] width 95 height 32
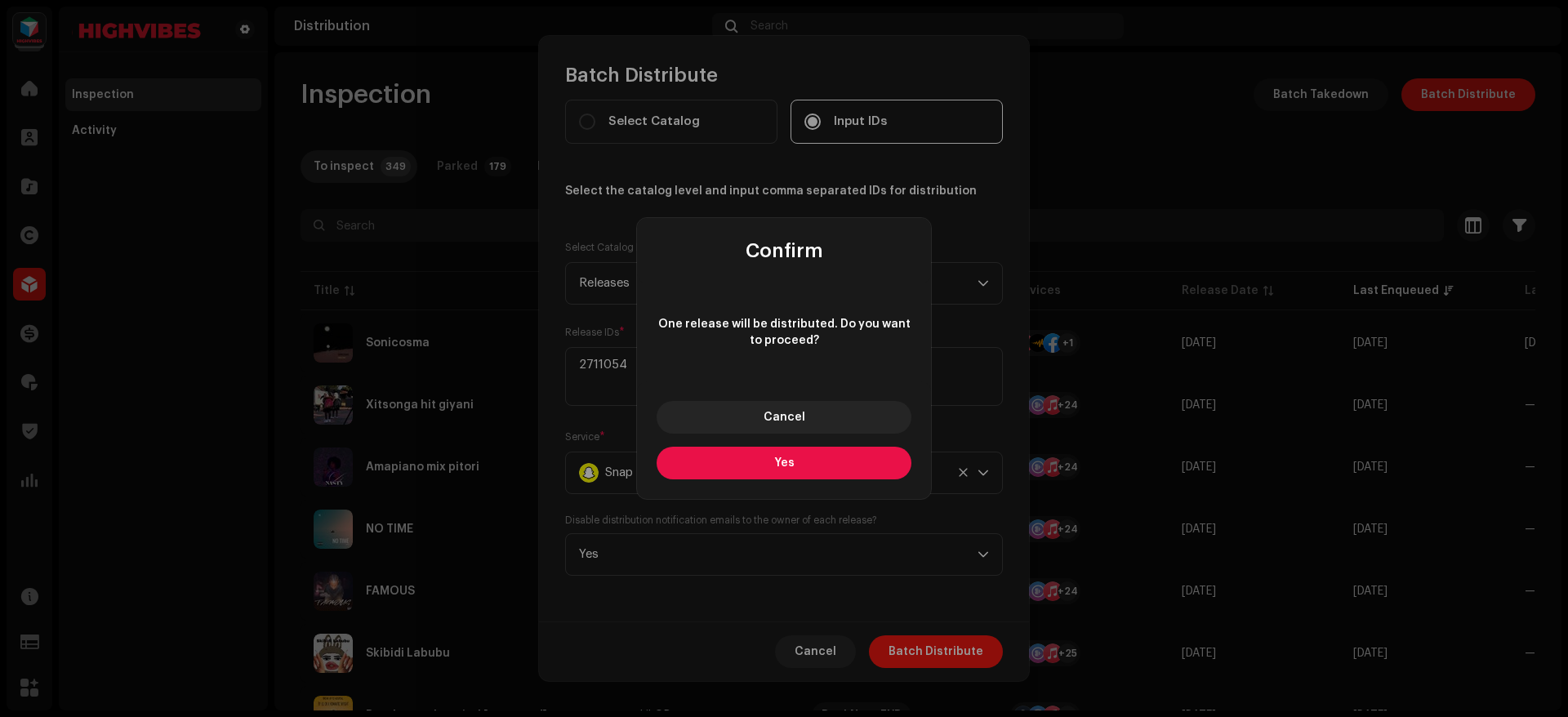
click at [791, 459] on span "Yes" at bounding box center [784, 463] width 20 height 11
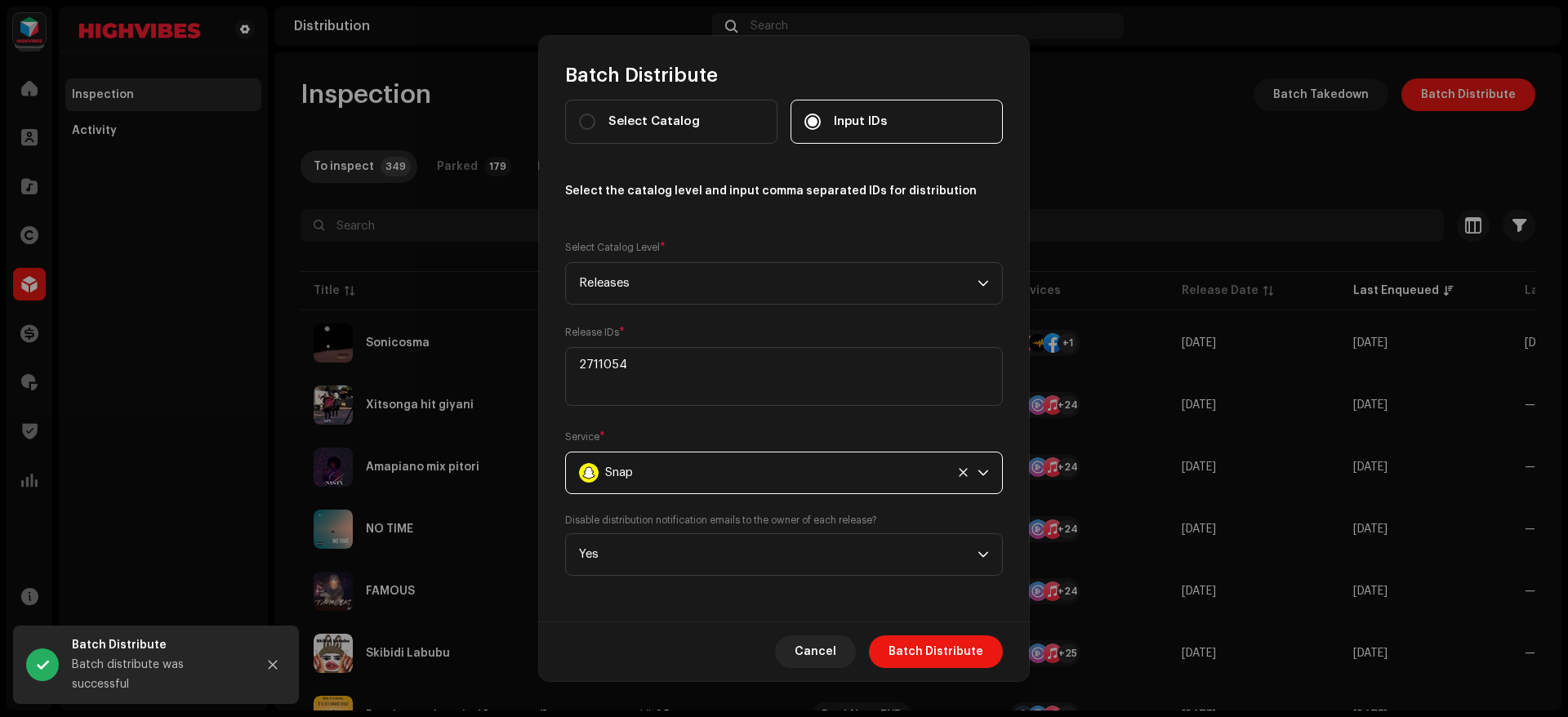
click at [685, 484] on div "Snap" at bounding box center [762, 472] width 366 height 41
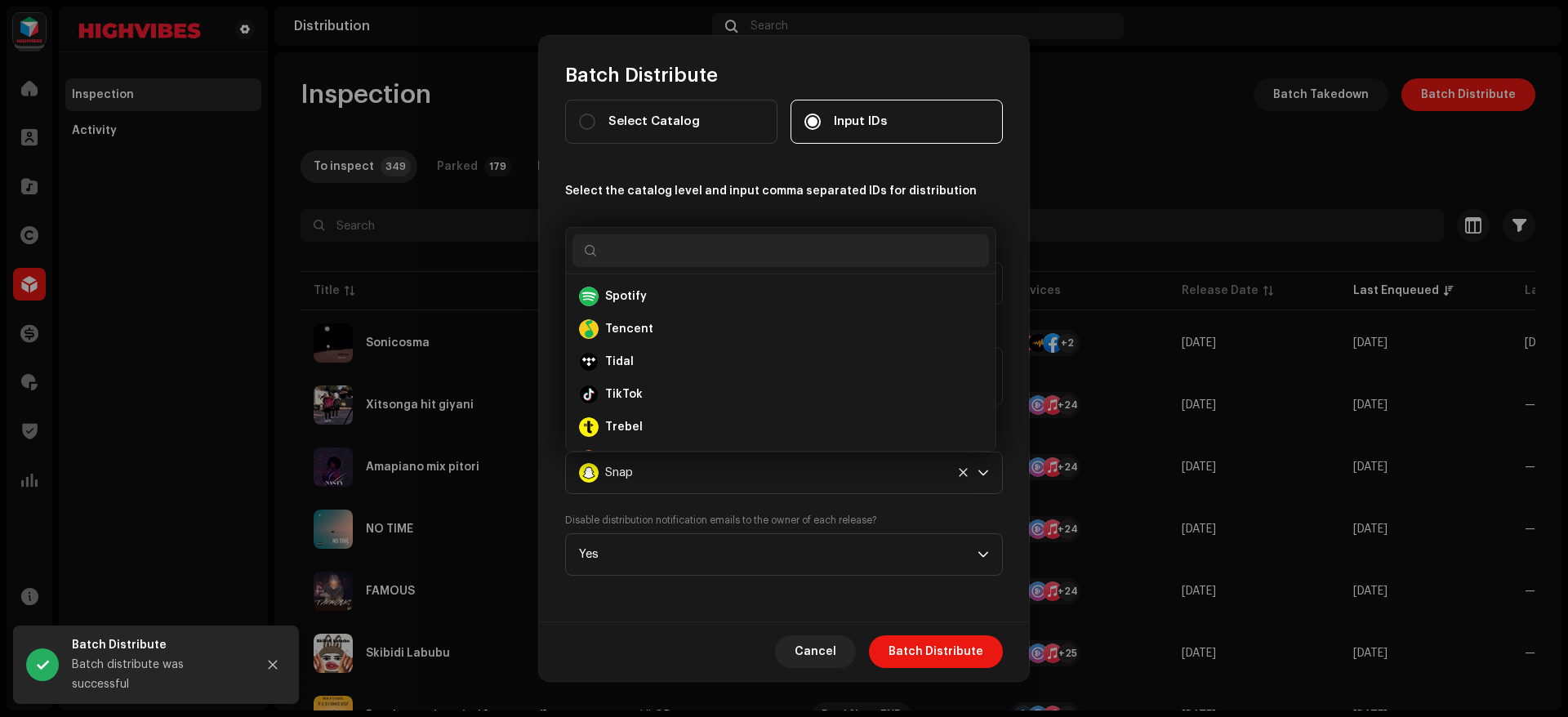
scroll to position [839, 0]
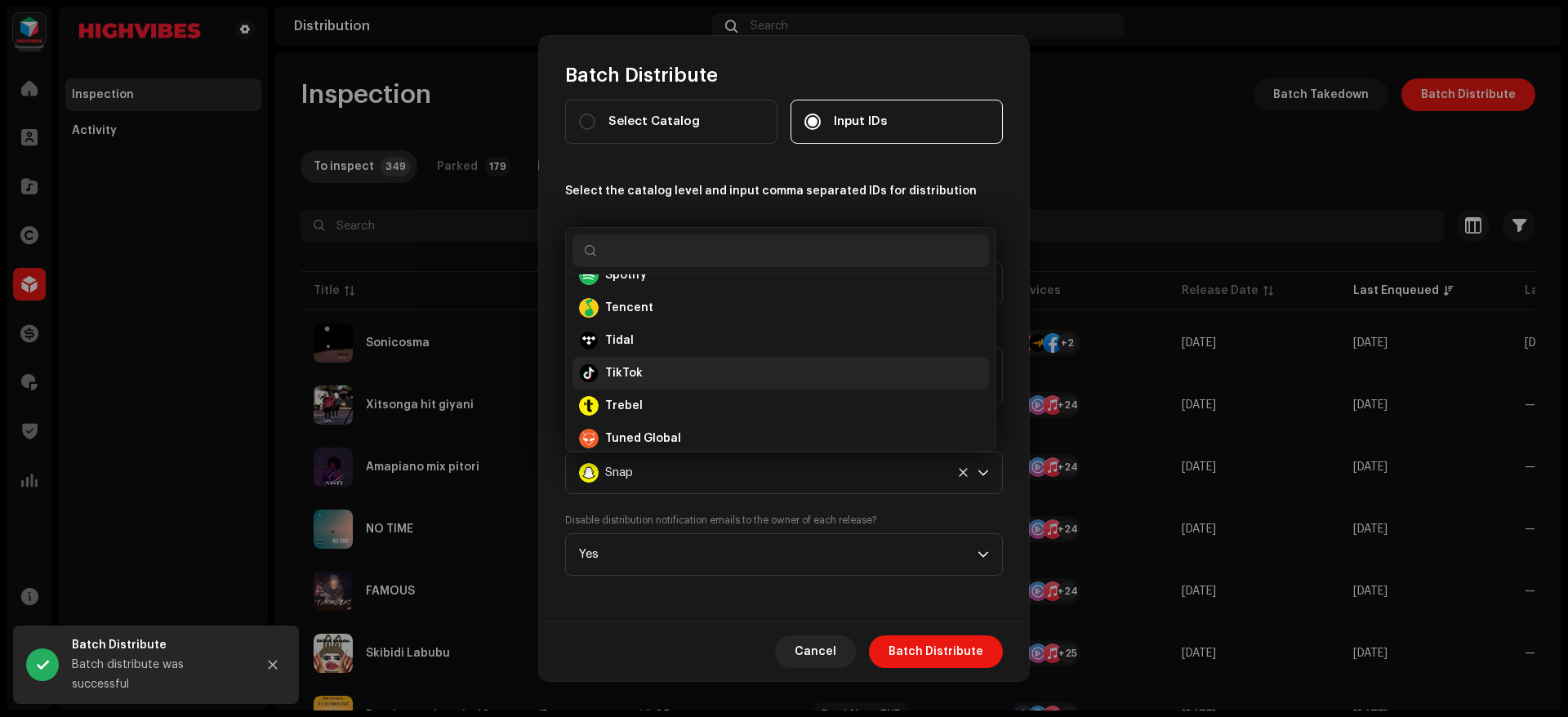
click at [716, 365] on div "TikTok" at bounding box center [780, 373] width 403 height 19
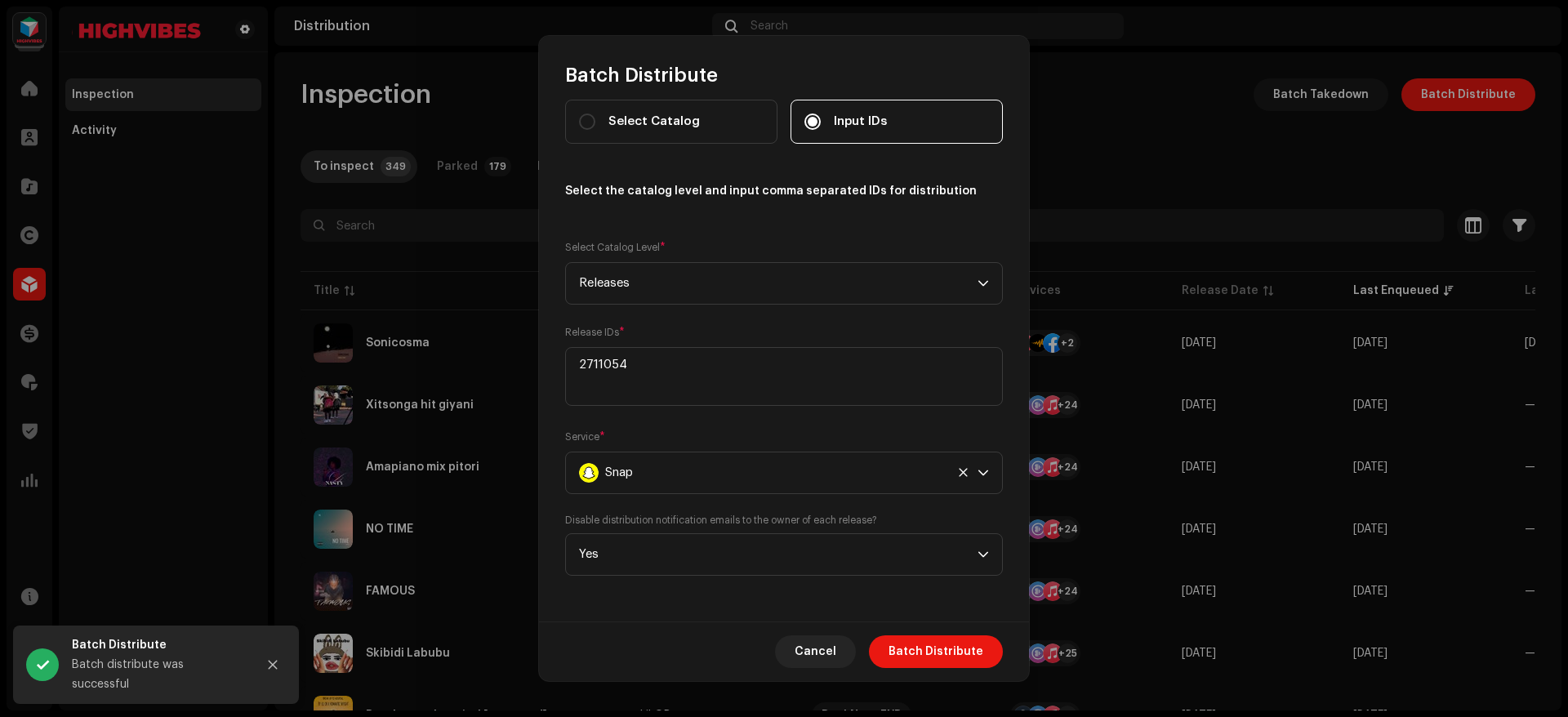
scroll to position [759, 0]
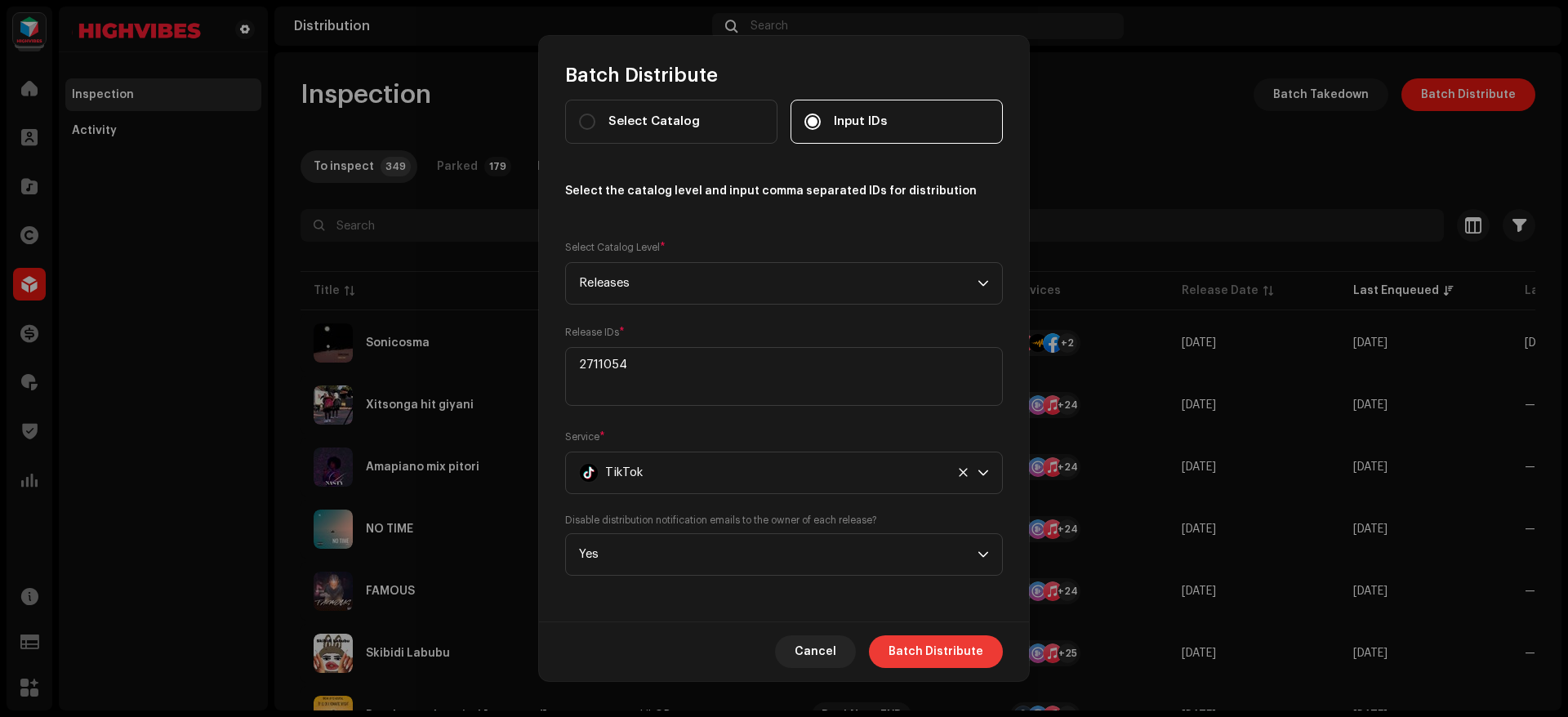
click at [935, 645] on span "Batch Distribute" at bounding box center [935, 651] width 95 height 32
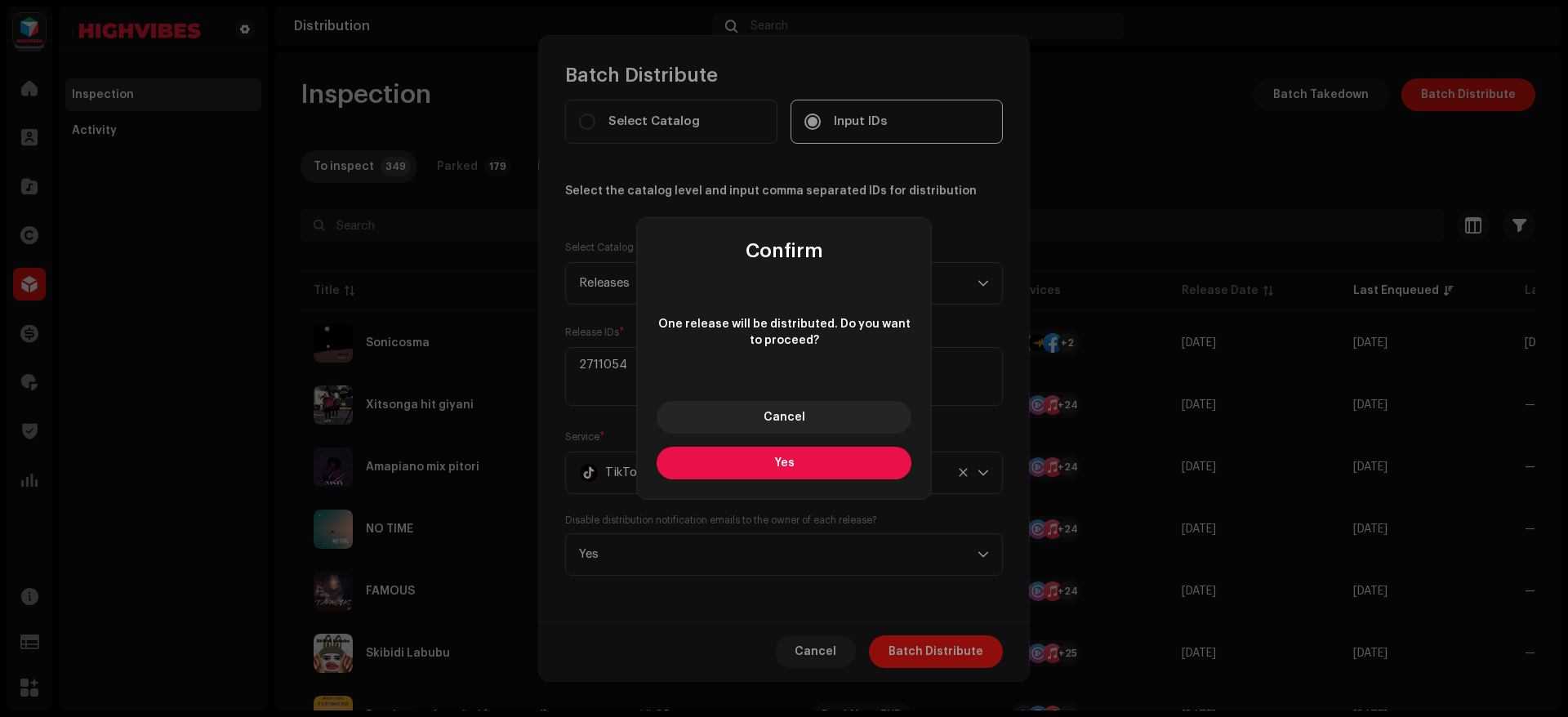
click at [763, 463] on button "Yes" at bounding box center [784, 462] width 255 height 32
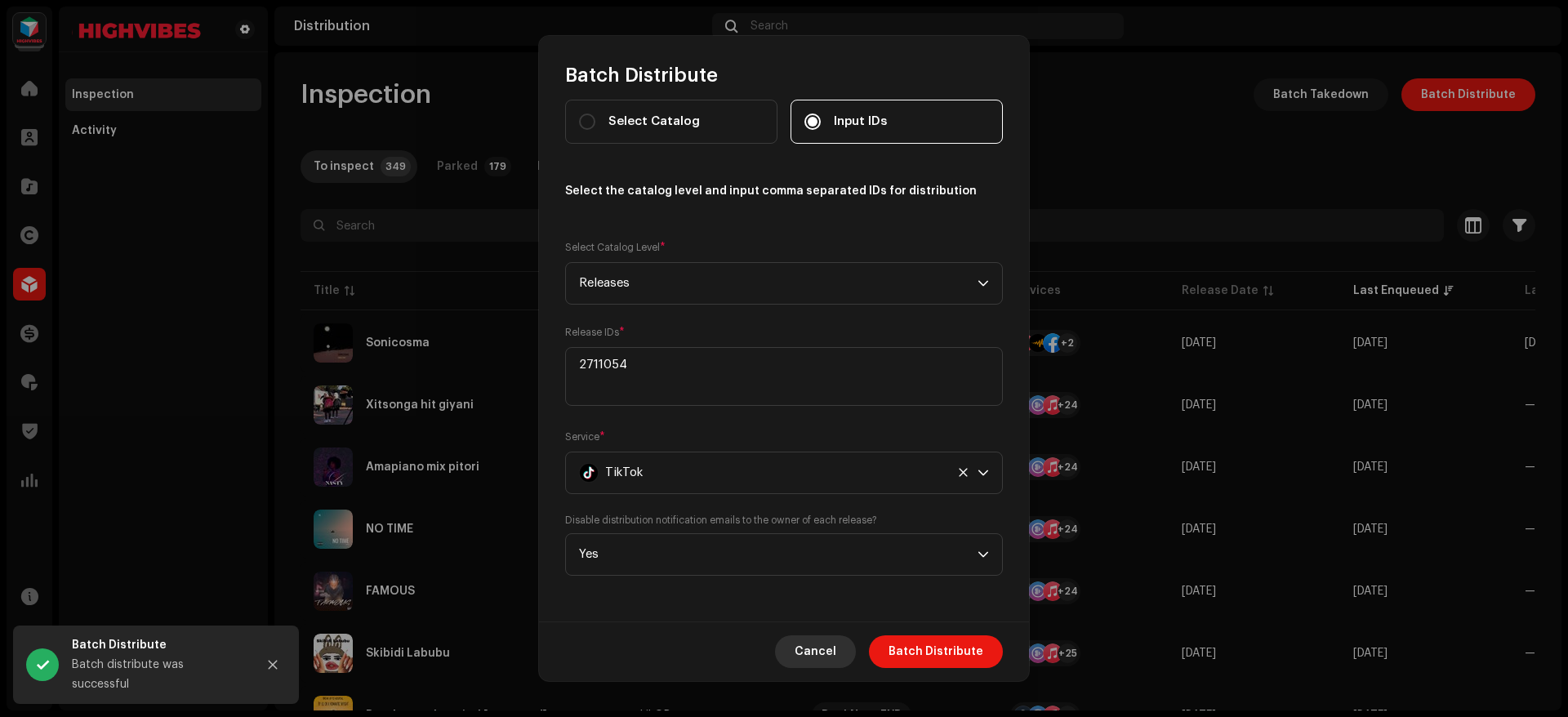
click at [814, 652] on span "Cancel" at bounding box center [814, 651] width 42 height 32
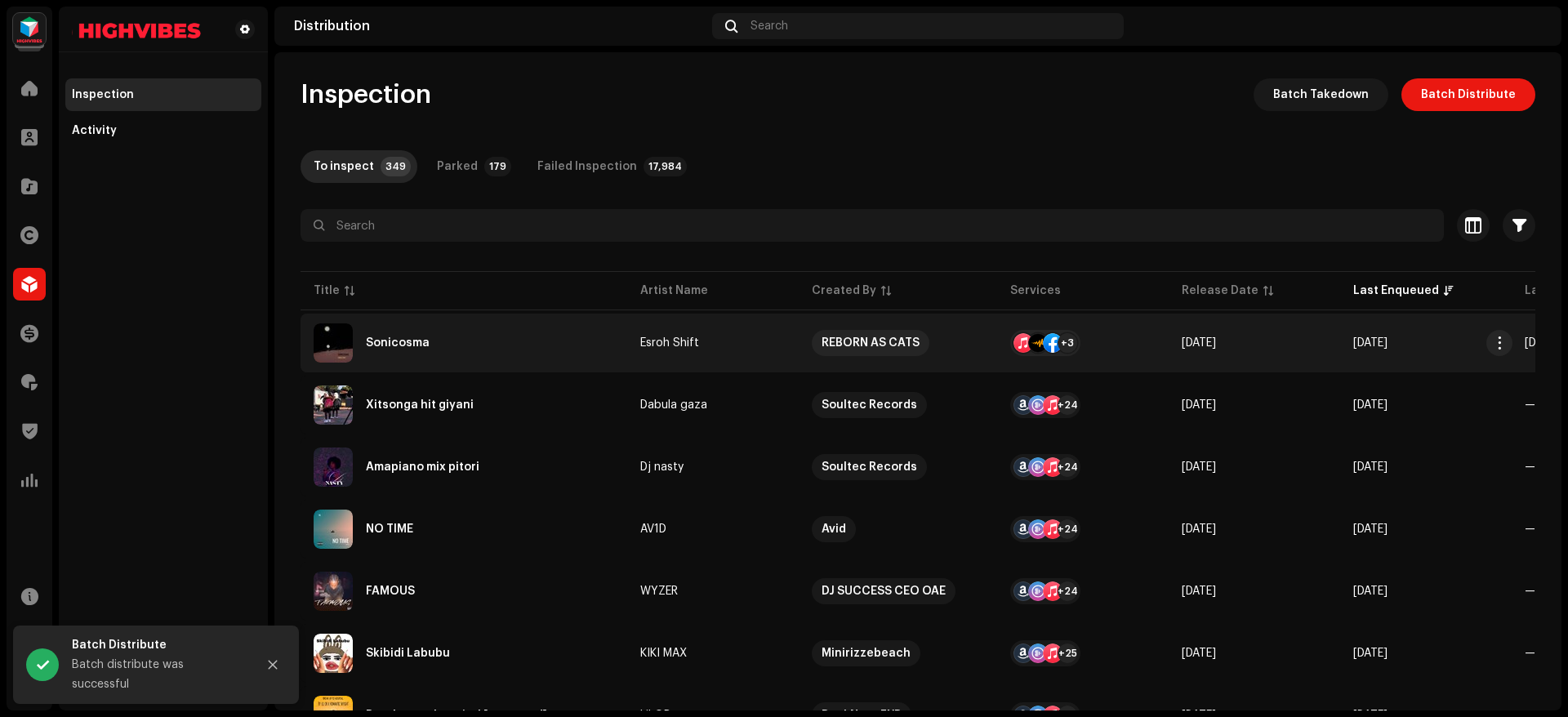
click at [492, 340] on div "Sonicosma" at bounding box center [464, 343] width 301 height 39
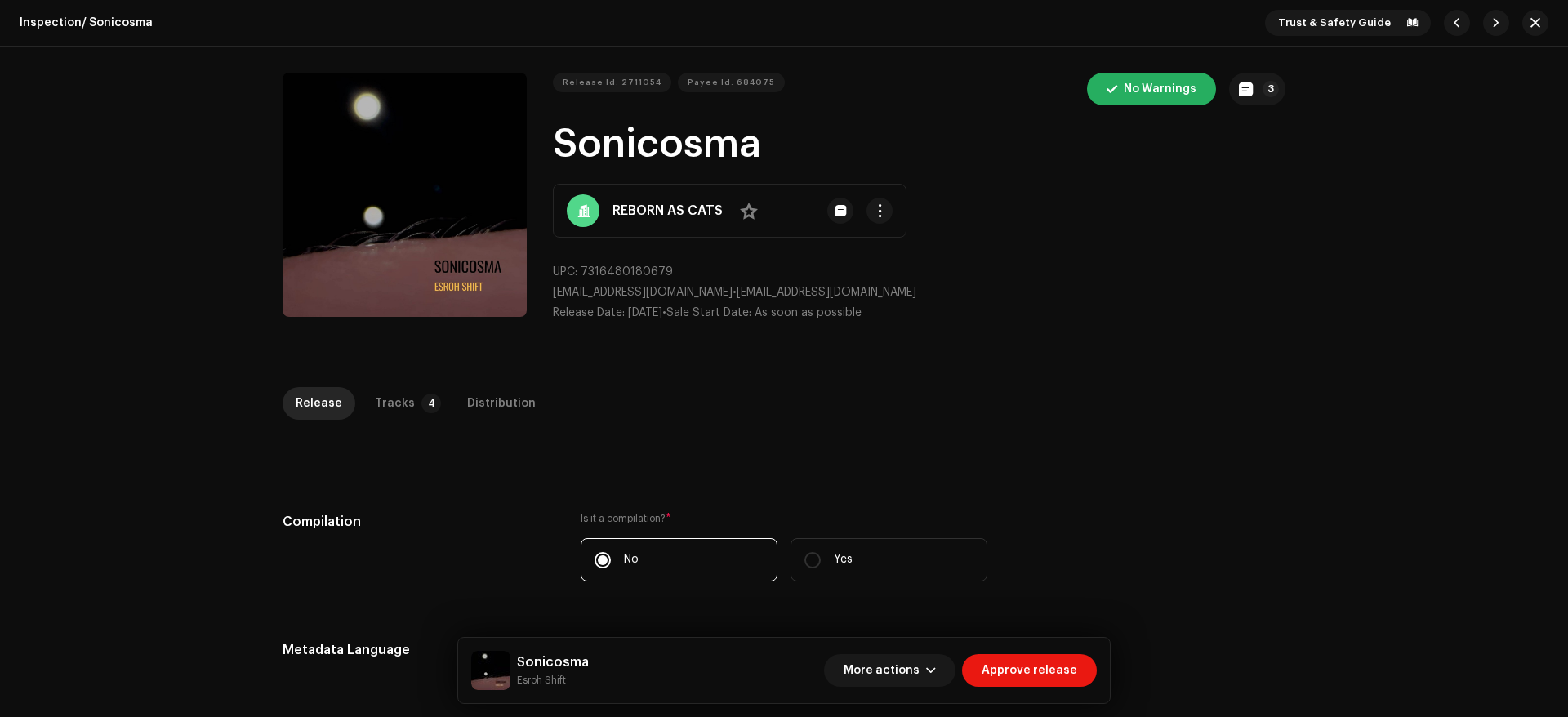
click at [459, 379] on div "Inspection / Sonicosma Trust & Safety Guide Release Id: 2711054 Payee Id: 68407…" at bounding box center [784, 358] width 1568 height 717
click at [482, 393] on div "Distribution" at bounding box center [501, 403] width 68 height 32
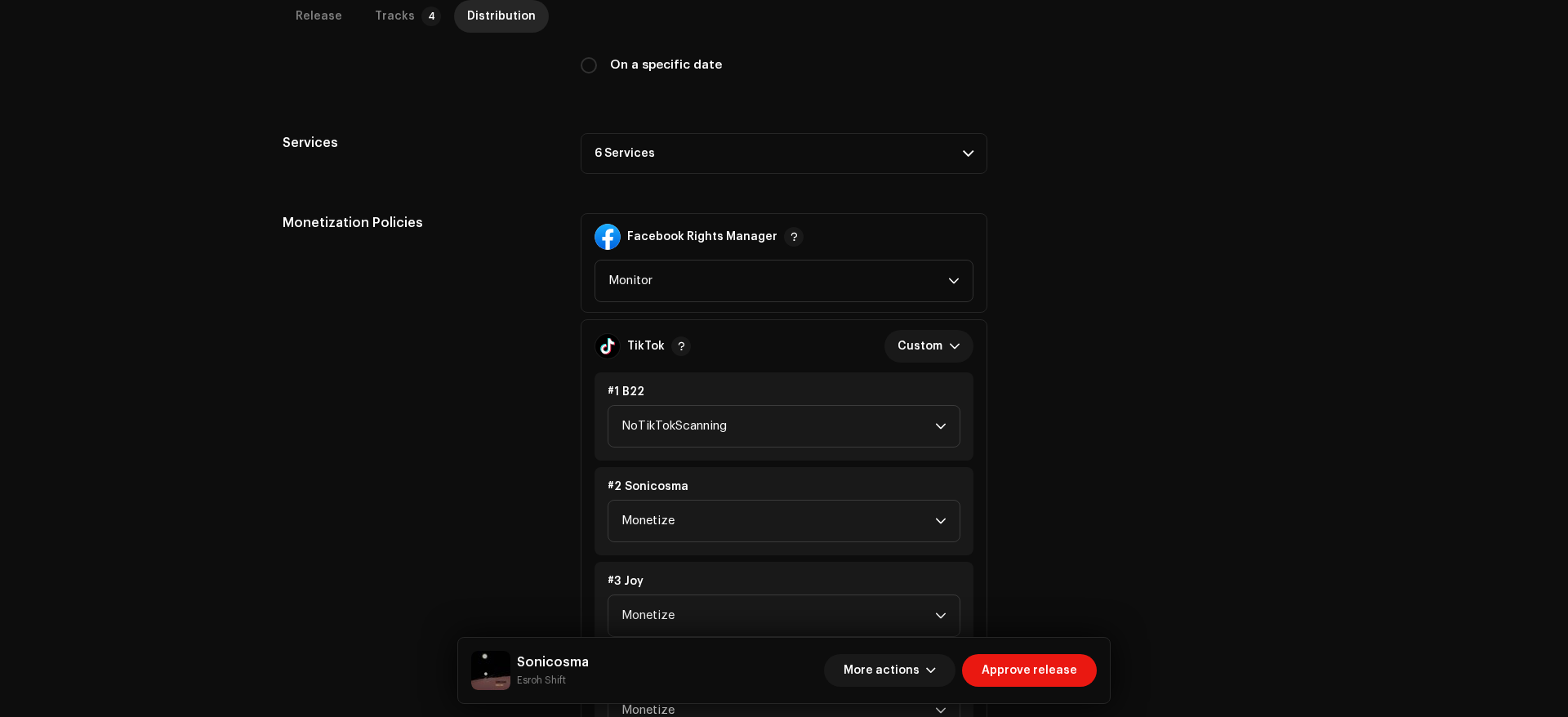
scroll to position [517, 0]
click at [1005, 679] on span "Approve release" at bounding box center [1029, 670] width 96 height 32
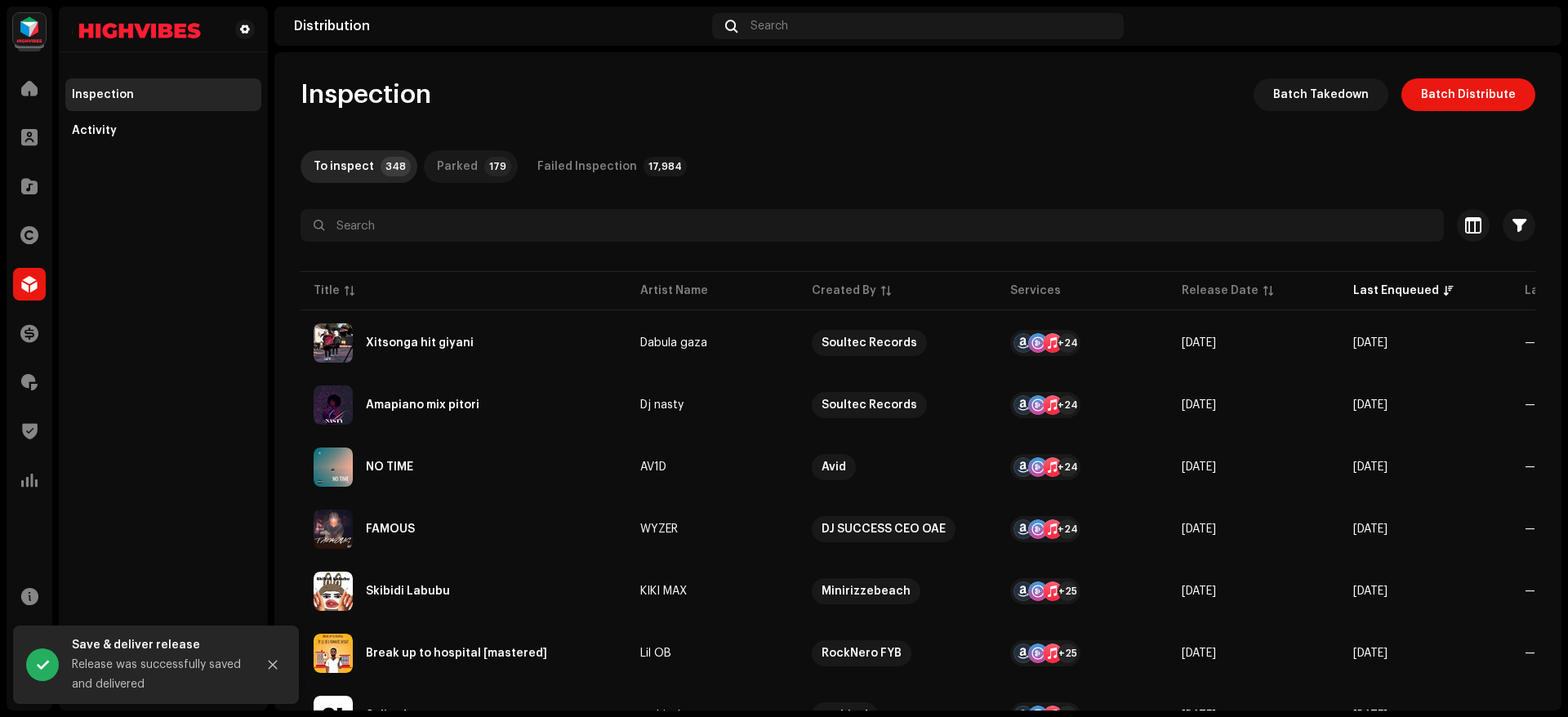
click at [467, 160] on div "Parked" at bounding box center [457, 166] width 41 height 32
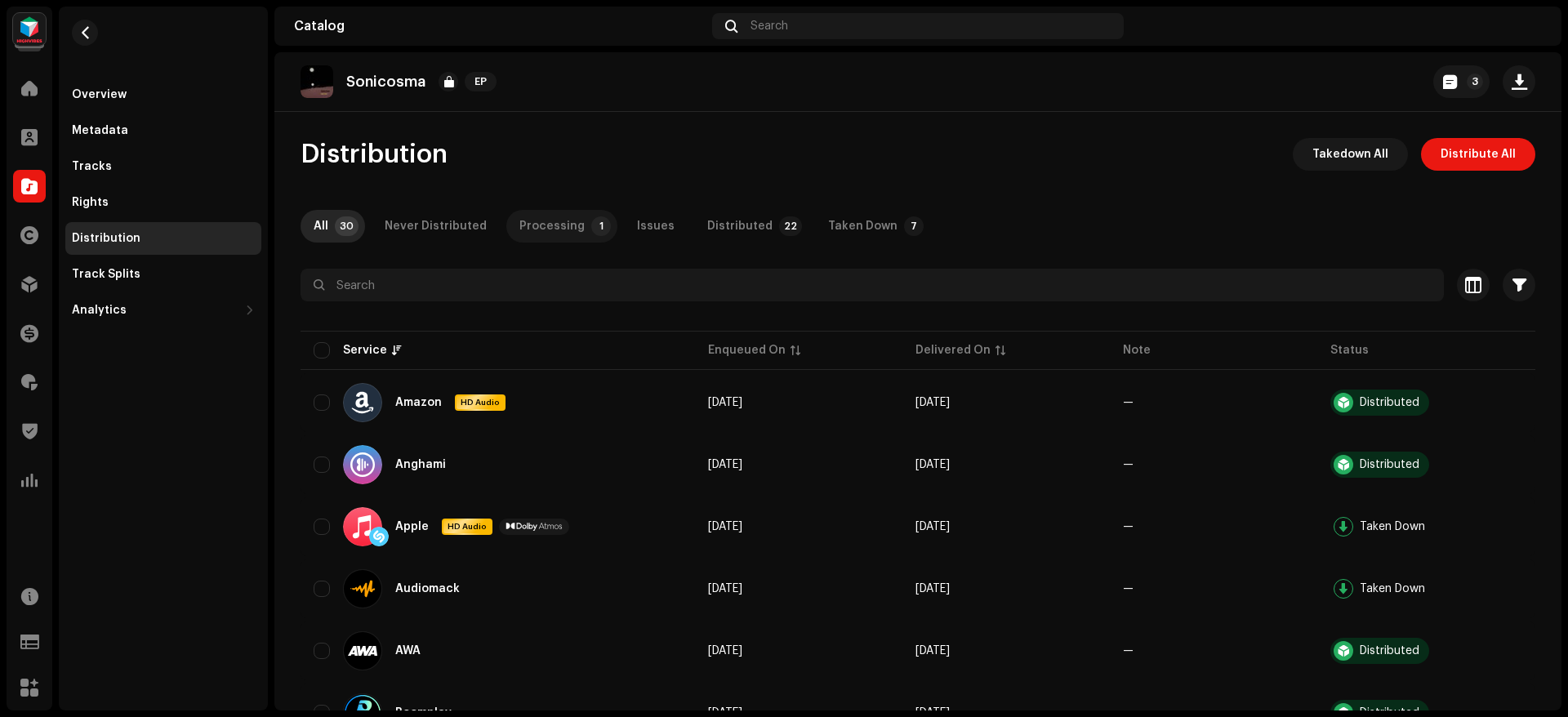
click at [591, 226] on p-badge "1" at bounding box center [600, 226] width 19 height 19
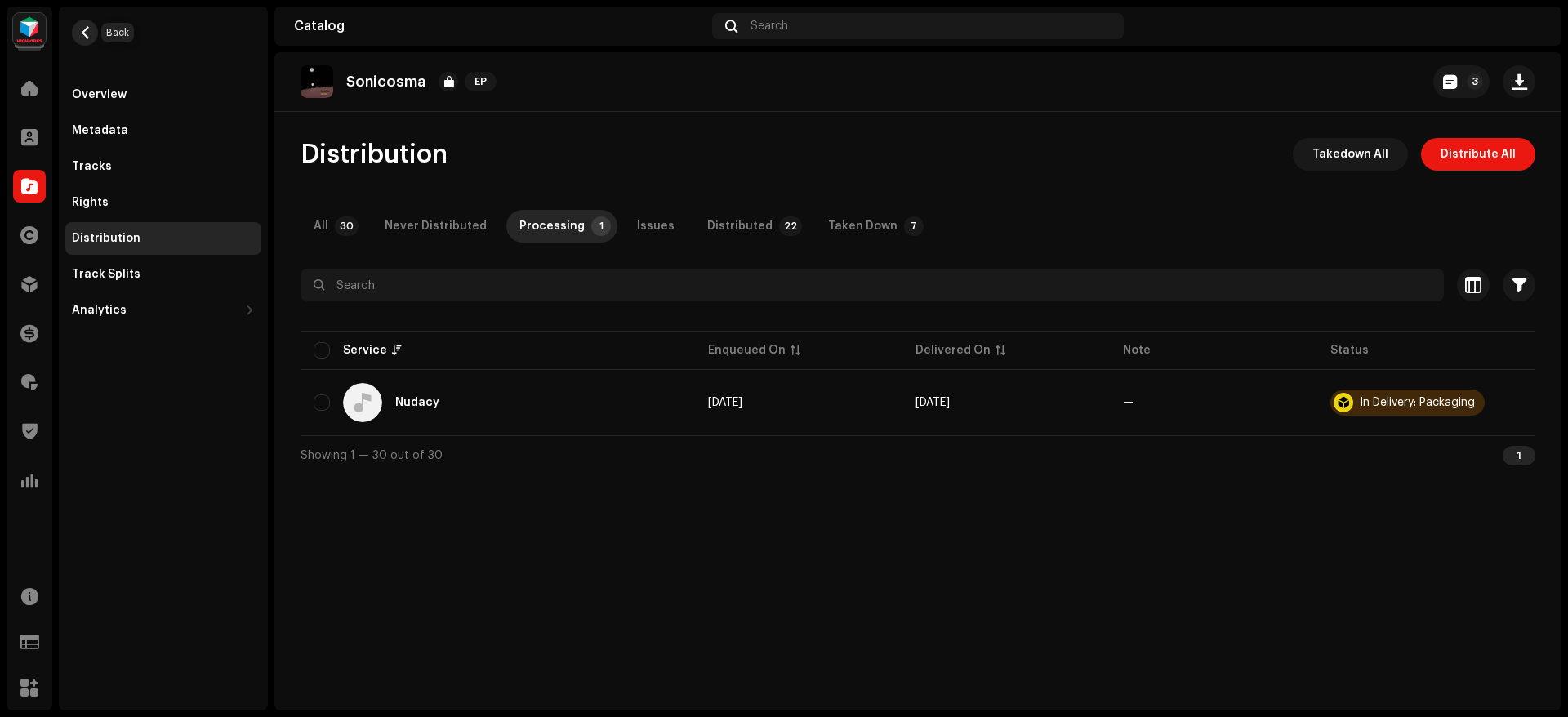
click at [85, 32] on span "button" at bounding box center [85, 32] width 12 height 13
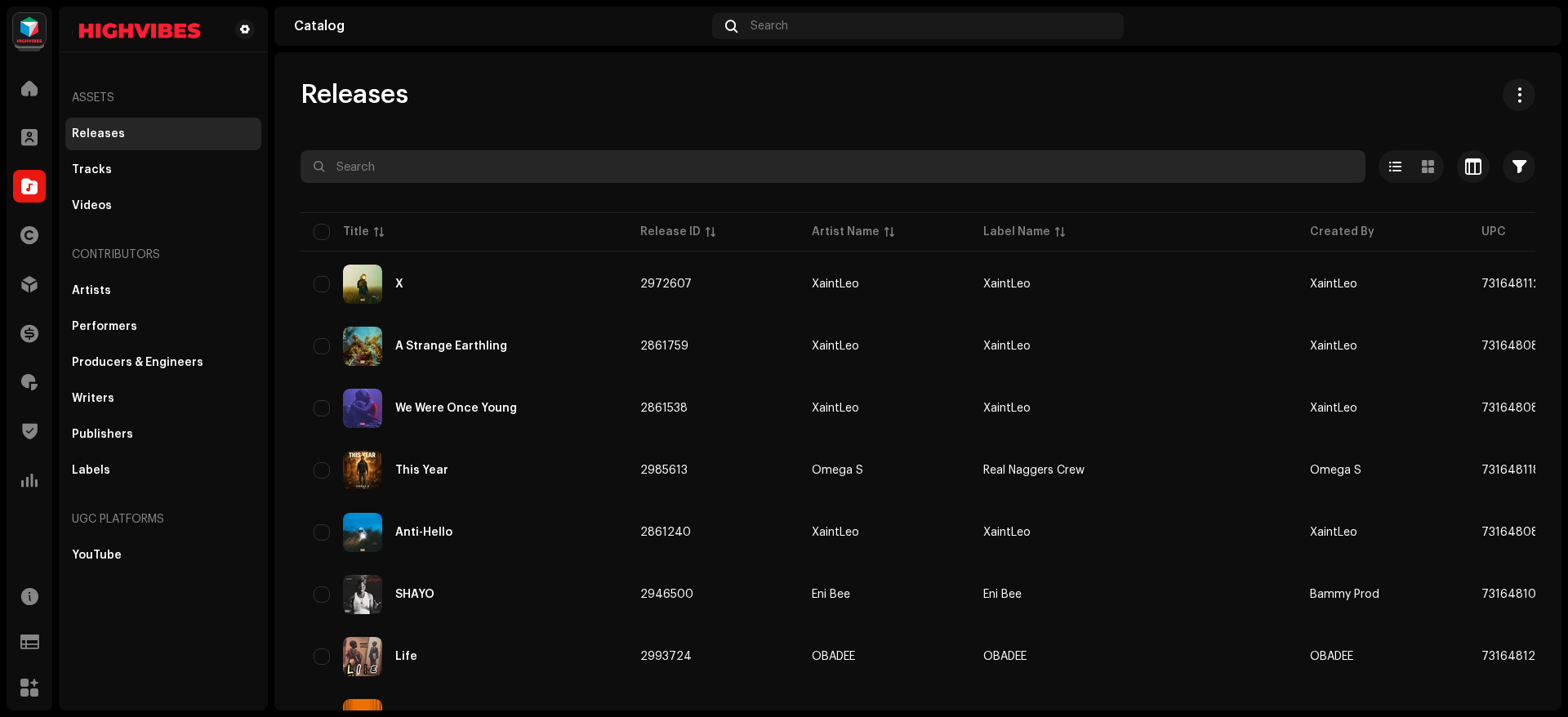
click at [406, 162] on input "text" at bounding box center [833, 166] width 1065 height 32
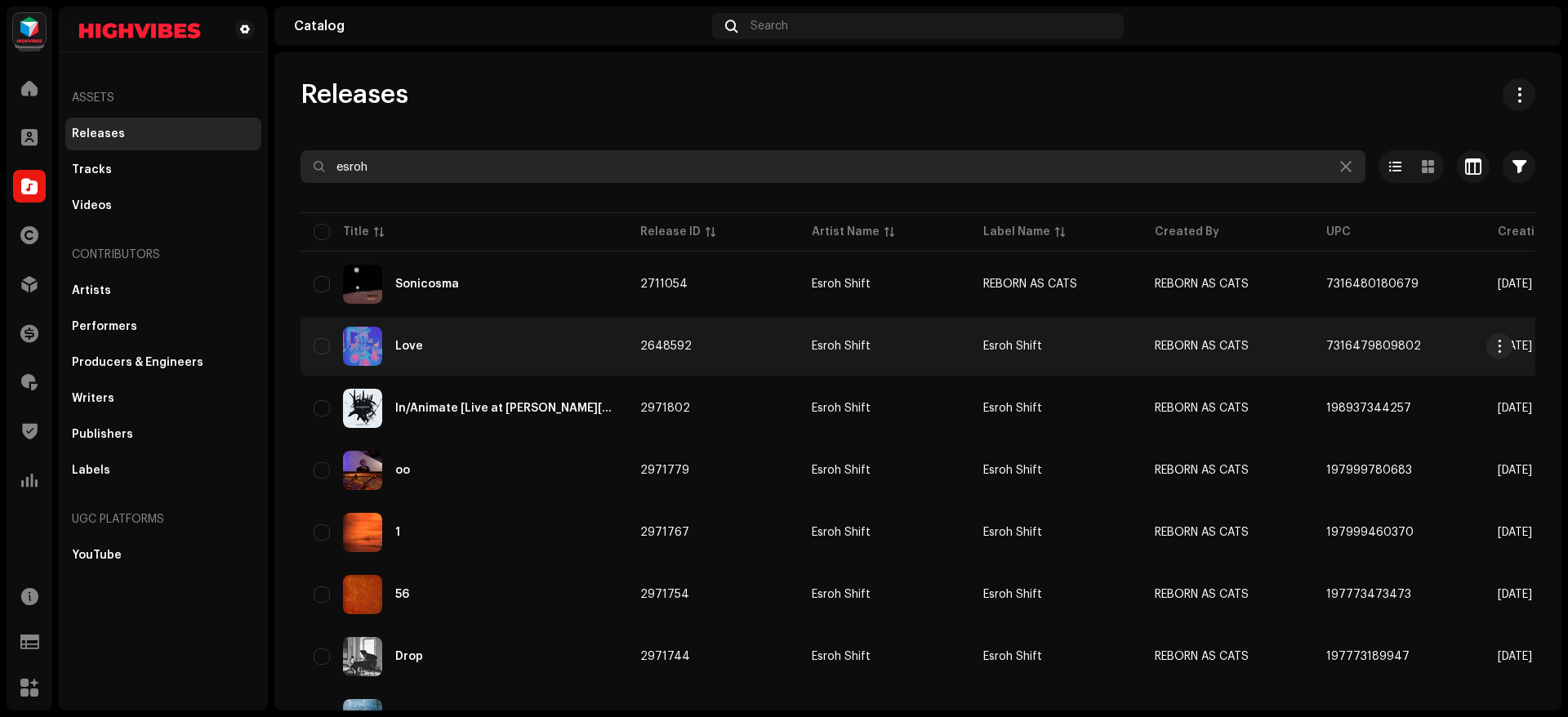
type input "esroh"
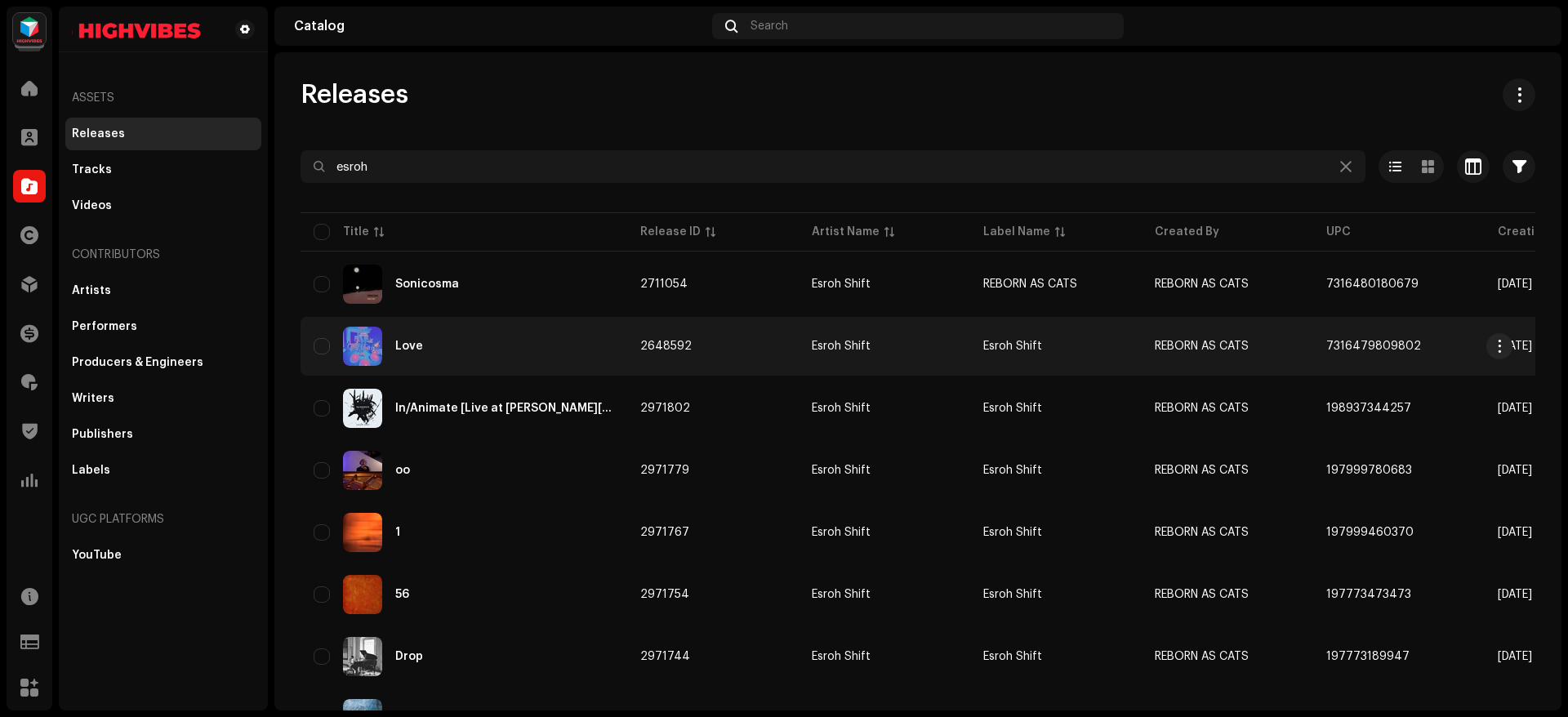
click at [432, 349] on div "Love" at bounding box center [464, 346] width 301 height 39
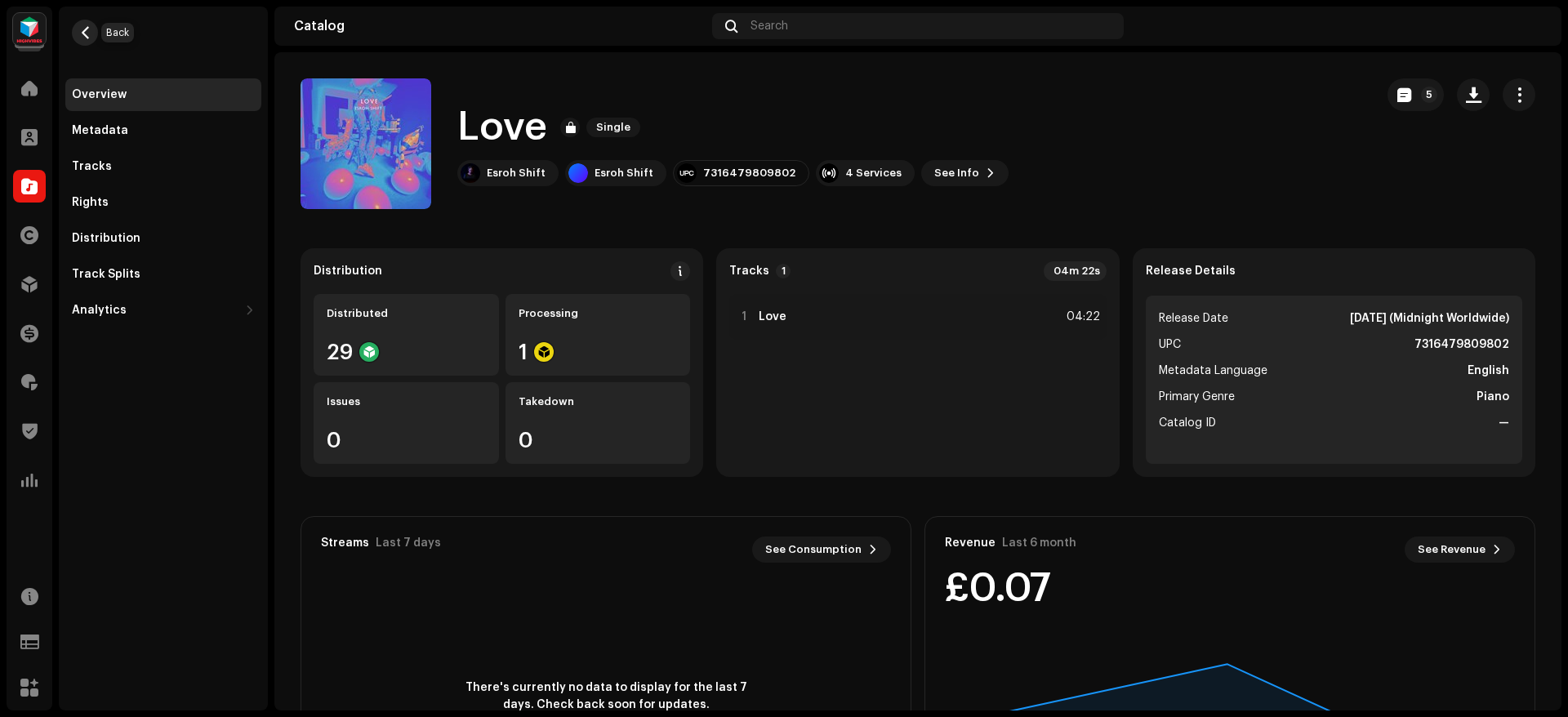
click at [97, 29] on button "button" at bounding box center [85, 32] width 26 height 26
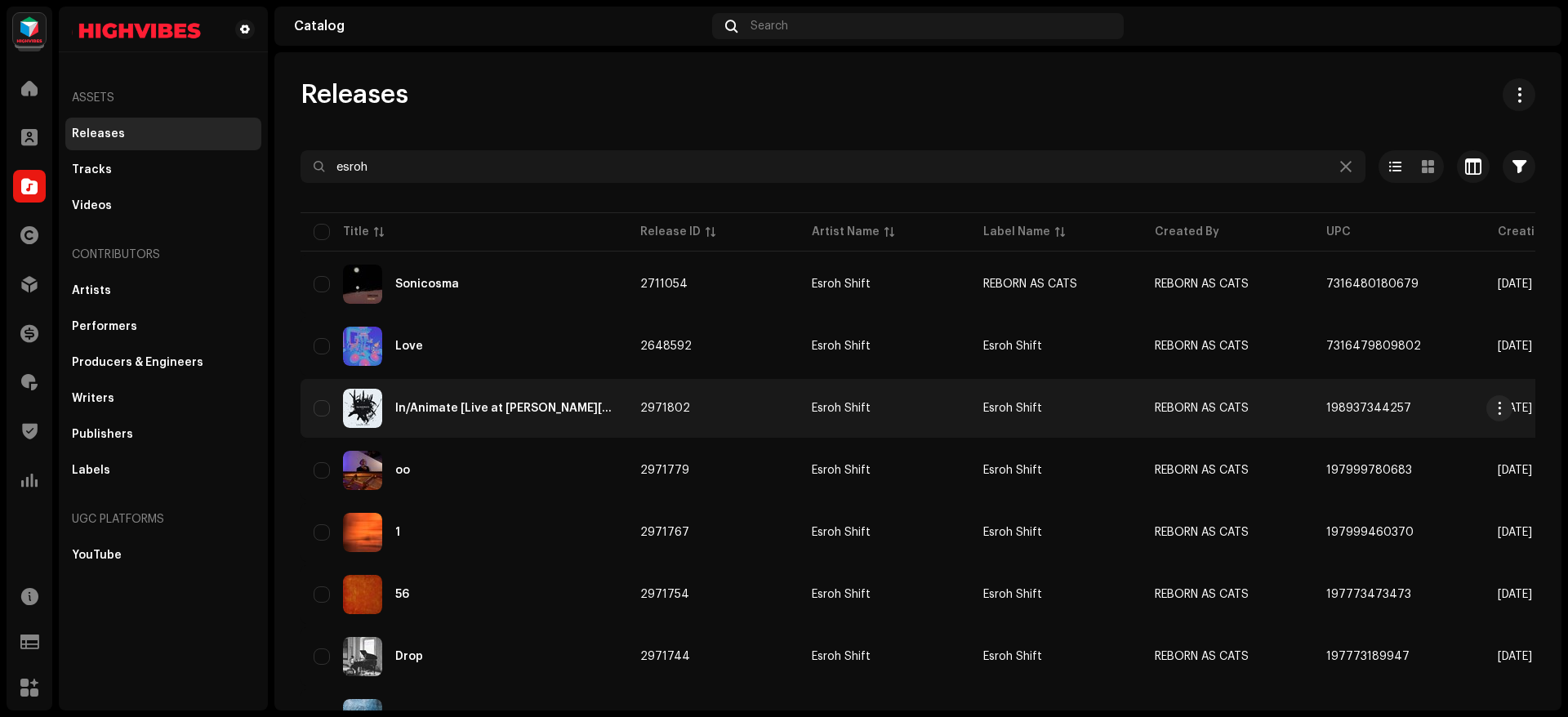
click at [504, 415] on div "In/Animate [Live at [PERSON_NAME][GEOGRAPHIC_DATA], [GEOGRAPHIC_DATA]]" at bounding box center [464, 408] width 301 height 39
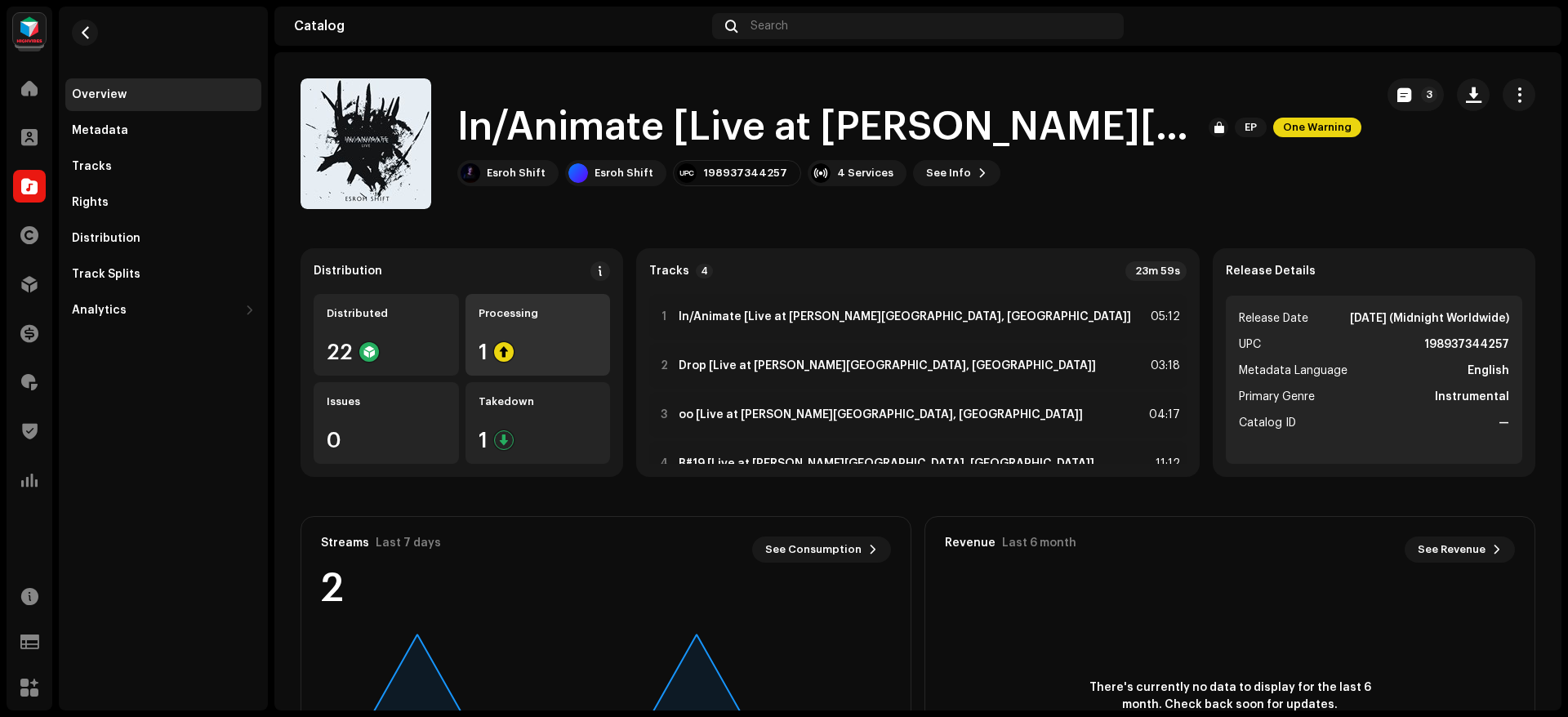
click at [598, 341] on div "1" at bounding box center [538, 352] width 119 height 21
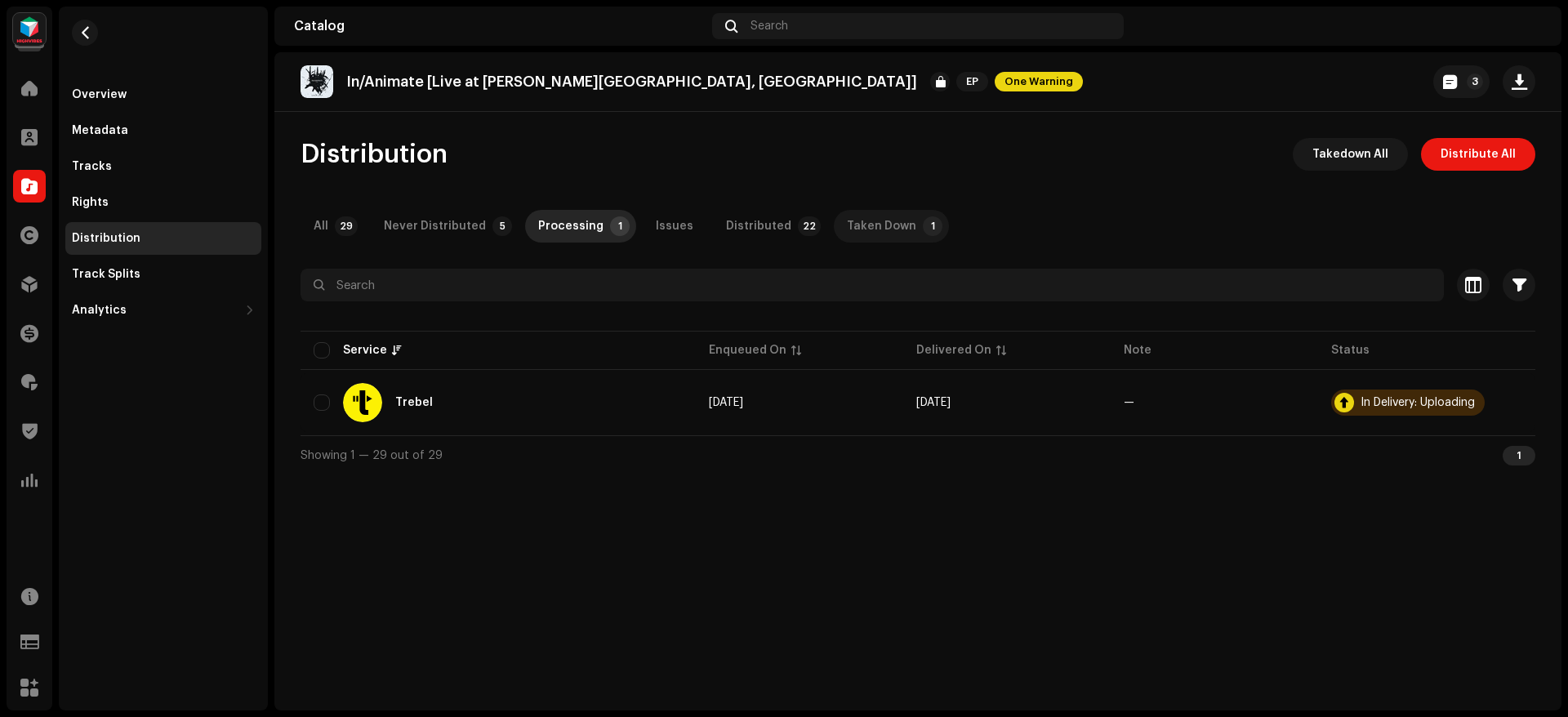
click at [852, 210] on div "Taken Down" at bounding box center [881, 226] width 69 height 32
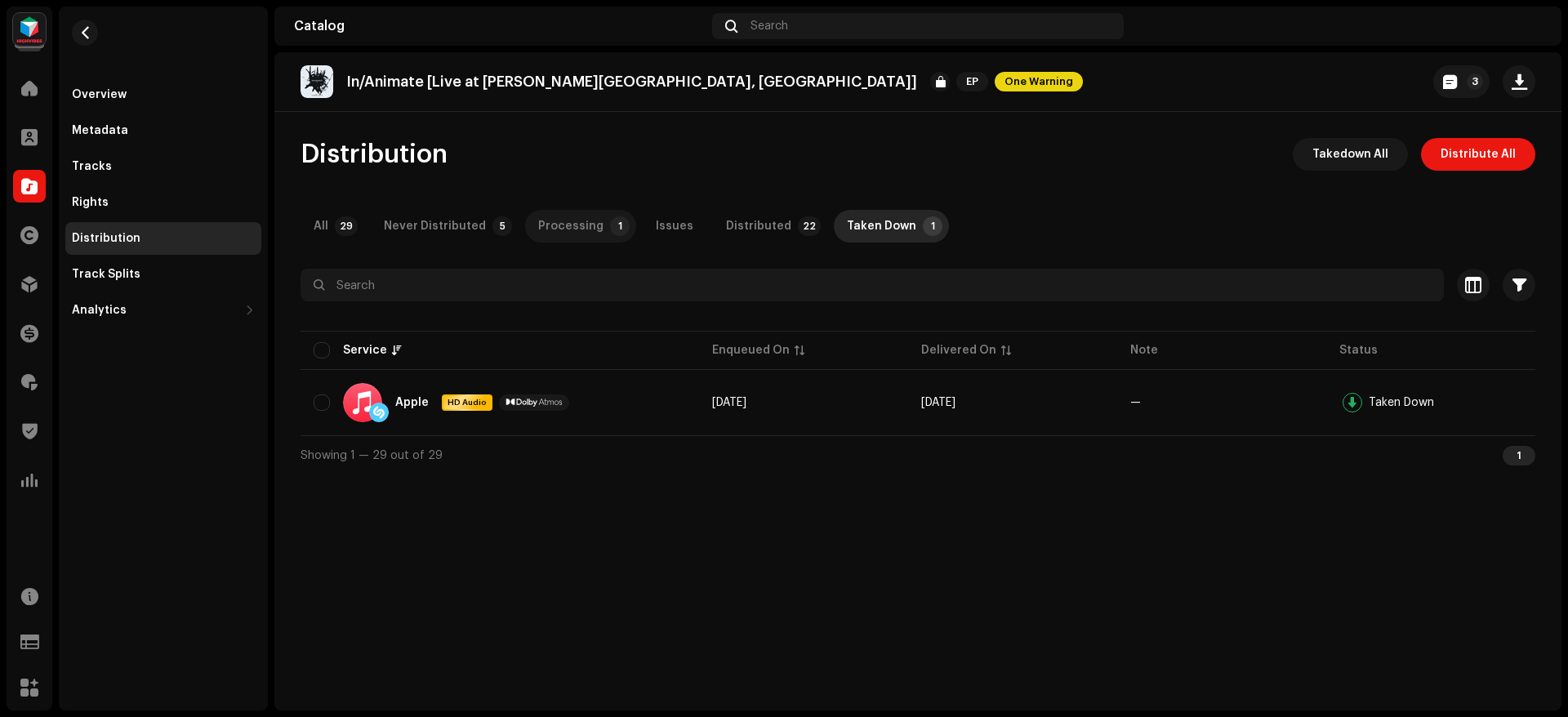
click at [578, 226] on div "Processing" at bounding box center [570, 226] width 65 height 32
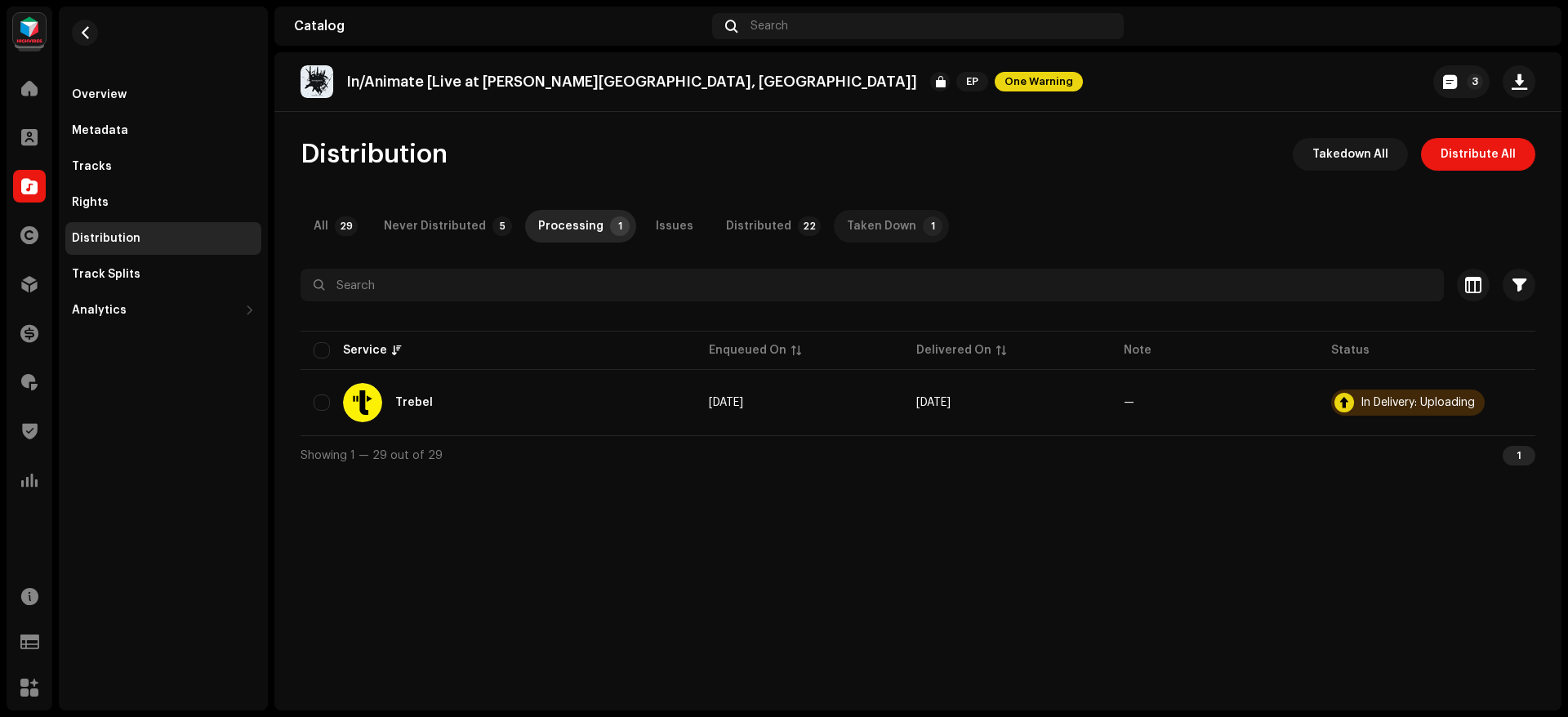
click at [888, 221] on div "Taken Down" at bounding box center [881, 226] width 69 height 32
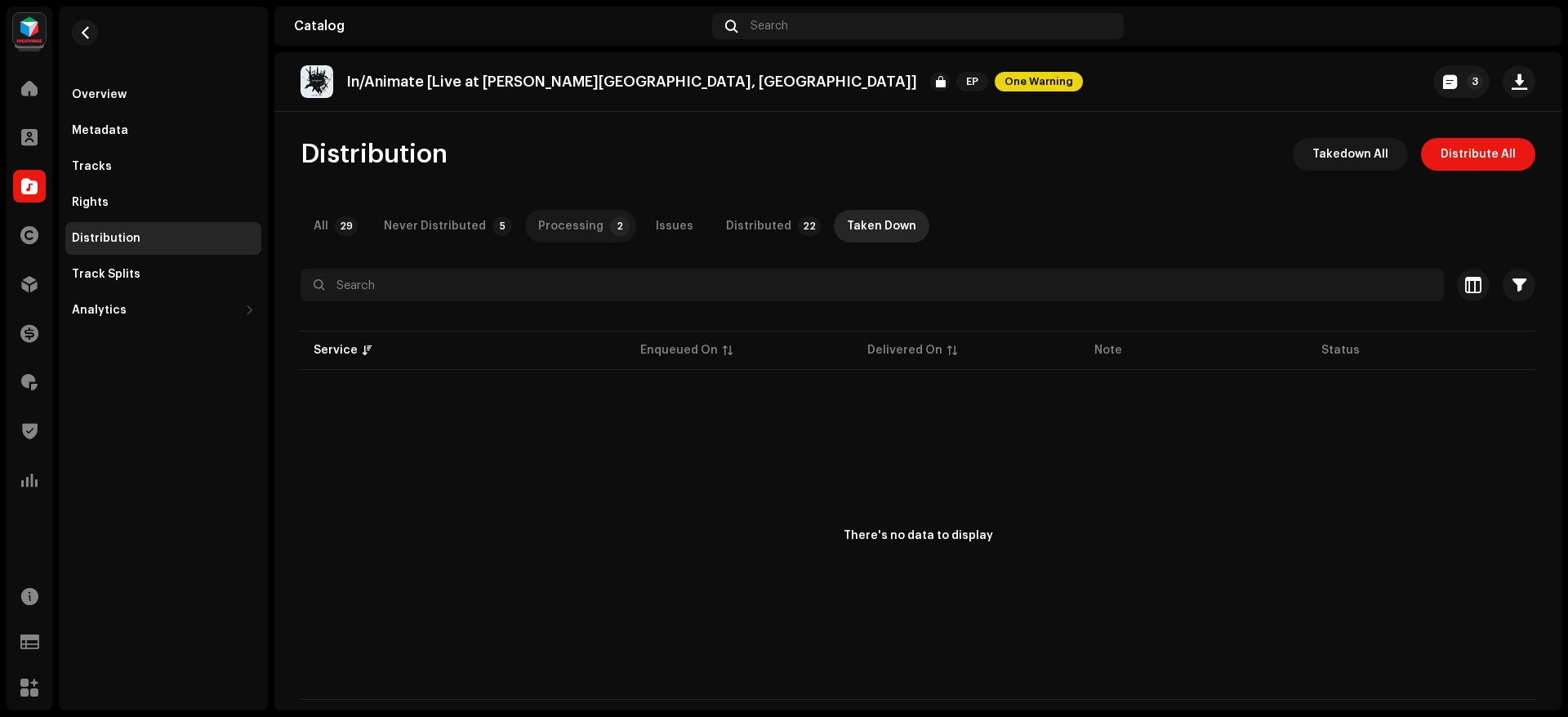
click at [565, 213] on div "Processing" at bounding box center [570, 226] width 65 height 32
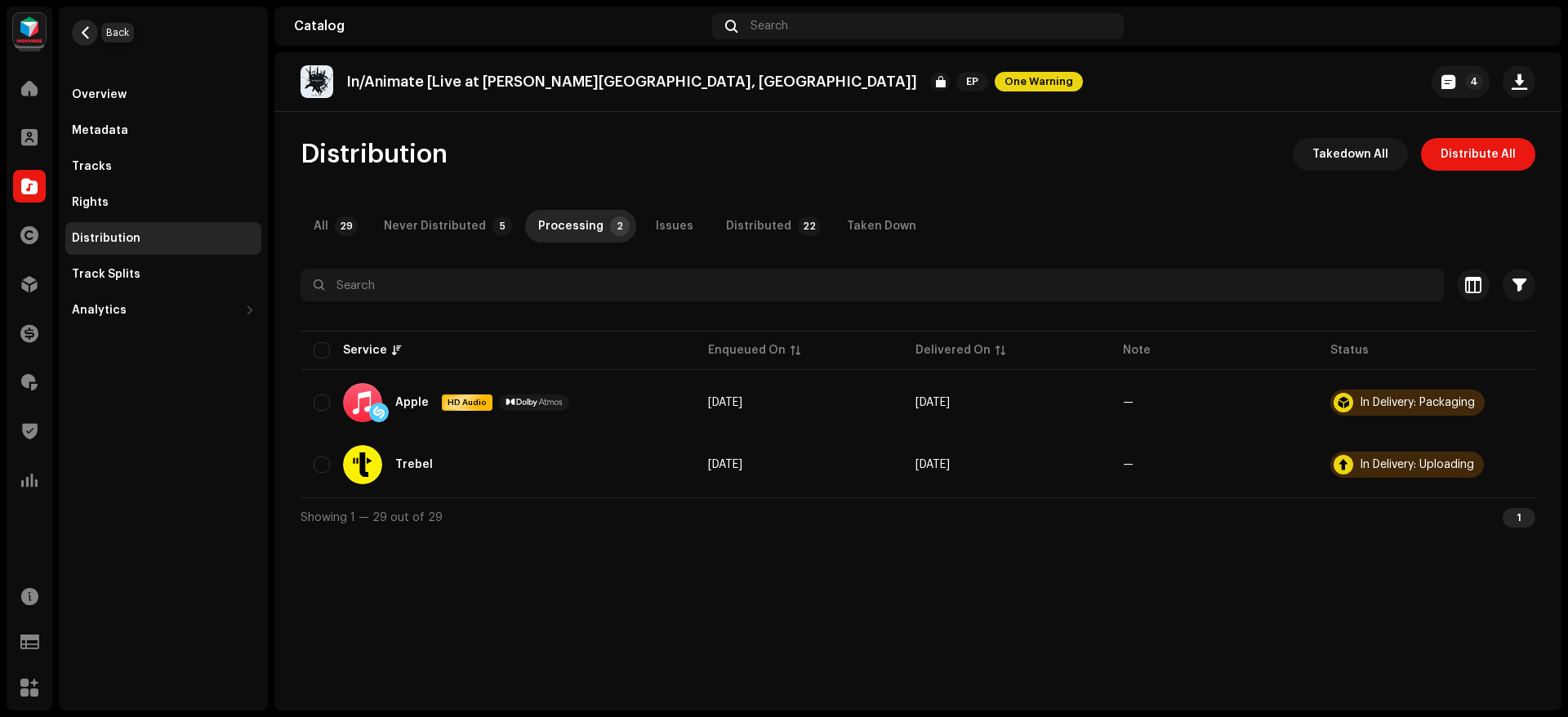
click at [85, 33] on span "button" at bounding box center [85, 32] width 12 height 13
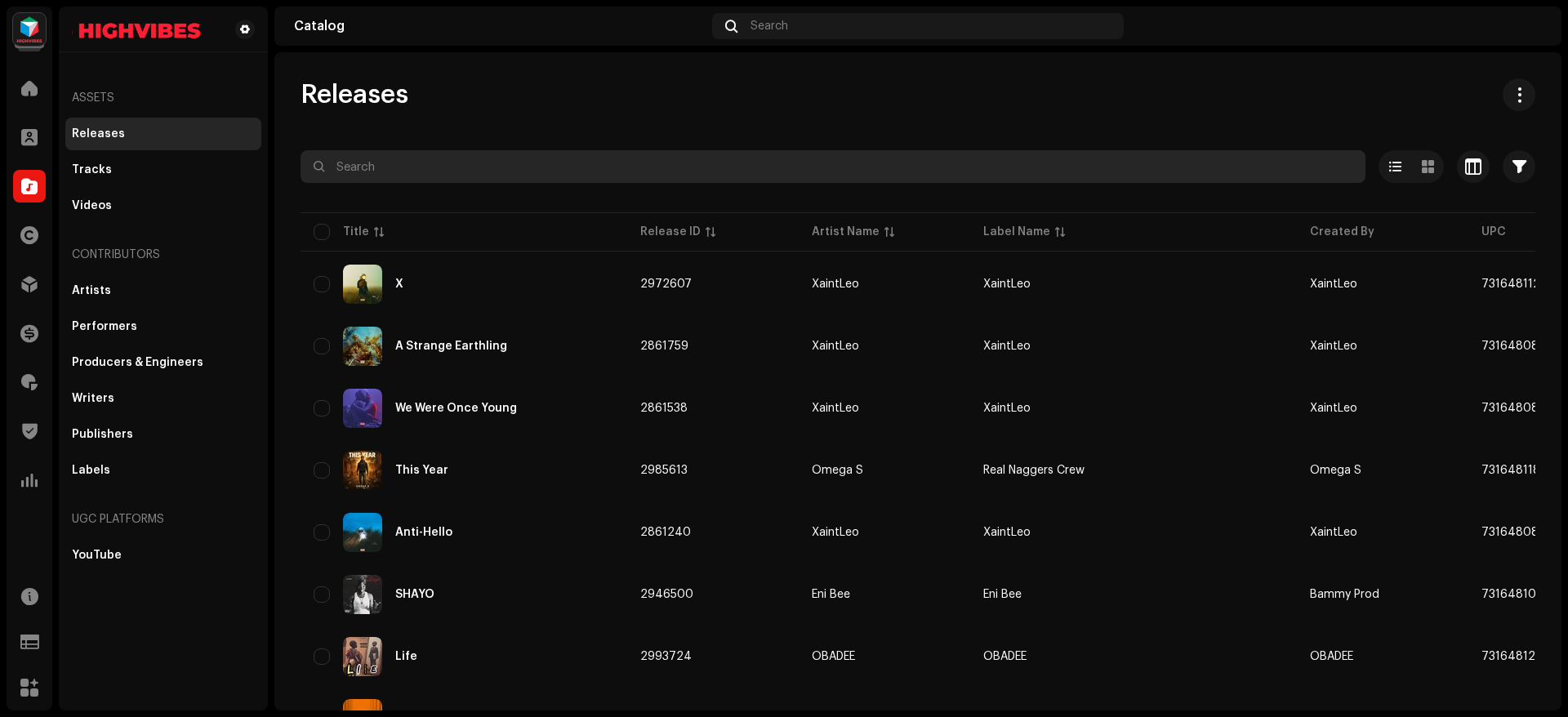
click at [434, 173] on input "text" at bounding box center [833, 166] width 1065 height 32
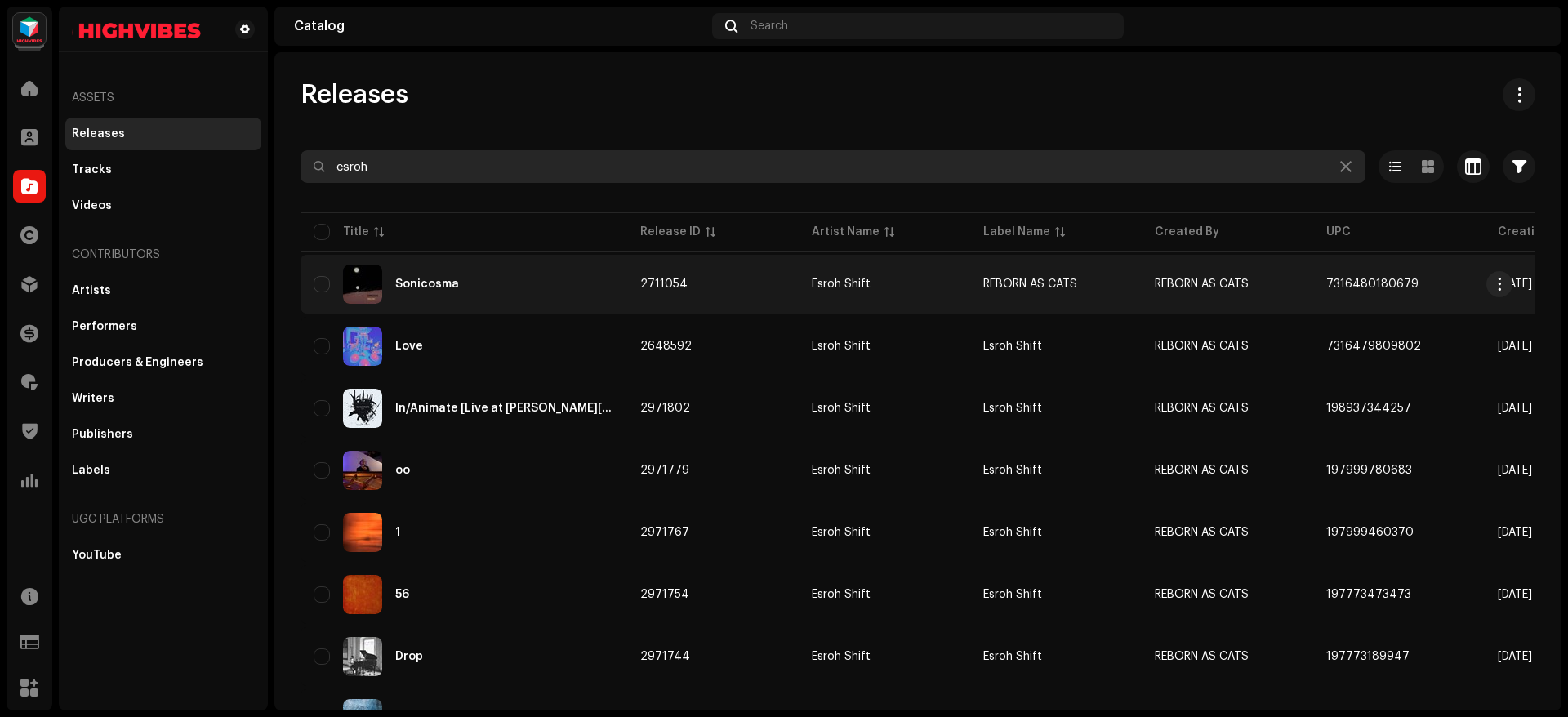
type input "esroh"
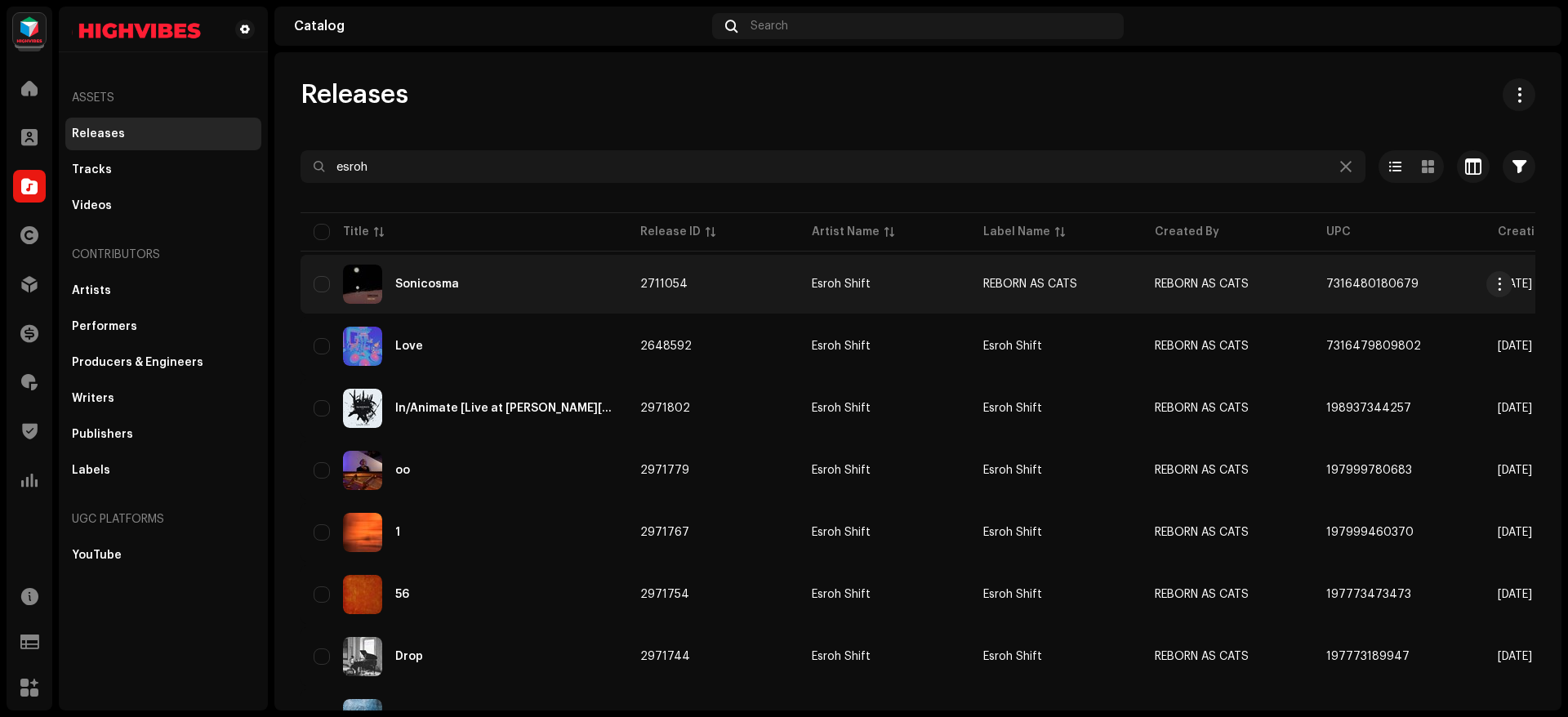
click at [456, 278] on div "Sonicosma" at bounding box center [464, 284] width 301 height 39
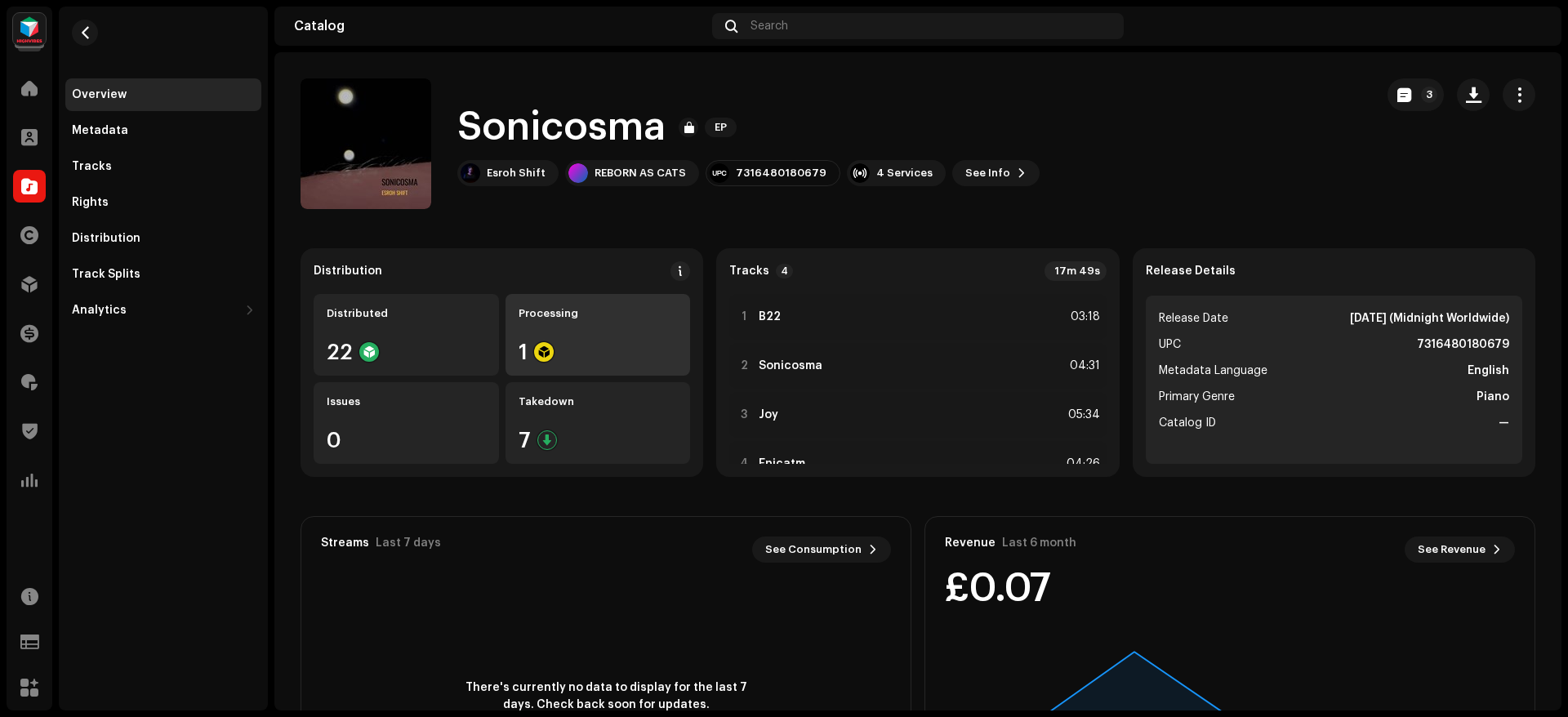
click at [607, 347] on div "1" at bounding box center [598, 352] width 160 height 21
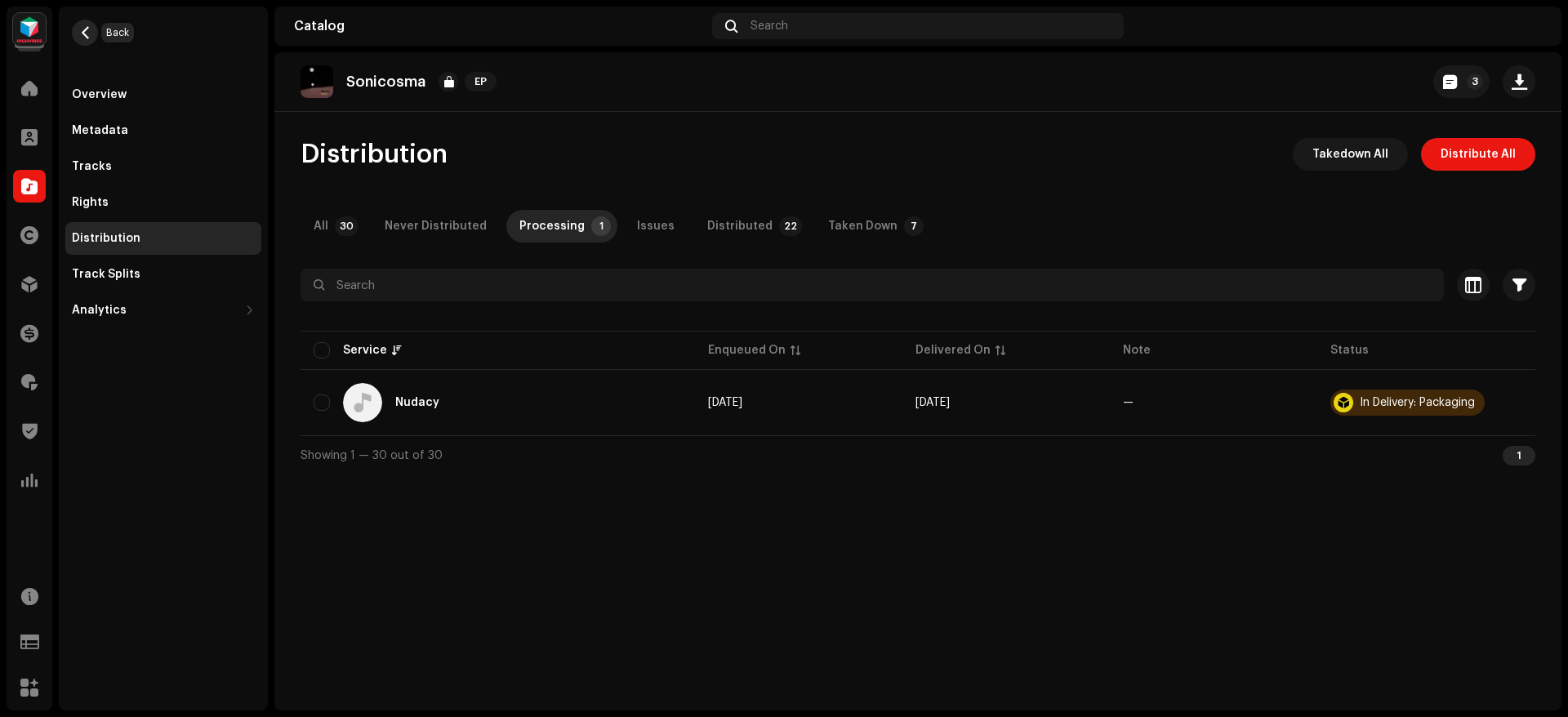
click at [84, 26] on span "button" at bounding box center [85, 32] width 12 height 13
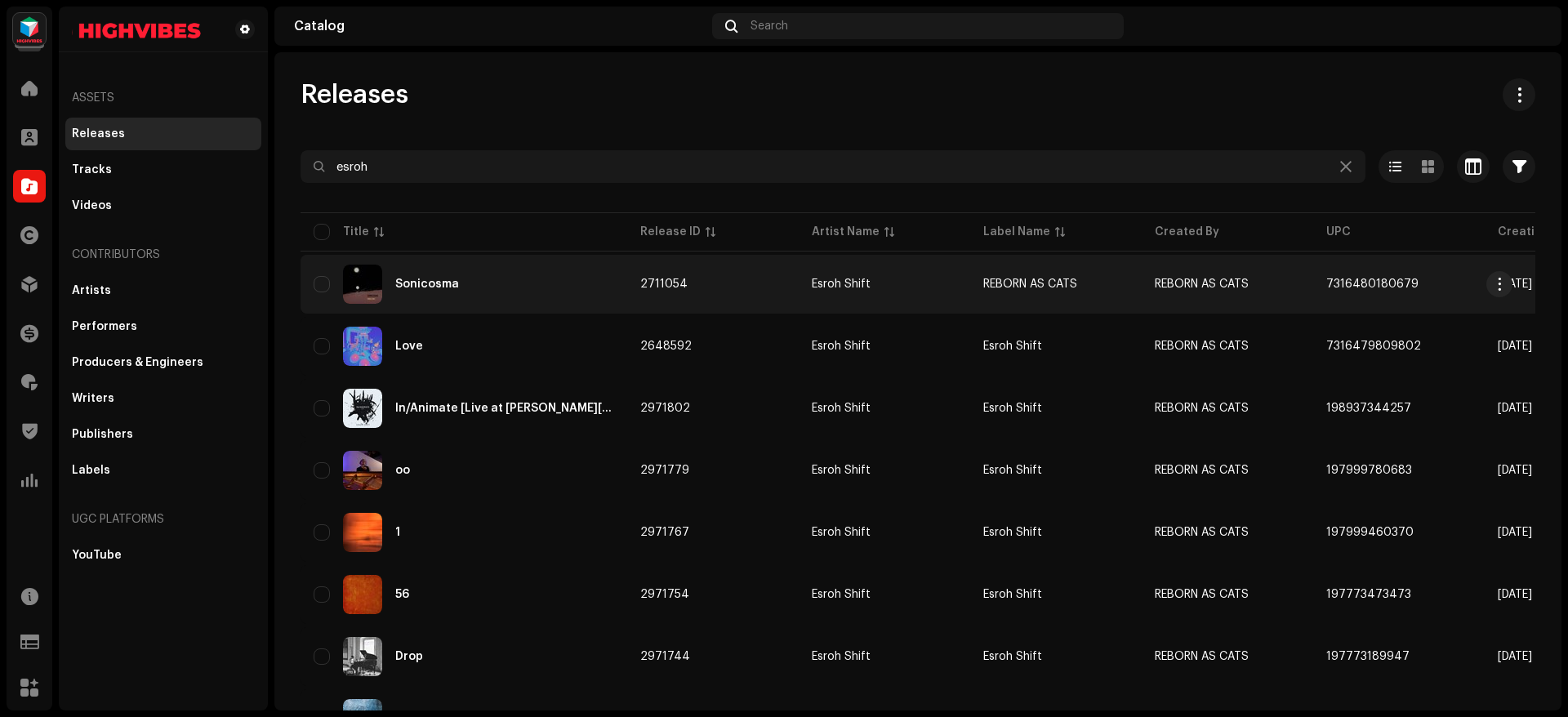
click at [552, 293] on div "Sonicosma" at bounding box center [464, 284] width 301 height 39
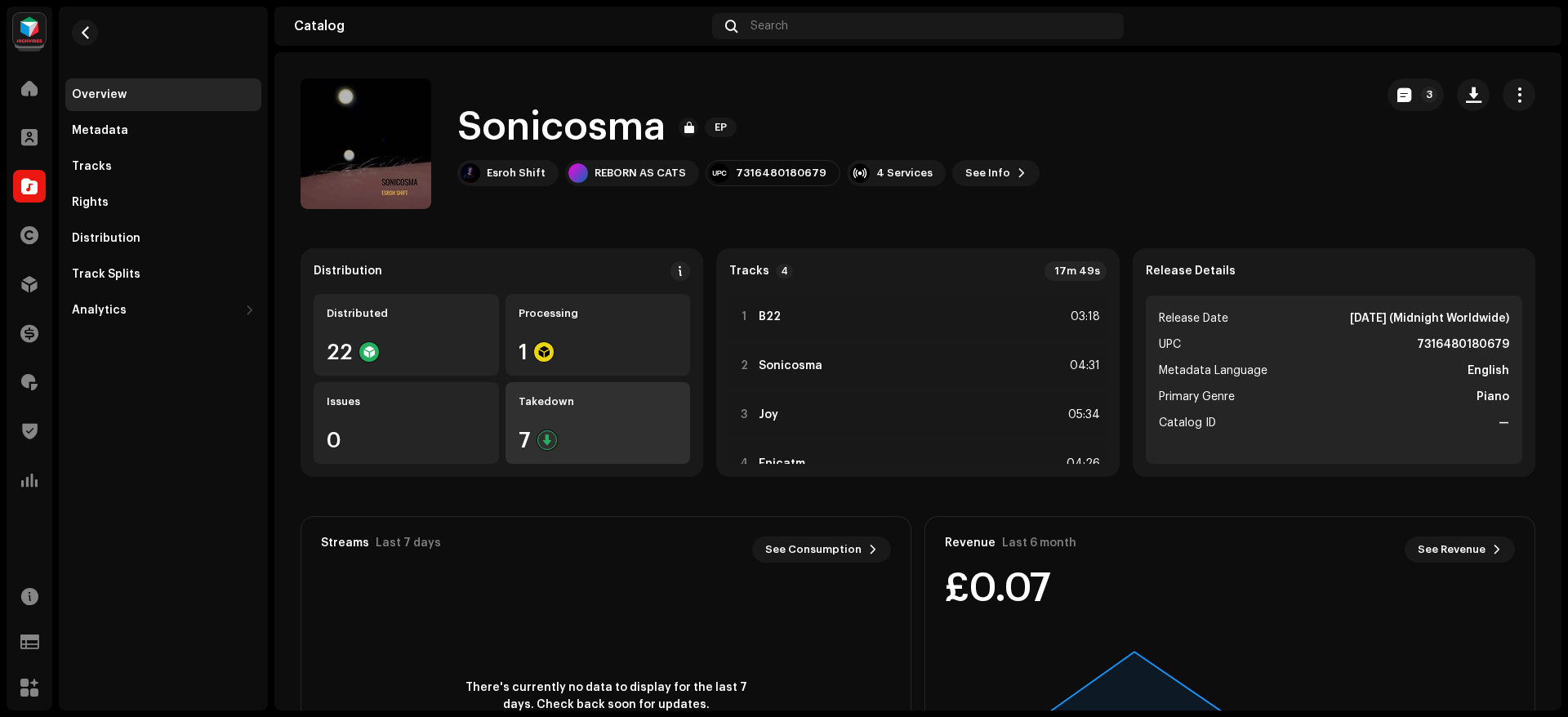
click at [568, 410] on div "Takedown 7" at bounding box center [598, 423] width 185 height 82
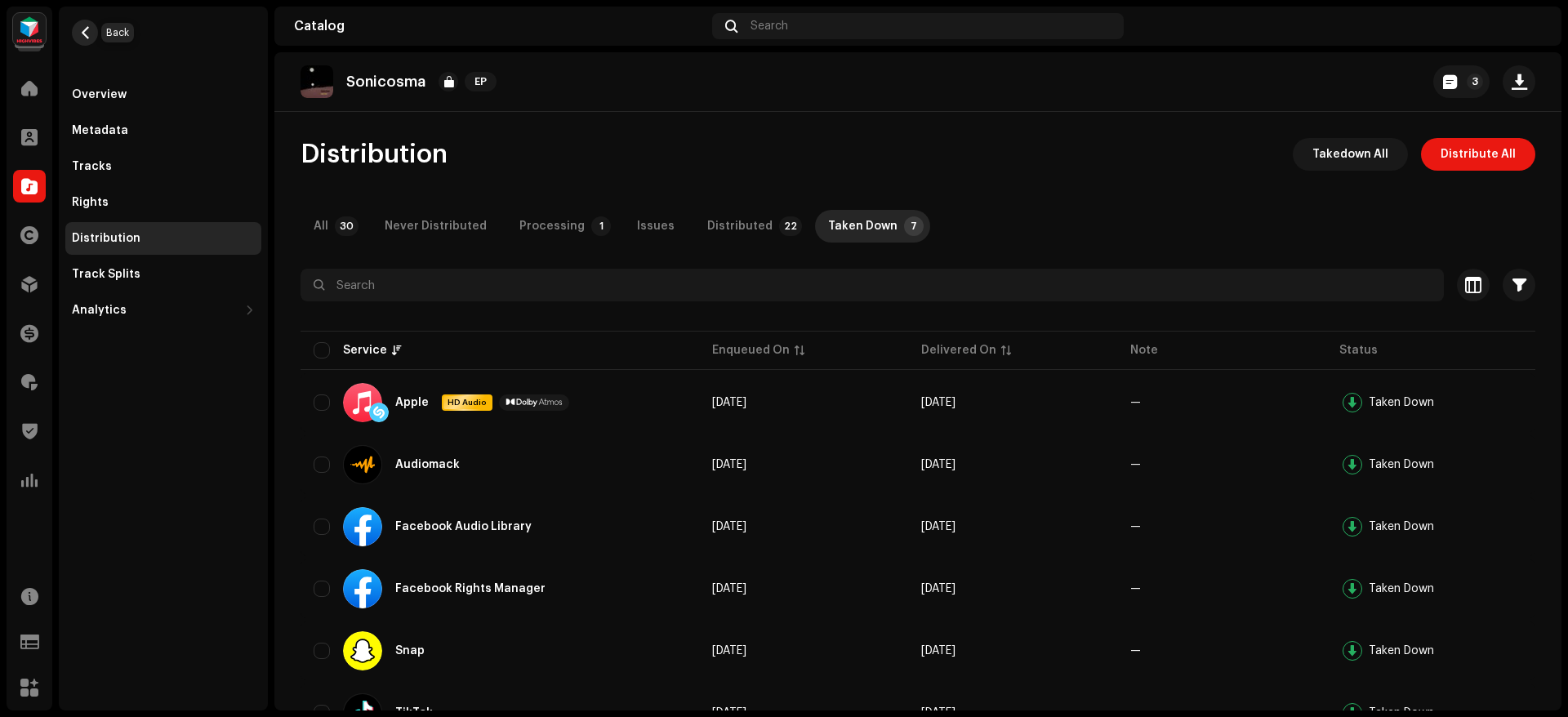
click at [77, 24] on button "button" at bounding box center [85, 32] width 26 height 26
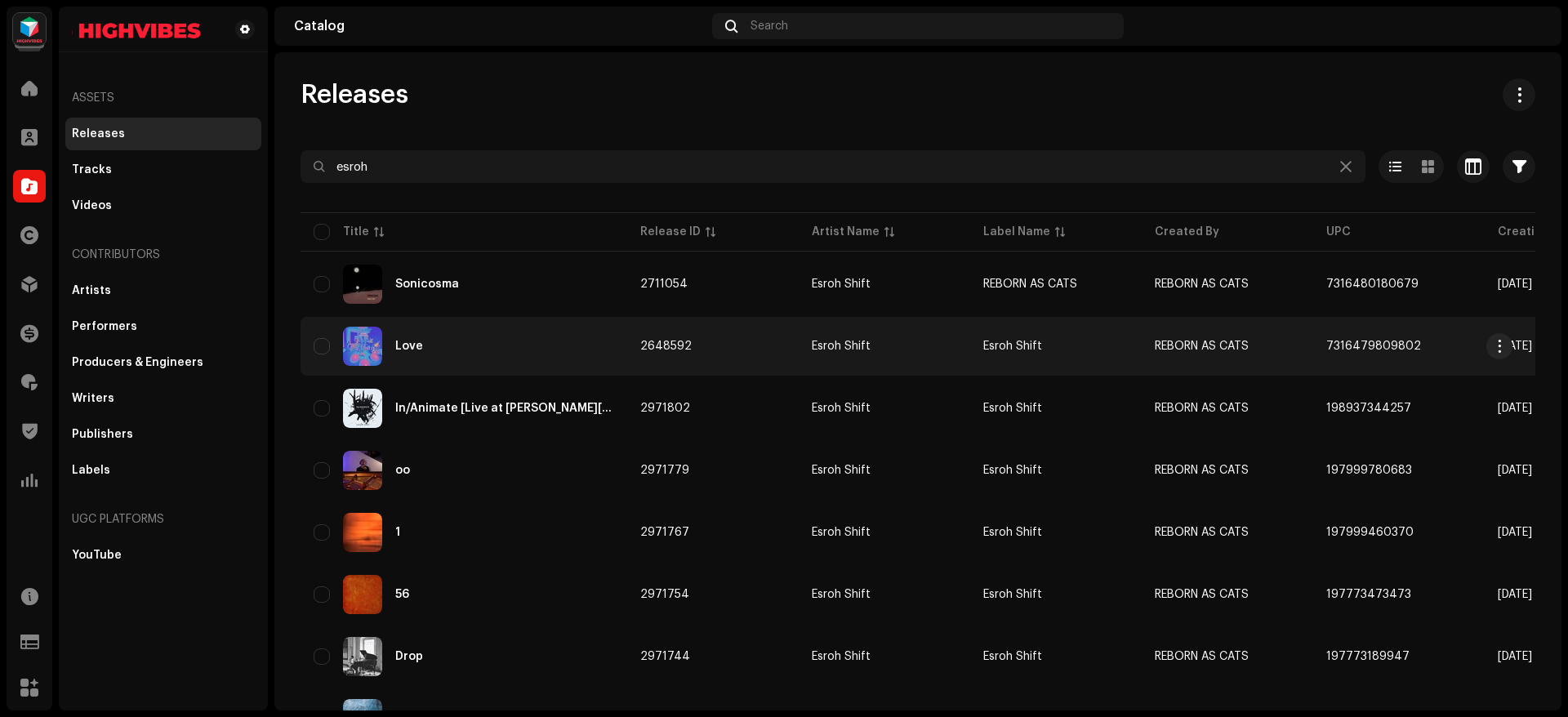
click at [552, 351] on div "Love" at bounding box center [464, 346] width 301 height 39
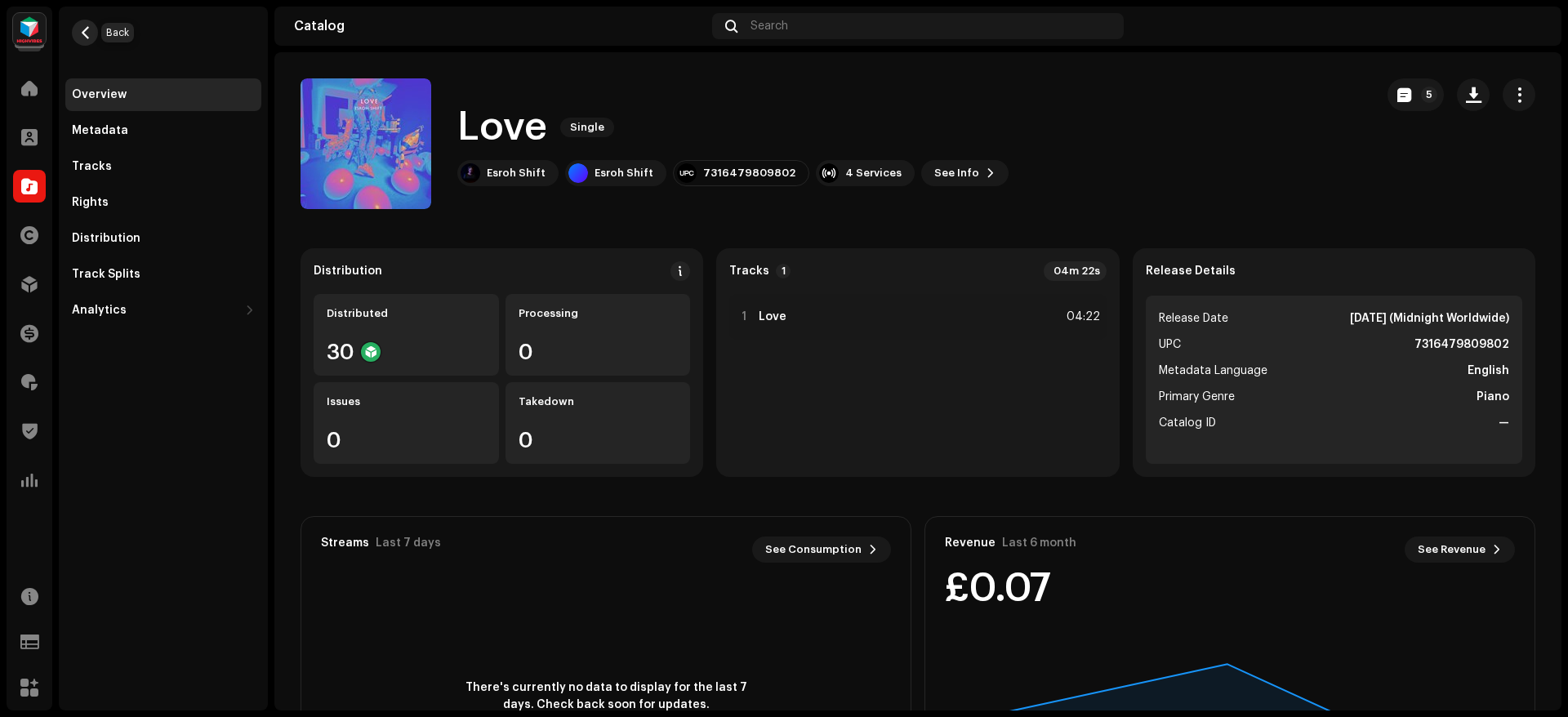
click at [73, 34] on button "button" at bounding box center [85, 32] width 26 height 26
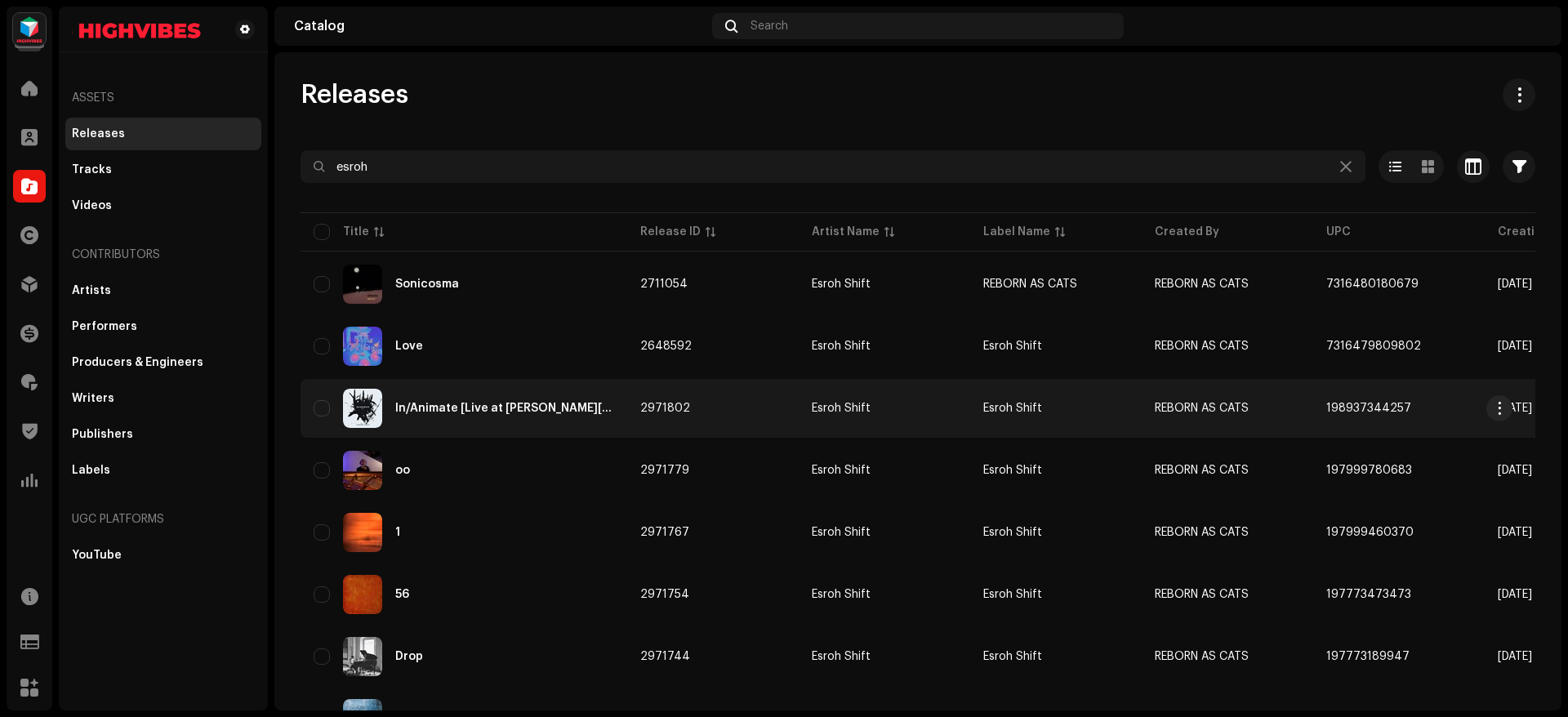
click at [466, 423] on div "In/Animate [Live at Wanda Czełkowska Studio, Warsaw]" at bounding box center [464, 408] width 301 height 39
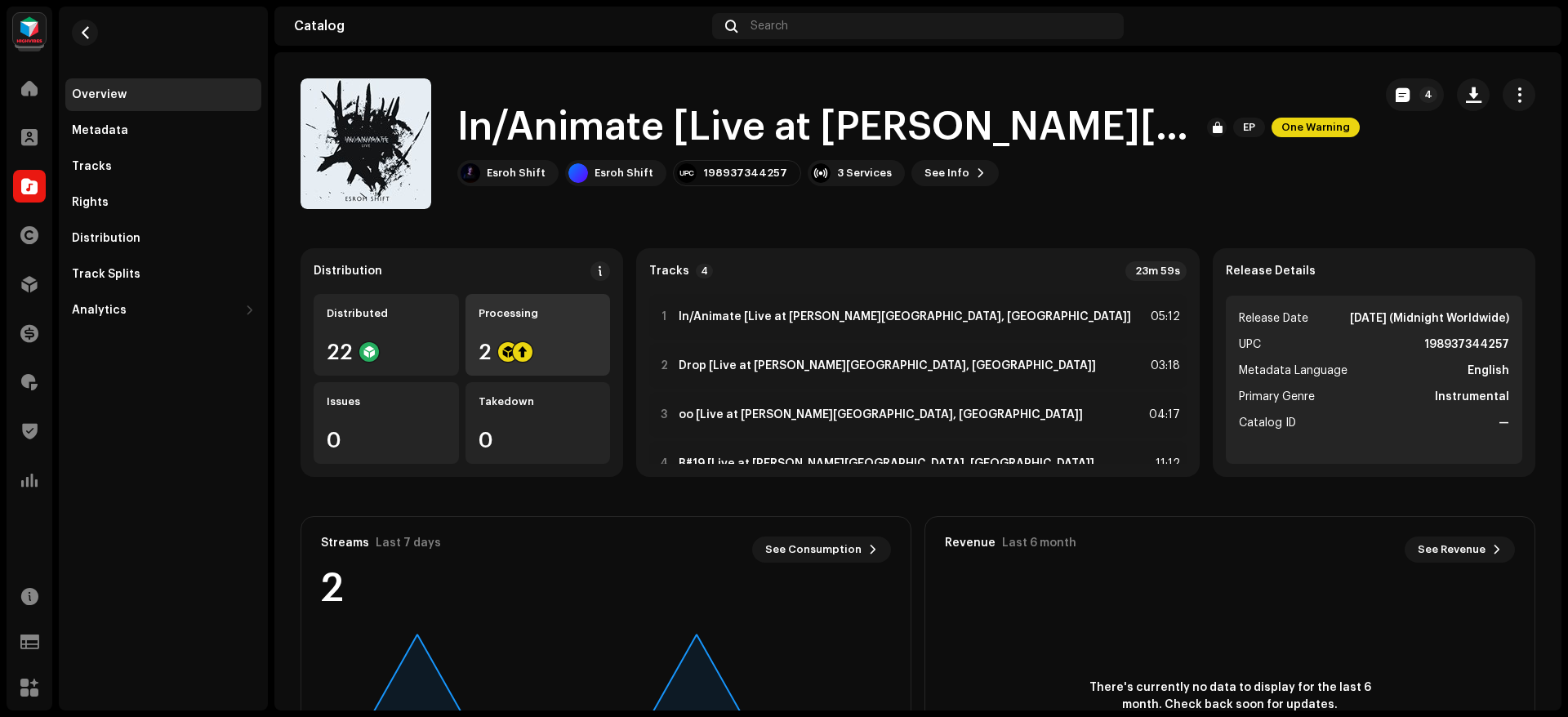
click at [585, 310] on div "Processing" at bounding box center [538, 314] width 119 height 13
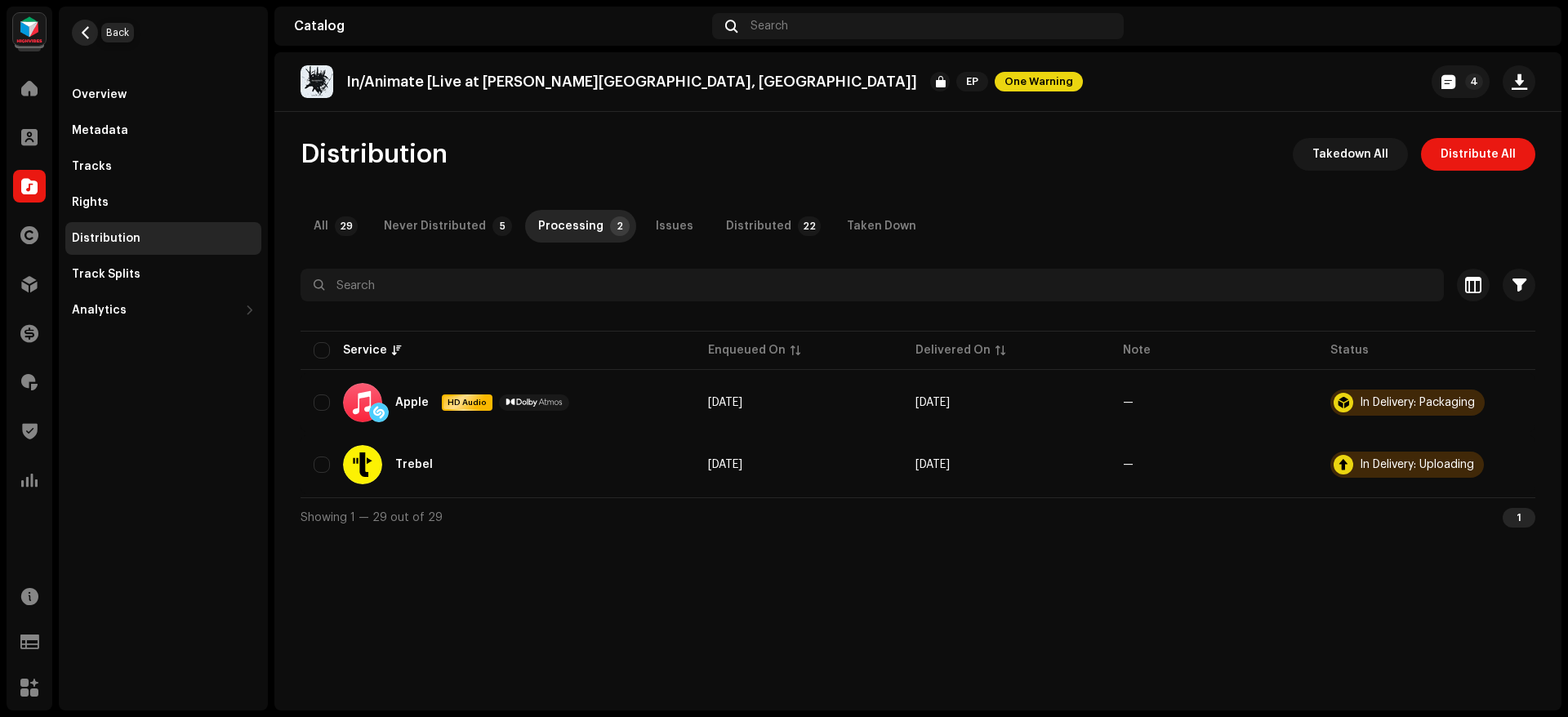
click at [89, 28] on span "button" at bounding box center [85, 32] width 12 height 13
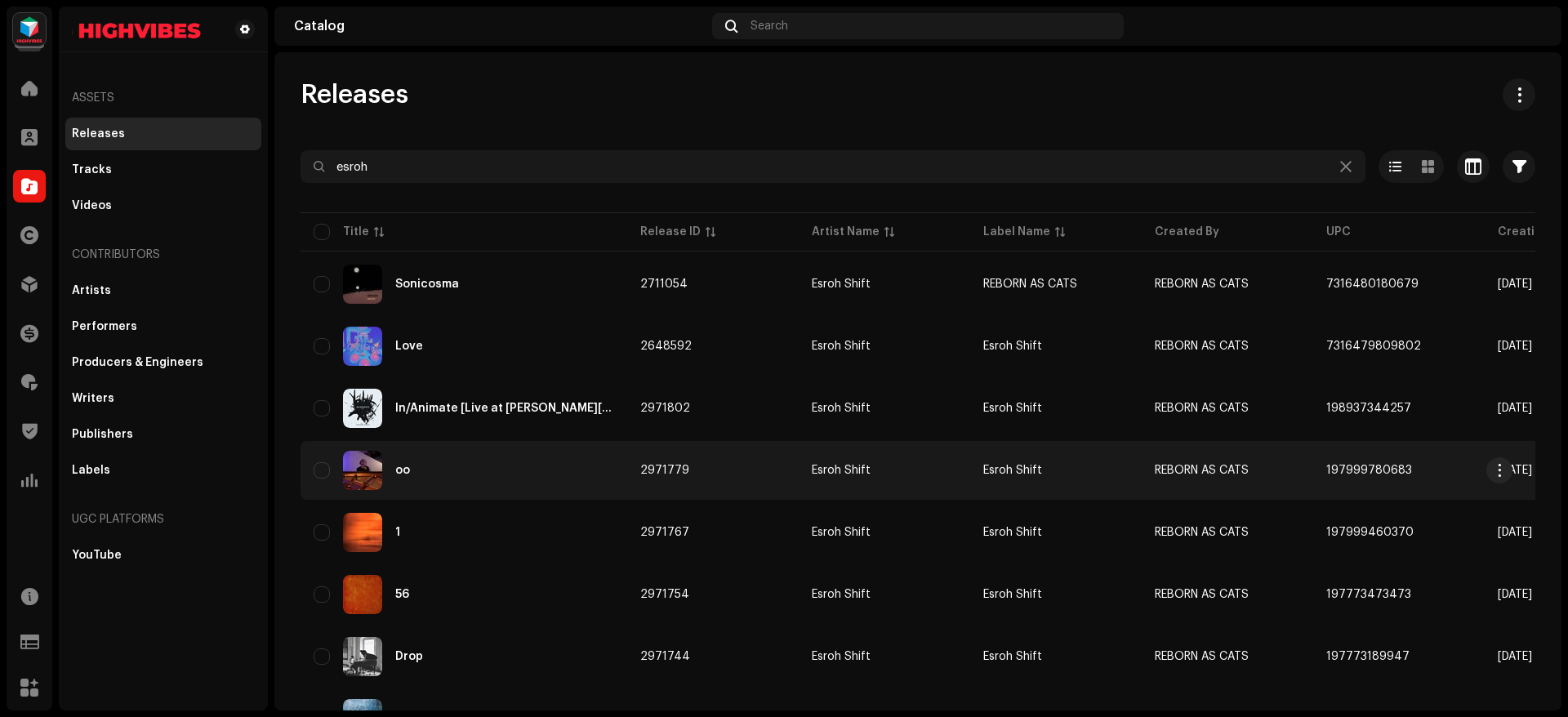
click at [484, 458] on div "oo" at bounding box center [464, 471] width 301 height 39
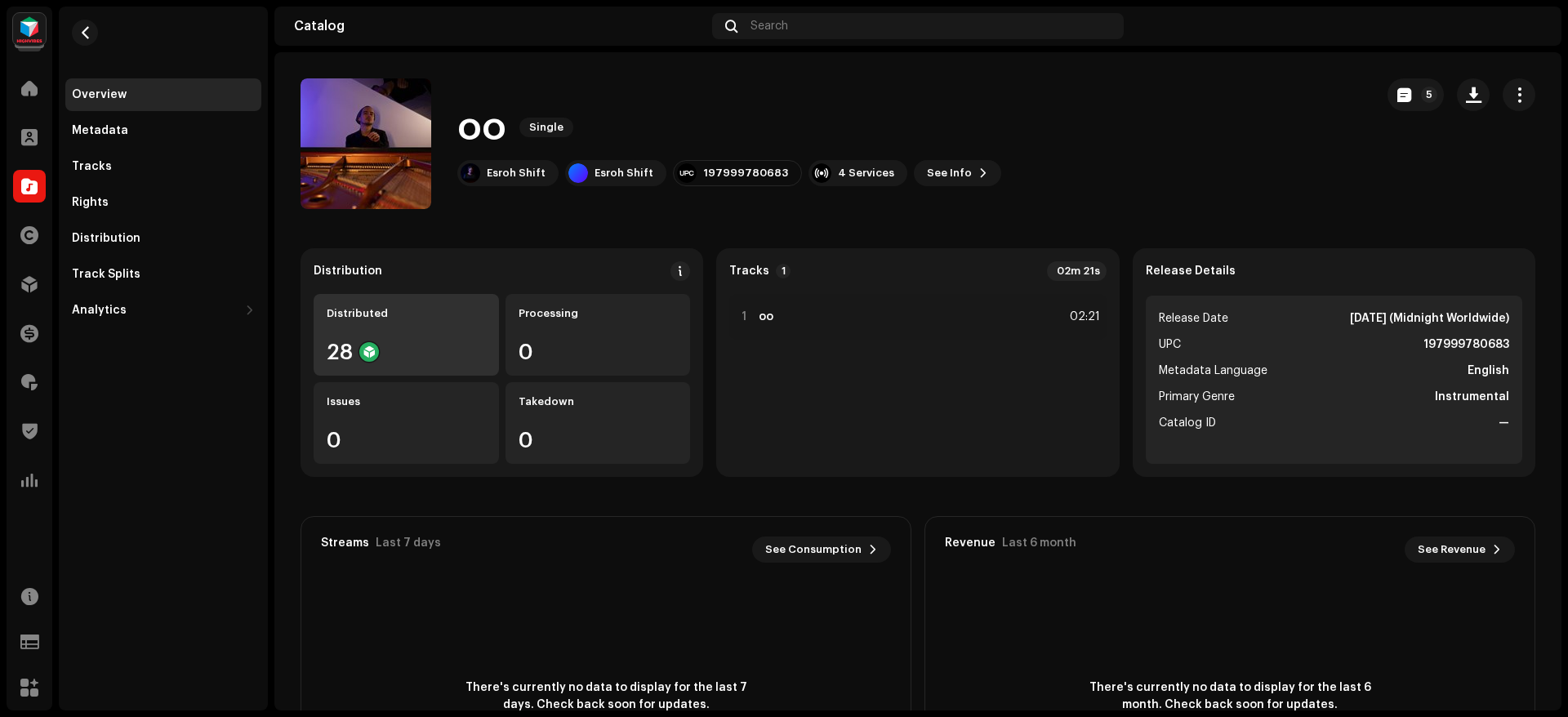
click at [350, 314] on div "Distributed" at bounding box center [406, 314] width 160 height 13
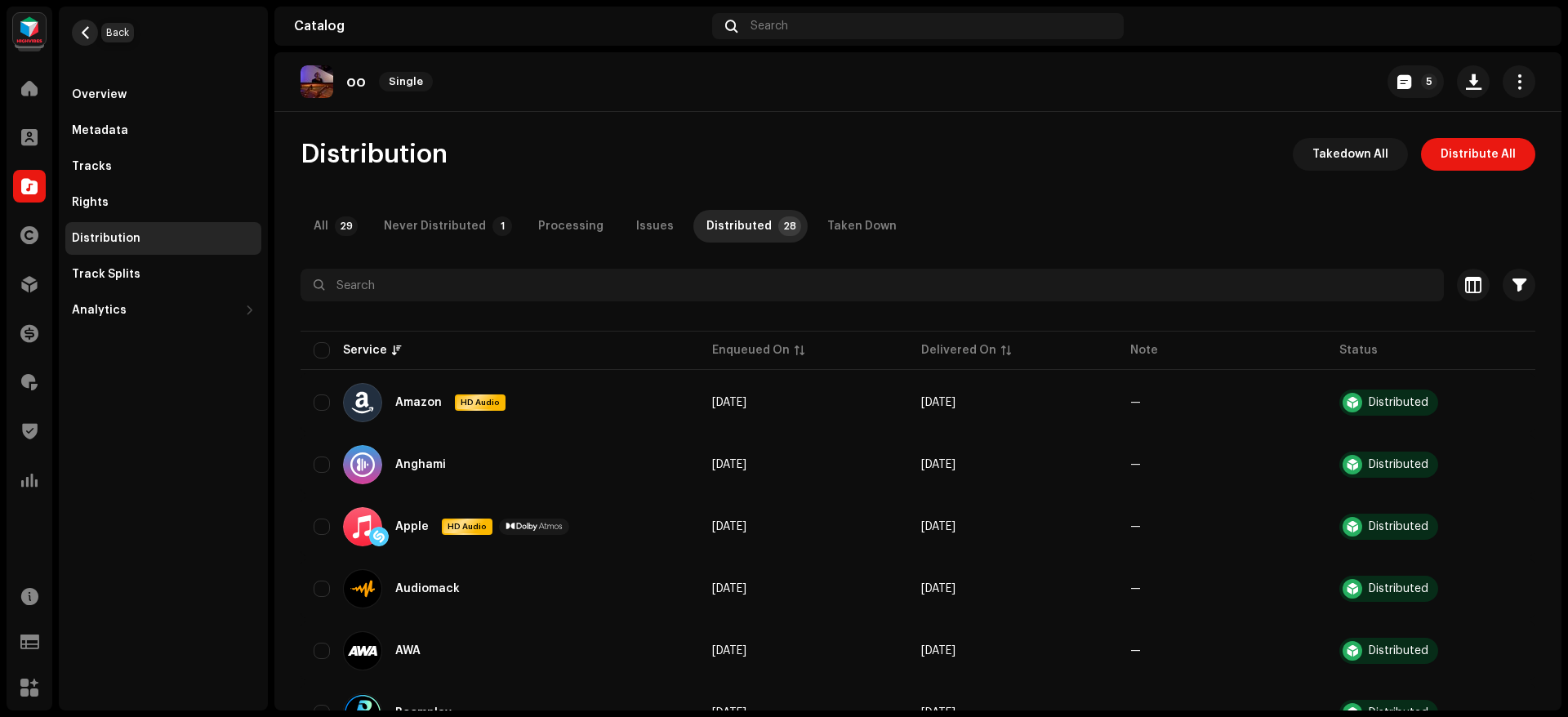
click at [86, 35] on span "button" at bounding box center [85, 32] width 12 height 13
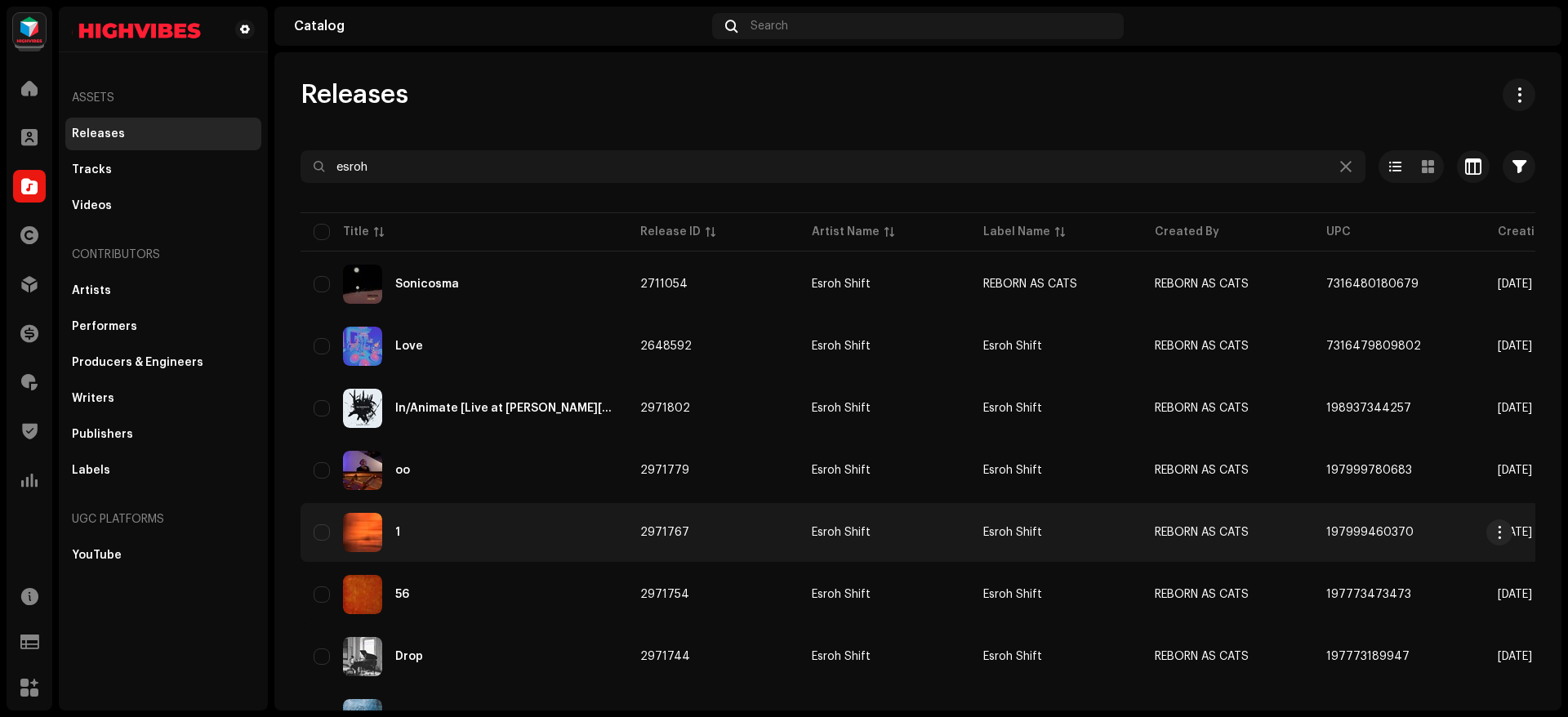
click at [590, 527] on div "1" at bounding box center [464, 532] width 301 height 39
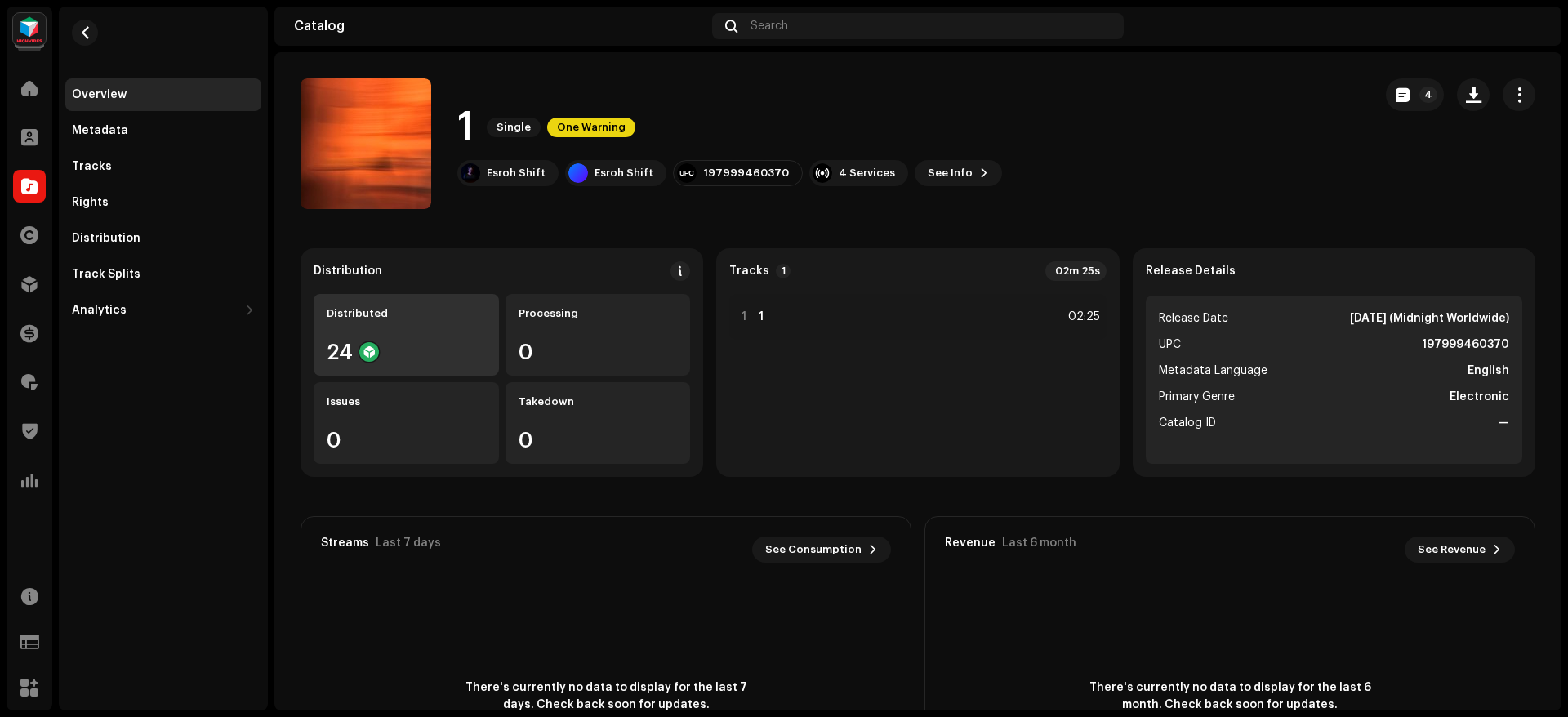
click at [431, 323] on div "Distributed 24" at bounding box center [406, 335] width 185 height 82
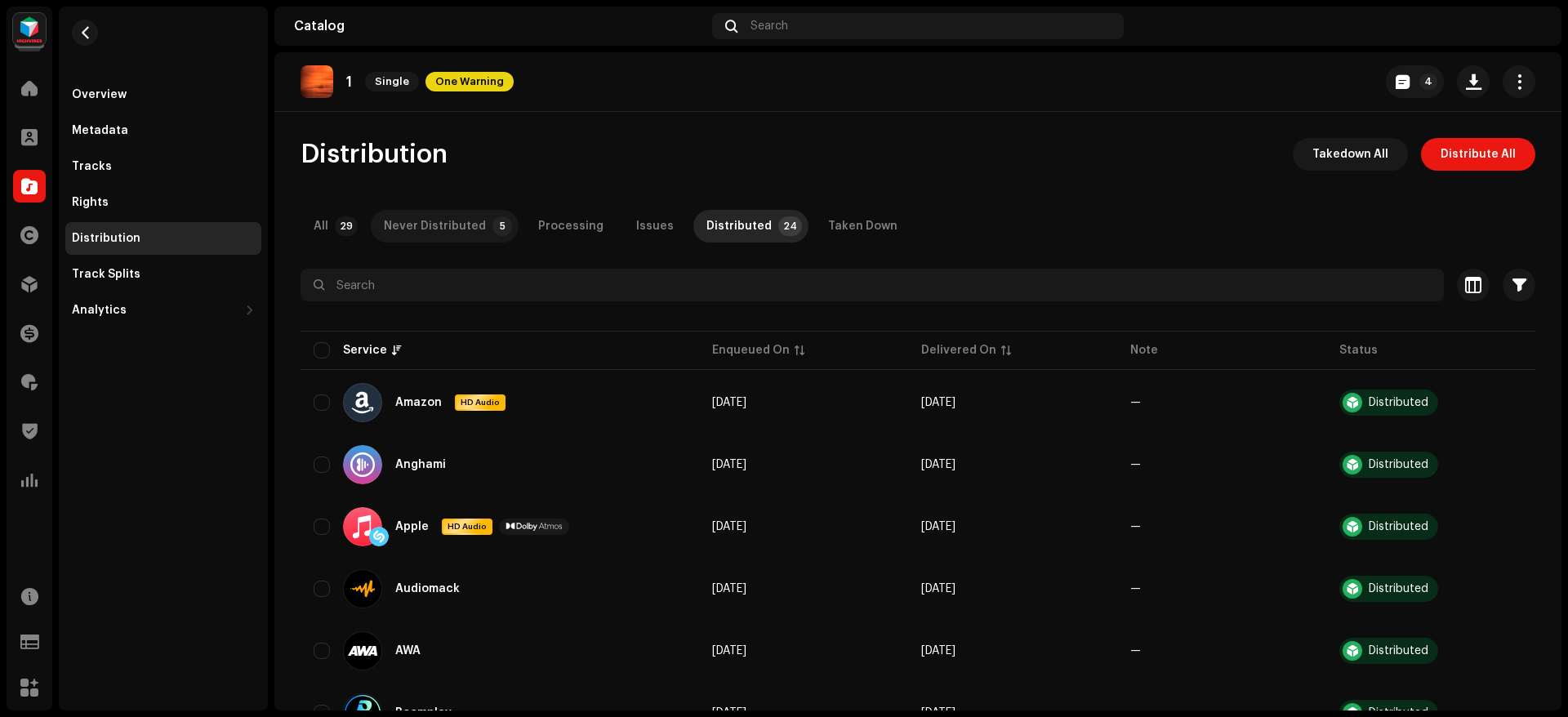
click at [445, 227] on div "Never Distributed" at bounding box center [434, 226] width 102 height 32
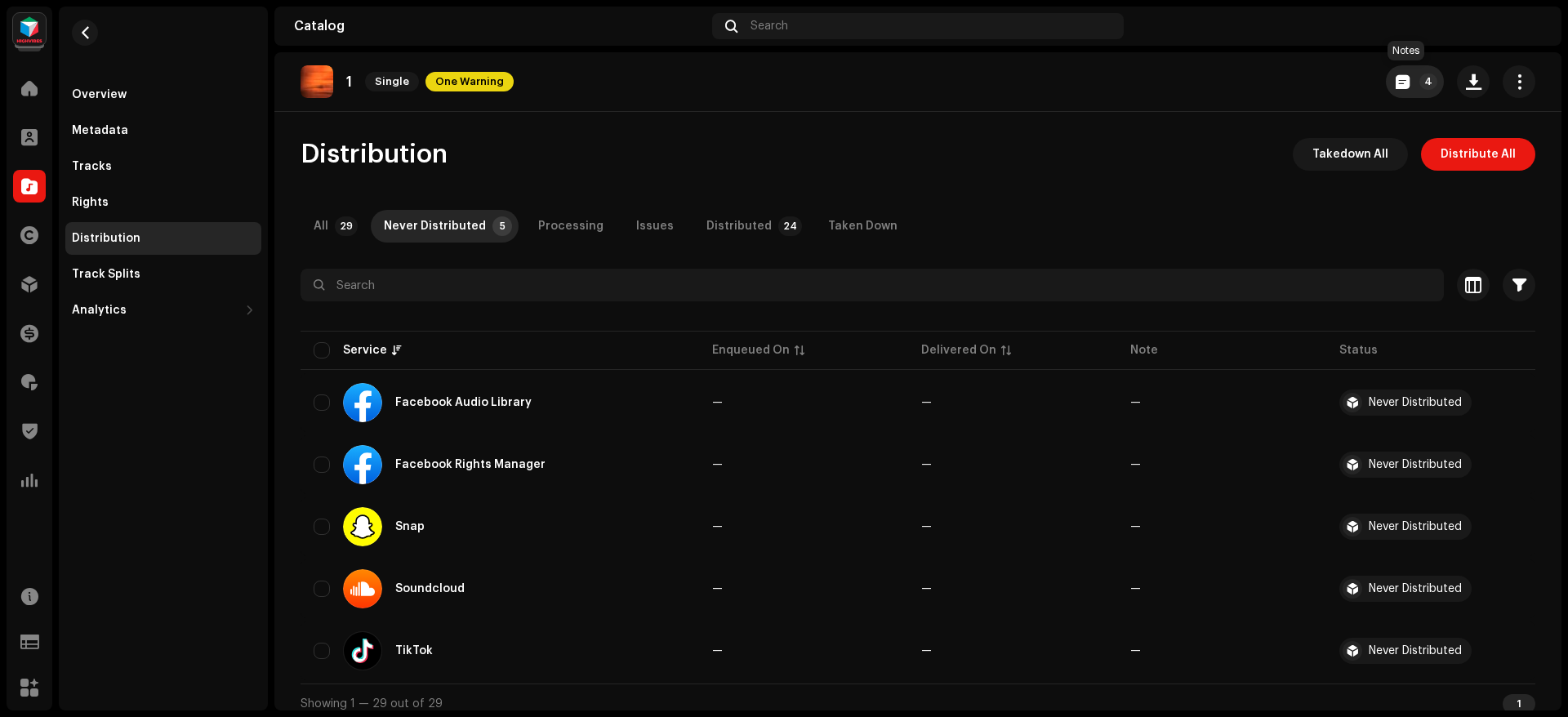
click at [1390, 70] on button "4" at bounding box center [1414, 81] width 58 height 32
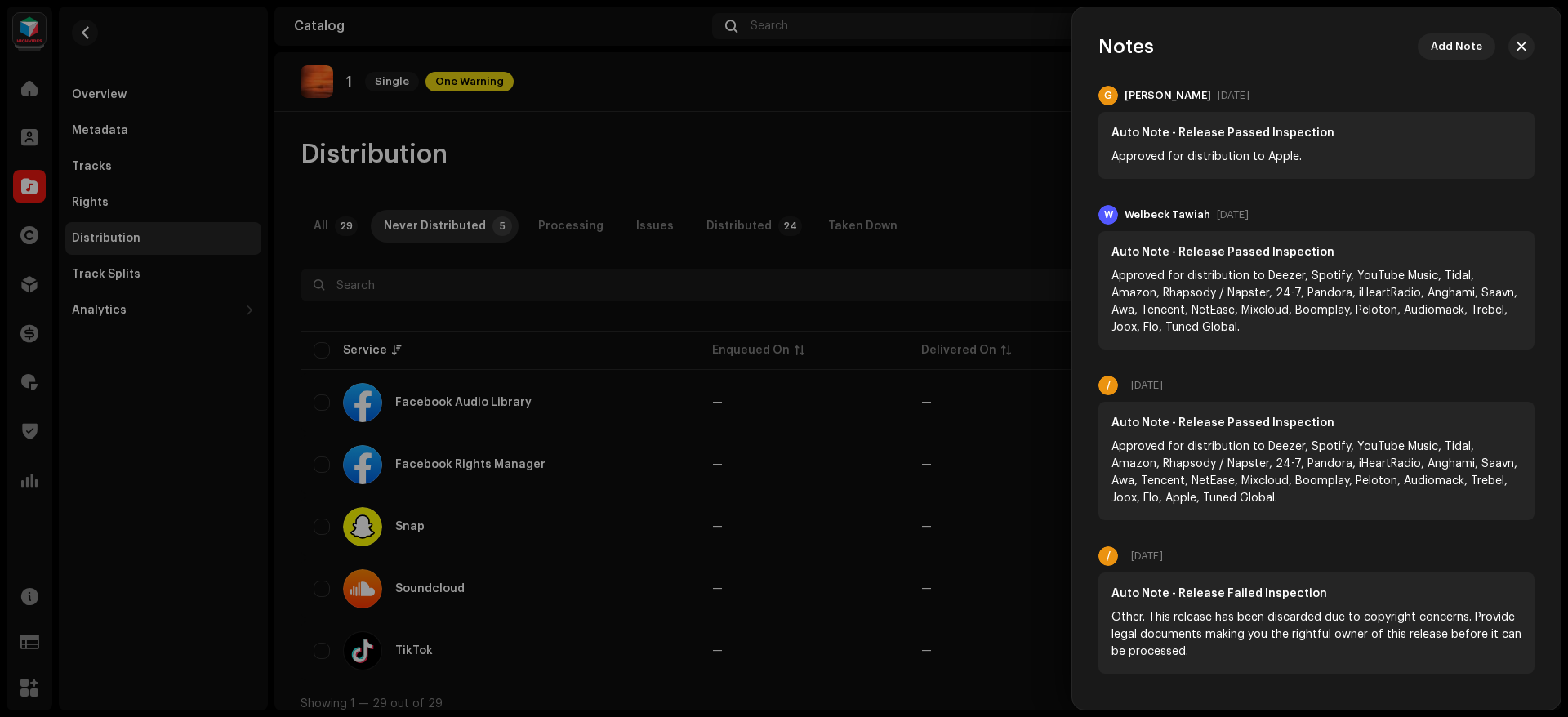
click at [444, 147] on div at bounding box center [784, 358] width 1568 height 717
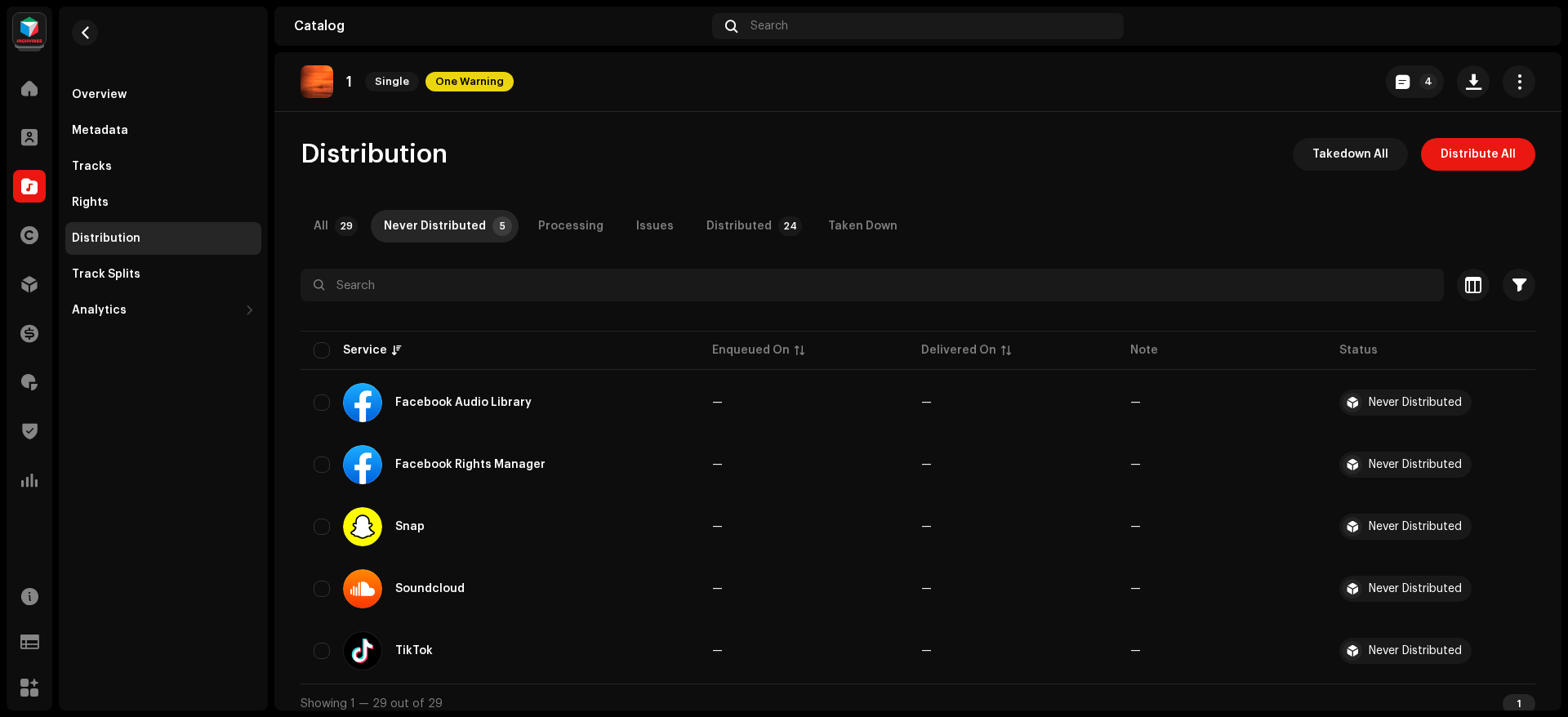
click at [103, 39] on re-m-nav-back at bounding box center [85, 42] width 39 height 72
click at [90, 35] on span "button" at bounding box center [85, 32] width 12 height 13
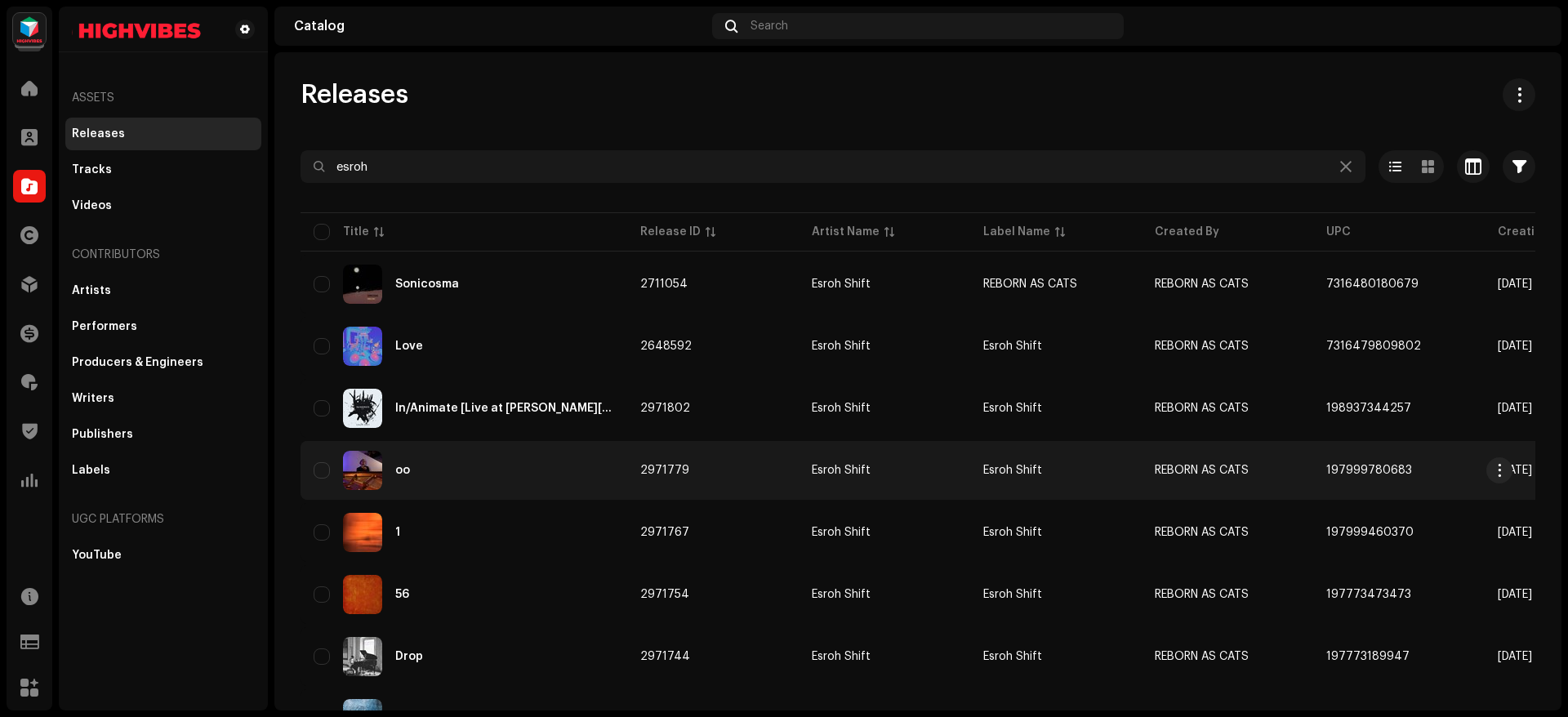
scroll to position [87, 0]
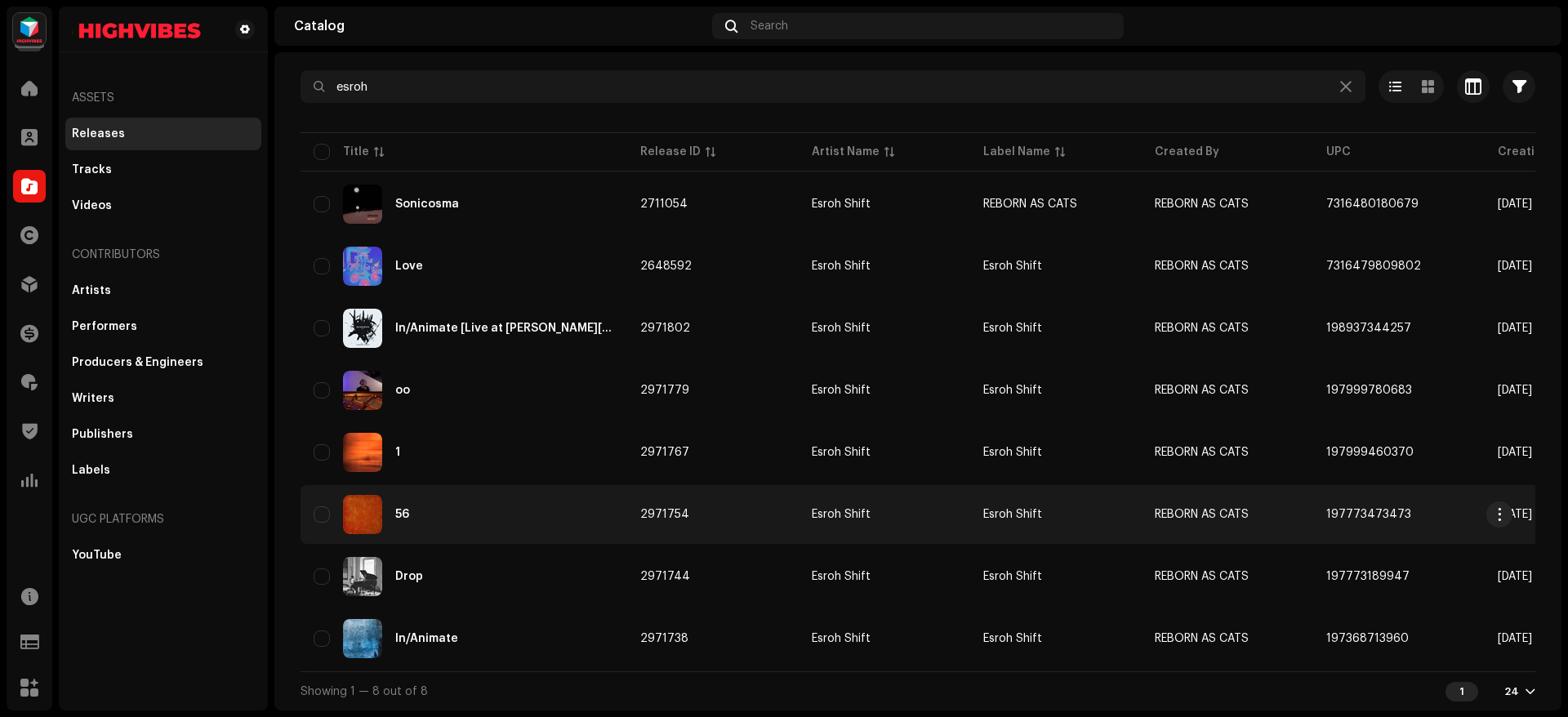
click at [422, 516] on div "56" at bounding box center [464, 515] width 301 height 39
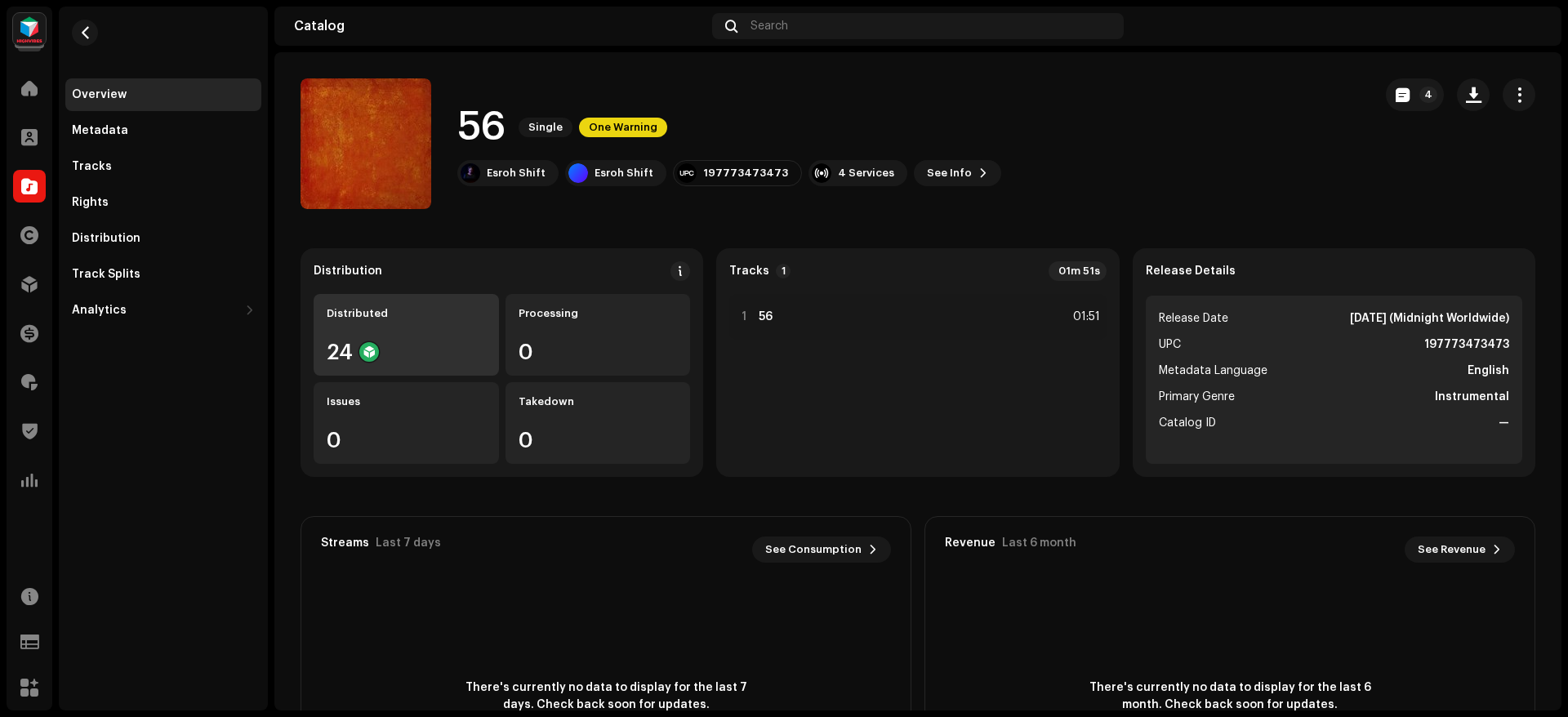
click at [418, 345] on div "24" at bounding box center [406, 352] width 160 height 21
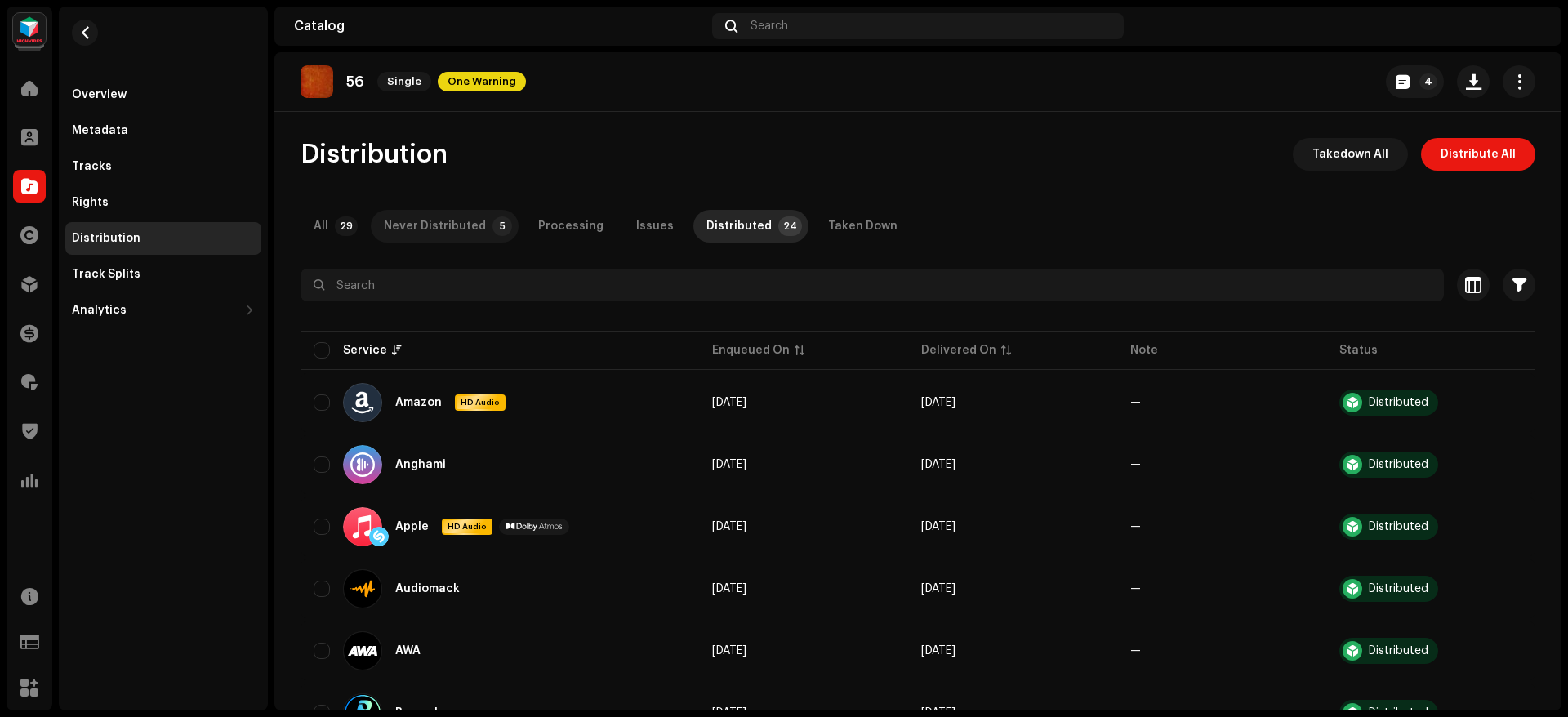
click at [473, 216] on div "Never Distributed" at bounding box center [434, 226] width 102 height 32
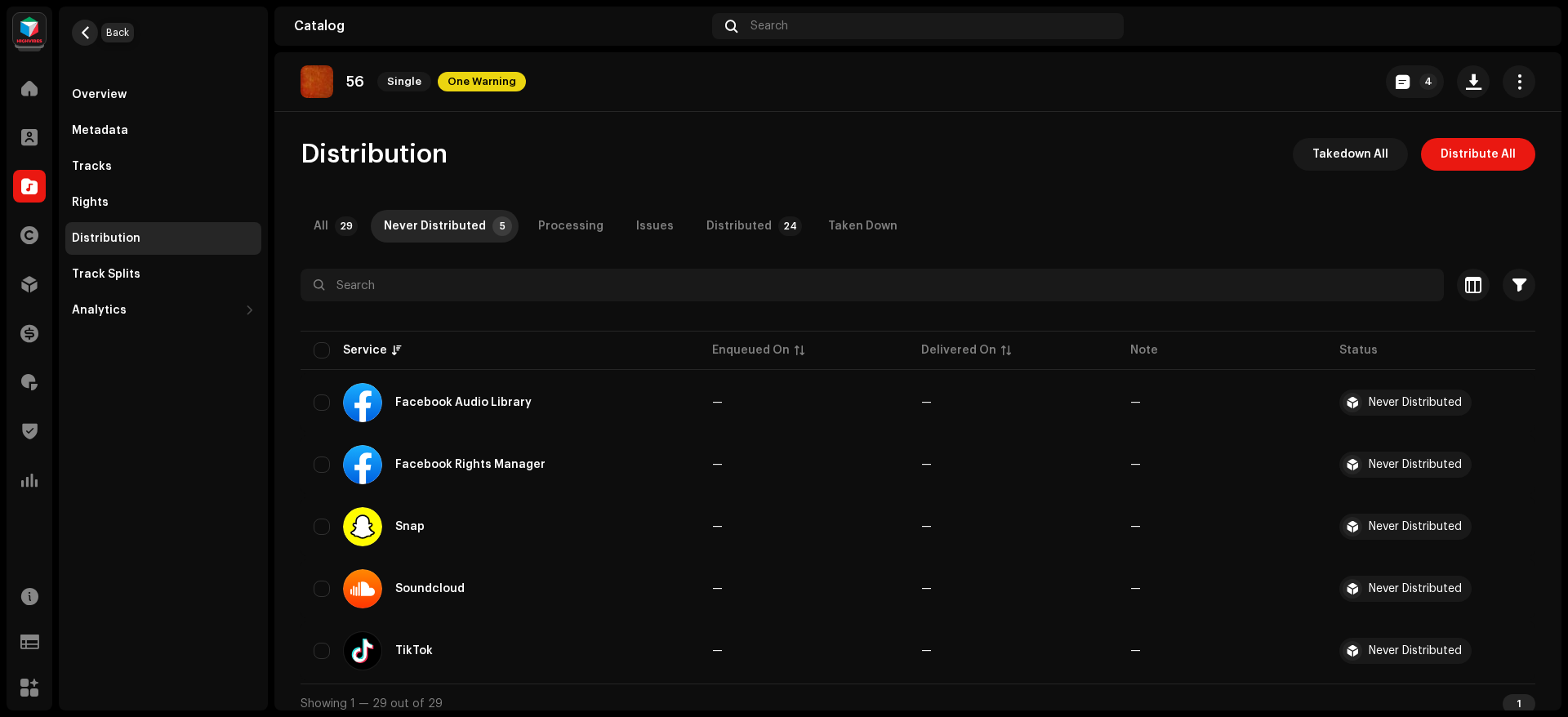
click at [79, 32] on span "button" at bounding box center [85, 32] width 12 height 13
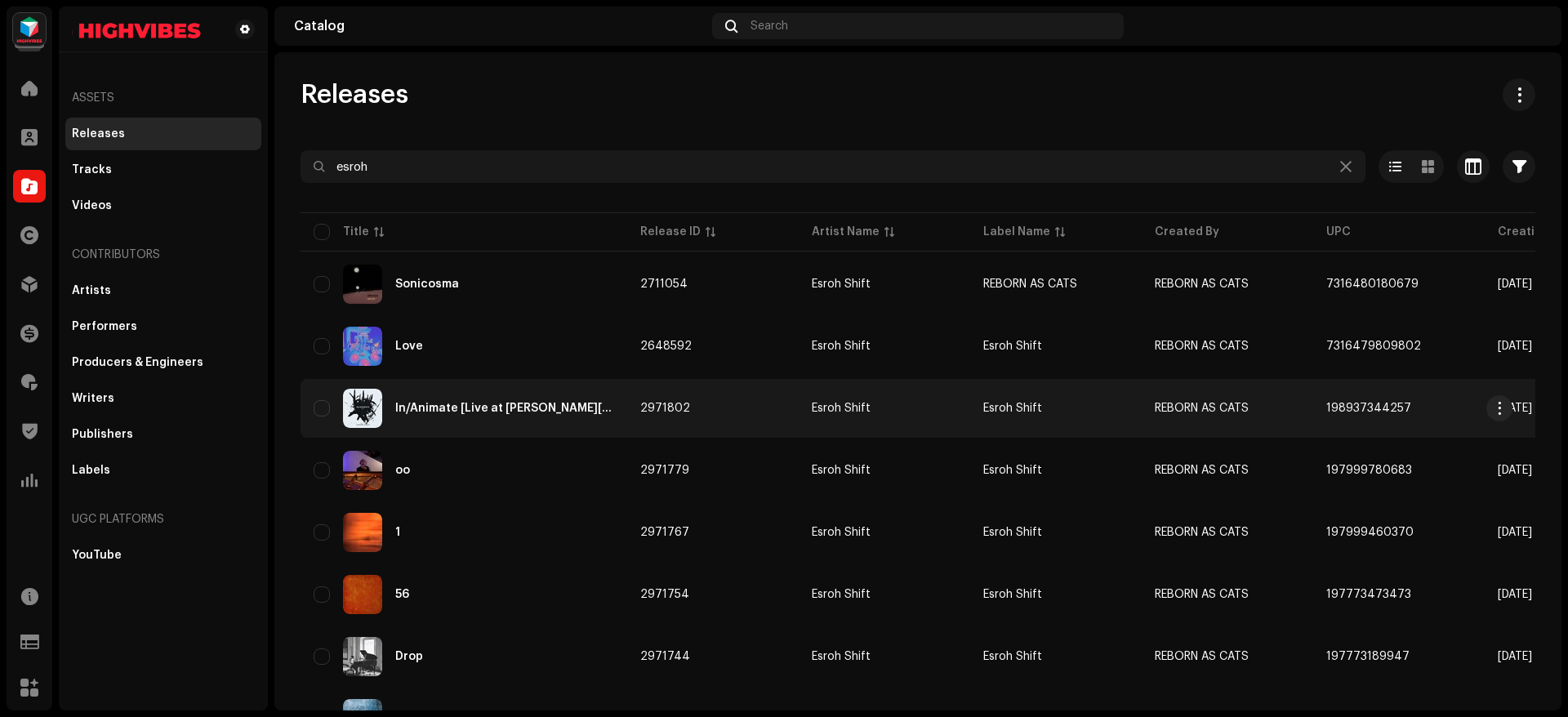
scroll to position [87, 0]
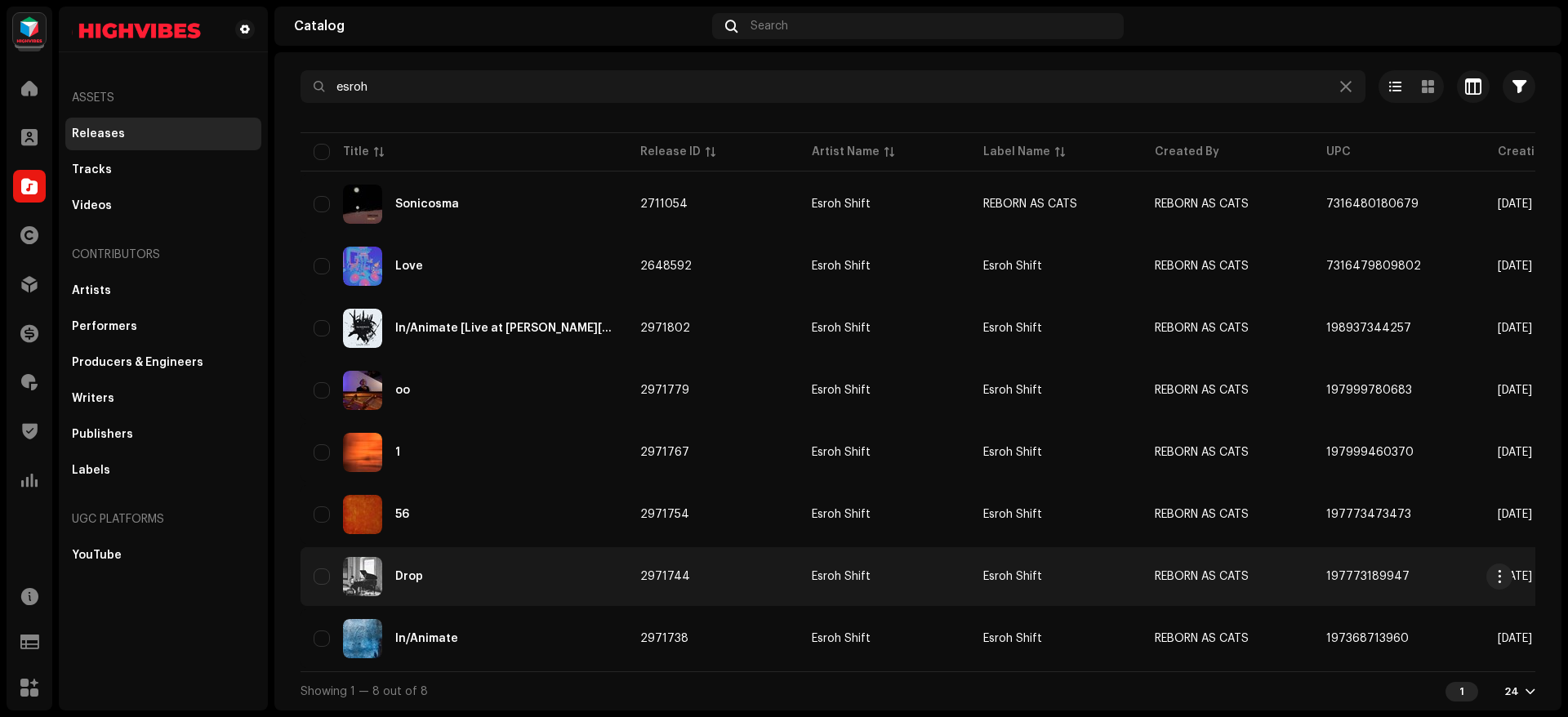
click at [450, 587] on div "Drop" at bounding box center [464, 577] width 301 height 39
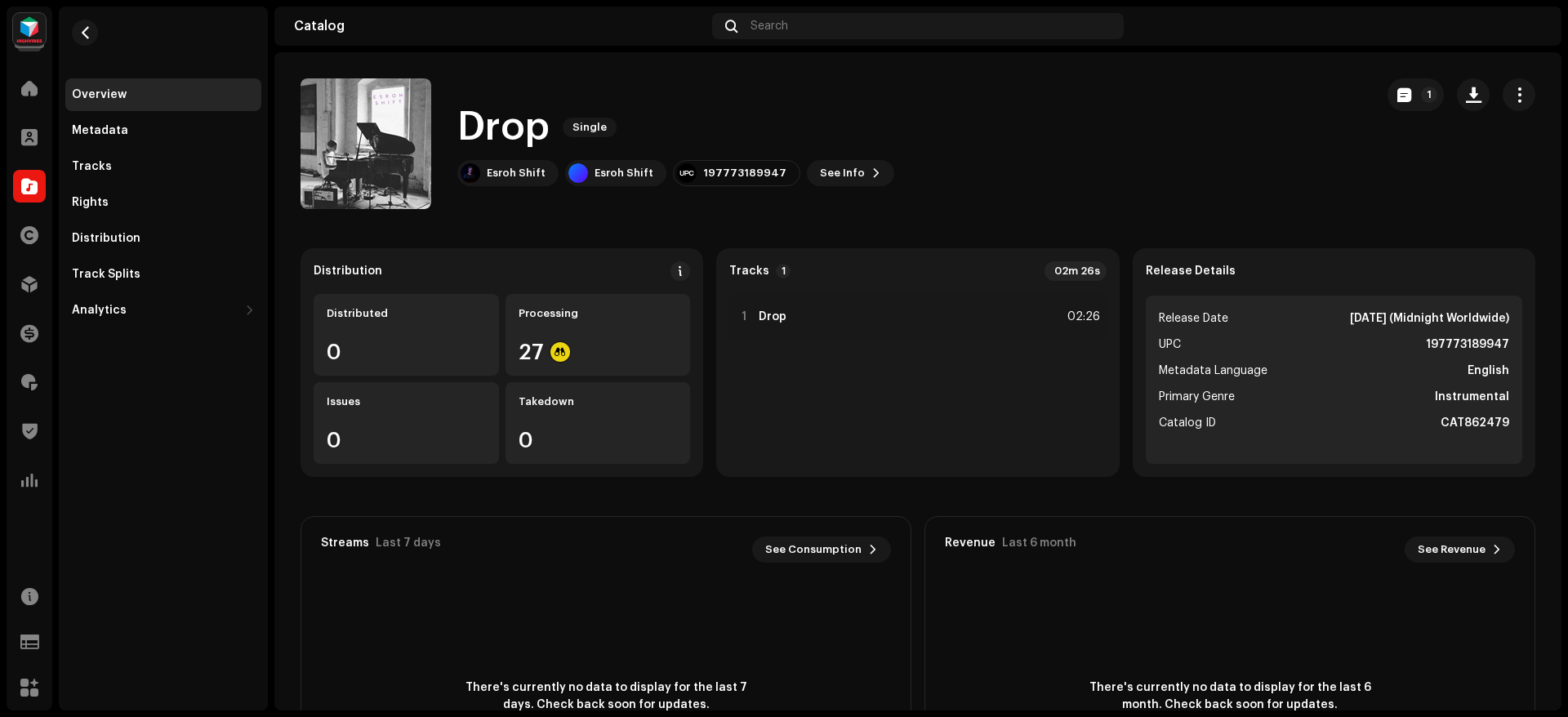
click at [84, 17] on re-m-nav-back at bounding box center [85, 42] width 39 height 72
click at [89, 31] on span "button" at bounding box center [85, 32] width 12 height 13
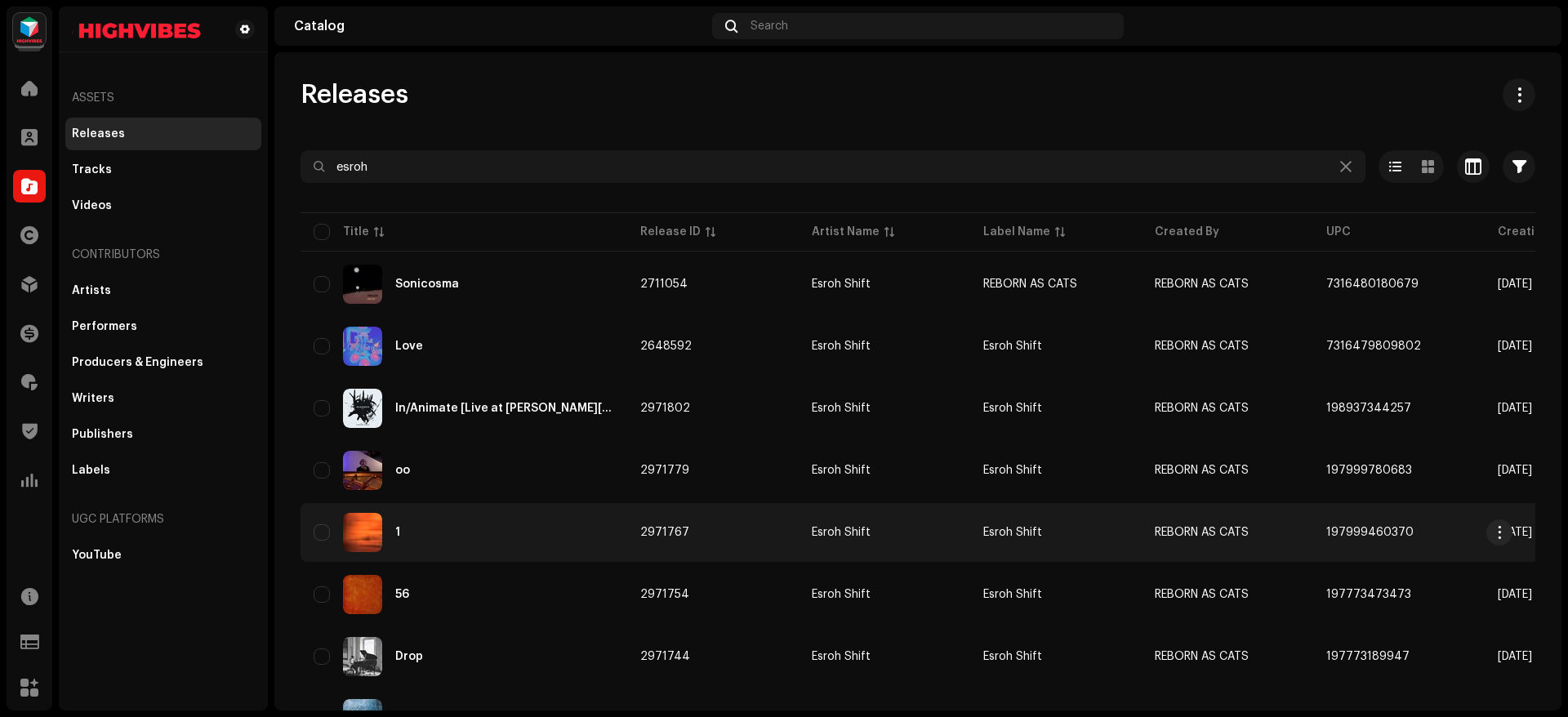
scroll to position [87, 0]
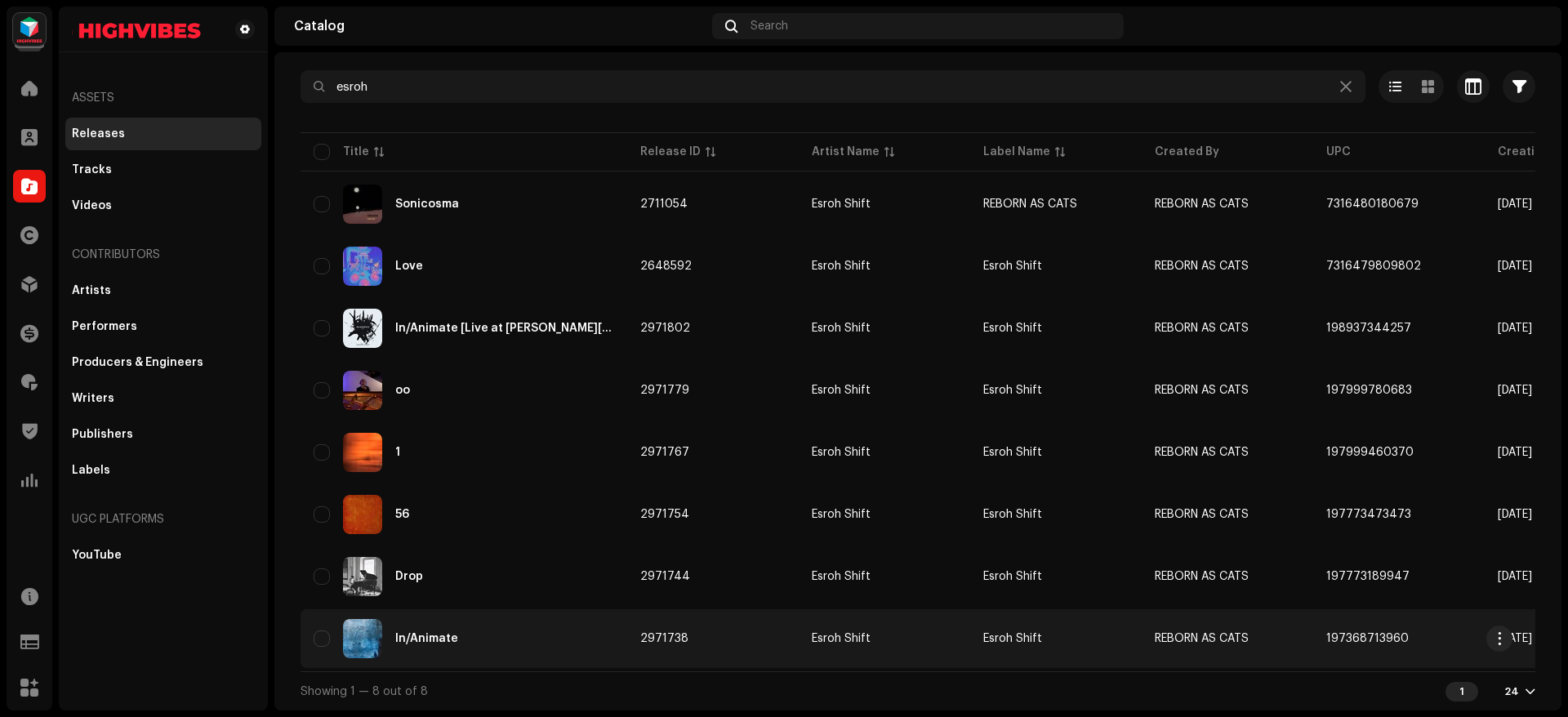
click at [545, 641] on div "In/Animate" at bounding box center [464, 639] width 301 height 39
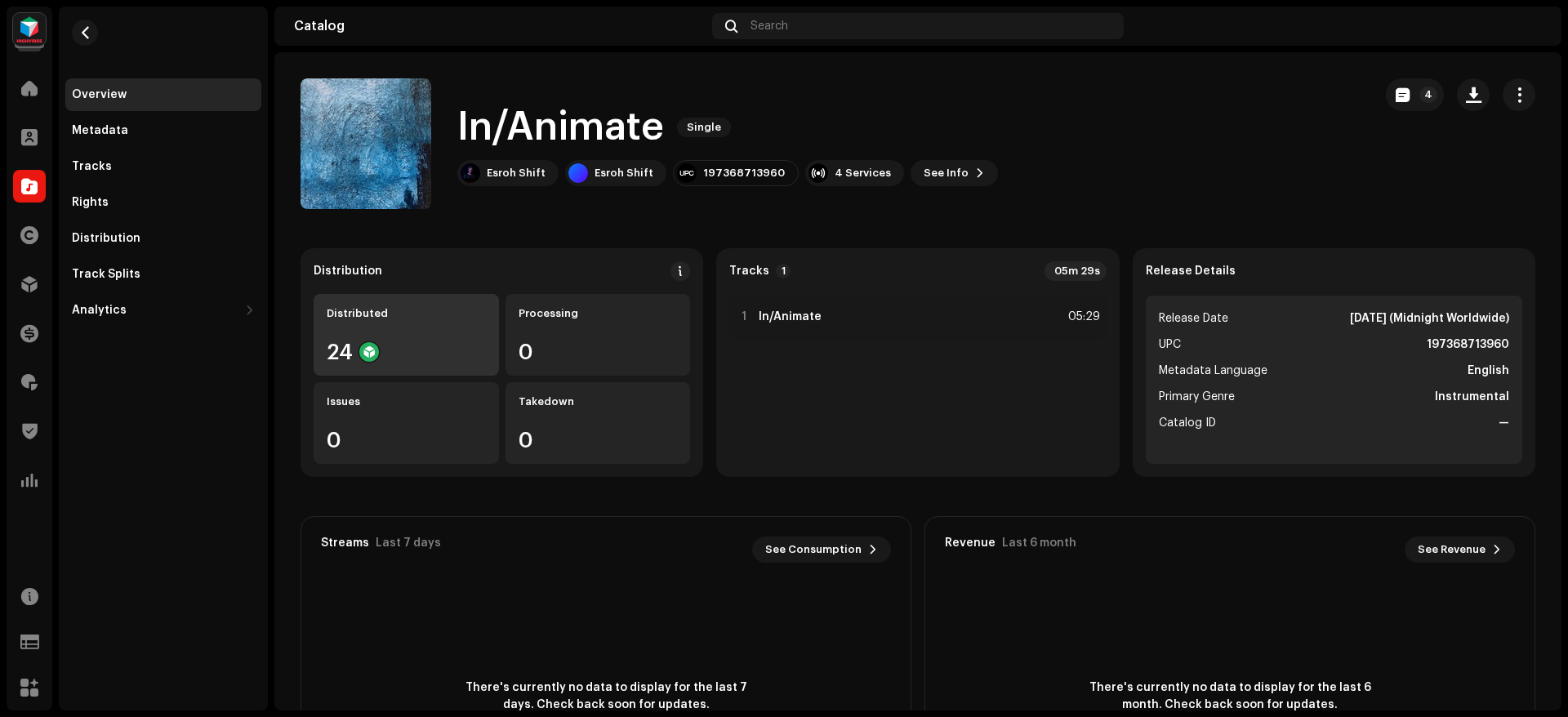
click at [397, 321] on div "Distributed 24" at bounding box center [406, 335] width 185 height 82
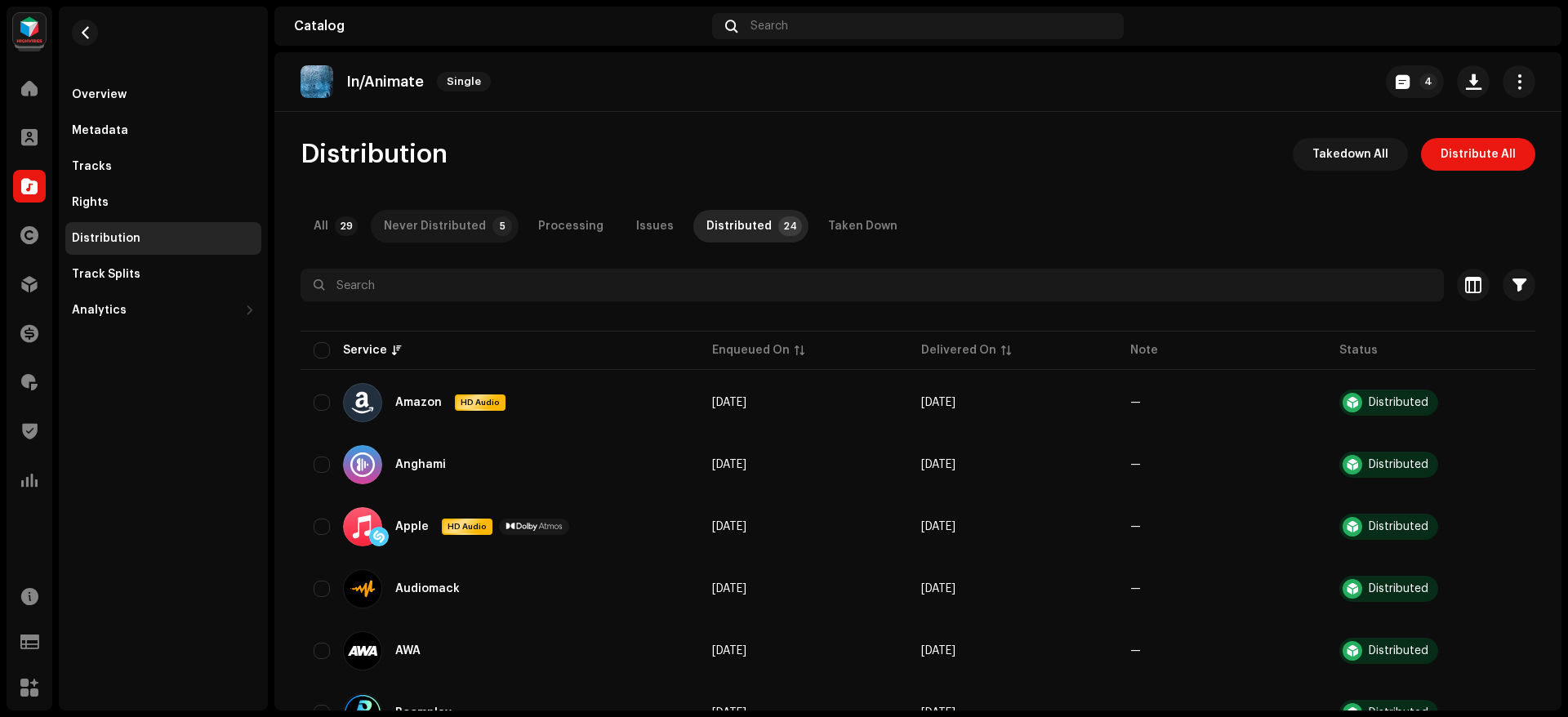
click at [445, 220] on div "Never Distributed" at bounding box center [434, 226] width 102 height 32
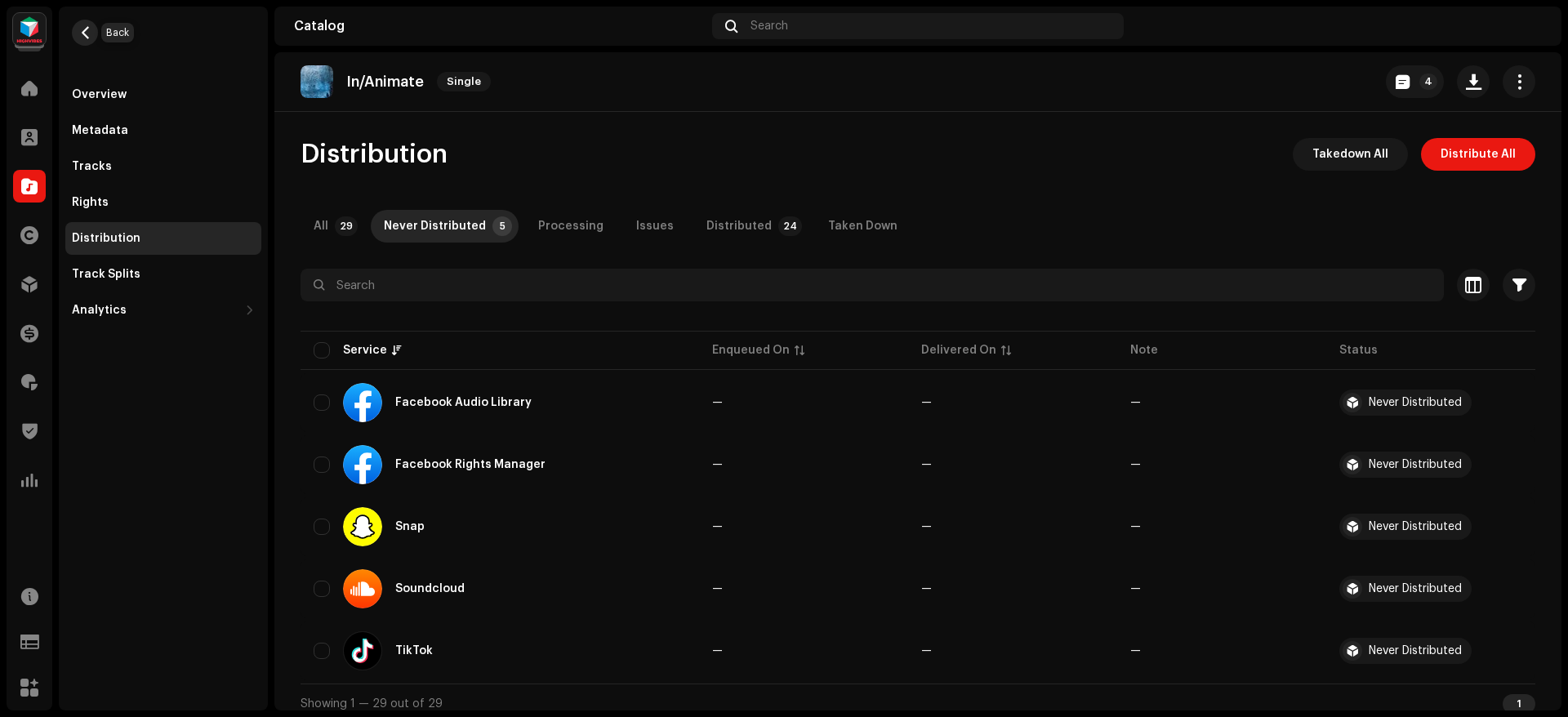
click at [84, 28] on span "button" at bounding box center [85, 32] width 12 height 13
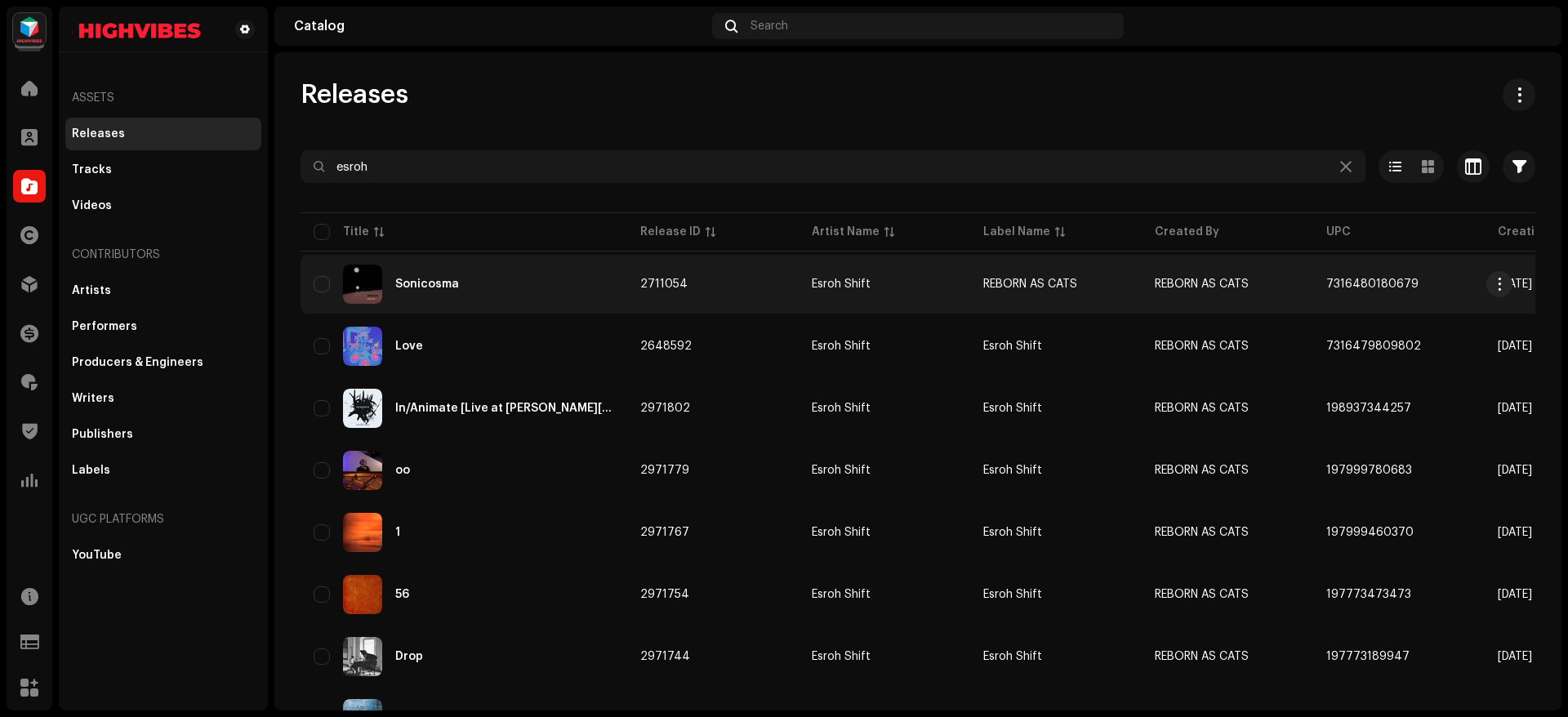
click at [498, 287] on div "Sonicosma" at bounding box center [464, 284] width 301 height 39
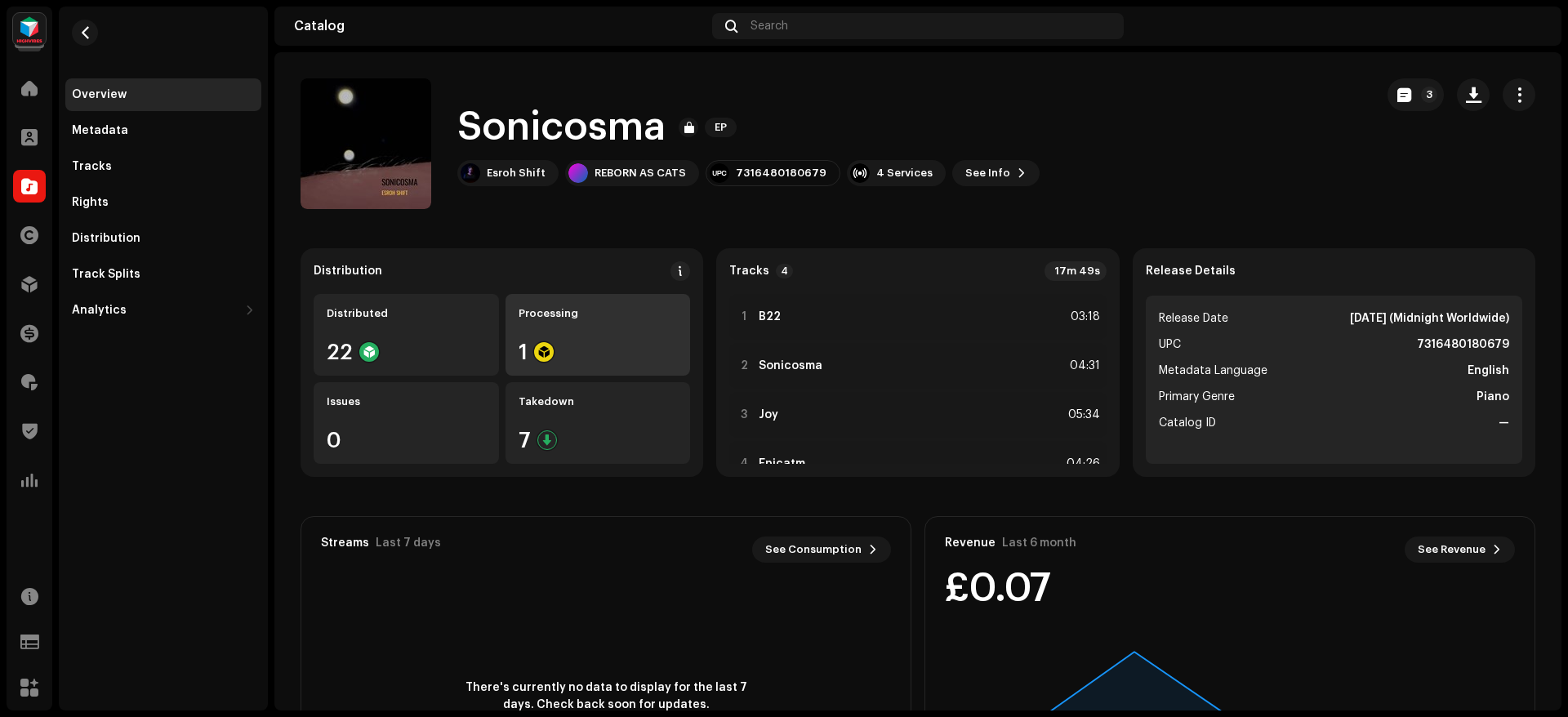
click at [566, 331] on div "Processing 1" at bounding box center [598, 335] width 185 height 82
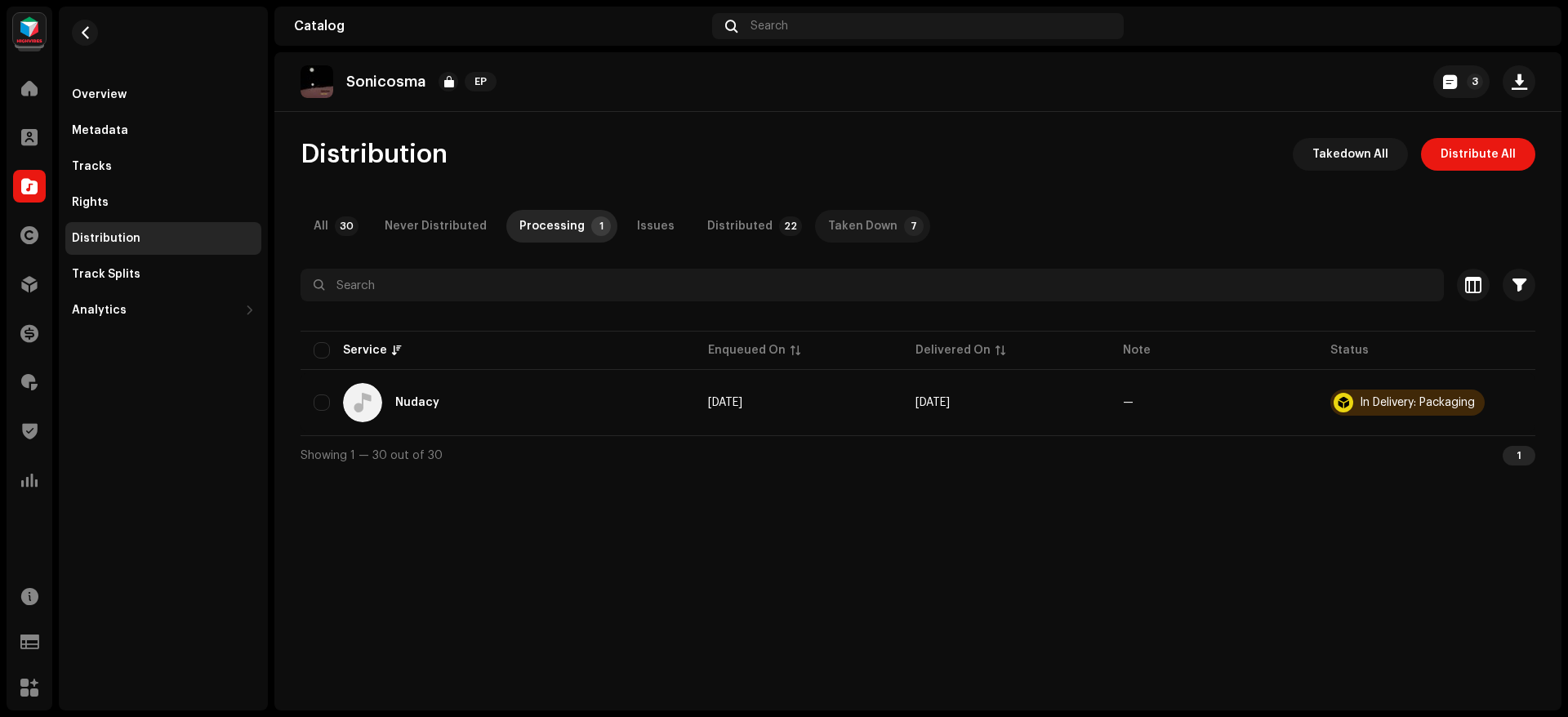
click at [865, 210] on div "Taken Down" at bounding box center [862, 226] width 69 height 32
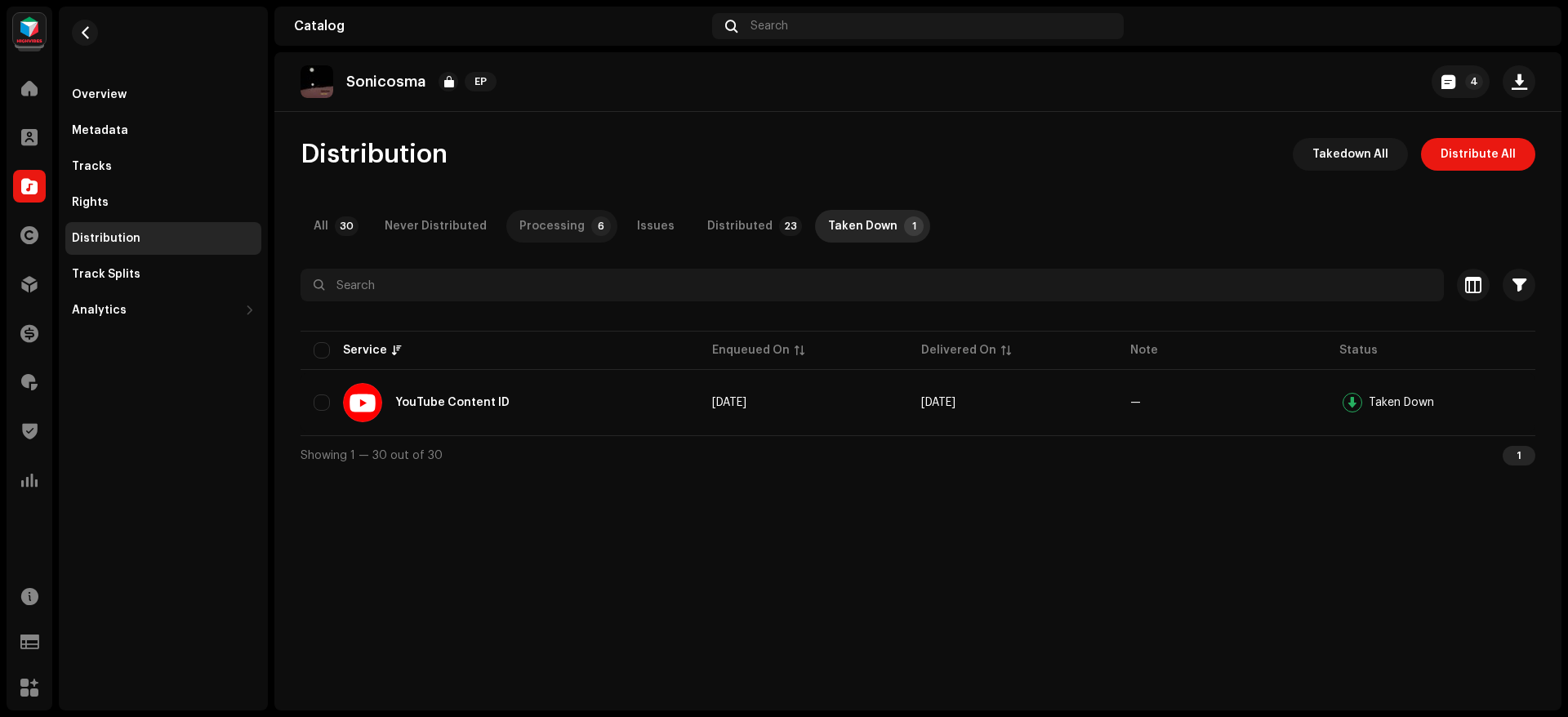
click at [558, 216] on div "Processing" at bounding box center [552, 226] width 65 height 32
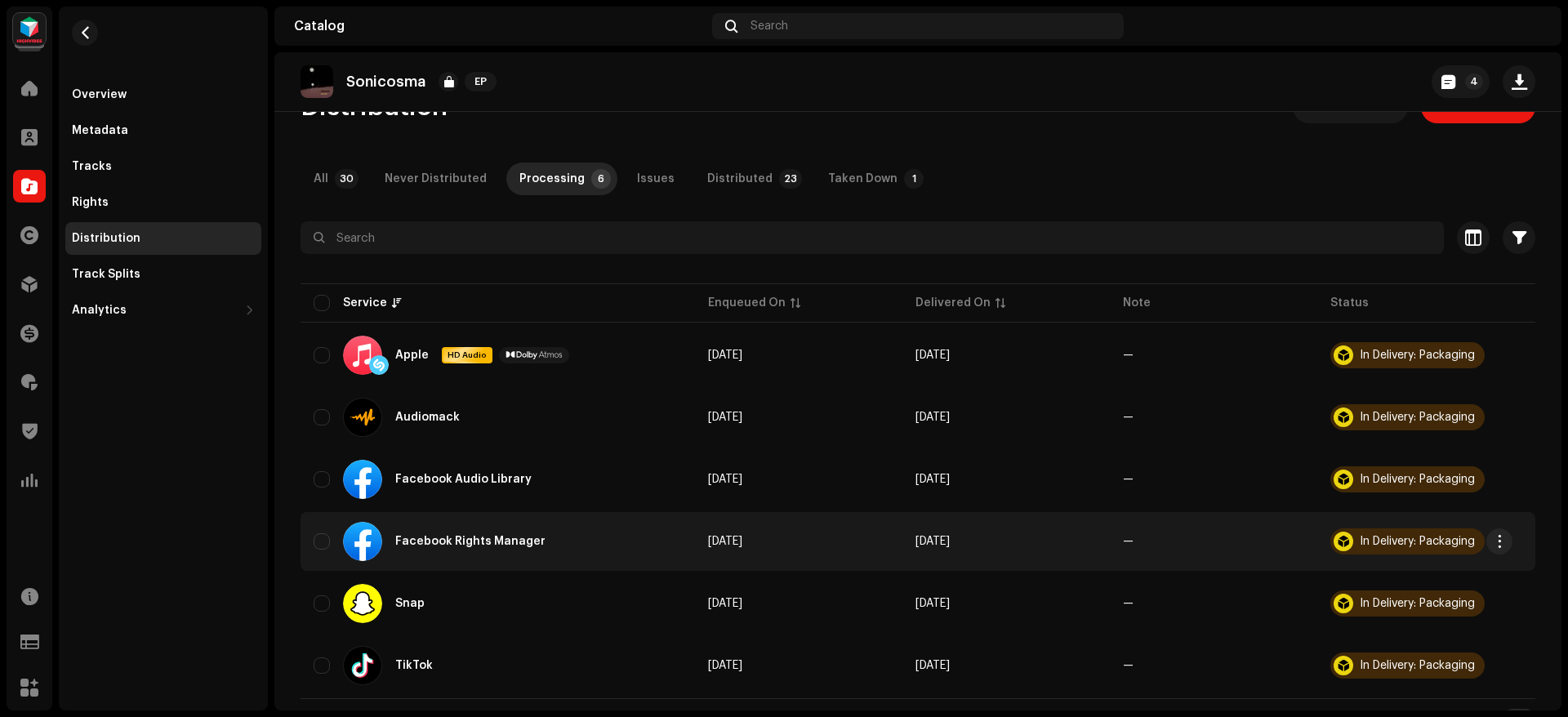
scroll to position [39, 0]
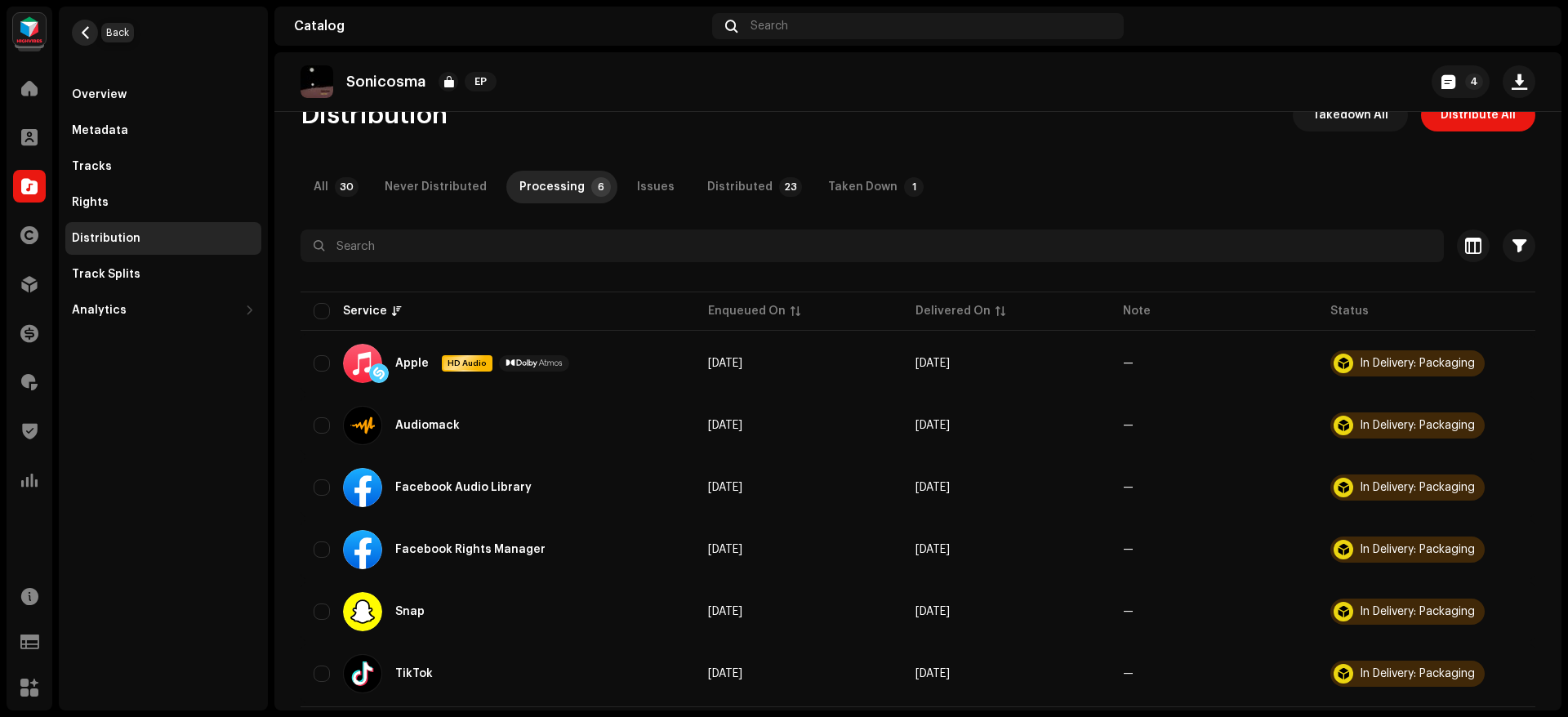
click at [83, 26] on span "button" at bounding box center [85, 32] width 12 height 13
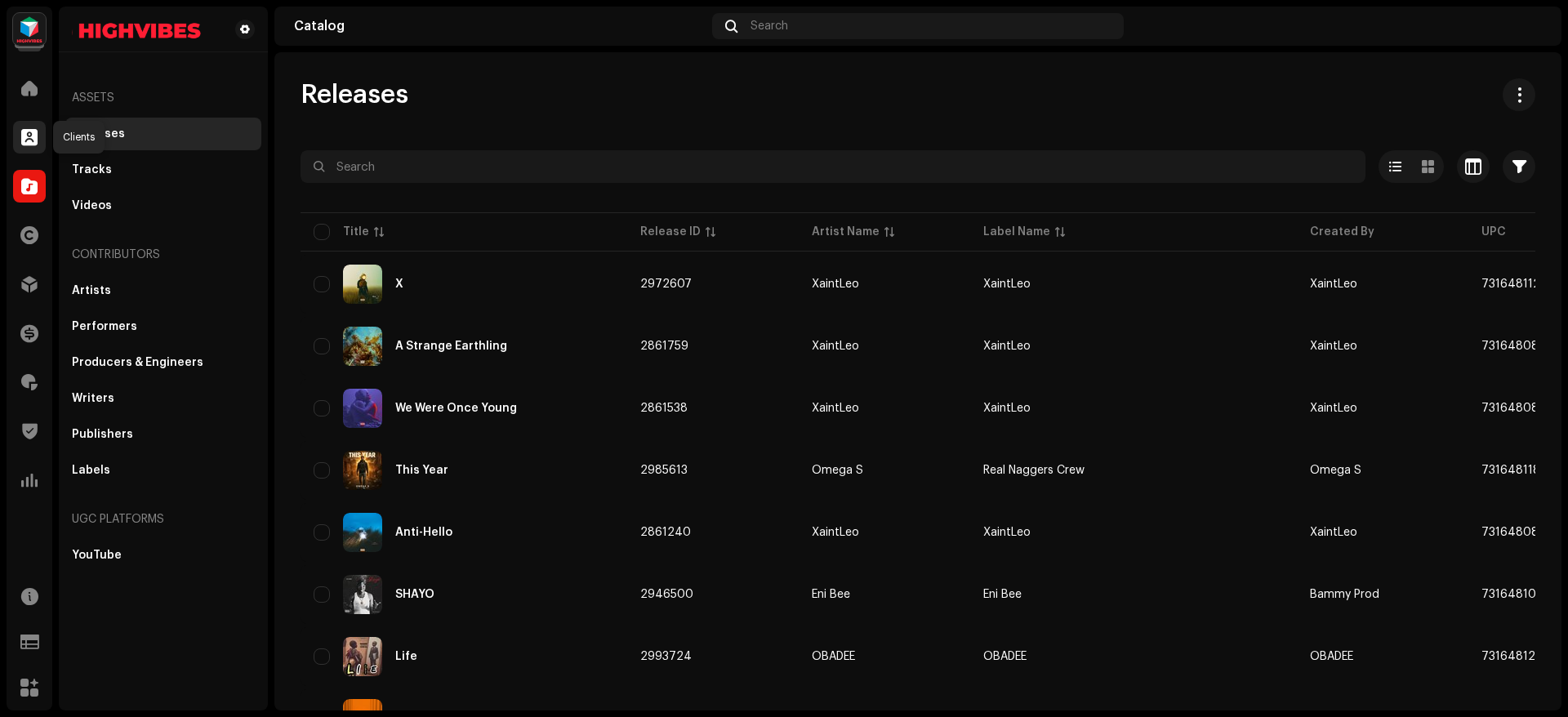
click at [23, 133] on span at bounding box center [30, 137] width 17 height 13
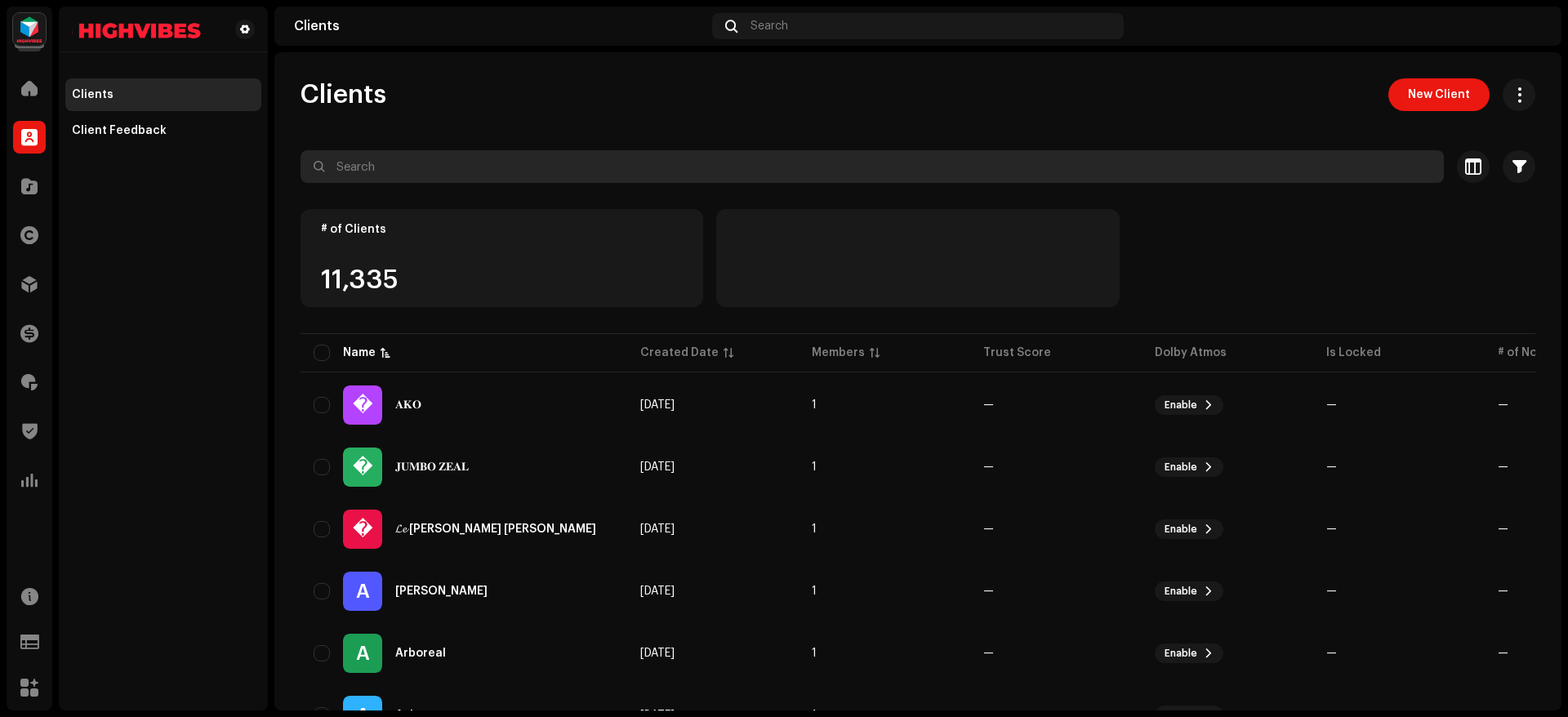
click at [433, 172] on input "text" at bounding box center [873, 166] width 1144 height 32
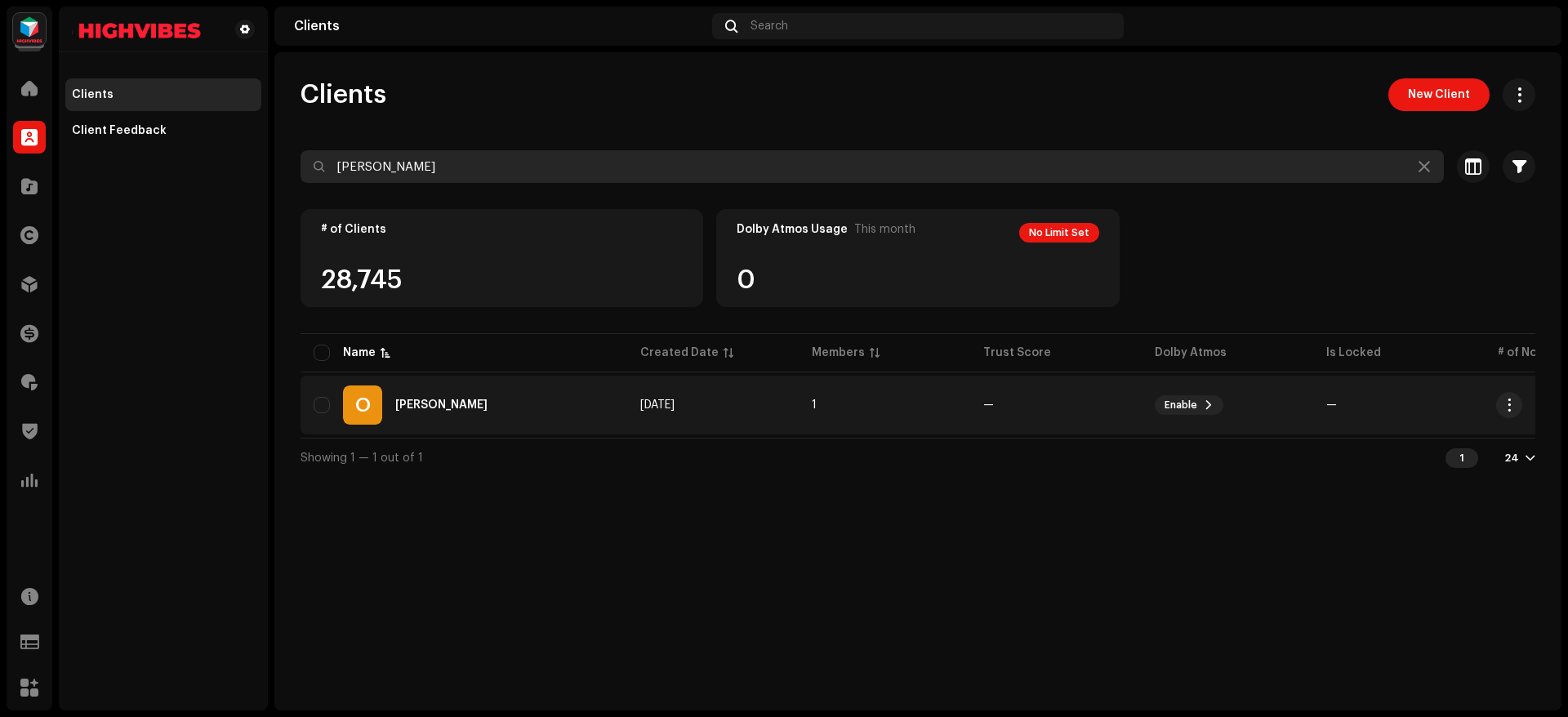
type input "[PERSON_NAME]"
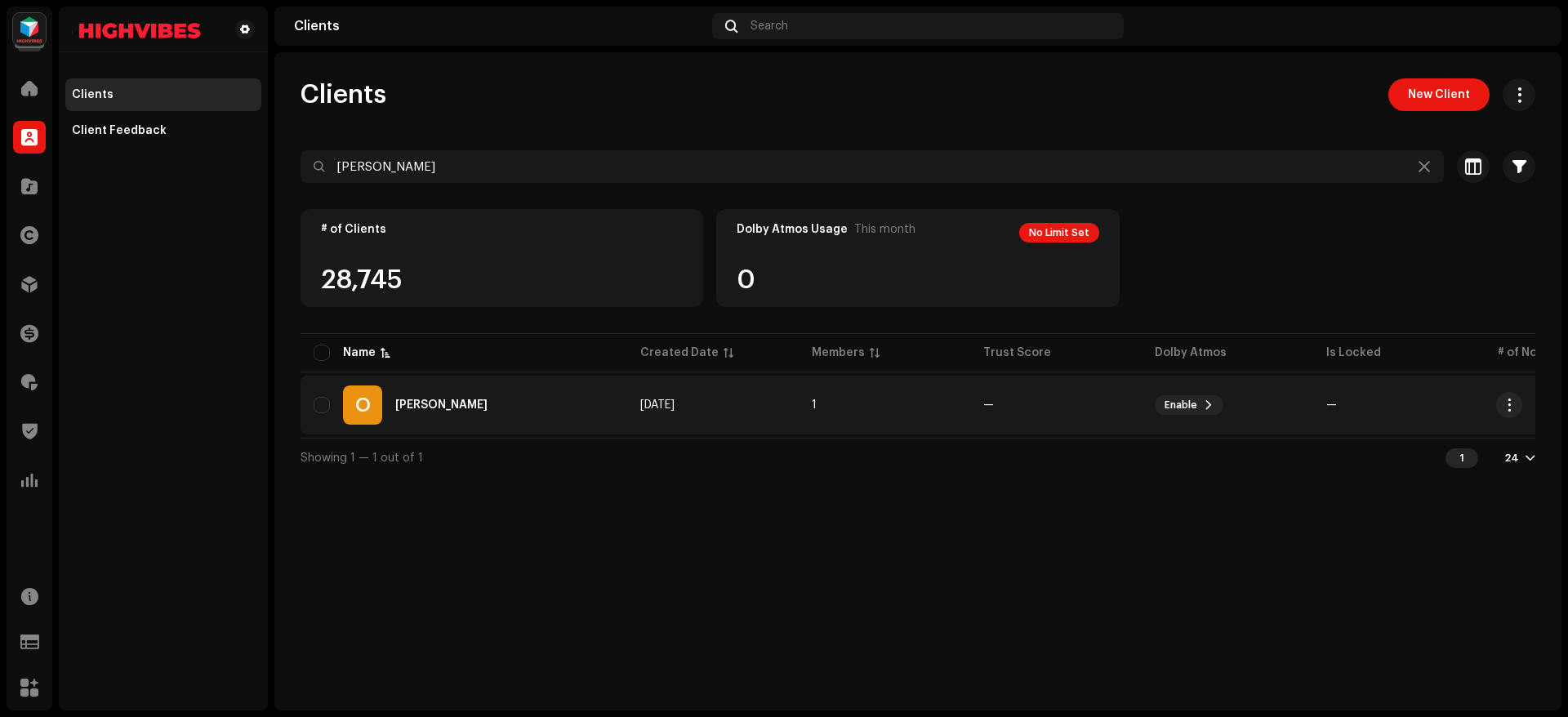
click at [517, 400] on div "O [PERSON_NAME]" at bounding box center [464, 405] width 301 height 39
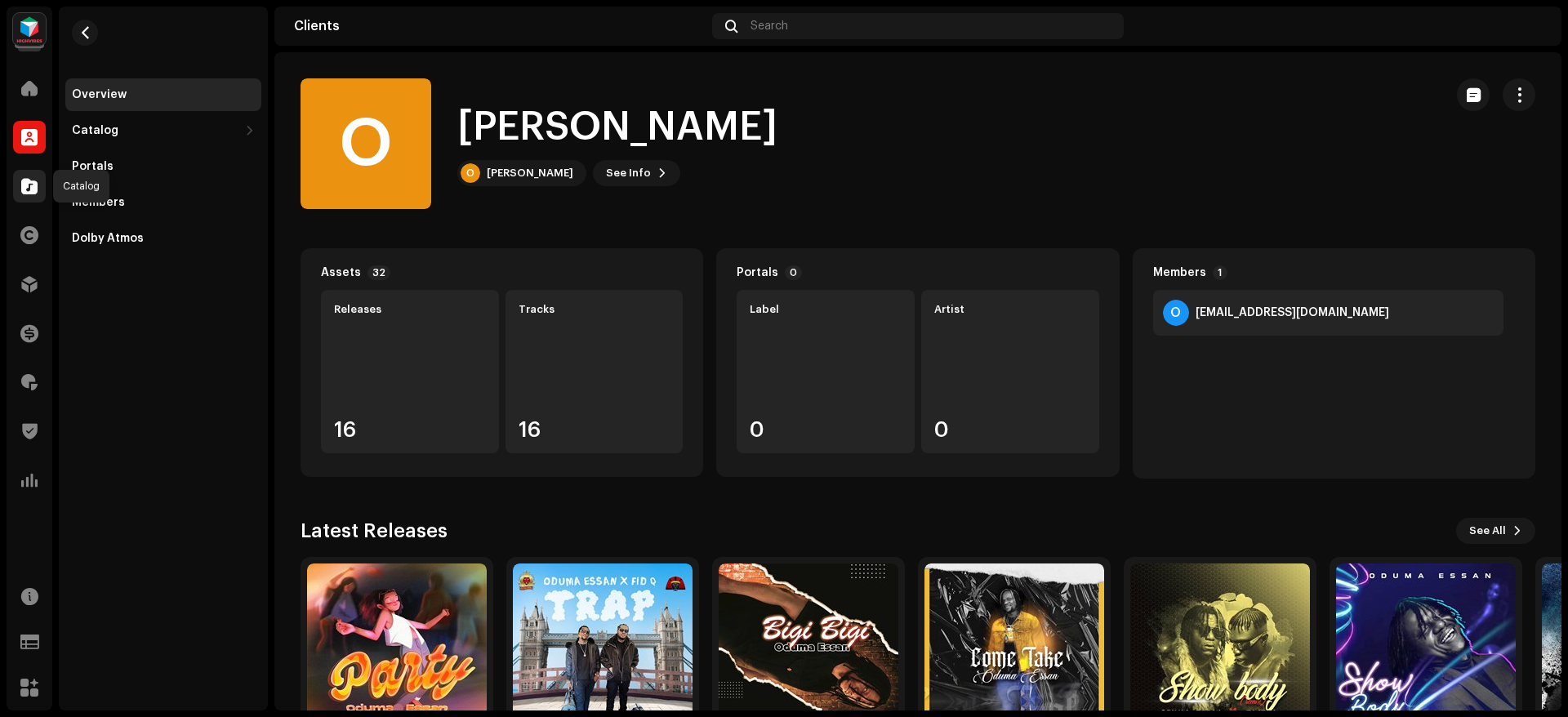
click at [31, 195] on div at bounding box center [29, 185] width 32 height 32
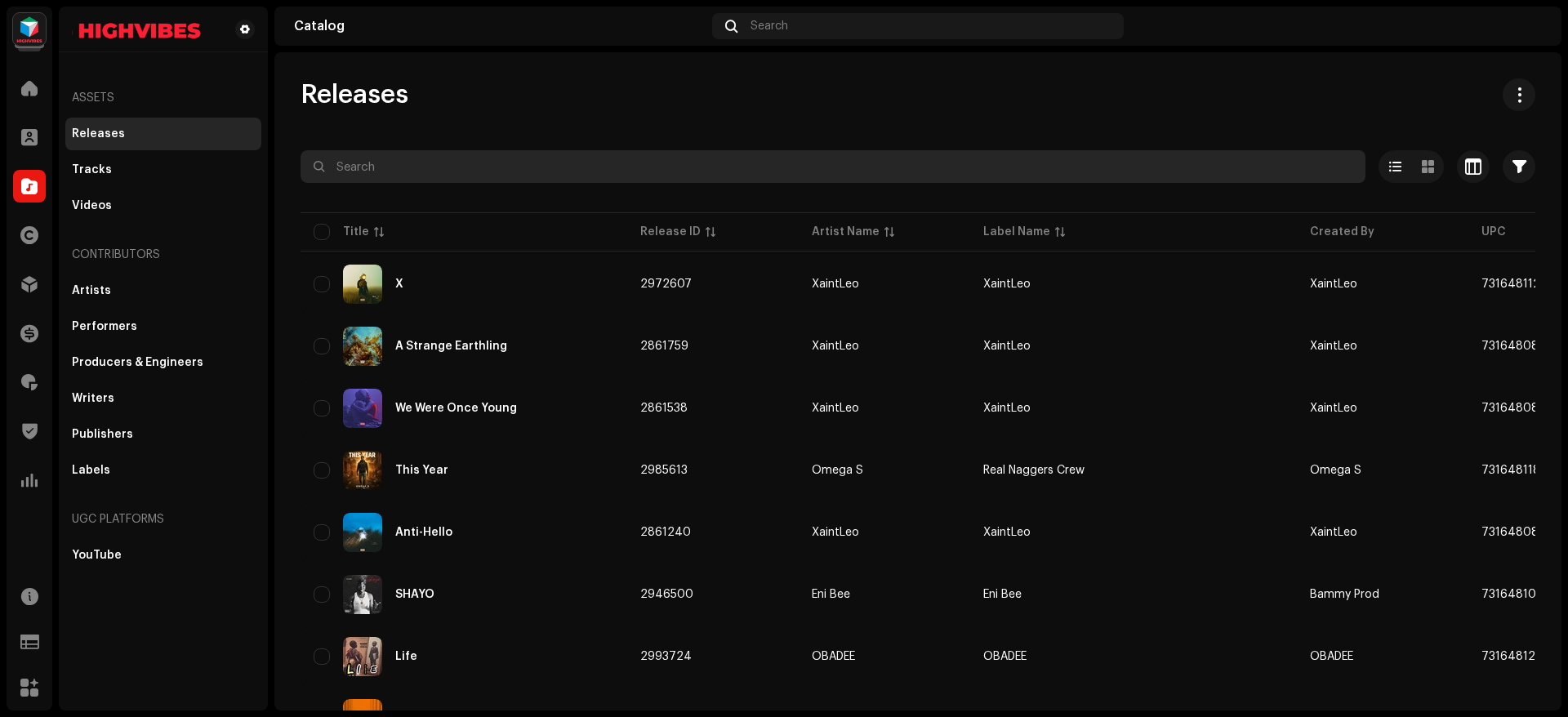
click at [482, 164] on input "text" at bounding box center [833, 166] width 1065 height 32
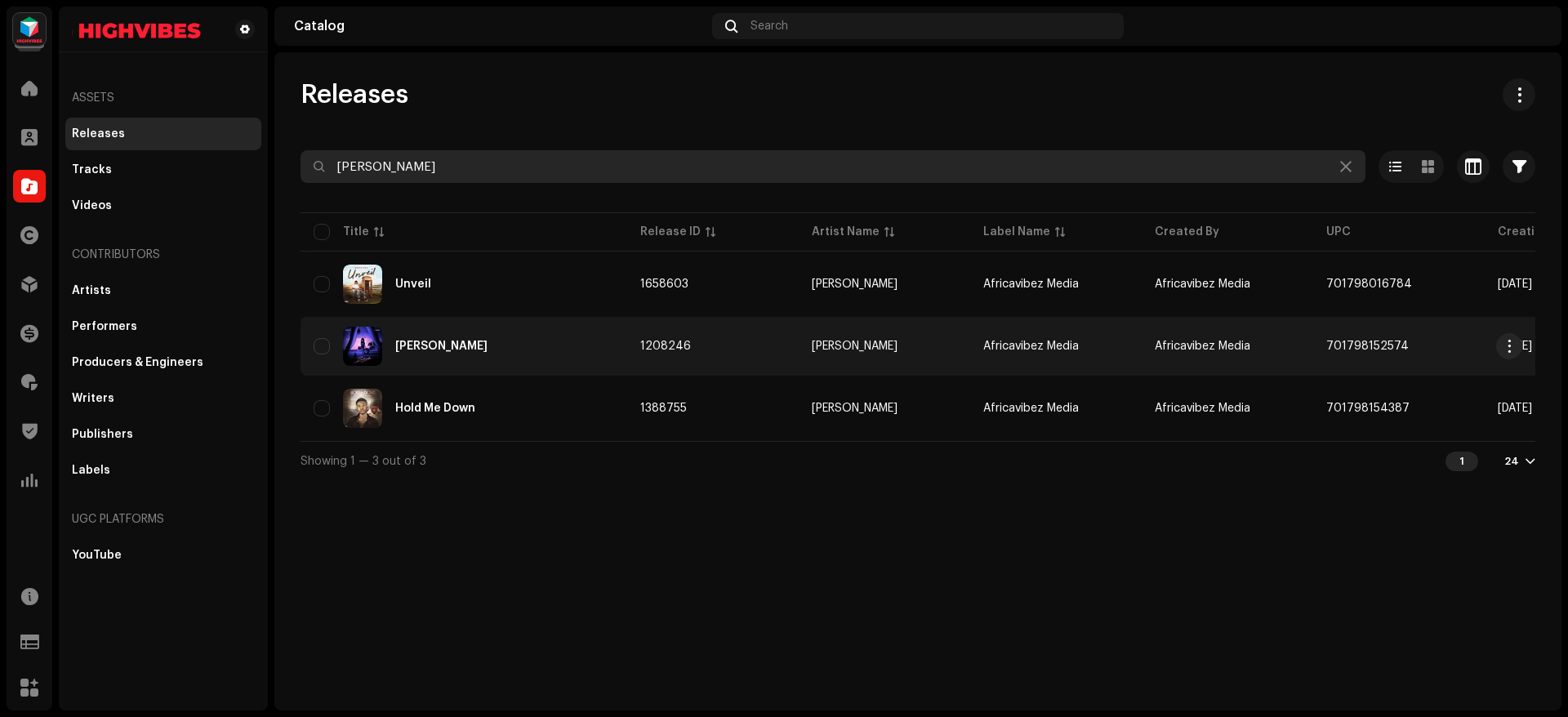
type input "[PERSON_NAME]"
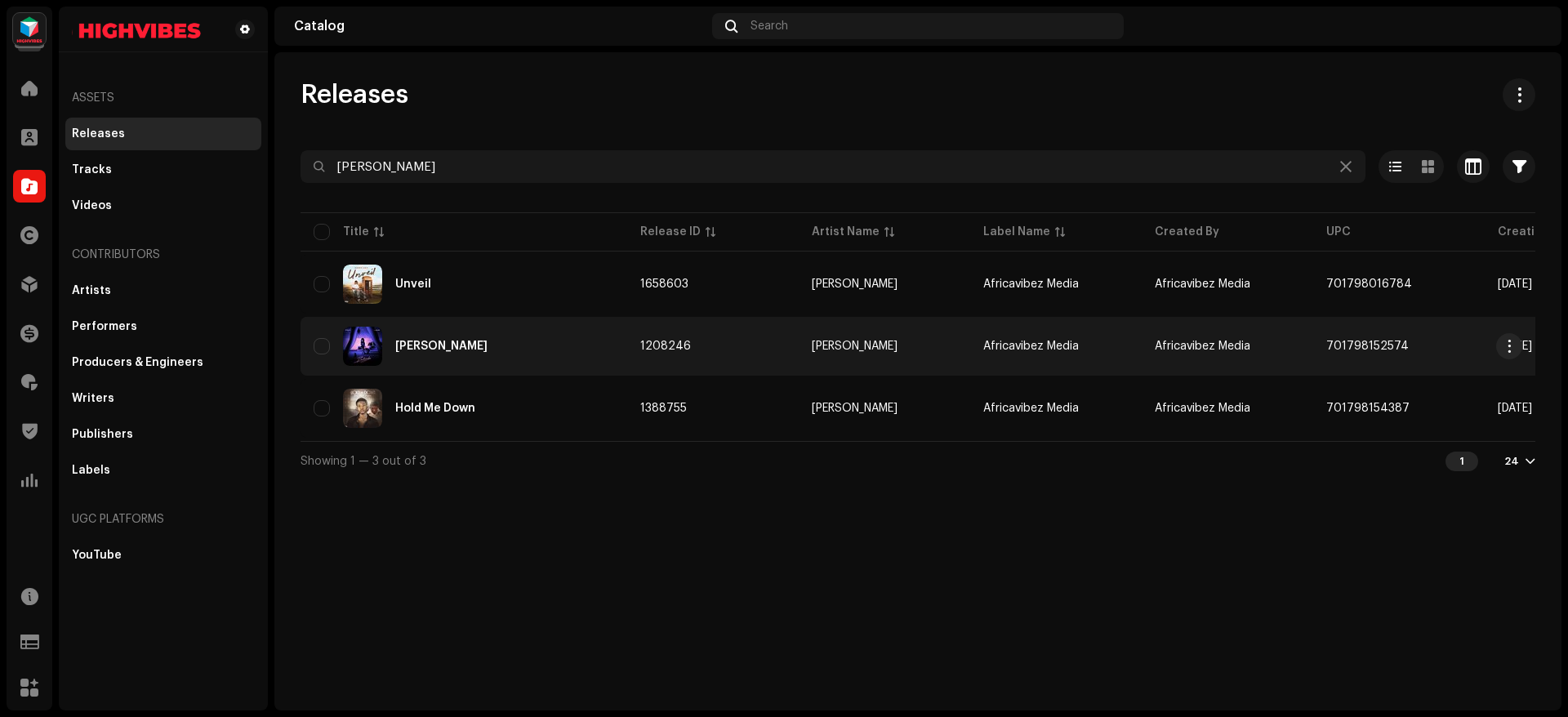
click at [491, 348] on div "[PERSON_NAME]" at bounding box center [464, 346] width 301 height 39
